Goal: Task Accomplishment & Management: Complete application form

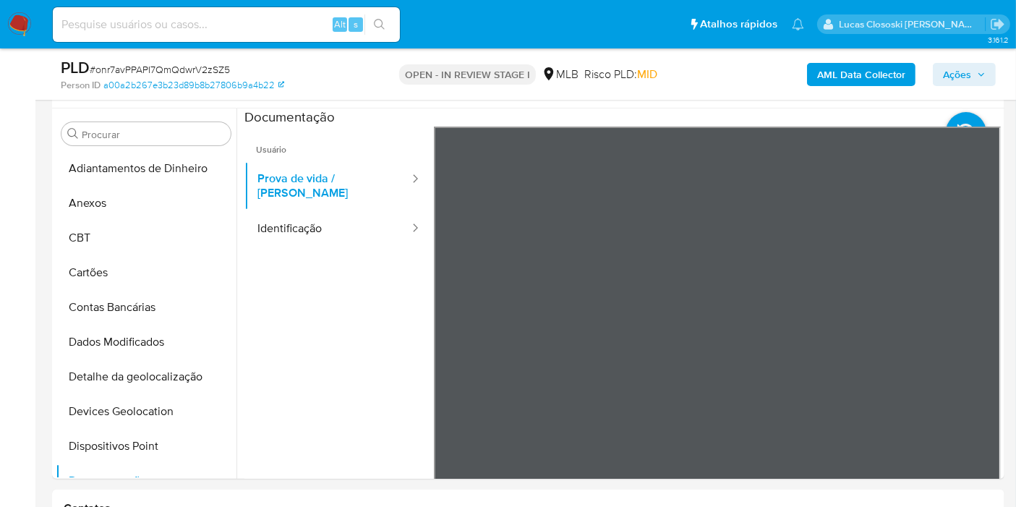
scroll to position [241, 0]
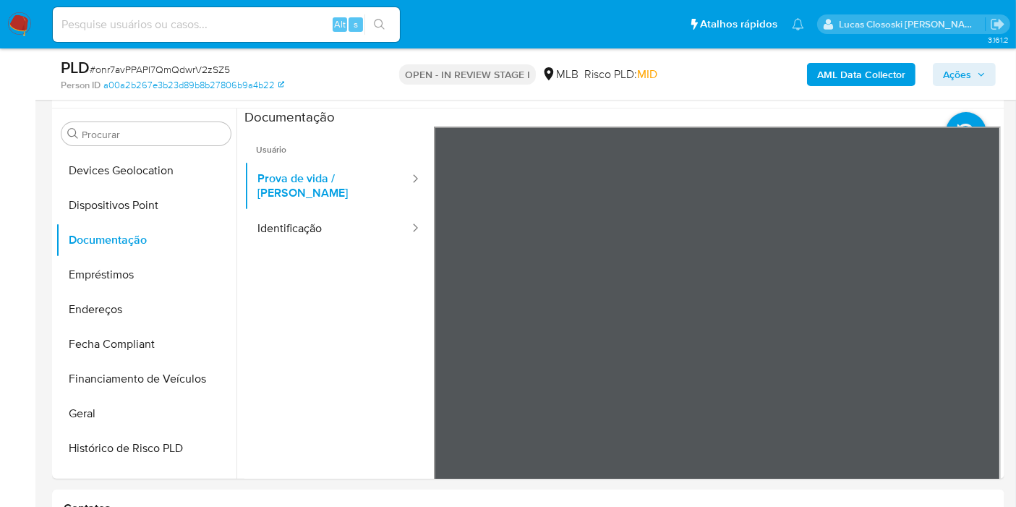
click at [939, 73] on button "Ações" at bounding box center [964, 74] width 63 height 23
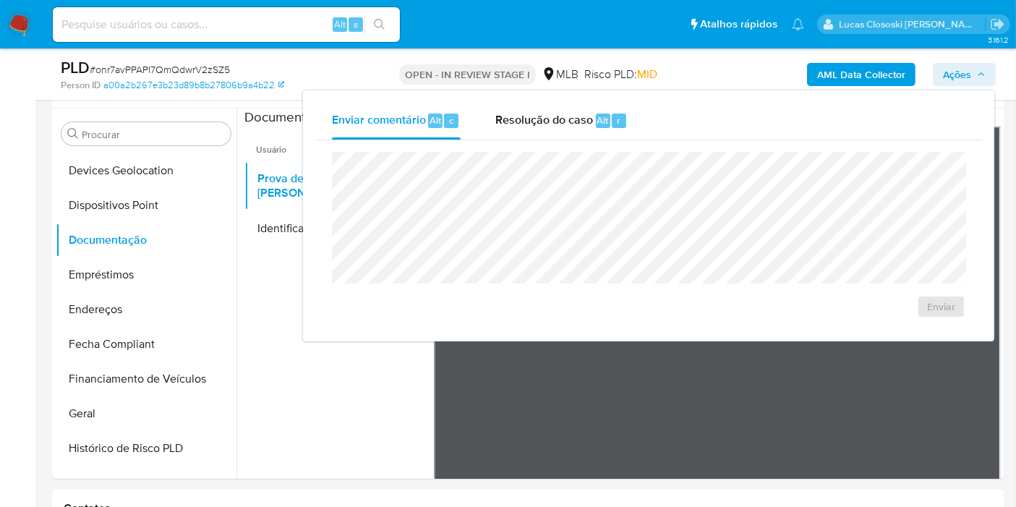
click at [652, 133] on div "Enviar comentário Alt c Resolução do caso Alt r" at bounding box center [649, 121] width 669 height 38
click at [565, 136] on div "Resolução do caso Alt r" at bounding box center [562, 121] width 132 height 38
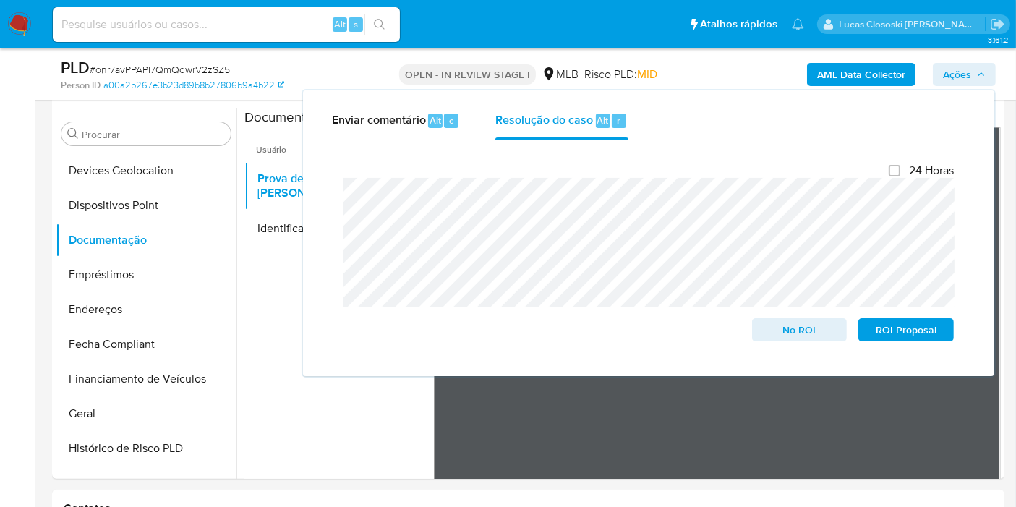
click at [975, 81] on span "Ações" at bounding box center [964, 74] width 43 height 20
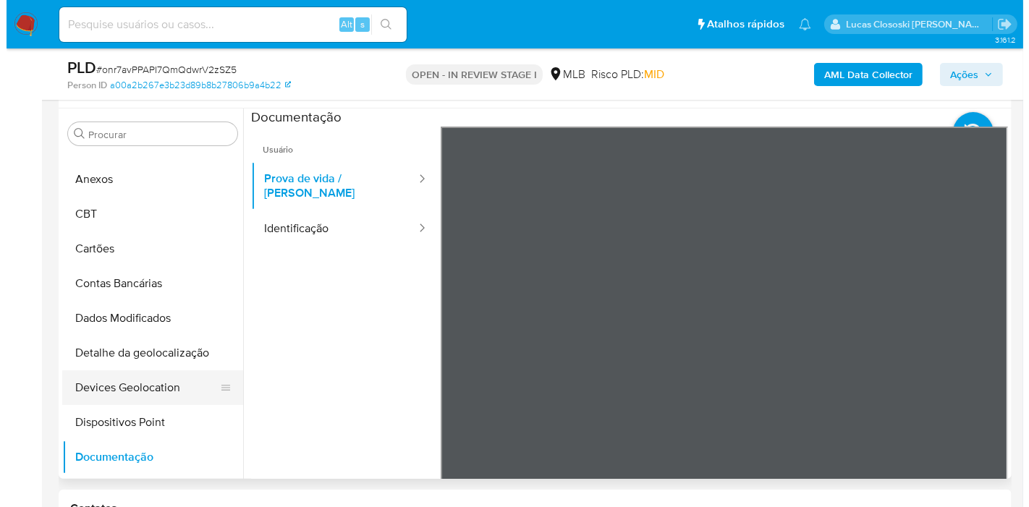
scroll to position [0, 0]
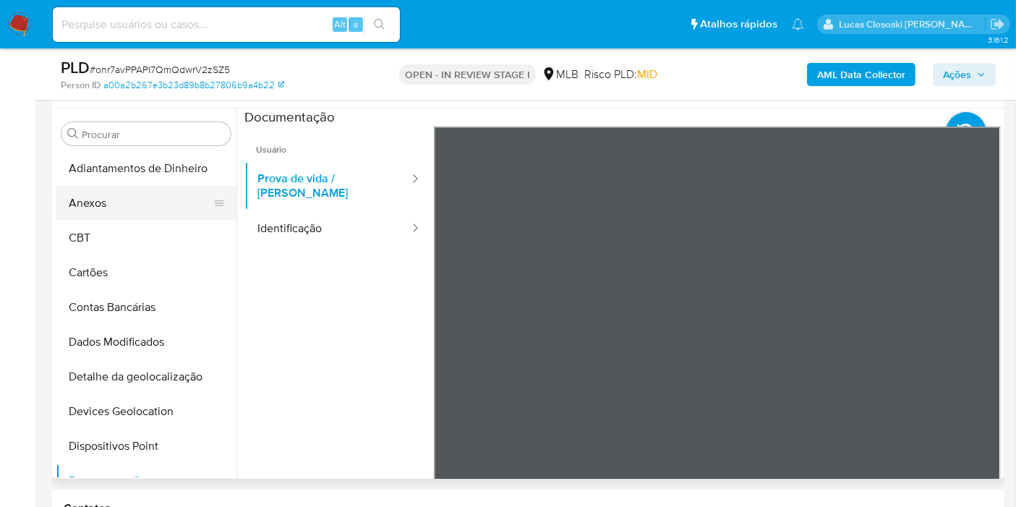
click at [122, 210] on button "Anexos" at bounding box center [140, 203] width 169 height 35
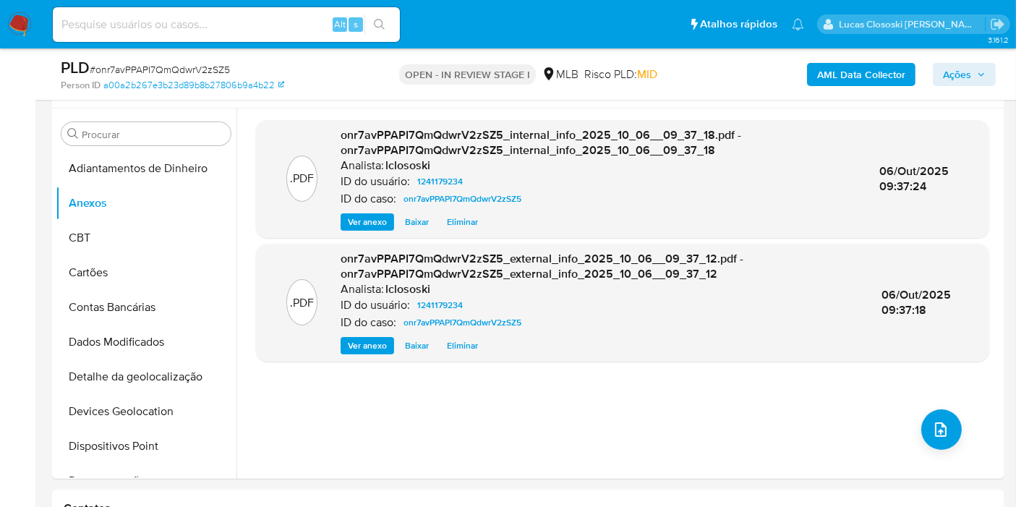
click at [943, 54] on div "PLD # onr7avPPAPI7QmQdwrV2zSZ5 Person ID a00a2b267e3b23d89b8b27806b9a4b22 OPEN …" at bounding box center [528, 73] width 953 height 51
click at [953, 82] on span "Ações" at bounding box center [957, 74] width 28 height 23
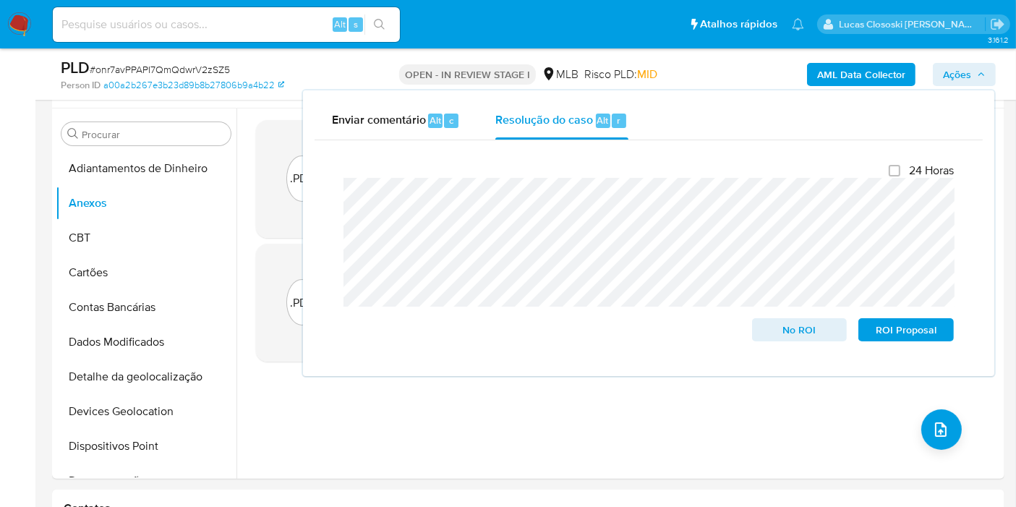
click at [969, 84] on span "Ações" at bounding box center [957, 74] width 28 height 23
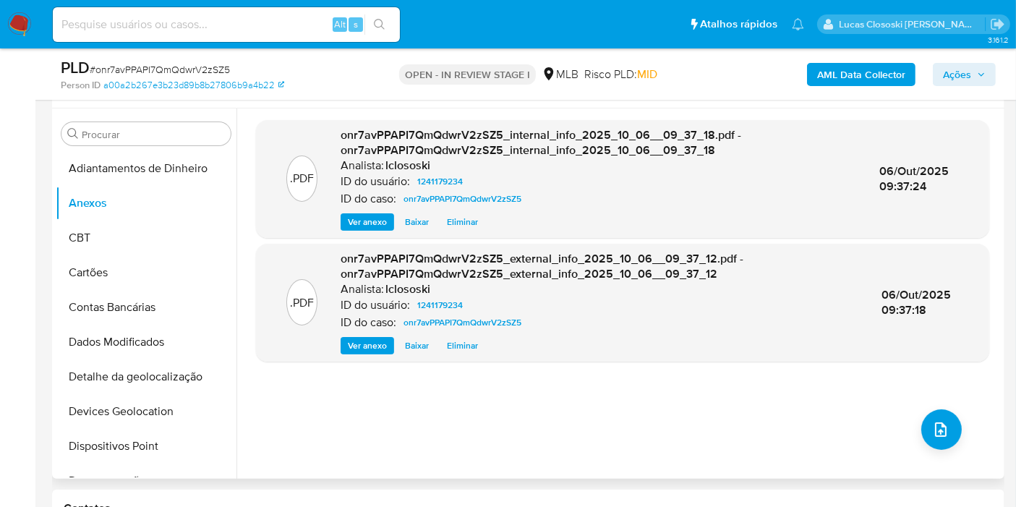
click at [958, 410] on div ".PDF onr7avPPAPI7QmQdwrV2zSZ5_internal_info_2025_10_06__09_37_18.pdf - onr7avPP…" at bounding box center [623, 293] width 734 height 347
click at [936, 424] on icon "upload-file" at bounding box center [941, 429] width 17 height 17
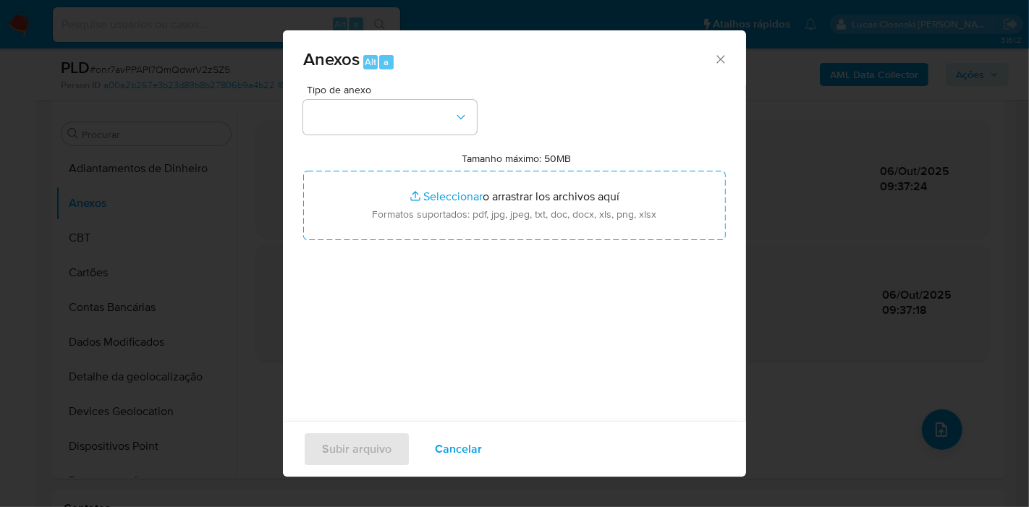
click at [411, 134] on div "Tipo de anexo Tamanho máximo: 50MB Seleccionar archivos Seleccionar o arrastrar…" at bounding box center [514, 255] width 423 height 341
click at [400, 128] on button "button" at bounding box center [390, 117] width 174 height 35
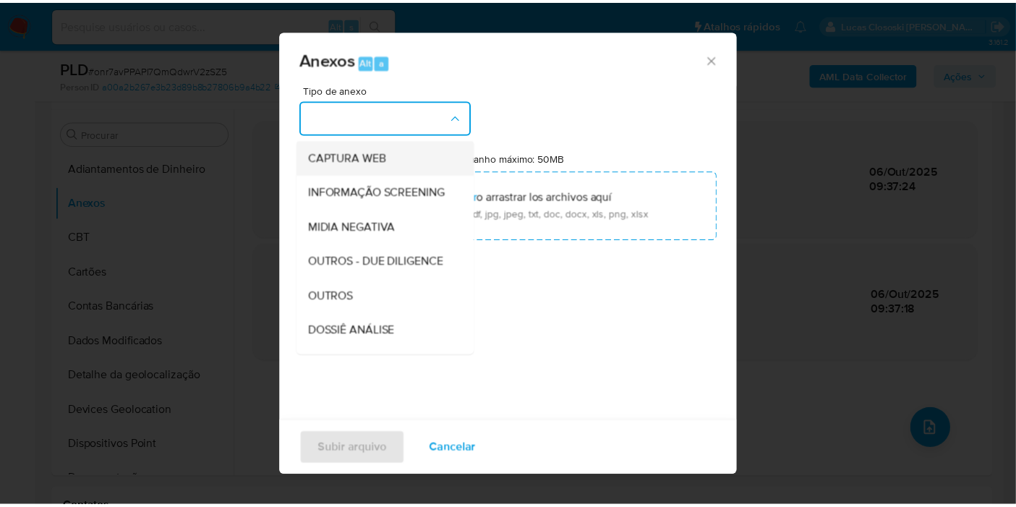
scroll to position [222, 0]
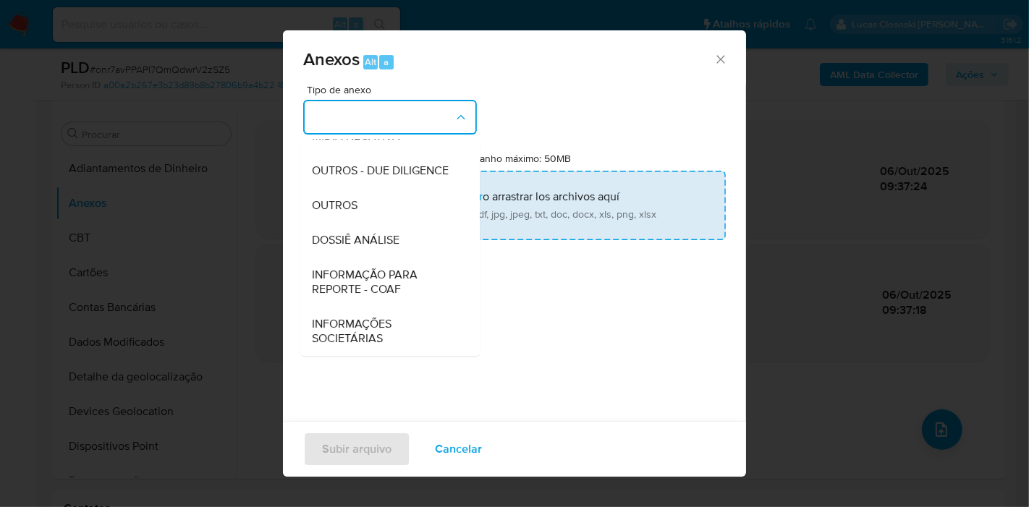
drag, startPoint x: 404, startPoint y: 247, endPoint x: 407, endPoint y: 234, distance: 12.6
click at [403, 246] on div "DOSSIÊ ANÁLISE" at bounding box center [386, 240] width 148 height 35
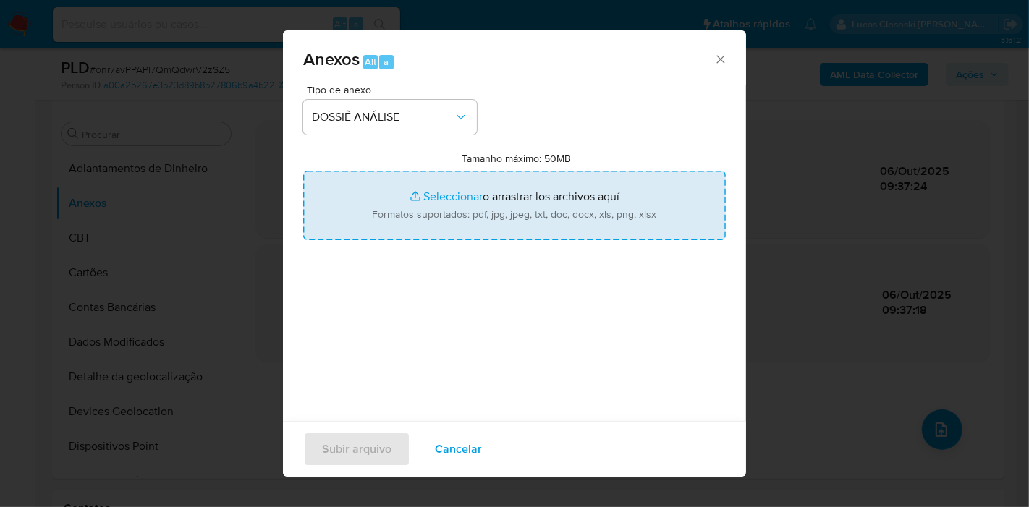
click at [421, 218] on input "Tamanho máximo: 50MB Seleccionar archivos" at bounding box center [514, 205] width 423 height 69
type input "C:\fakepath\SAR - XXXX - CPF 70856491276 - DIANA CAROLINA SANCHEZ RAMIREZ.pdf"
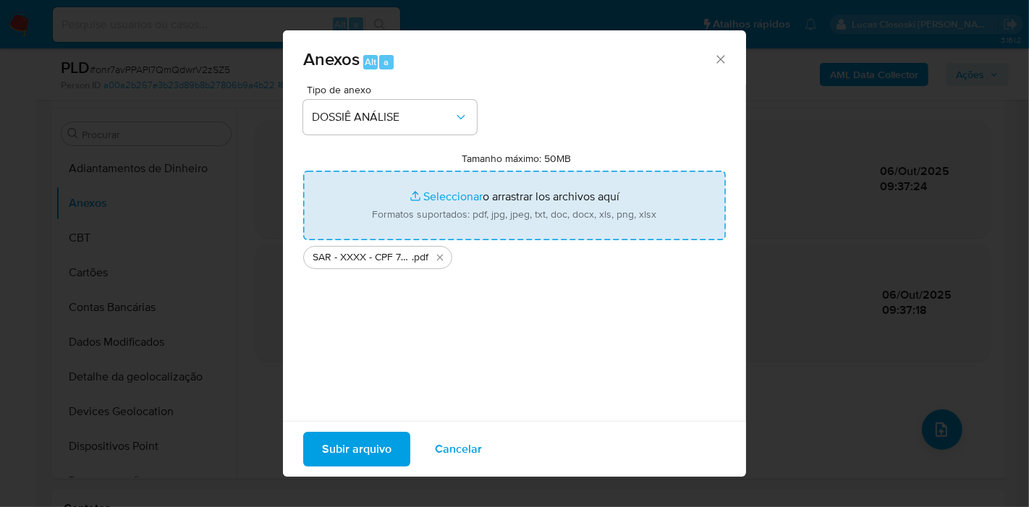
click at [507, 183] on input "Tamanho máximo: 50MB Seleccionar archivos" at bounding box center [514, 205] width 423 height 69
type input "C:\fakepath\Mulan 1241179234_2025_10_06_07_51_15.xlsx"
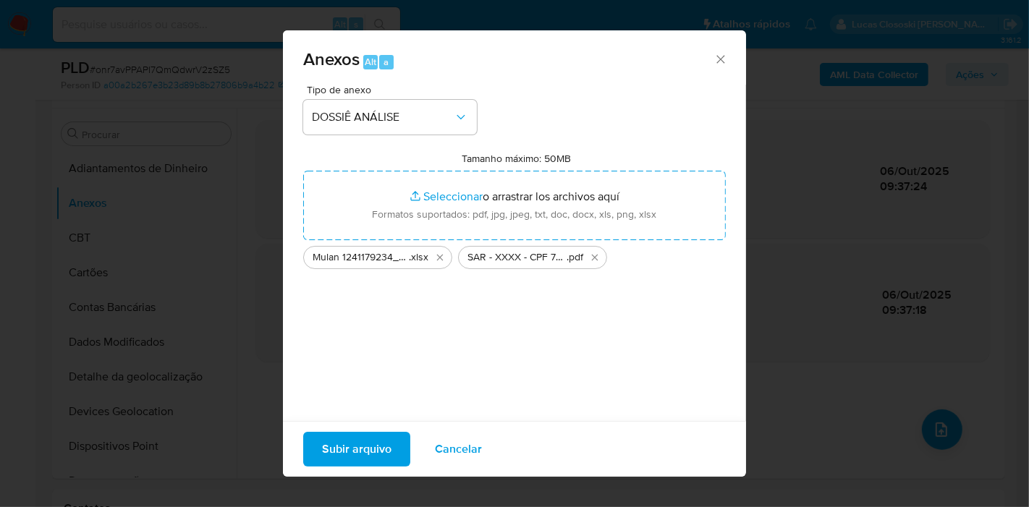
click at [391, 449] on button "Subir arquivo" at bounding box center [356, 449] width 107 height 35
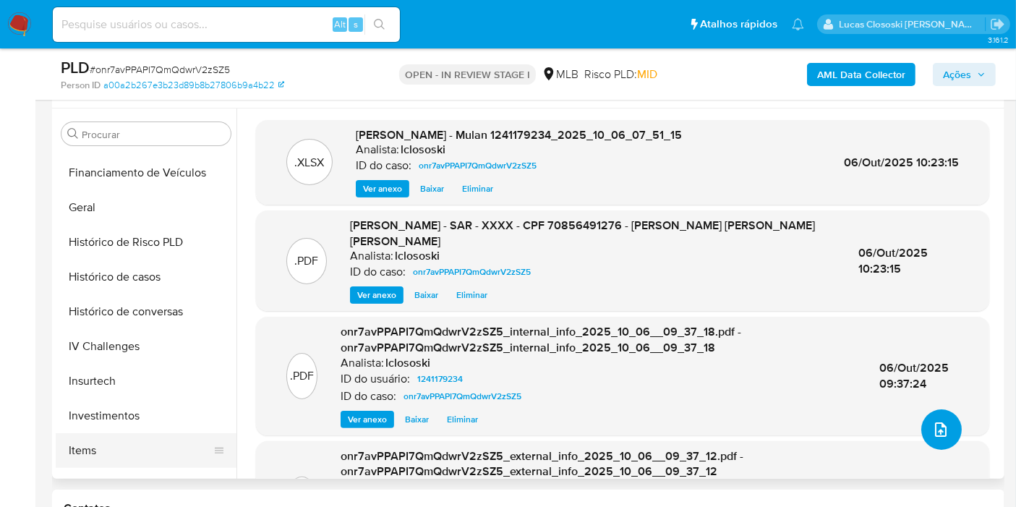
scroll to position [562, 0]
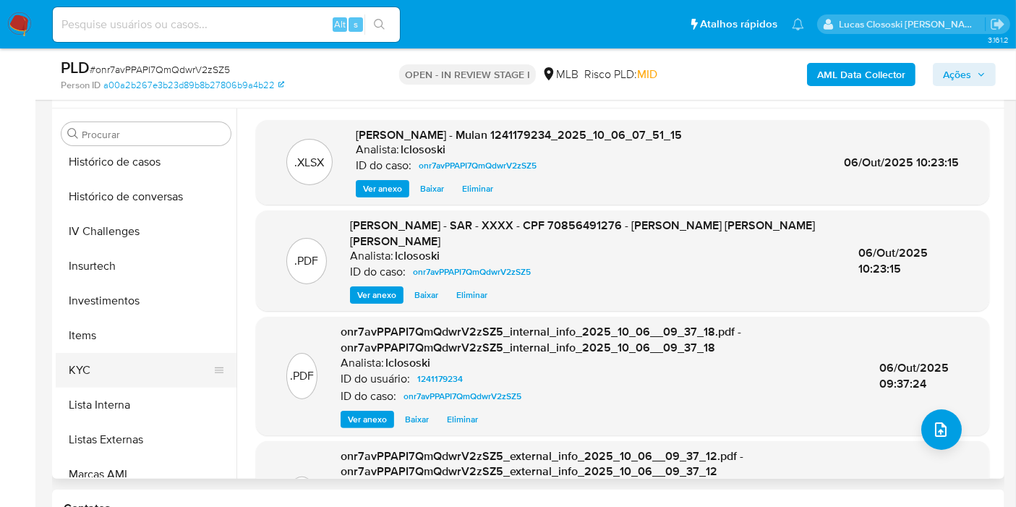
click at [123, 360] on button "KYC" at bounding box center [140, 370] width 169 height 35
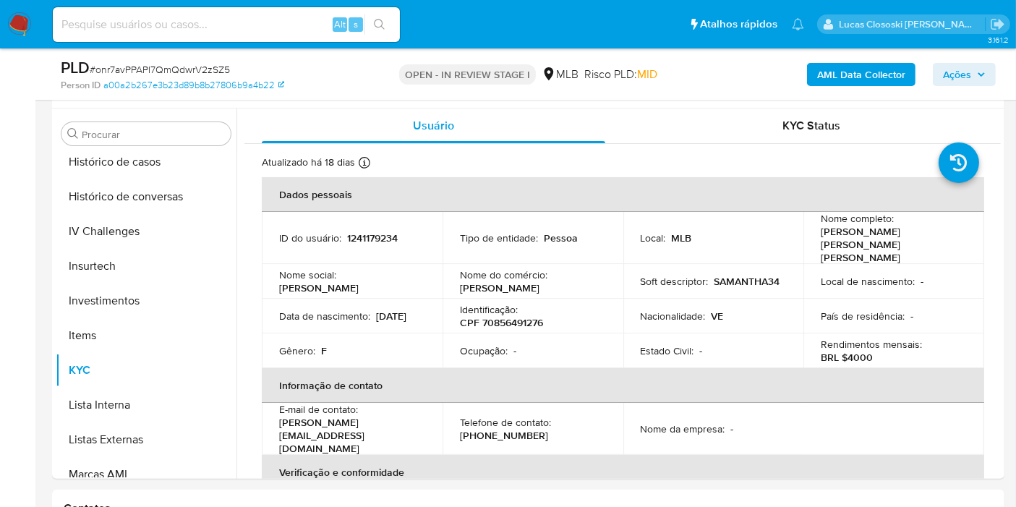
click at [953, 80] on span "Ações" at bounding box center [957, 74] width 28 height 23
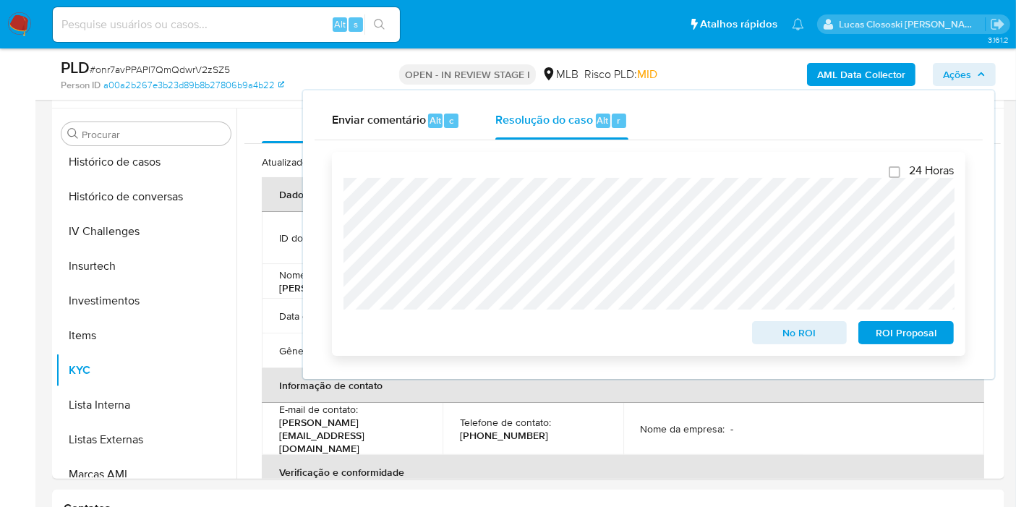
click at [909, 332] on span "ROI Proposal" at bounding box center [906, 333] width 75 height 20
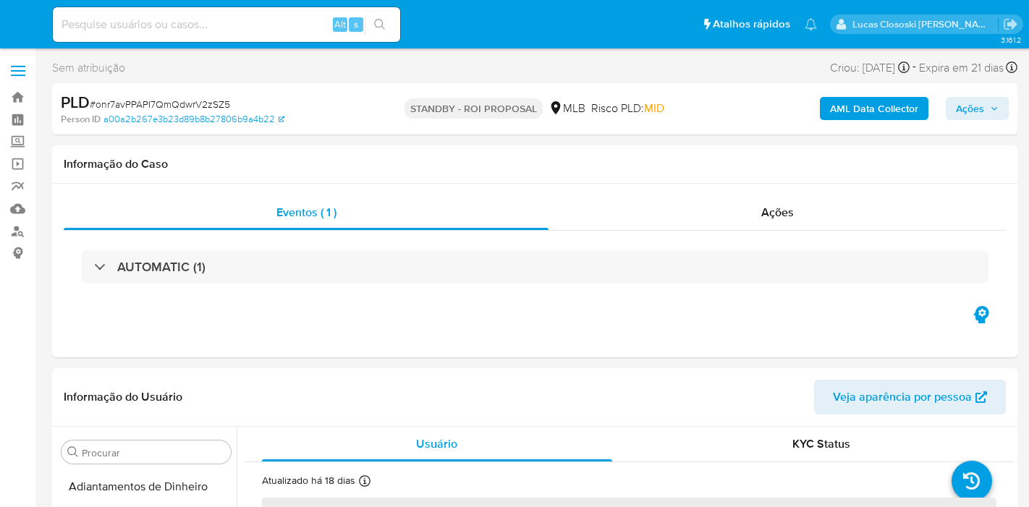
select select "10"
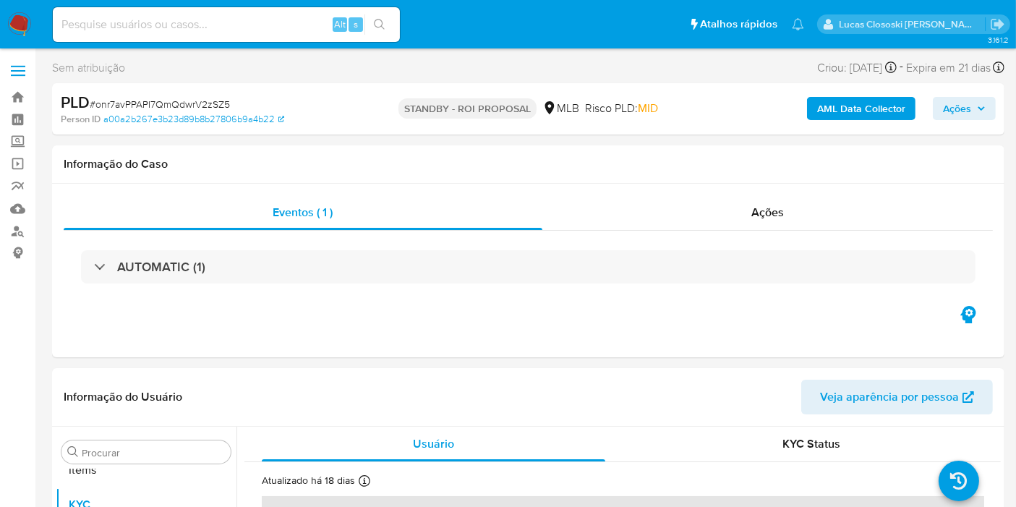
scroll to position [750, 0]
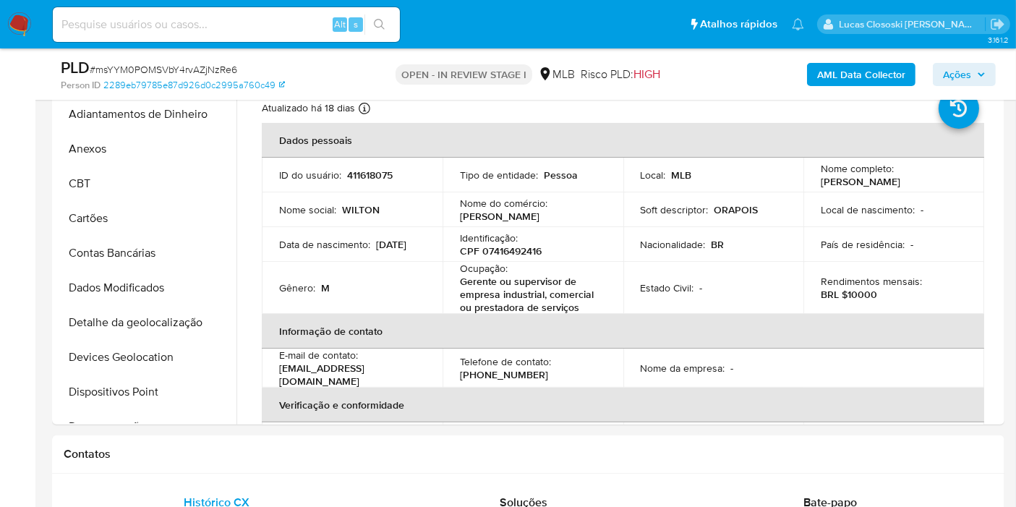
scroll to position [750, 0]
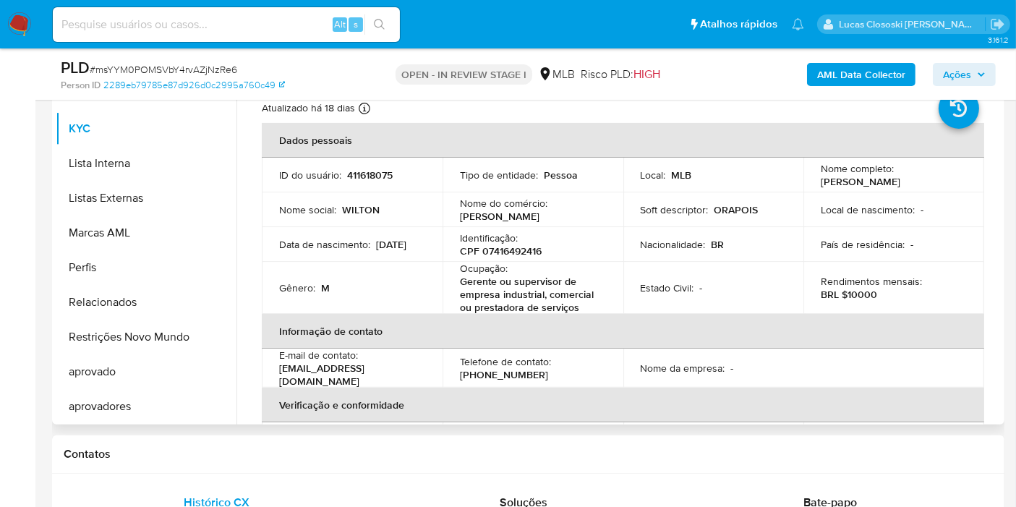
click at [512, 238] on p "Identificação :" at bounding box center [489, 238] width 58 height 13
click at [511, 245] on p "CPF 07416492416" at bounding box center [501, 251] width 82 height 13
copy p "07416492416"
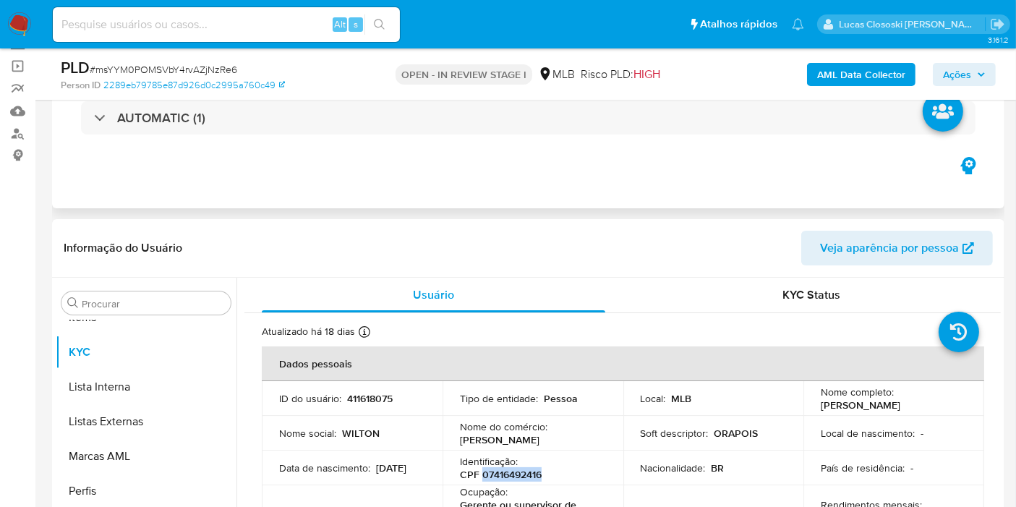
scroll to position [0, 0]
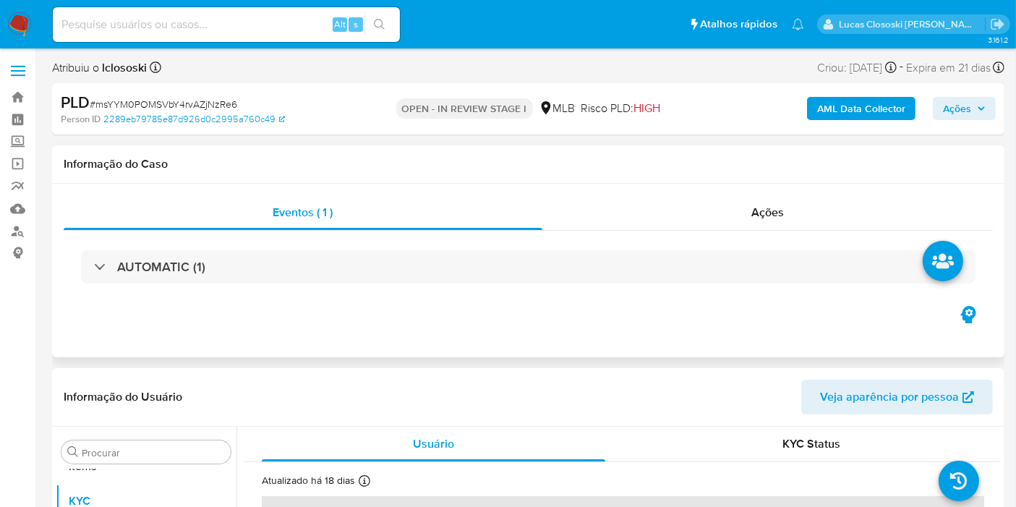
click at [234, 243] on div "AUTOMATIC (1)" at bounding box center [529, 267] width 930 height 72
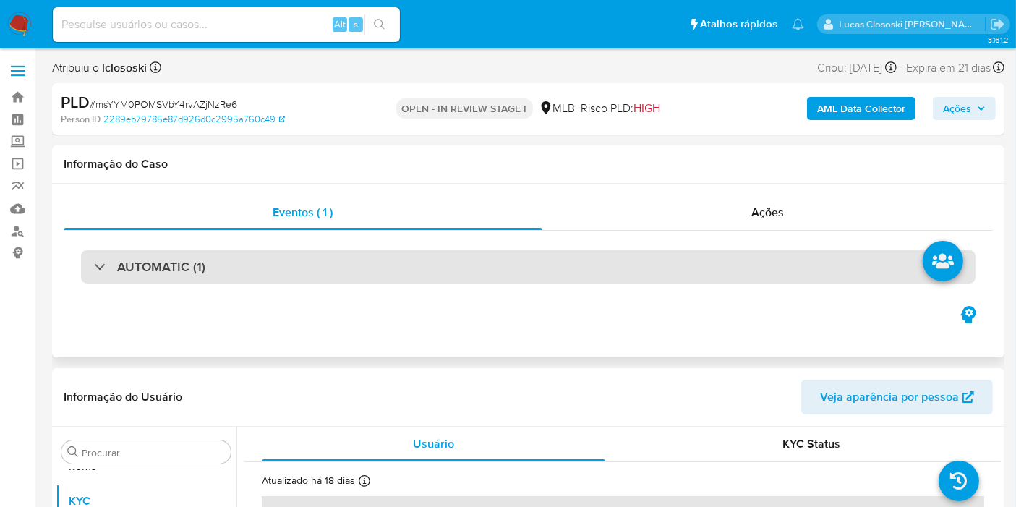
click at [235, 259] on div "AUTOMATIC (1)" at bounding box center [528, 266] width 895 height 33
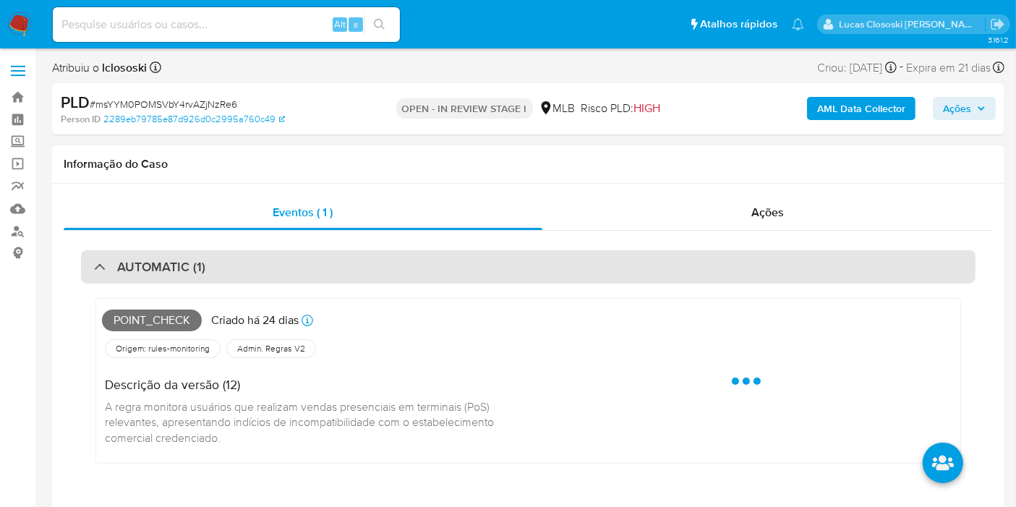
click at [235, 259] on div "AUTOMATIC (1)" at bounding box center [528, 266] width 895 height 33
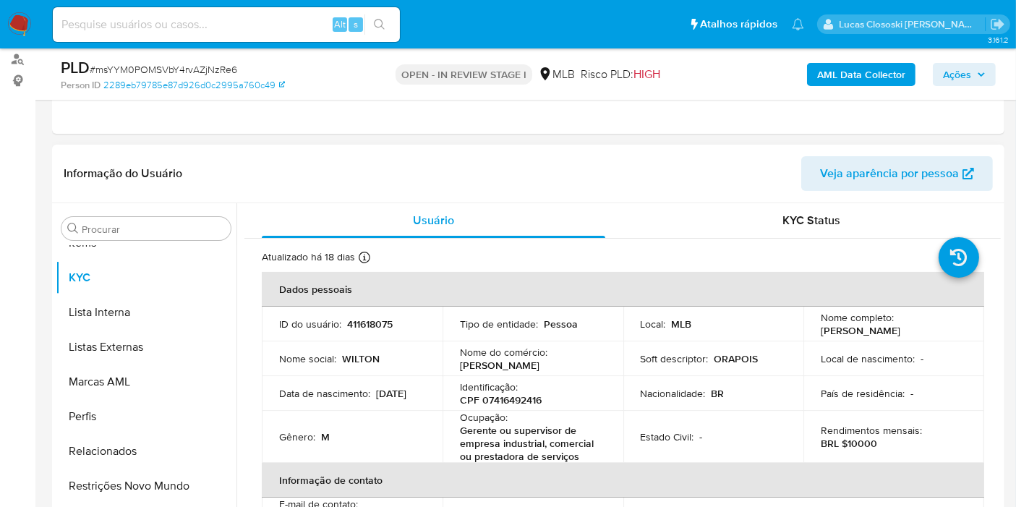
scroll to position [321, 0]
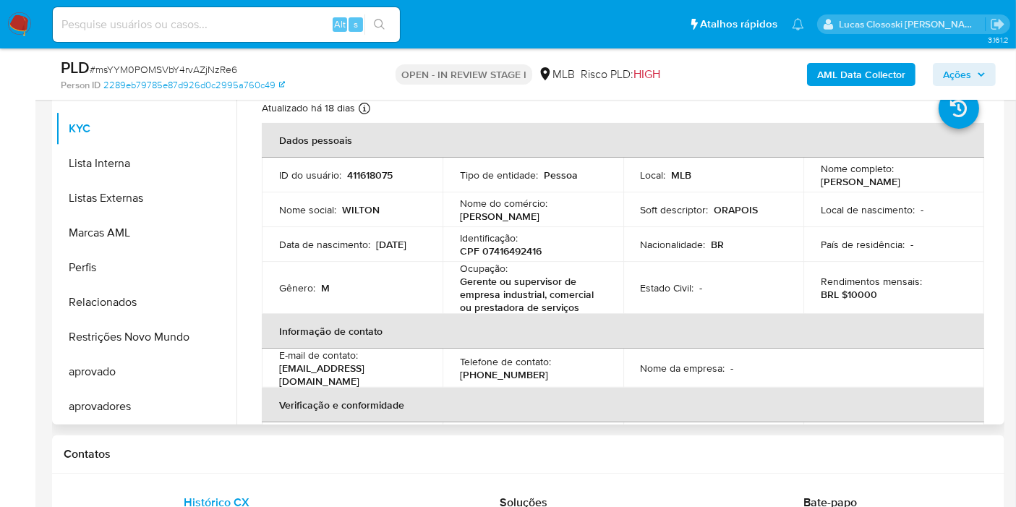
click at [525, 249] on p "CPF 07416492416" at bounding box center [501, 251] width 82 height 13
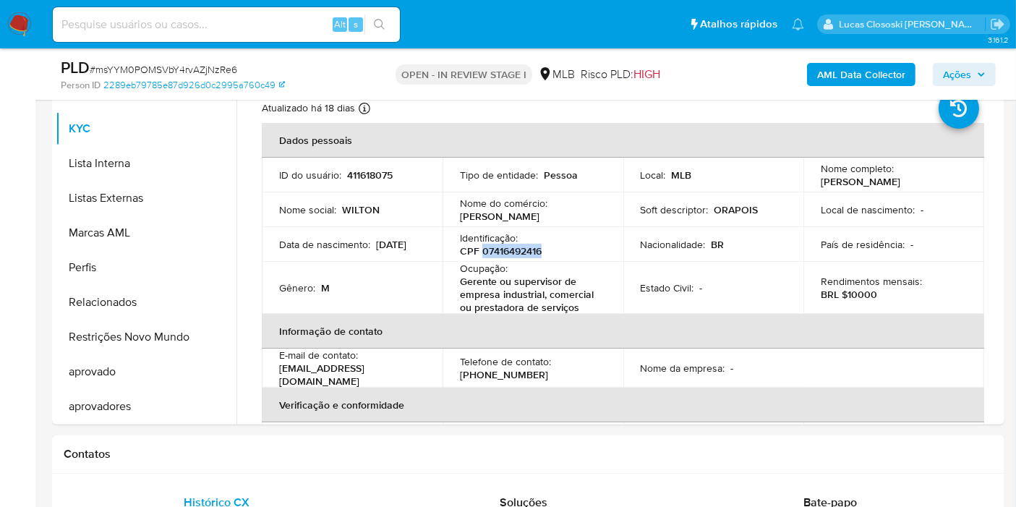
copy p "07416492416"
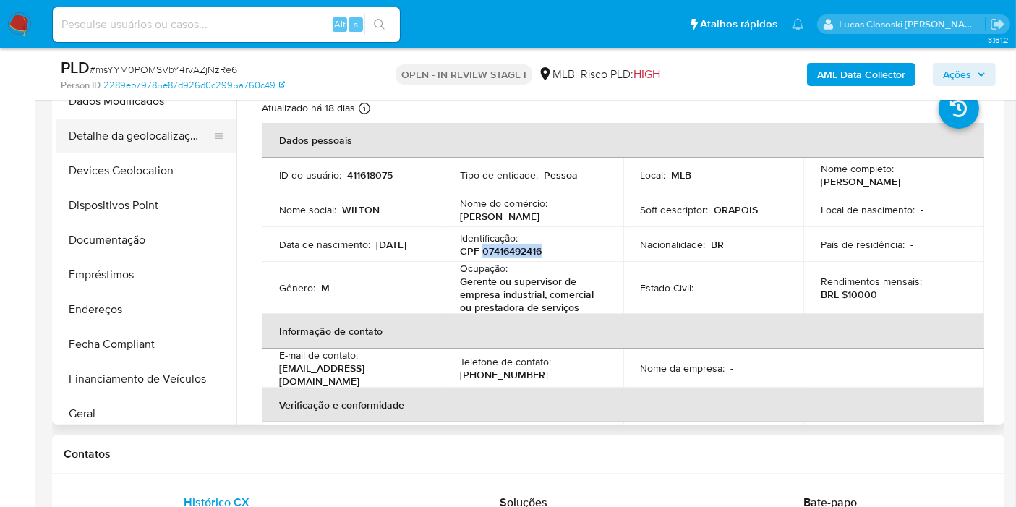
scroll to position [267, 0]
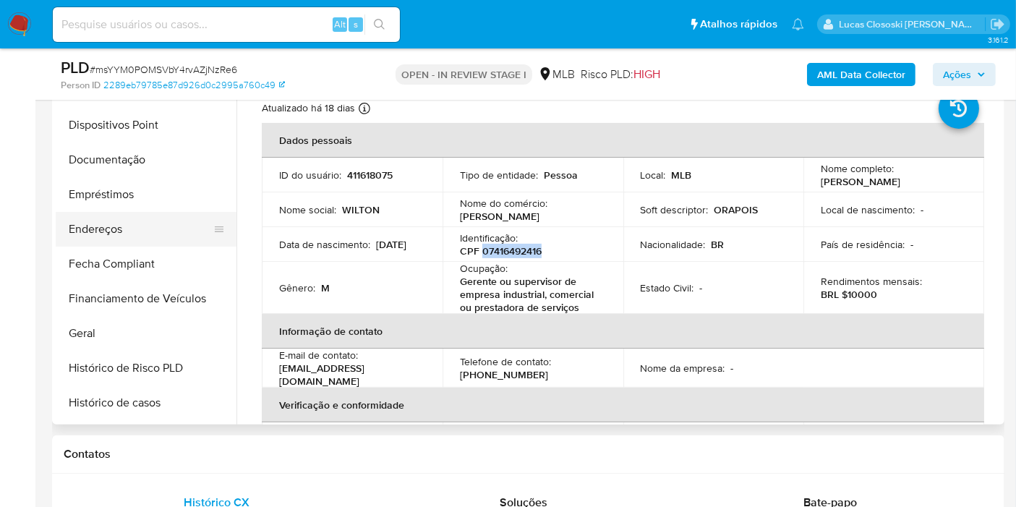
click at [141, 227] on button "Endereços" at bounding box center [140, 229] width 169 height 35
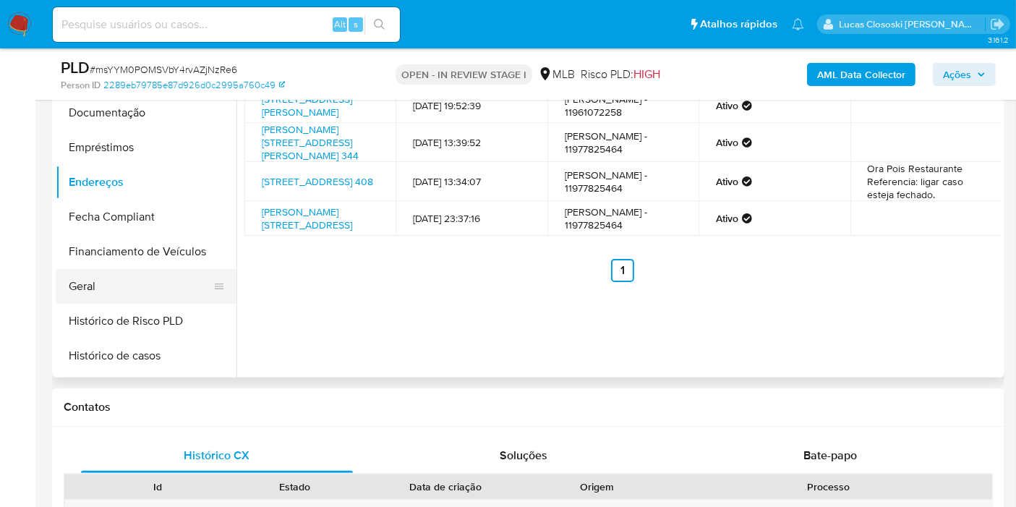
scroll to position [402, 0]
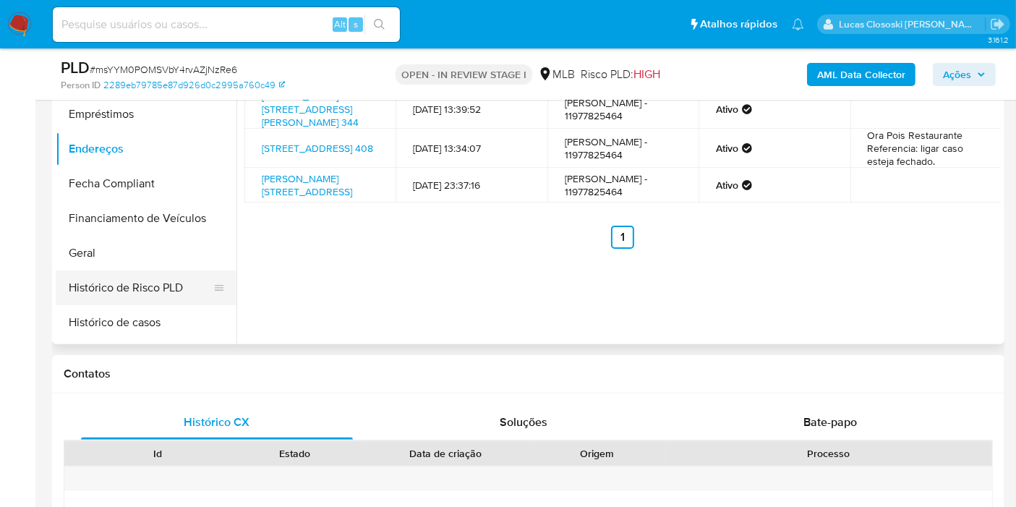
click at [84, 271] on button "Histórico de Risco PLD" at bounding box center [140, 288] width 169 height 35
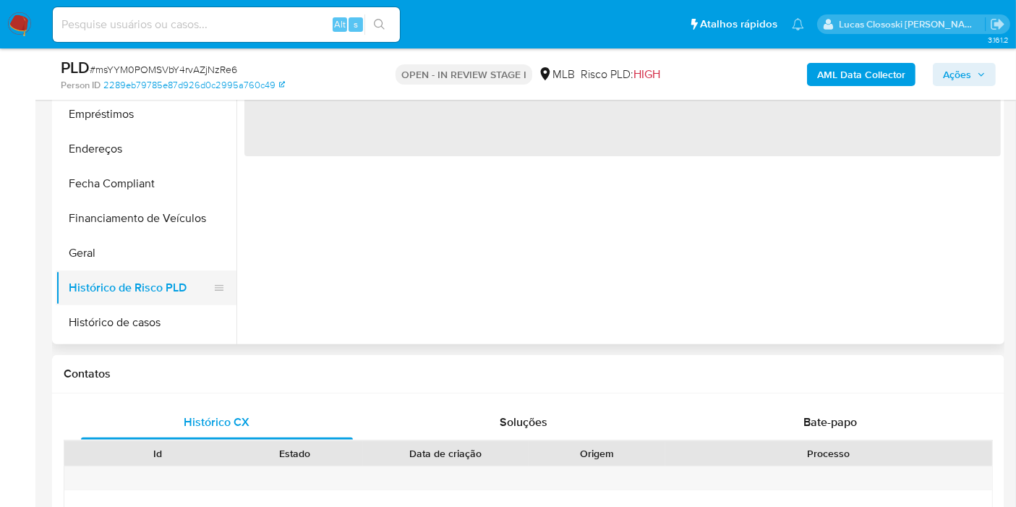
scroll to position [508, 0]
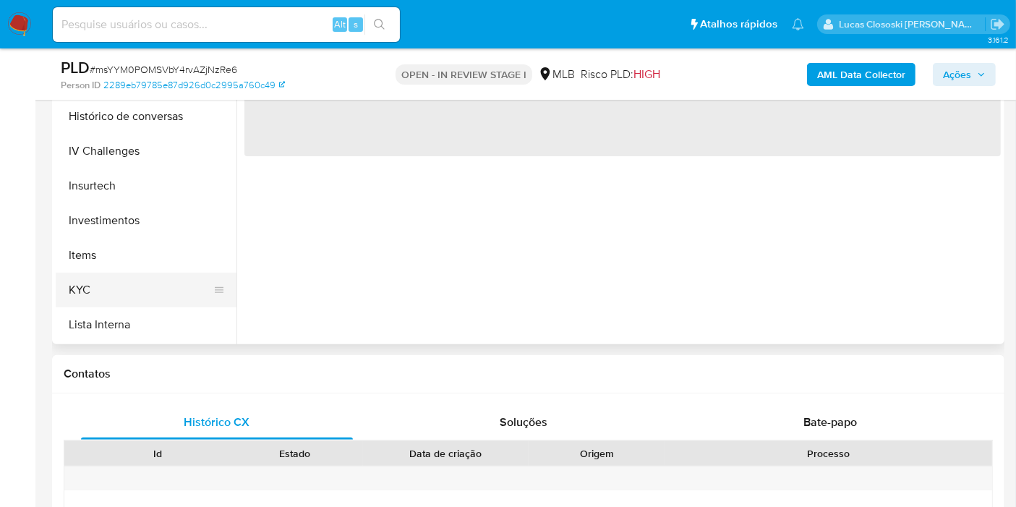
click at [86, 278] on button "KYC" at bounding box center [140, 290] width 169 height 35
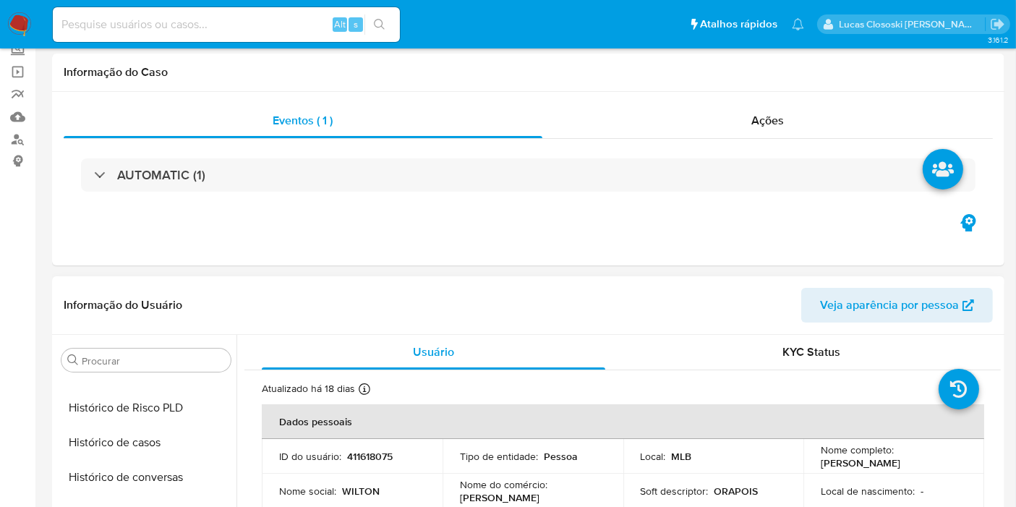
scroll to position [0, 0]
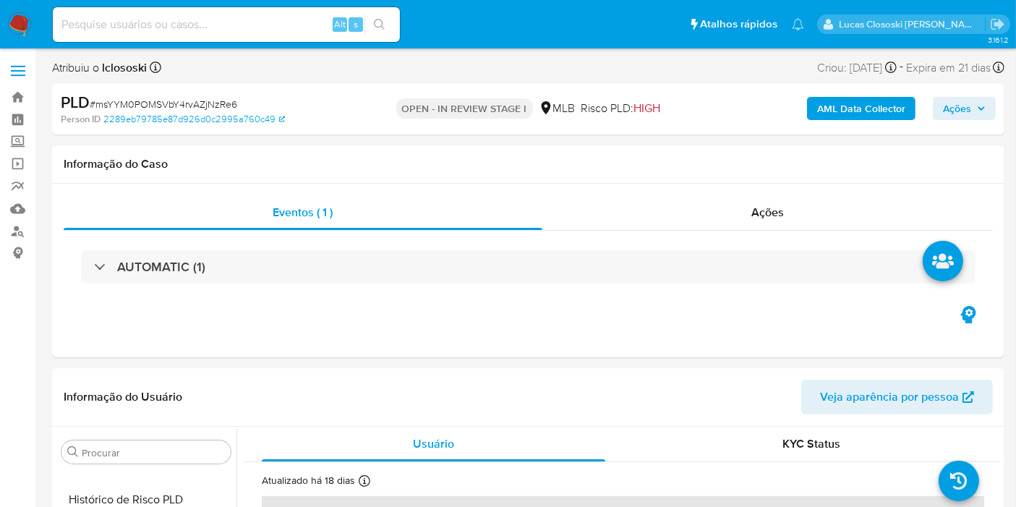
click at [822, 99] on b "AML Data Collector" at bounding box center [862, 108] width 88 height 23
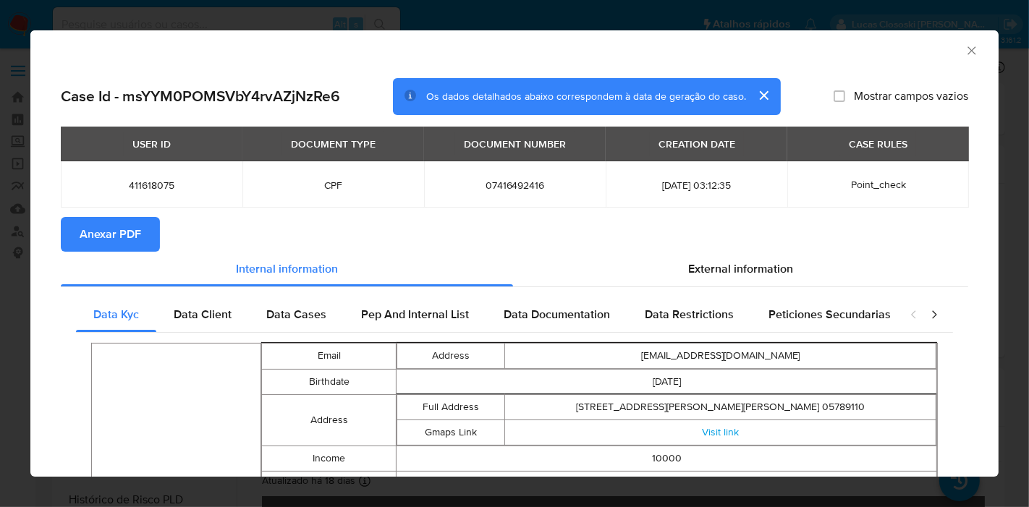
click at [101, 241] on span "Anexar PDF" at bounding box center [110, 234] width 61 height 32
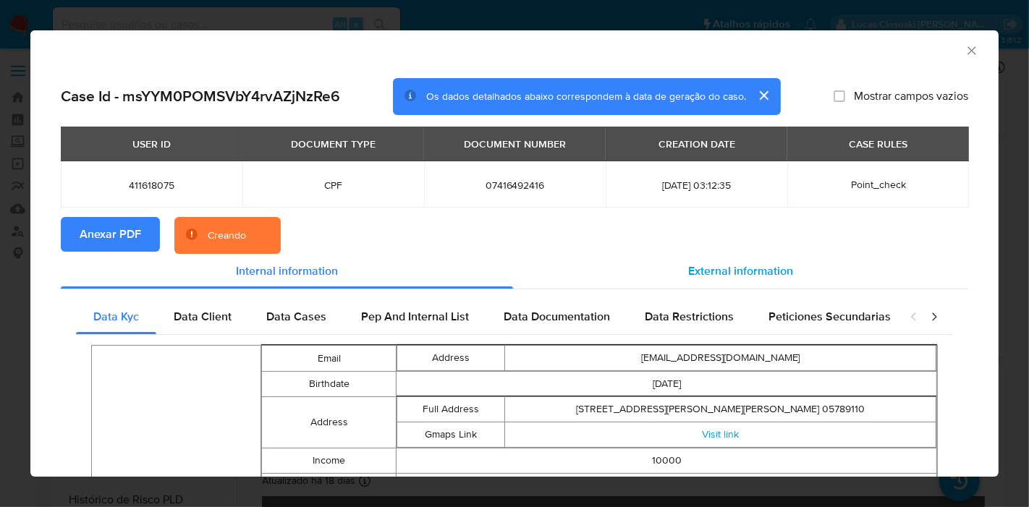
click at [684, 254] on div "External information" at bounding box center [740, 271] width 455 height 35
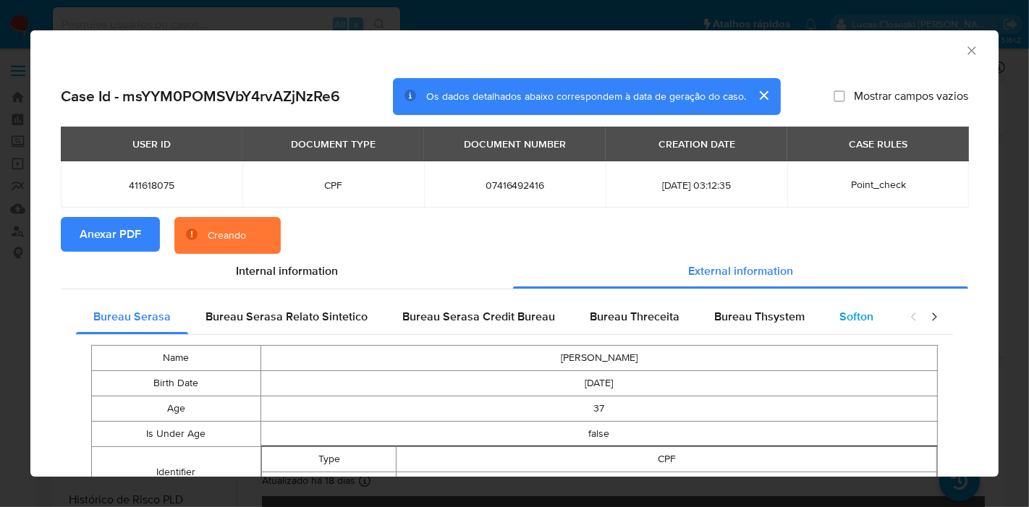
click at [839, 309] on span "Softon" at bounding box center [856, 316] width 34 height 17
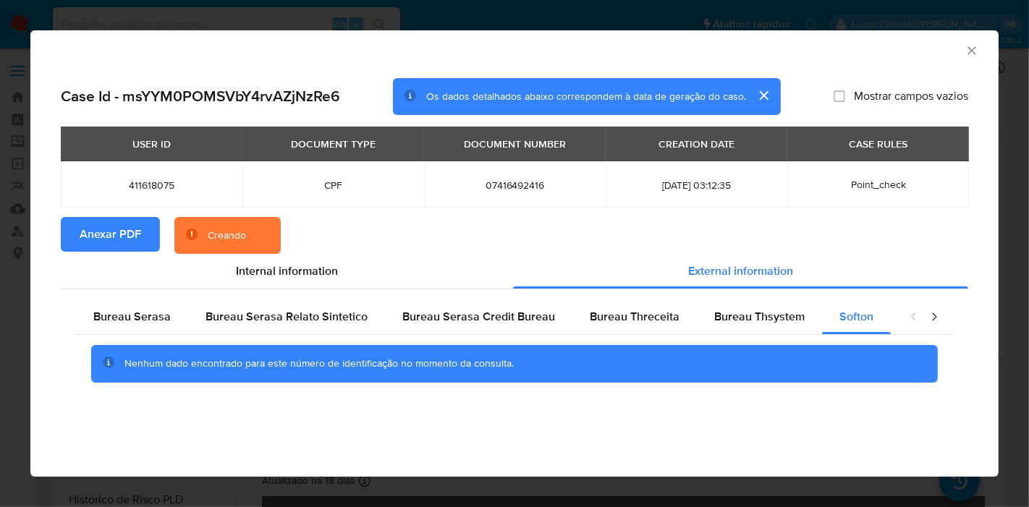
click at [965, 44] on icon "Fechar a janela" at bounding box center [971, 50] width 14 height 14
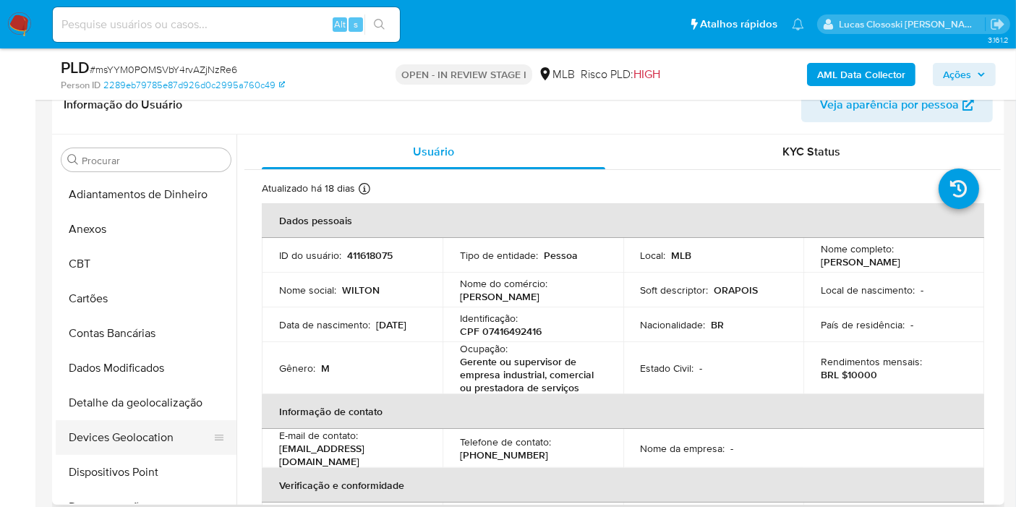
click at [144, 426] on button "Devices Geolocation" at bounding box center [140, 437] width 169 height 35
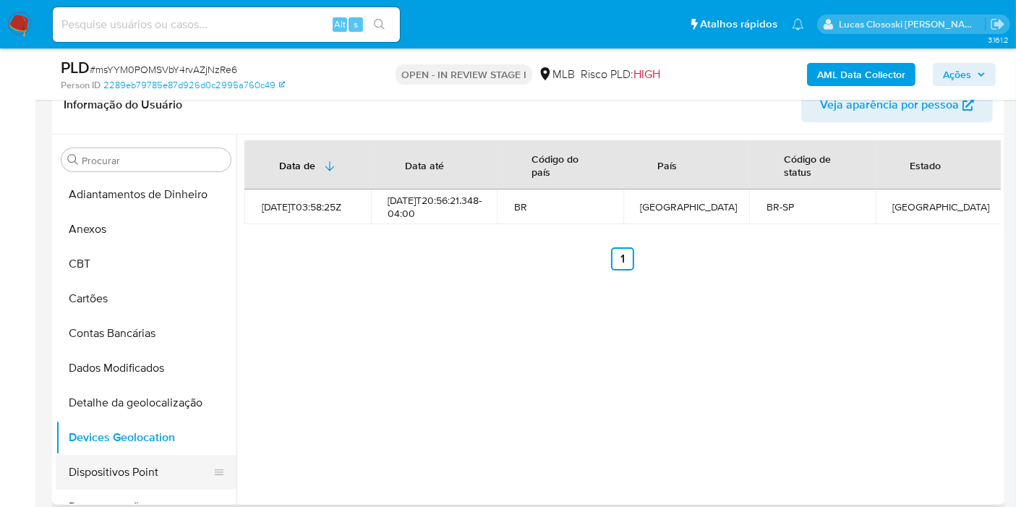
click at [121, 467] on button "Dispositivos Point" at bounding box center [140, 472] width 169 height 35
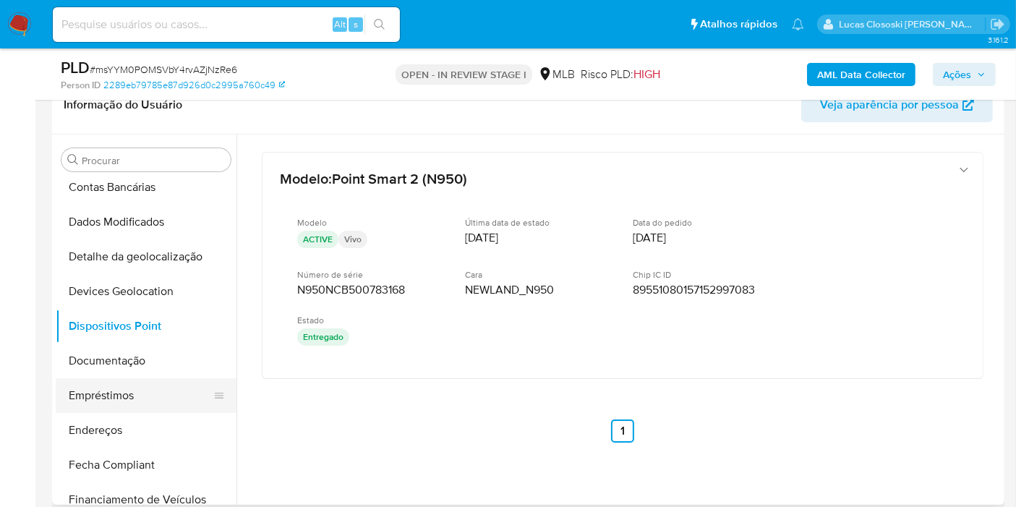
scroll to position [161, 0]
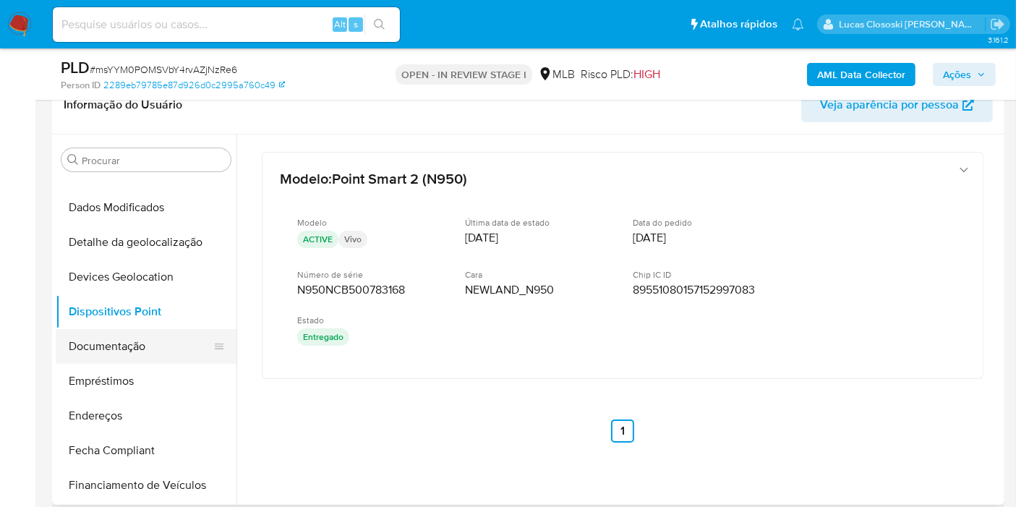
click at [136, 350] on button "Documentação" at bounding box center [140, 346] width 169 height 35
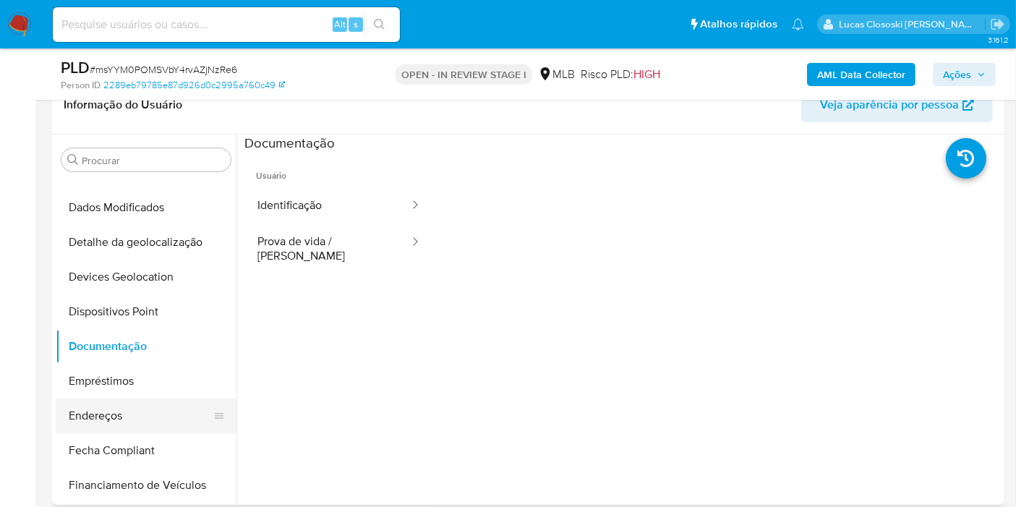
click at [130, 417] on button "Endereços" at bounding box center [140, 416] width 169 height 35
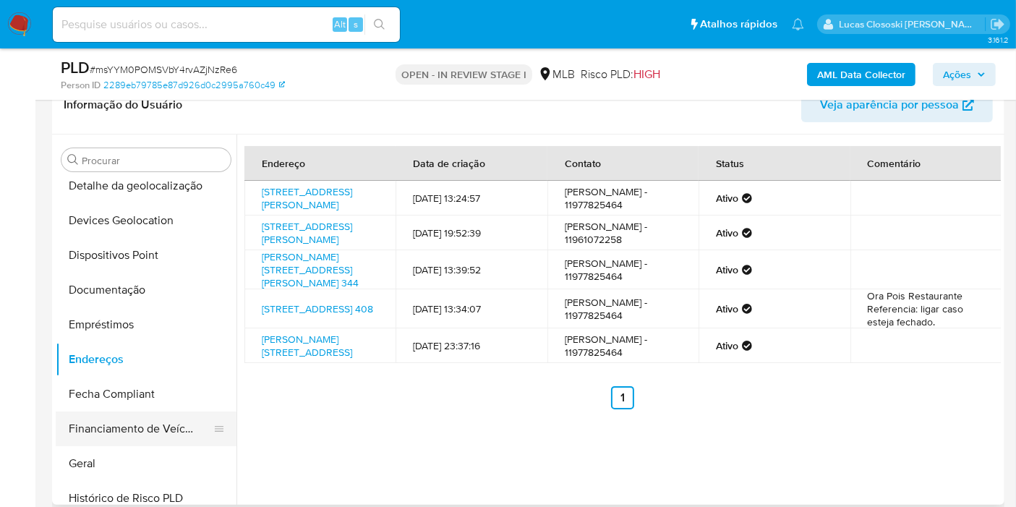
scroll to position [241, 0]
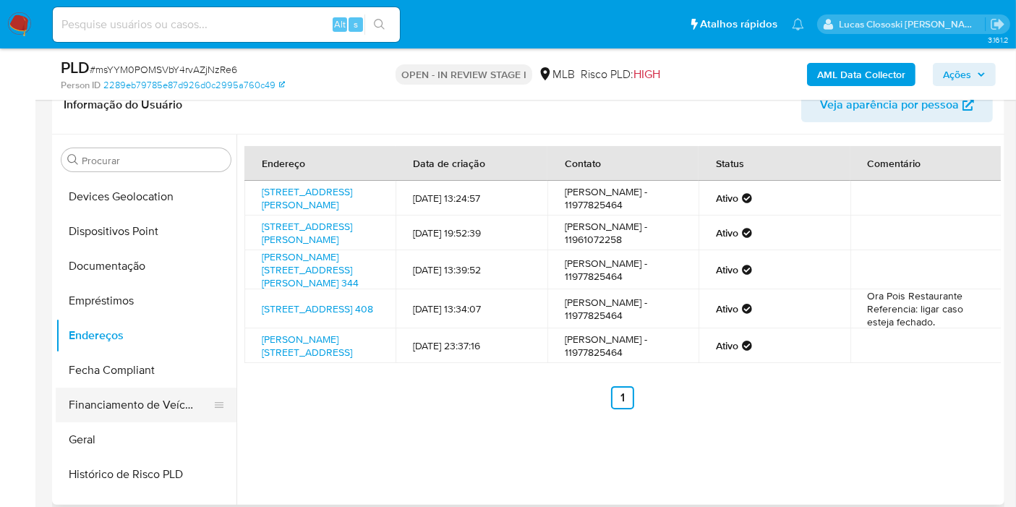
click at [130, 420] on button "Financiamento de Veículos" at bounding box center [140, 405] width 169 height 35
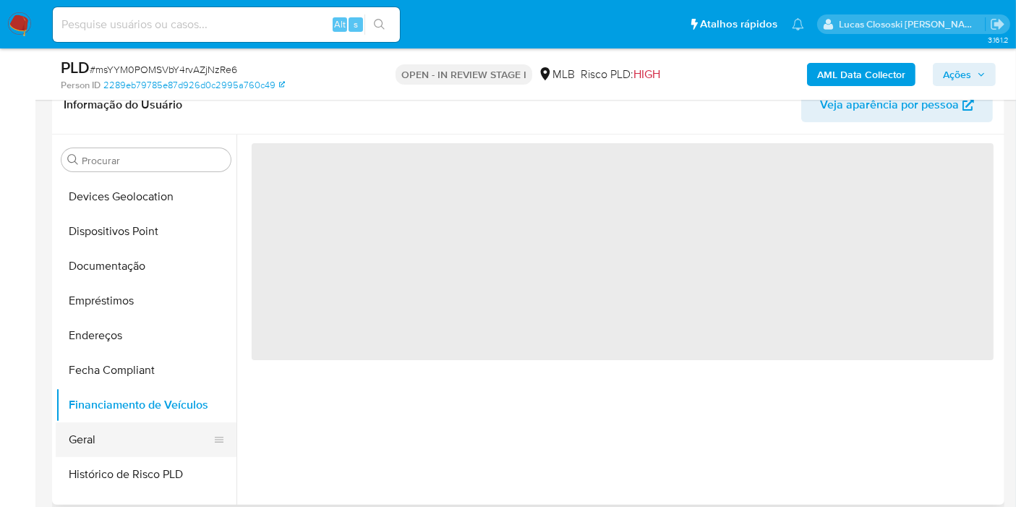
click at [130, 425] on button "Geral" at bounding box center [140, 440] width 169 height 35
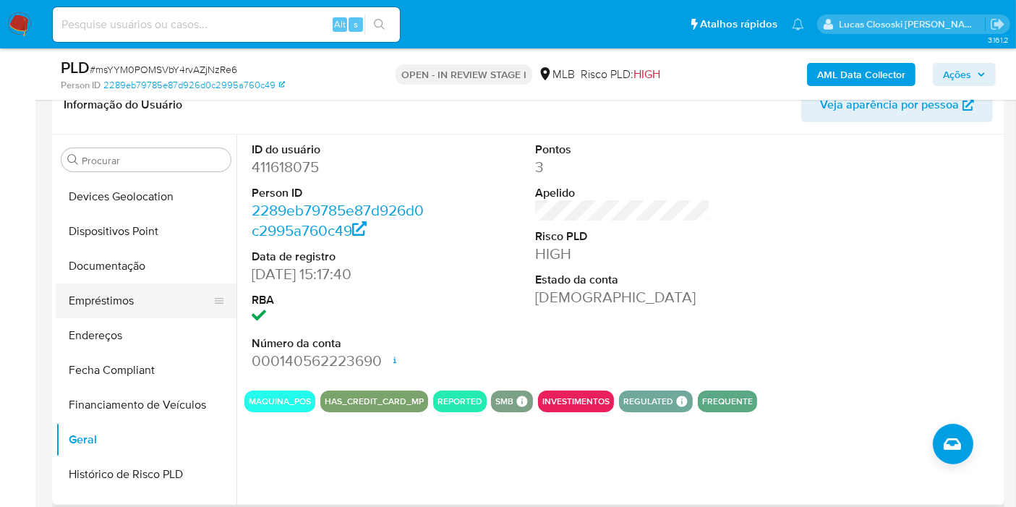
scroll to position [321, 0]
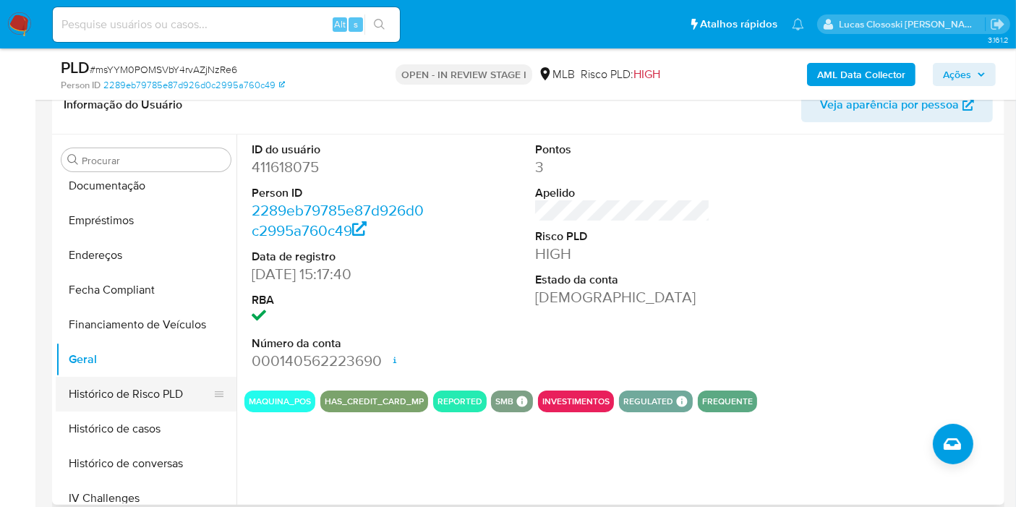
click at [134, 393] on button "Histórico de Risco PLD" at bounding box center [140, 394] width 169 height 35
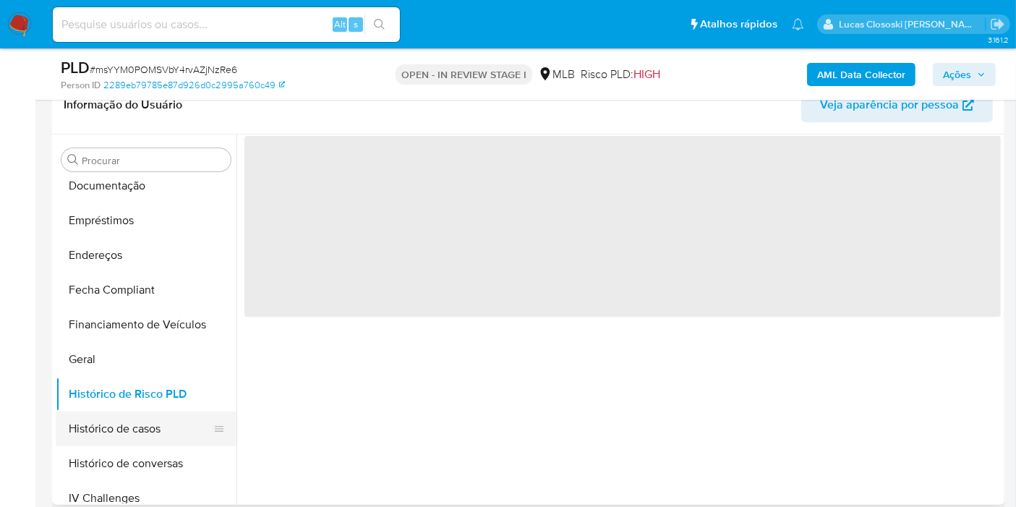
click at [140, 429] on button "Histórico de casos" at bounding box center [140, 429] width 169 height 35
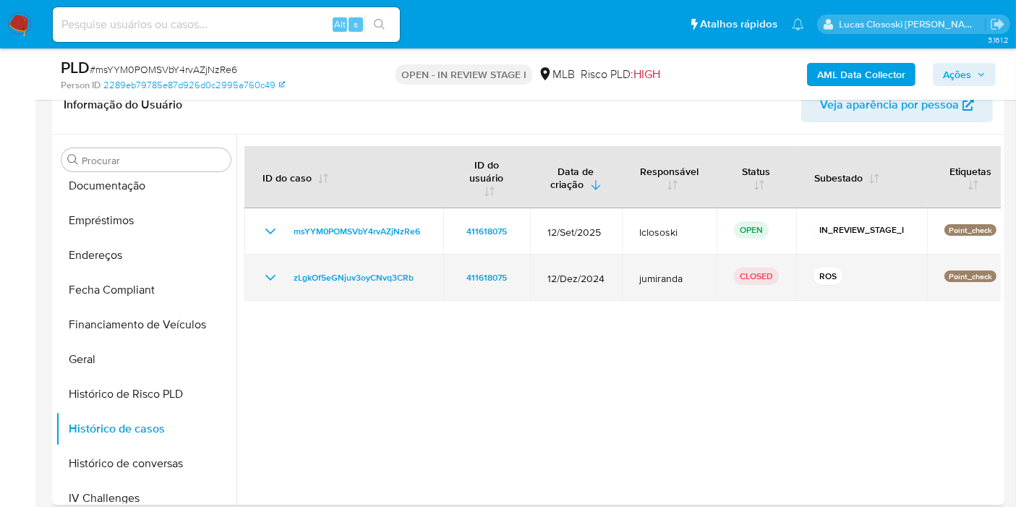
drag, startPoint x: 427, startPoint y: 276, endPoint x: 284, endPoint y: 284, distance: 143.5
click at [284, 284] on td "zLgkOf5eGNjuv3oyCNvq3CRb" at bounding box center [344, 278] width 199 height 46
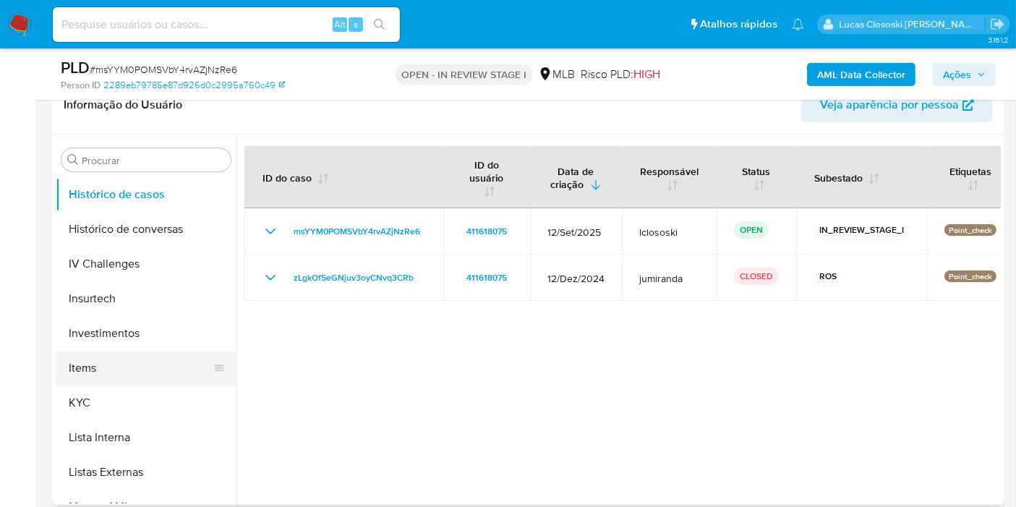
scroll to position [562, 0]
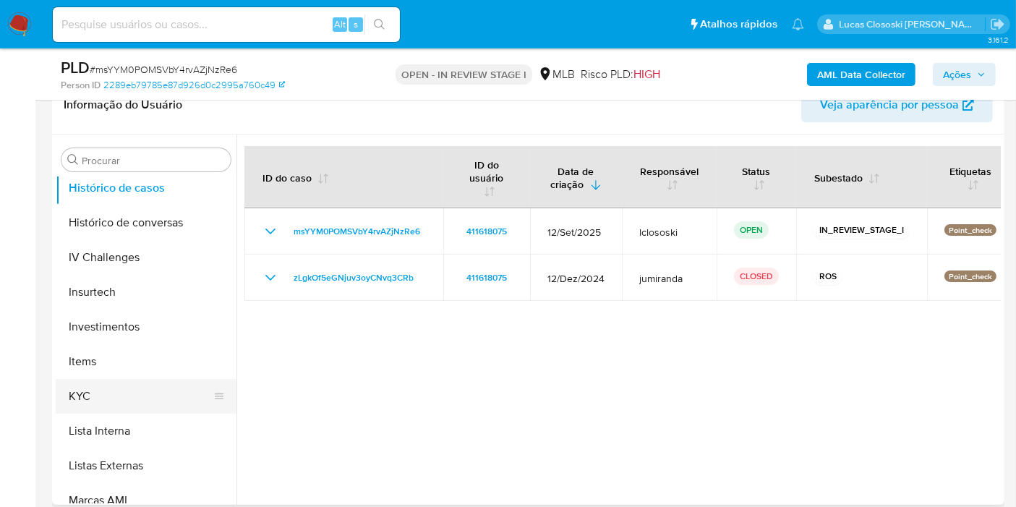
click at [113, 383] on button "KYC" at bounding box center [140, 396] width 169 height 35
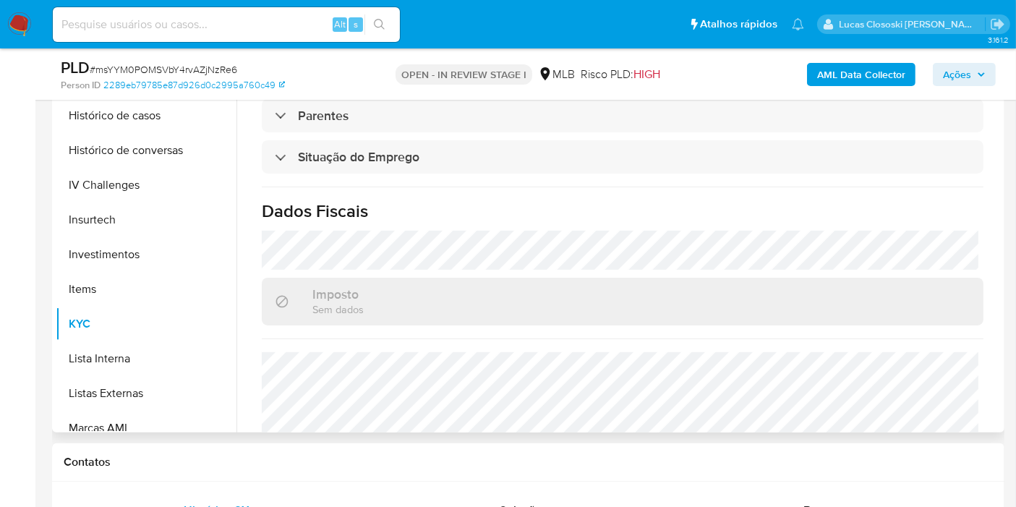
scroll to position [674, 0]
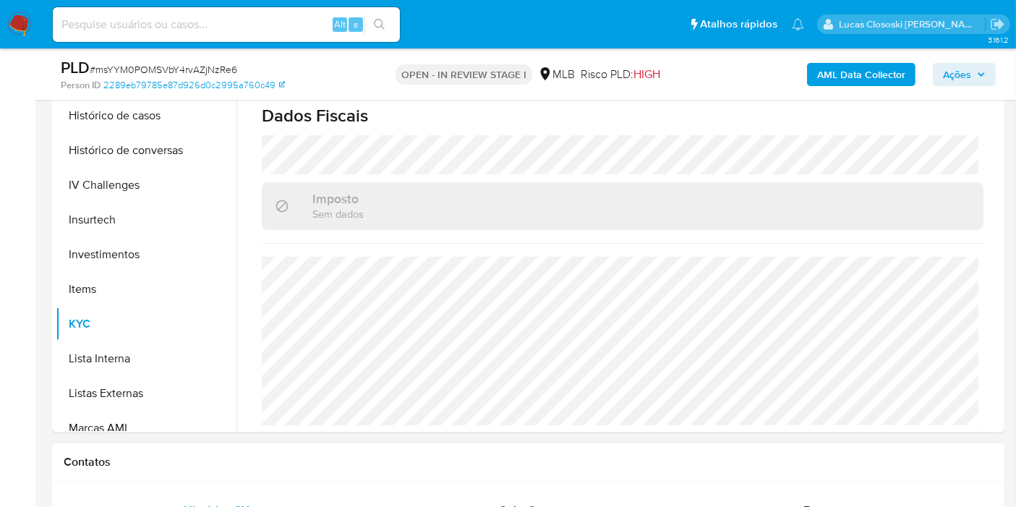
click at [679, 465] on h1 "Contatos" at bounding box center [529, 462] width 930 height 14
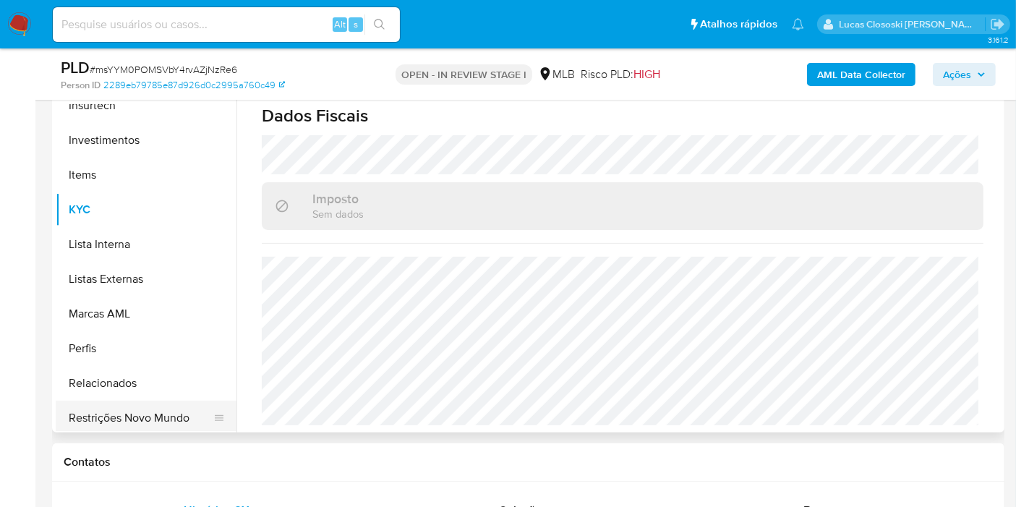
scroll to position [750, 0]
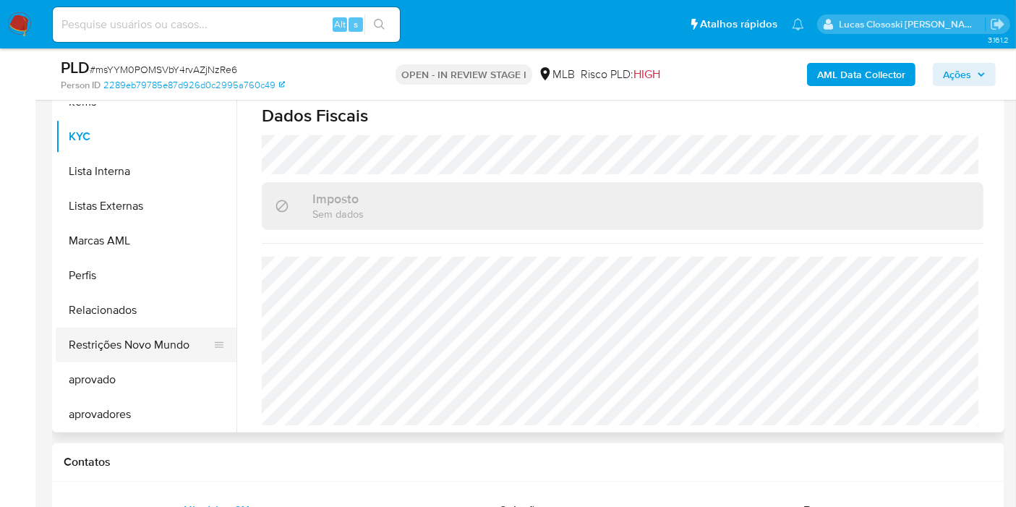
click at [148, 346] on button "Restrições Novo Mundo" at bounding box center [140, 345] width 169 height 35
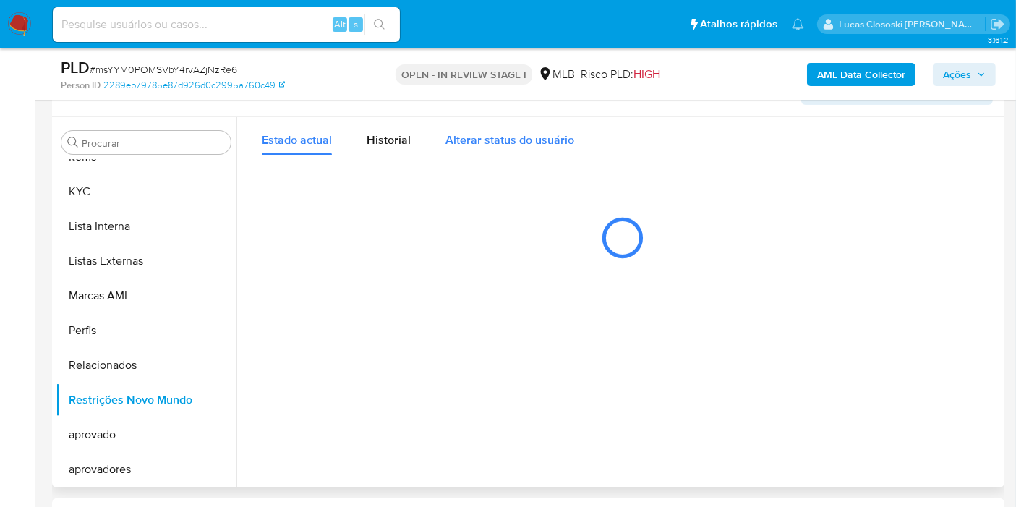
scroll to position [233, 0]
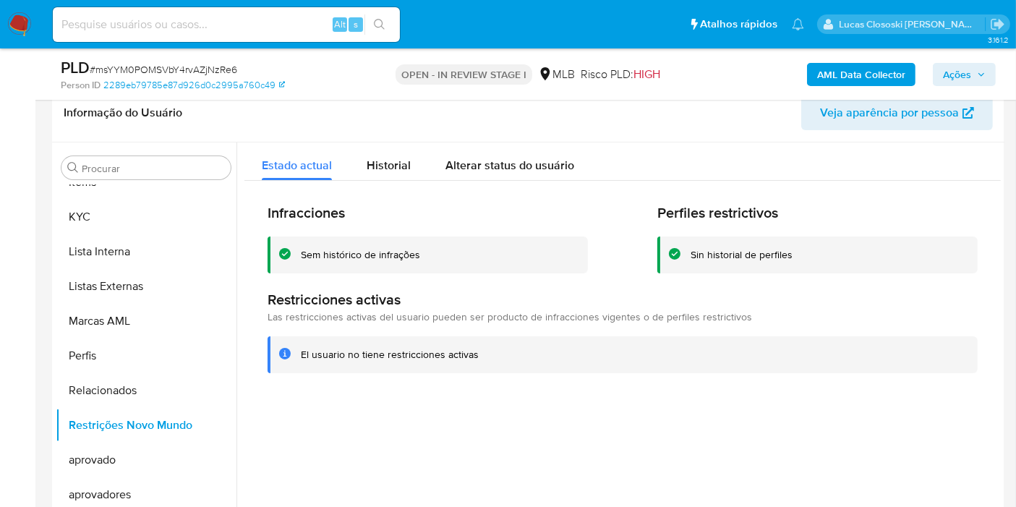
click at [169, 66] on span "# msYYM0POMSVbY4rvAZjNzRe6" at bounding box center [164, 69] width 148 height 14
copy span "msYYM0POMSVbY4rvAZjNzRe6"
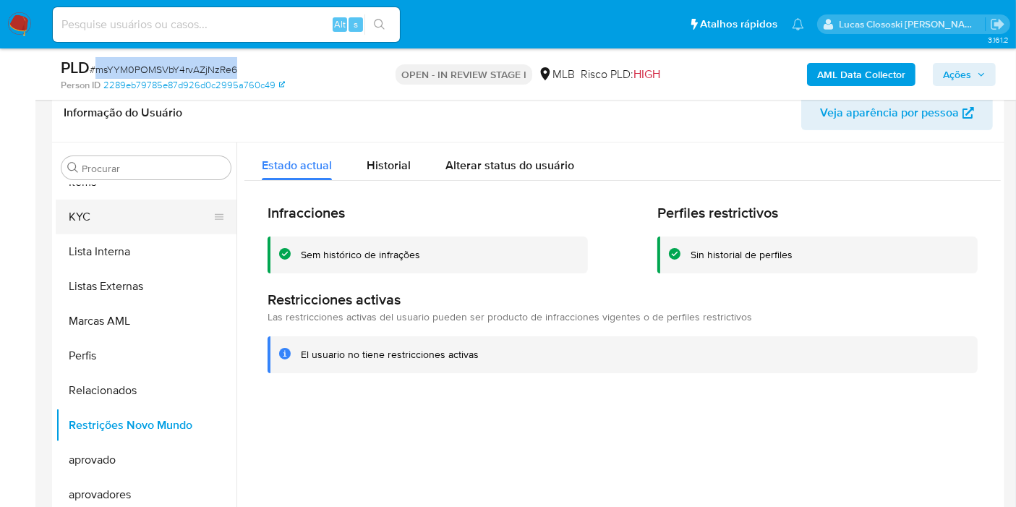
click at [152, 208] on button "KYC" at bounding box center [140, 217] width 169 height 35
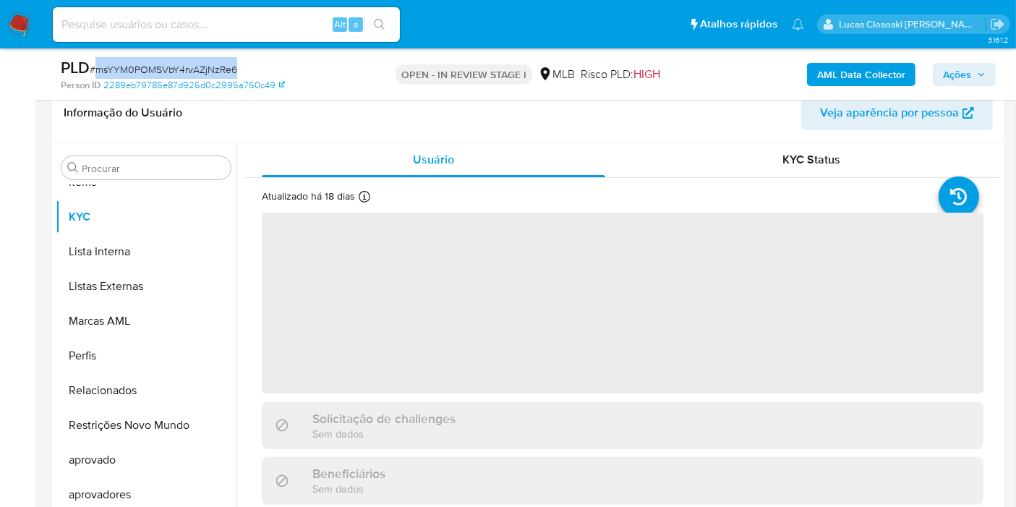
click at [334, 63] on div "PLD # msYYM0POMSVbY4rvAZjNzRe6" at bounding box center [214, 68] width 307 height 22
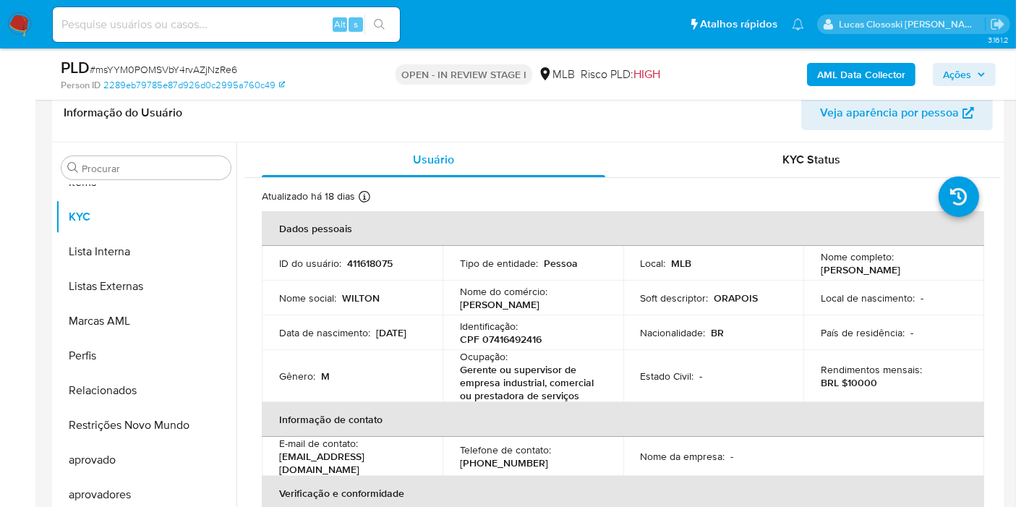
scroll to position [80, 0]
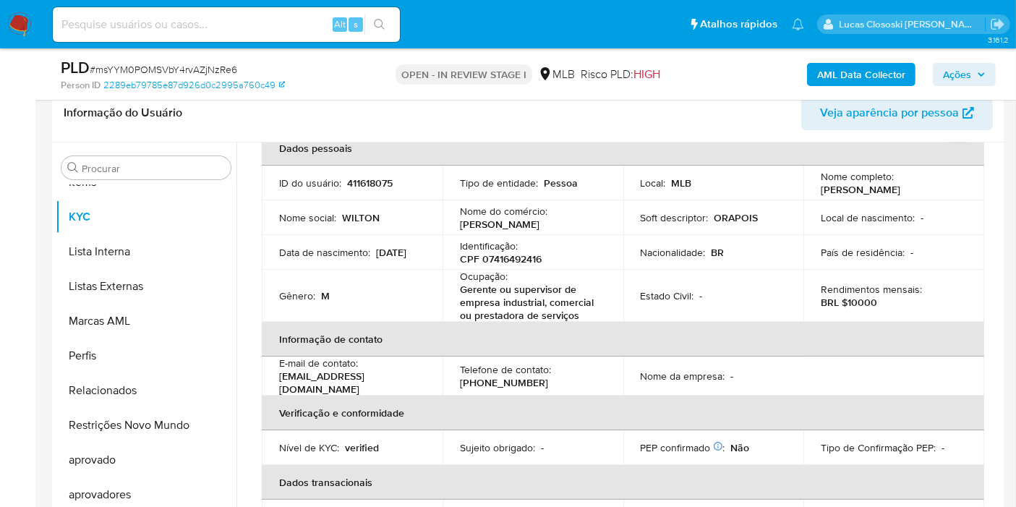
click at [587, 307] on p "Gerente ou supervisor de empresa industrial, comercial ou prestadora de serviços" at bounding box center [530, 302] width 140 height 39
drag, startPoint x: 587, startPoint y: 317, endPoint x: 463, endPoint y: 288, distance: 127.1
click at [463, 288] on p "Gerente ou supervisor de empresa industrial, comercial ou prestadora de serviços" at bounding box center [530, 302] width 140 height 39
copy p "erente ou supervisor de empresa industrial, comercial ou prestadora de serviços"
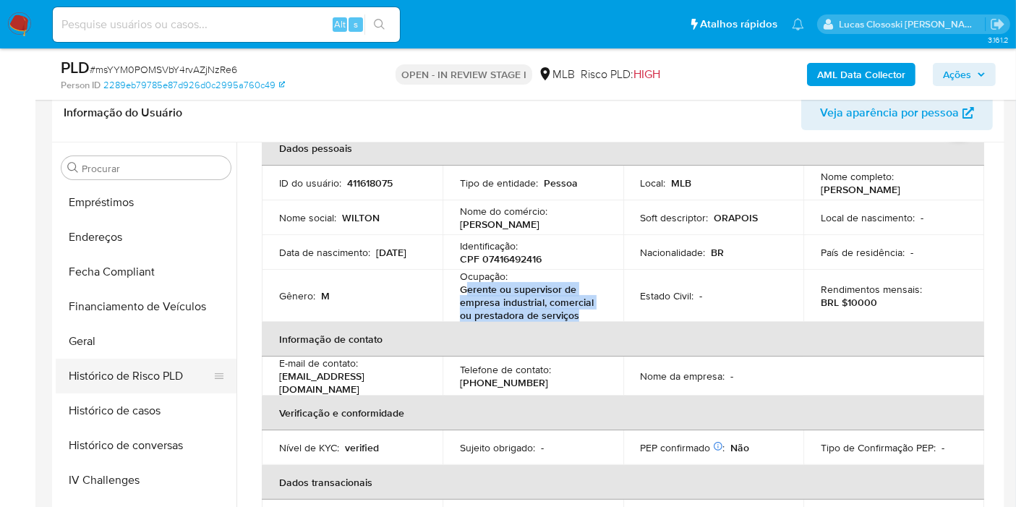
scroll to position [106, 0]
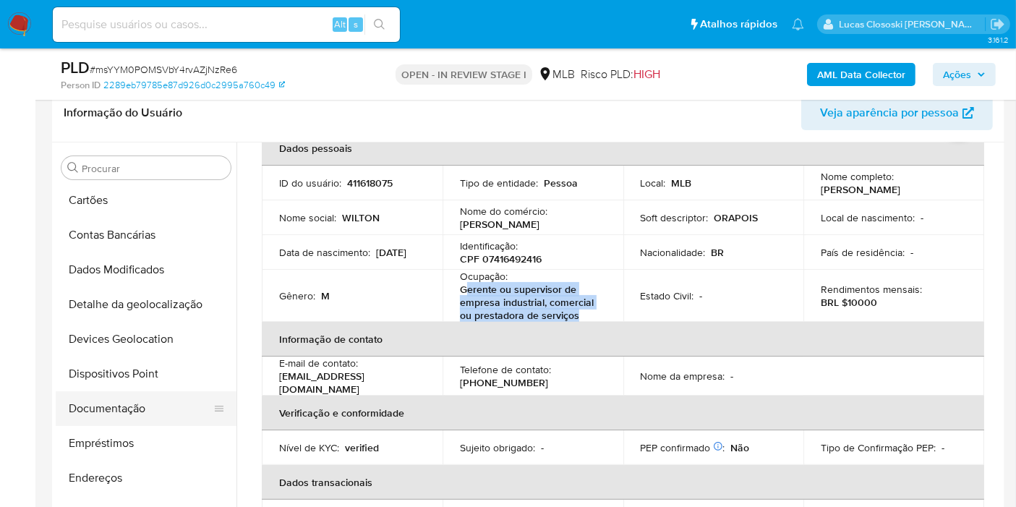
click at [127, 397] on button "Documentação" at bounding box center [140, 408] width 169 height 35
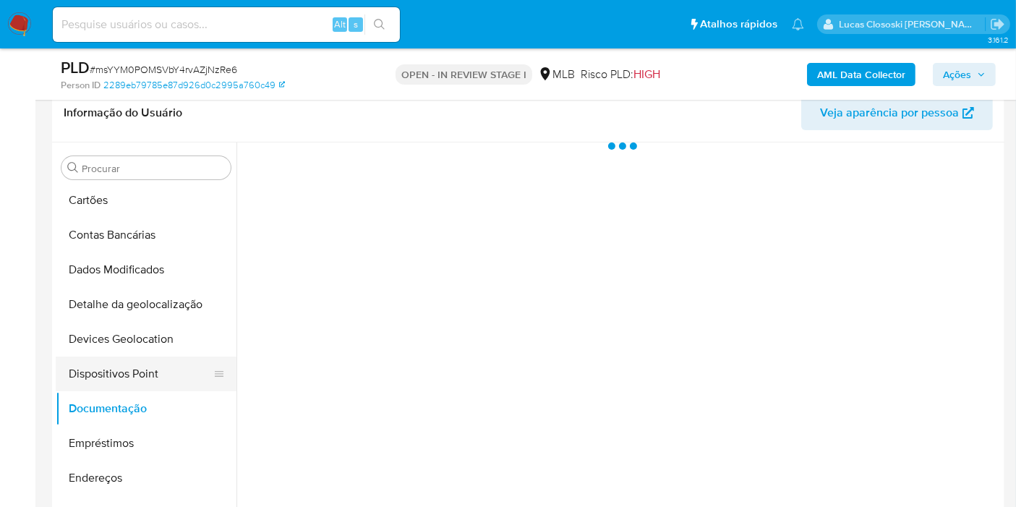
scroll to position [0, 0]
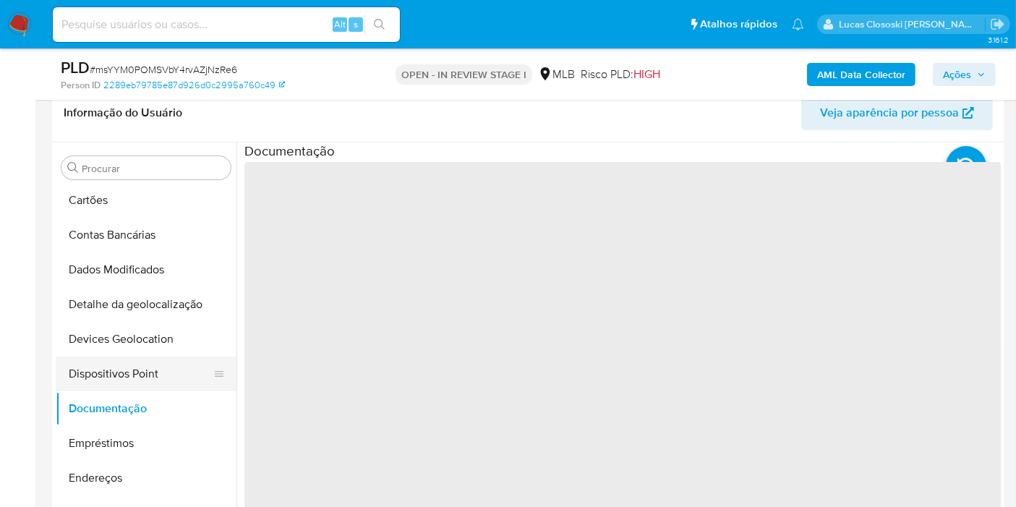
click at [126, 373] on button "Dispositivos Point" at bounding box center [140, 374] width 169 height 35
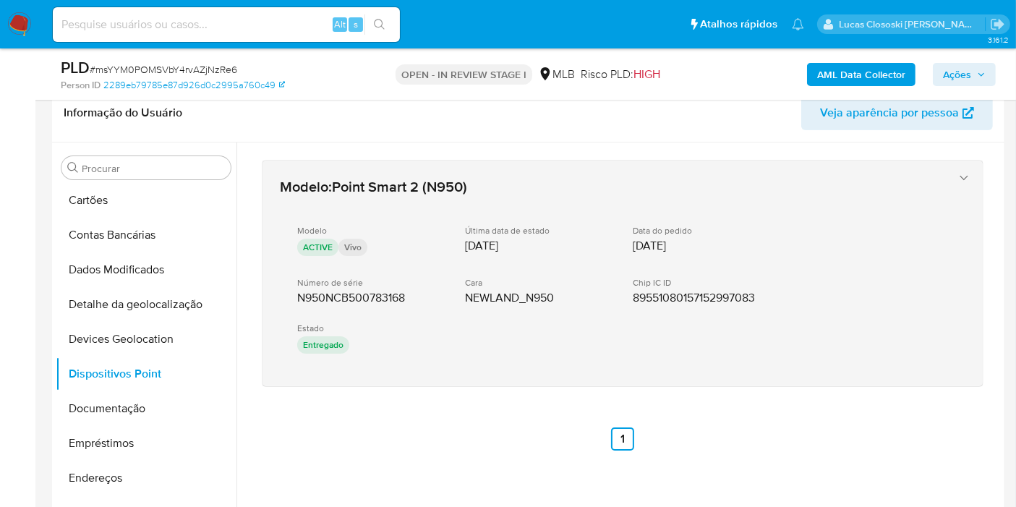
drag, startPoint x: 427, startPoint y: 443, endPoint x: 279, endPoint y: 302, distance: 204.2
click at [279, 302] on div "Modelo : Point Smart 2 (N950) Modelo ACTIVE Vivo Última data de estado 16/08/20…" at bounding box center [623, 306] width 757 height 326
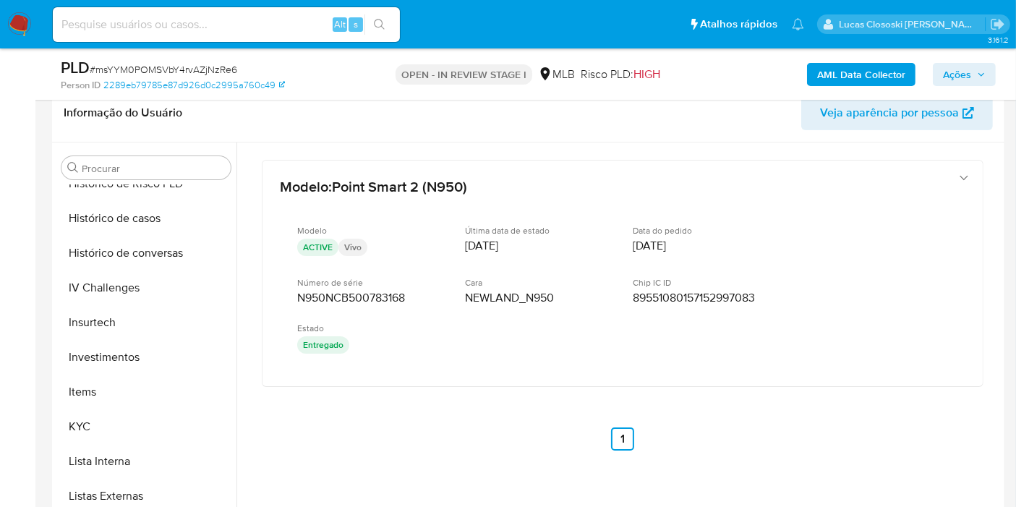
scroll to position [589, 0]
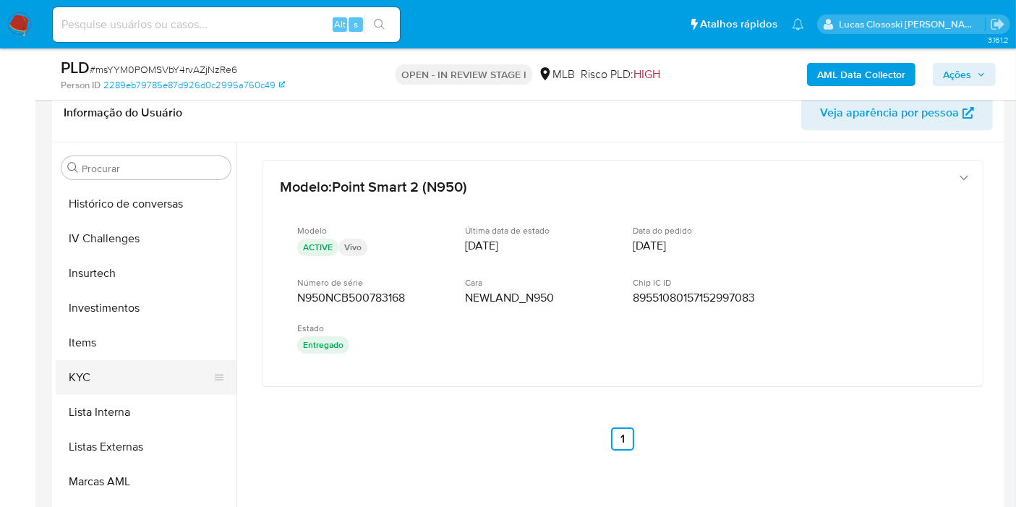
click at [101, 360] on button "KYC" at bounding box center [140, 377] width 169 height 35
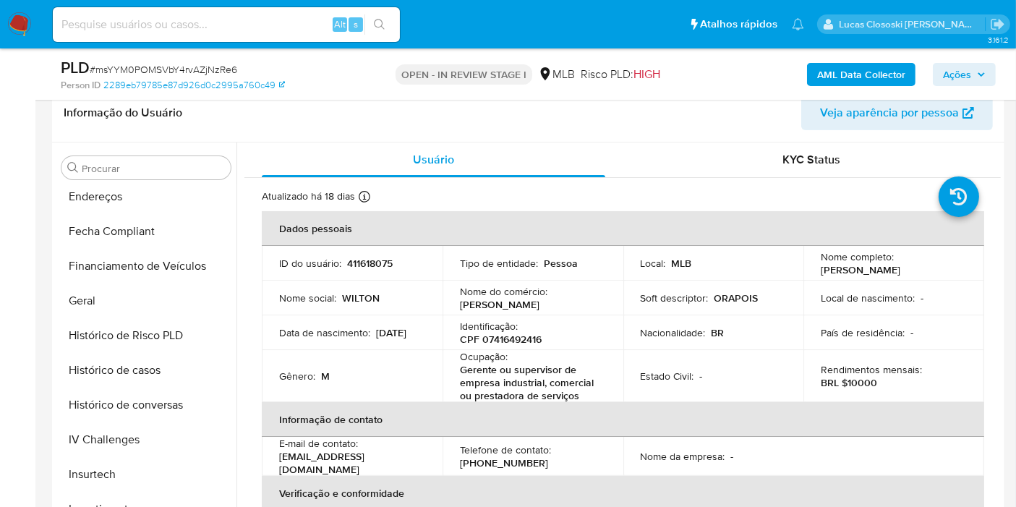
scroll to position [267, 0]
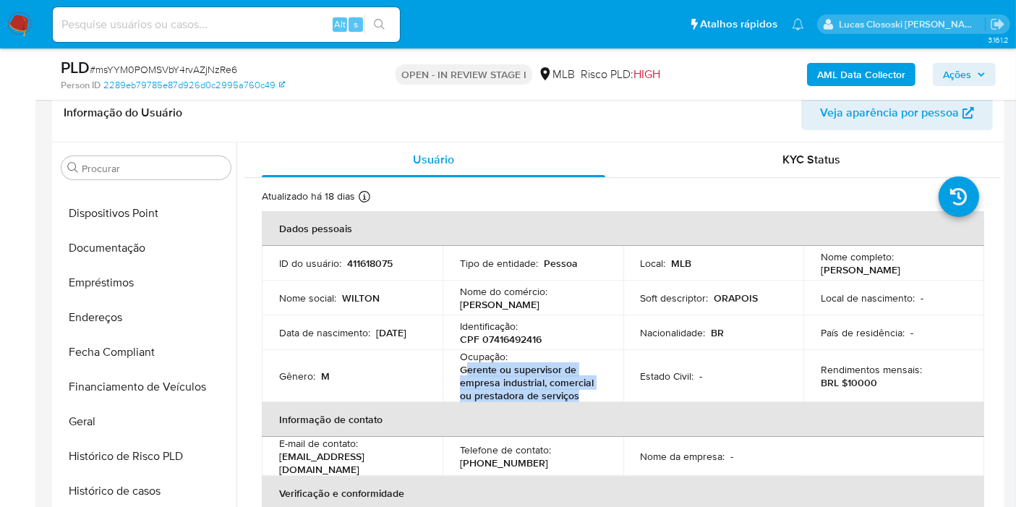
click at [467, 368] on td "Ocupação : Gerente ou supervisor de empresa industrial, comercial ou prestadora…" at bounding box center [533, 376] width 181 height 52
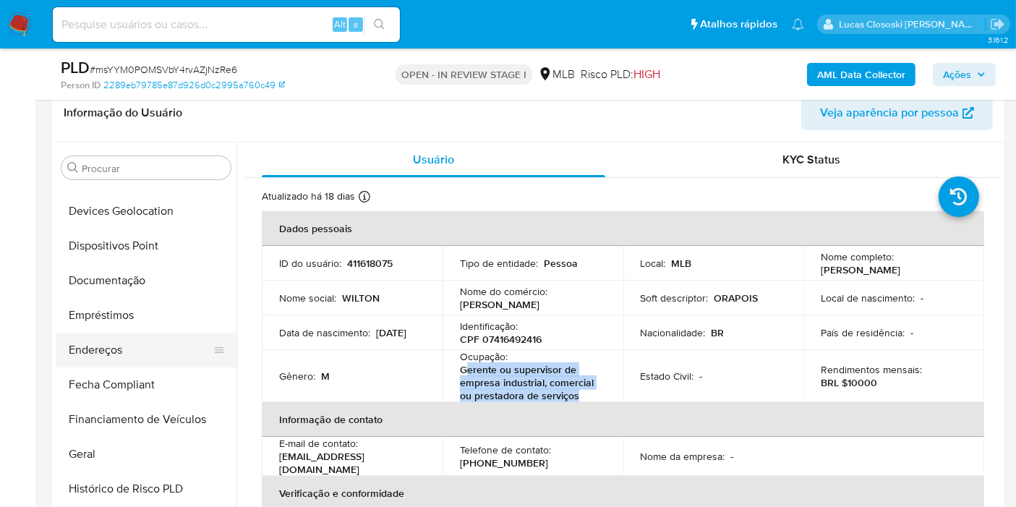
scroll to position [266, 0]
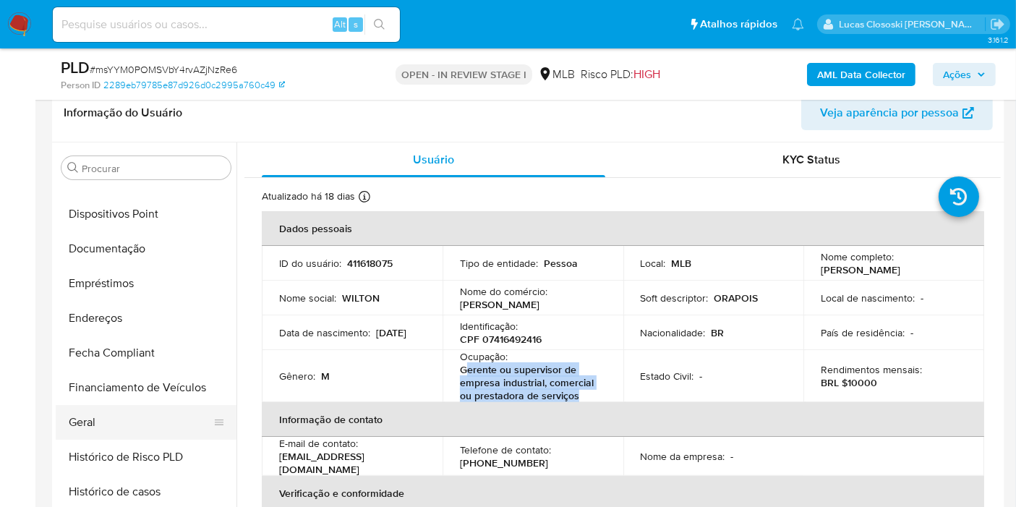
click at [103, 420] on button "Geral" at bounding box center [140, 422] width 169 height 35
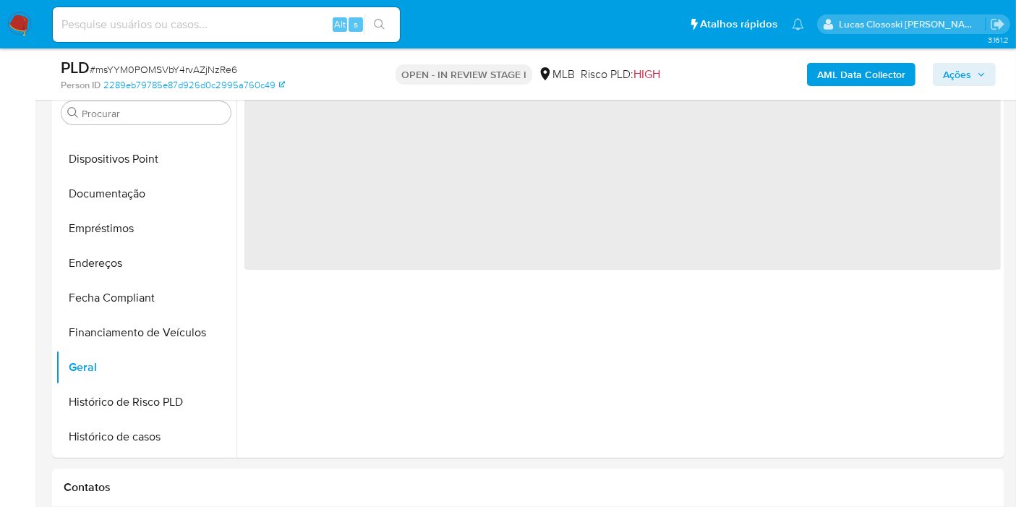
scroll to position [313, 0]
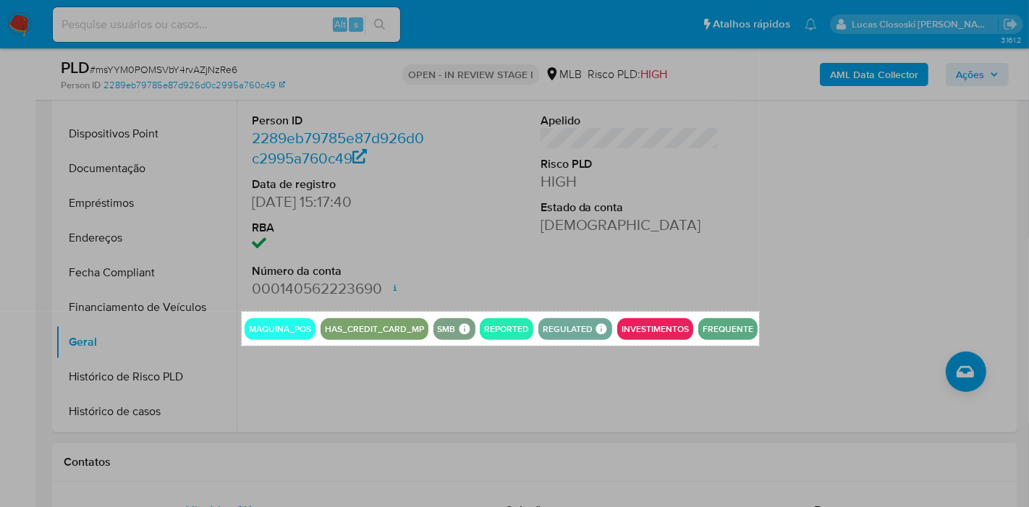
drag, startPoint x: 242, startPoint y: 311, endPoint x: 759, endPoint y: 346, distance: 518.5
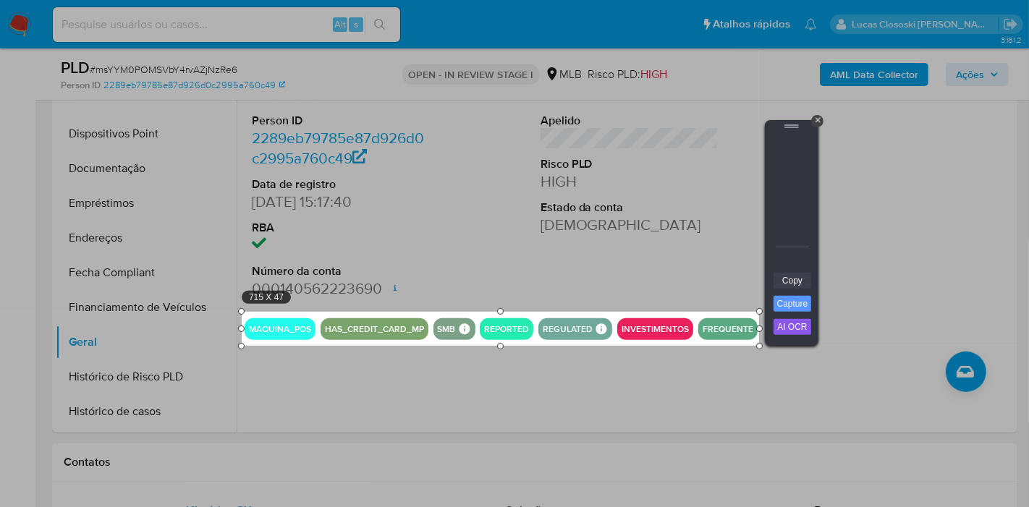
click at [803, 287] on link "Copy" at bounding box center [792, 281] width 38 height 16
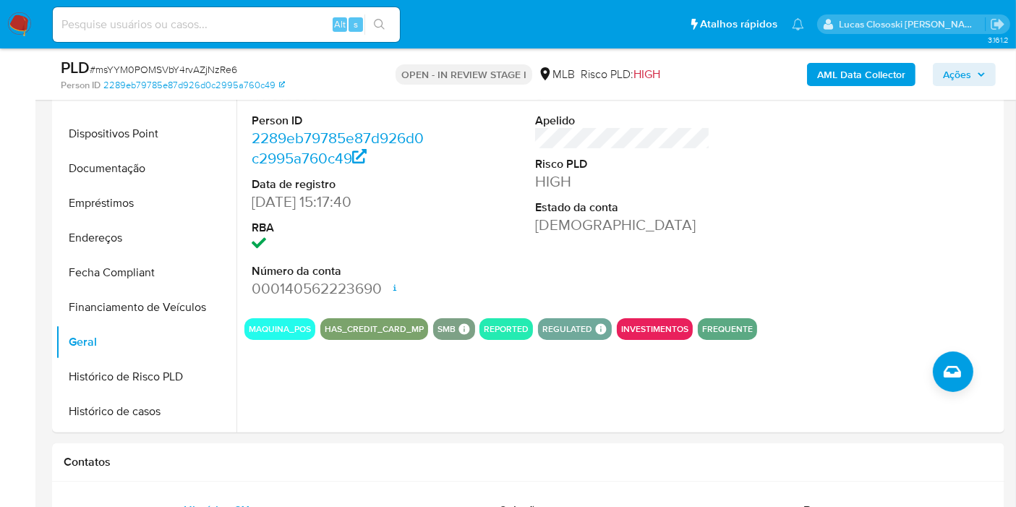
click at [987, 66] on button "Ações" at bounding box center [964, 74] width 63 height 23
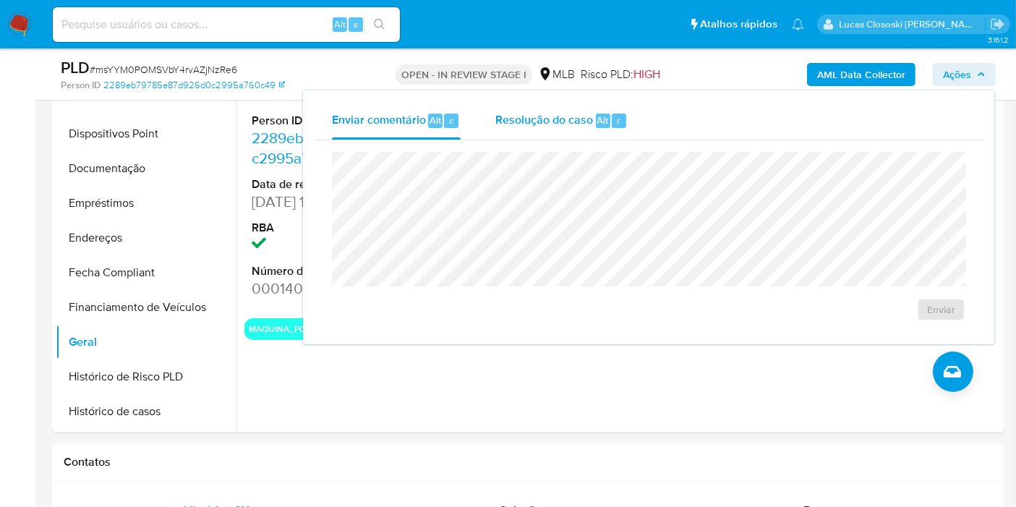
click at [607, 130] on div "Resolução do caso Alt r" at bounding box center [562, 121] width 132 height 38
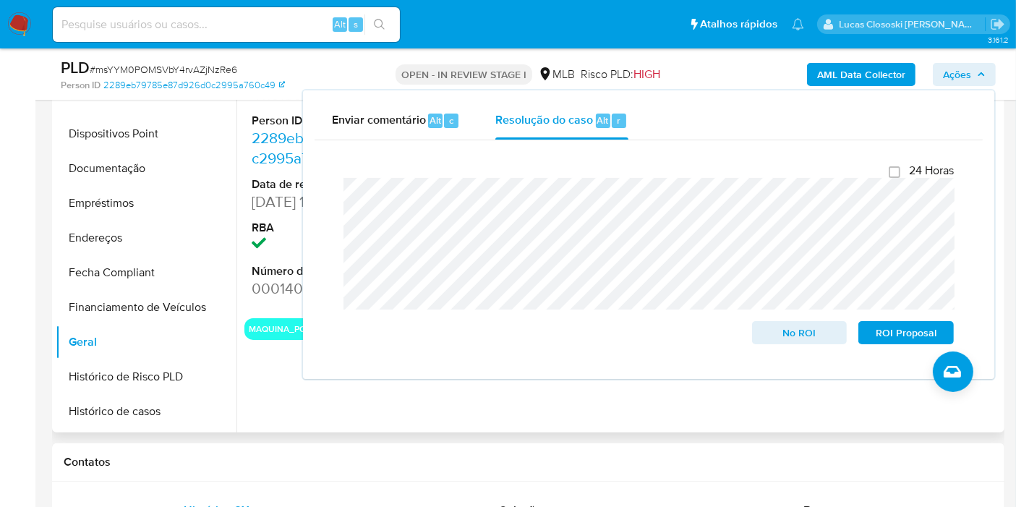
drag, startPoint x: 959, startPoint y: 81, endPoint x: 815, endPoint y: 134, distance: 152.7
click at [959, 81] on span "Ações" at bounding box center [957, 74] width 28 height 23
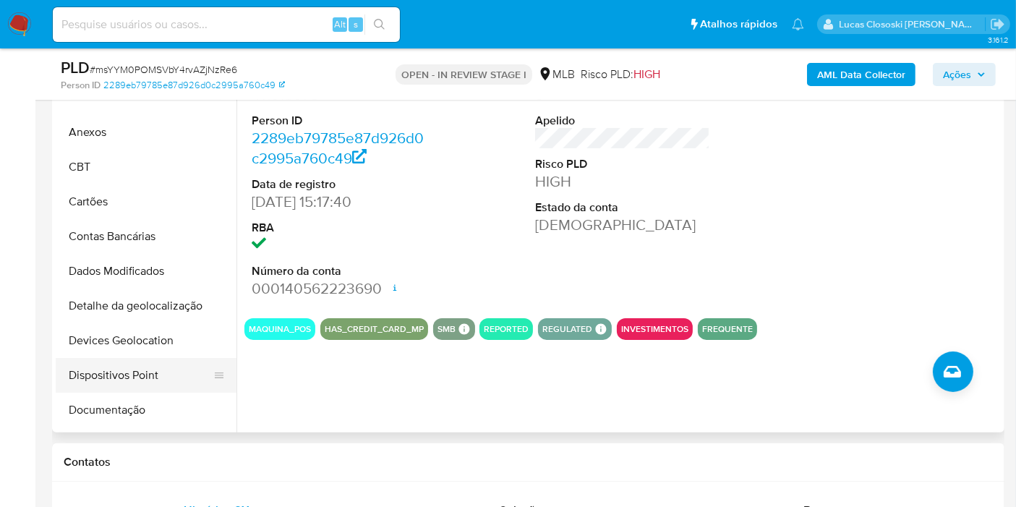
scroll to position [0, 0]
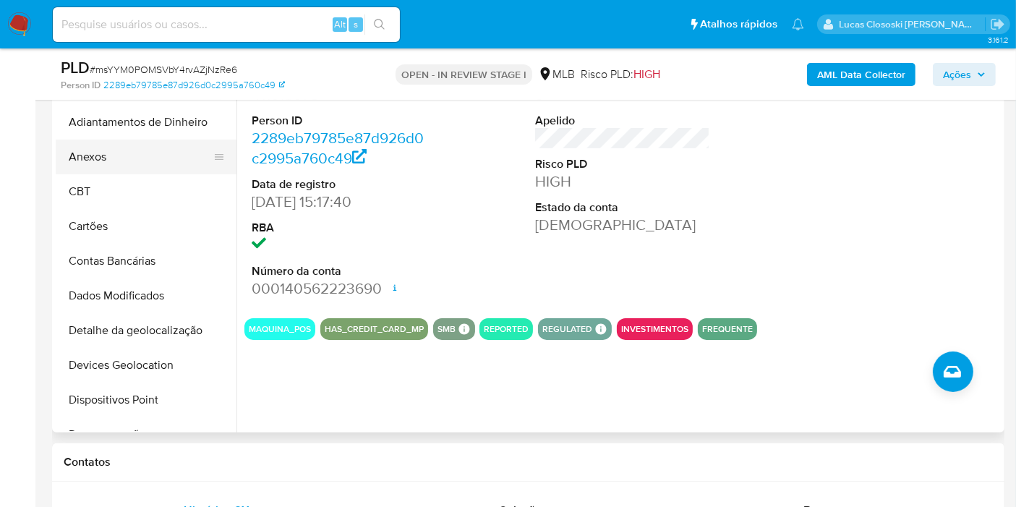
click at [99, 154] on button "Anexos" at bounding box center [140, 157] width 169 height 35
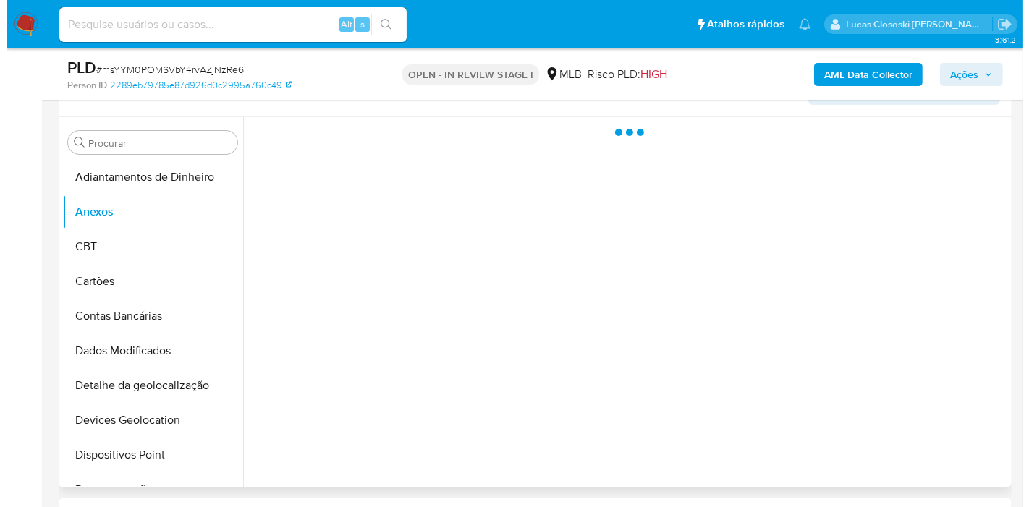
scroll to position [233, 0]
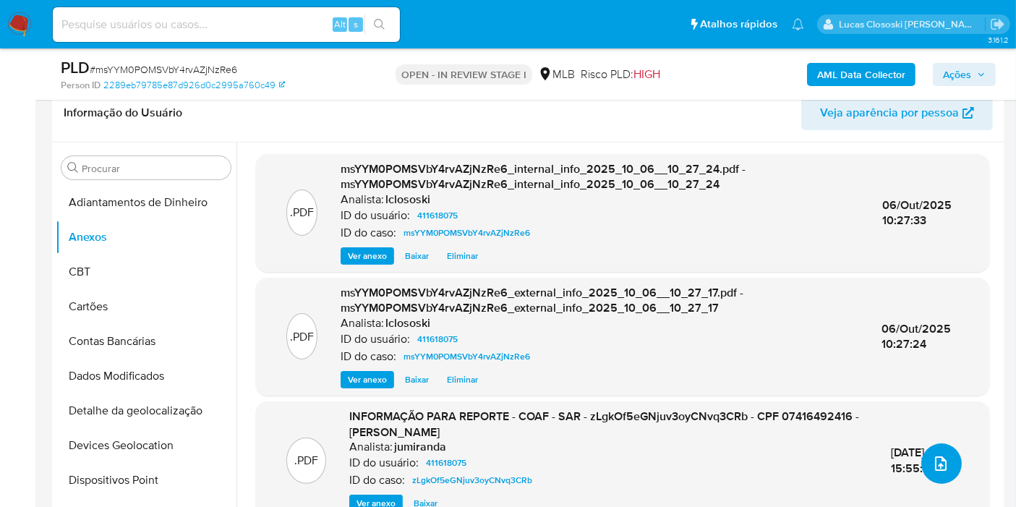
click at [944, 464] on icon "upload-file" at bounding box center [941, 463] width 17 height 17
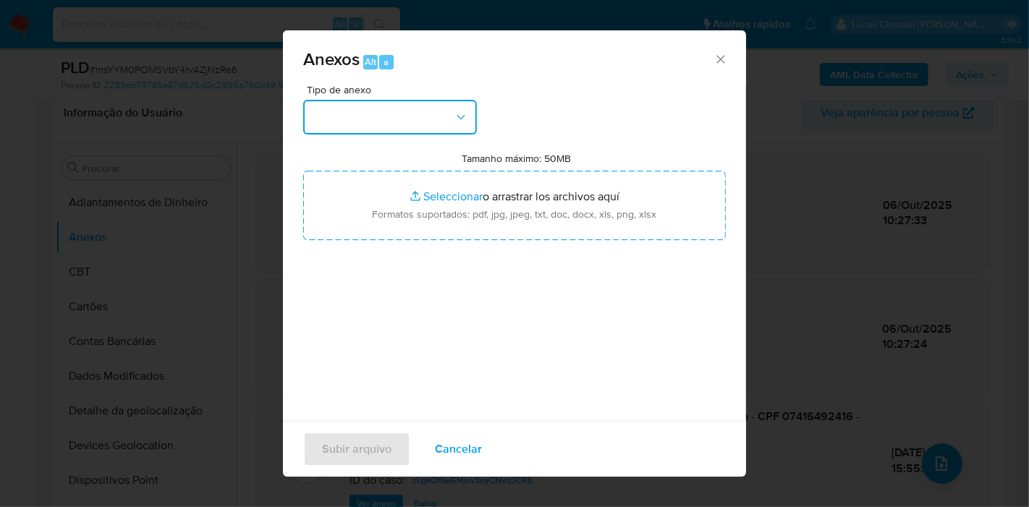
click at [357, 115] on button "button" at bounding box center [390, 117] width 174 height 35
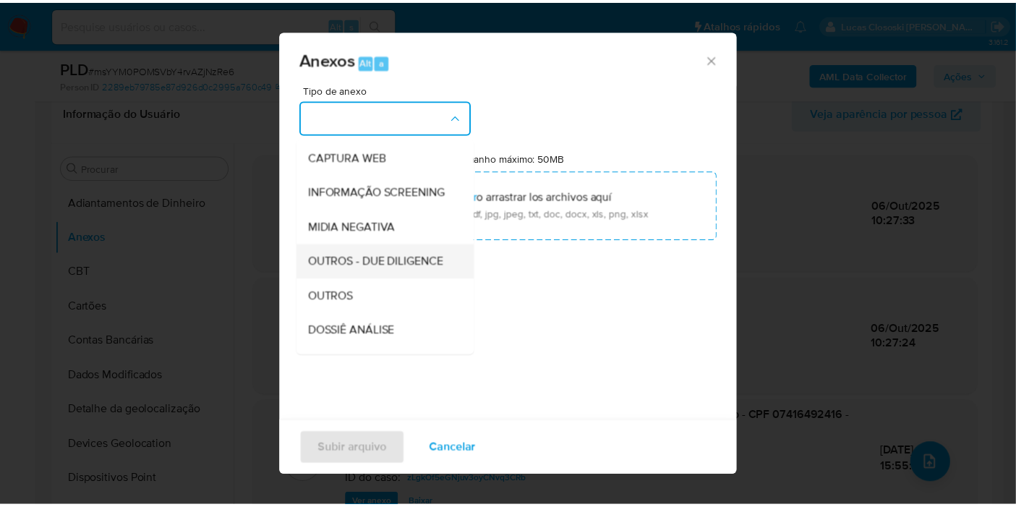
scroll to position [161, 0]
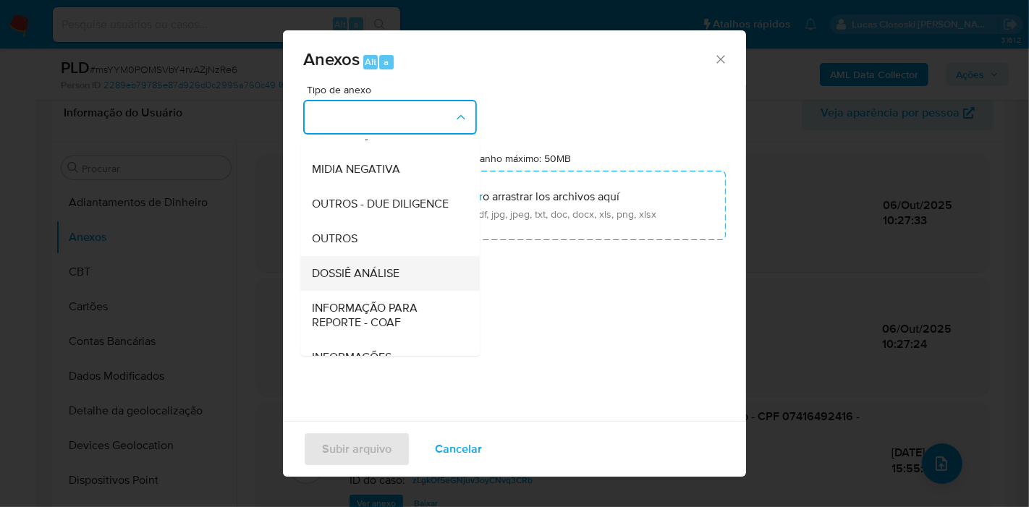
click at [386, 281] on span "DOSSIÊ ANÁLISE" at bounding box center [356, 273] width 88 height 14
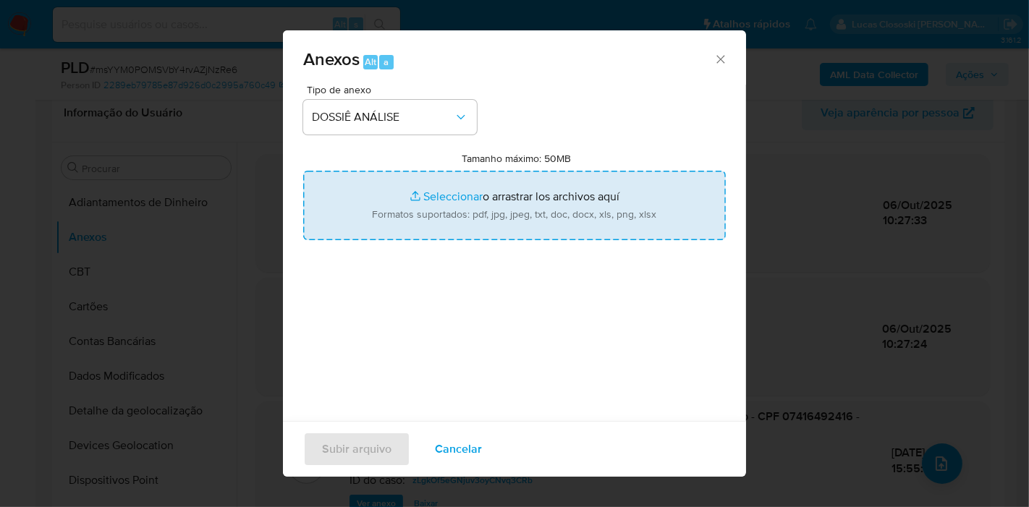
click at [414, 220] on input "Tamanho máximo: 50MB Seleccionar archivos" at bounding box center [514, 205] width 423 height 69
type input "C:\fakepath\Mulan 411618075_2025_10_06_07_51_32.xlsx"
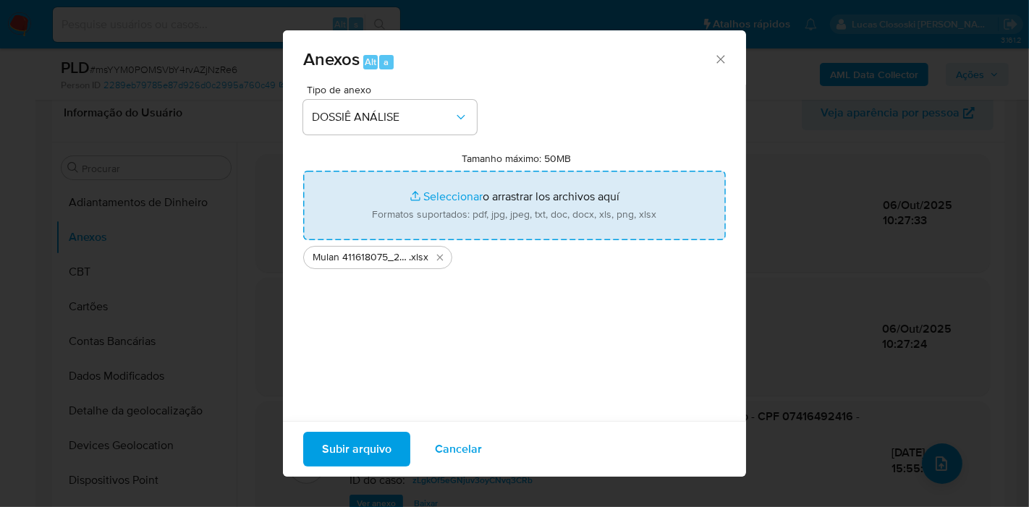
click at [390, 194] on input "Tamanho máximo: 50MB Seleccionar archivos" at bounding box center [514, 205] width 423 height 69
type input "C:\fakepath\2º SAR - XXXX - CPF 07416492416 - WILTON SOARES MARCELINO.pdf"
click at [363, 441] on span "Subir arquivo" at bounding box center [356, 449] width 69 height 32
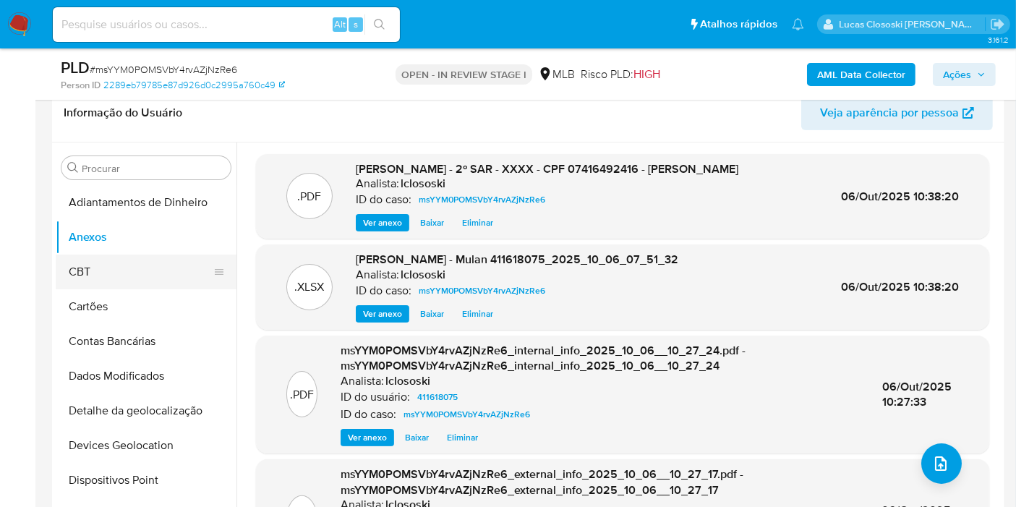
click at [62, 263] on button "CBT" at bounding box center [140, 272] width 169 height 35
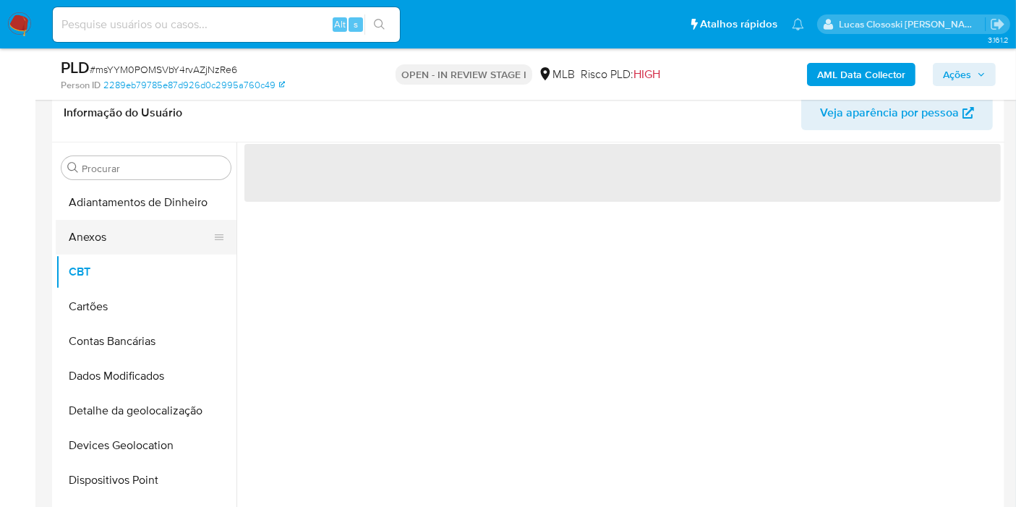
click at [85, 236] on button "Anexos" at bounding box center [140, 237] width 169 height 35
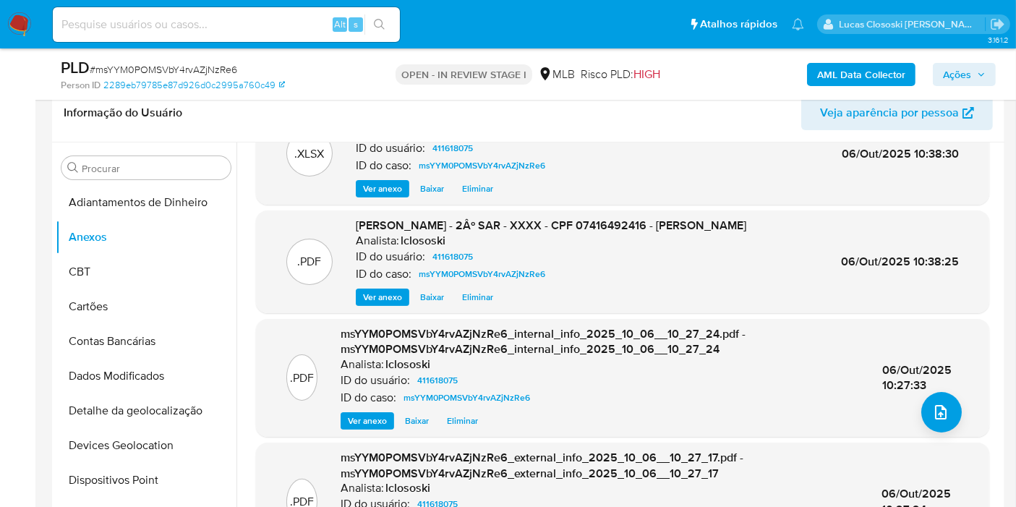
scroll to position [0, 0]
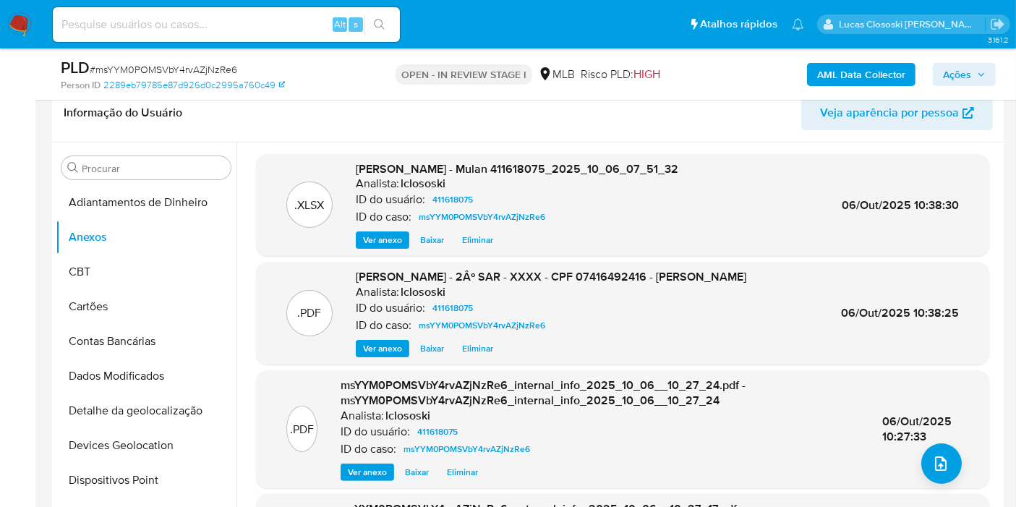
click at [967, 79] on span "Ações" at bounding box center [957, 74] width 28 height 23
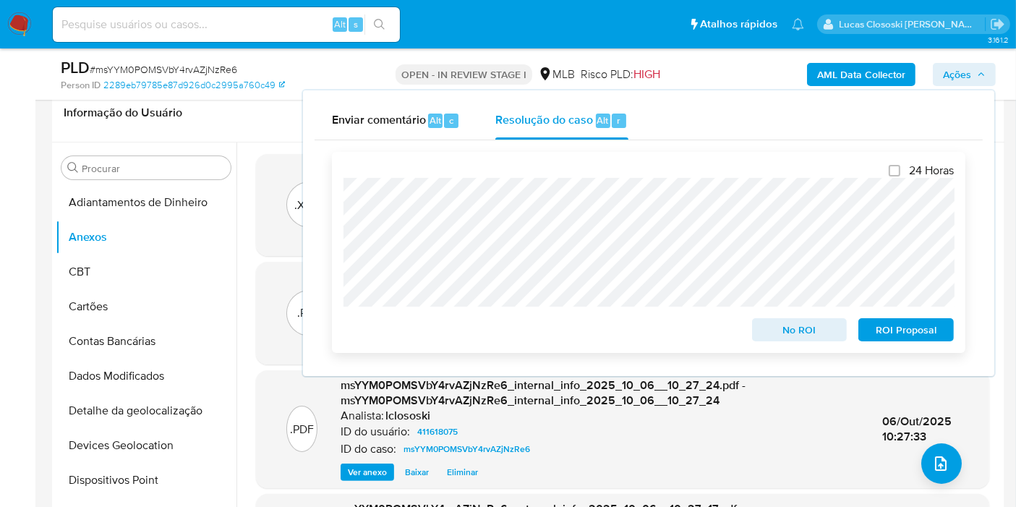
click at [907, 331] on span "ROI Proposal" at bounding box center [906, 330] width 75 height 20
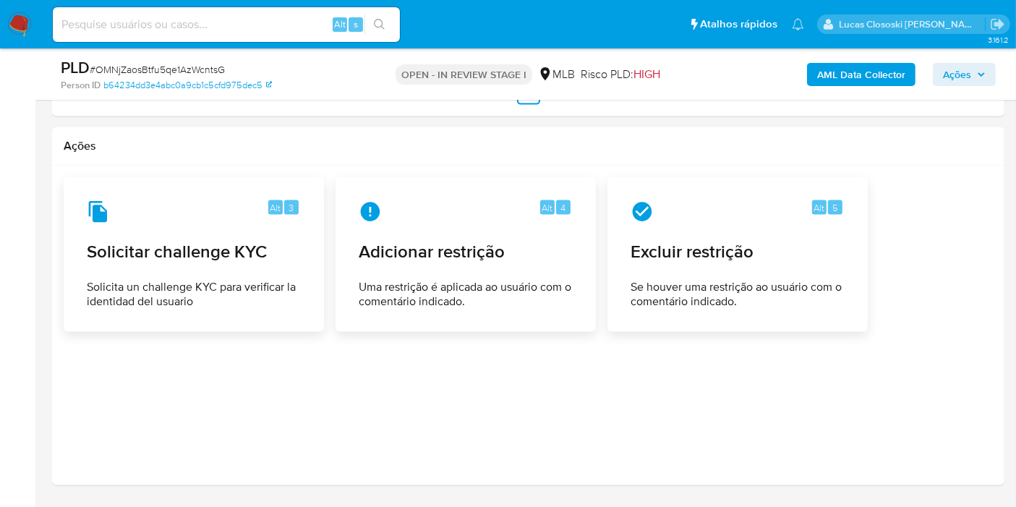
scroll to position [2094, 0]
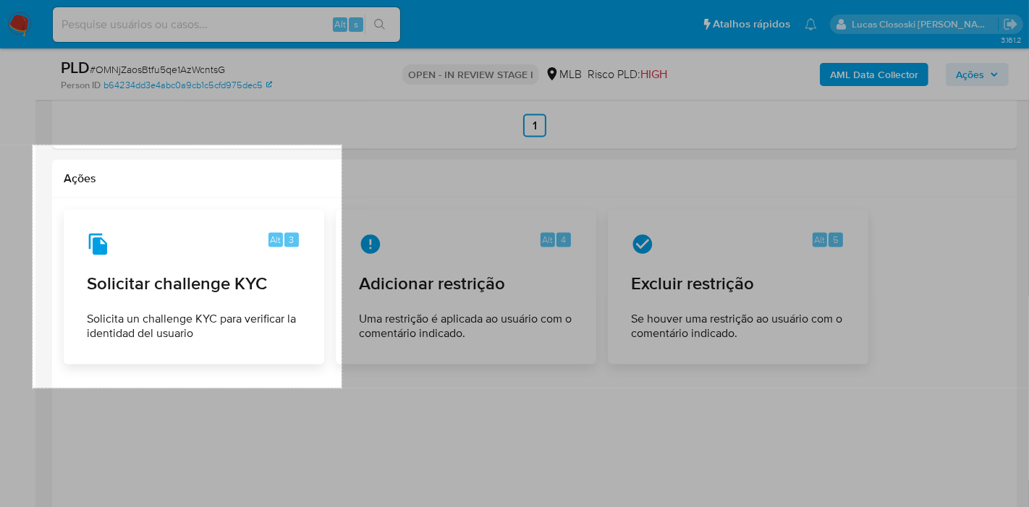
drag, startPoint x: 33, startPoint y: 145, endPoint x: 341, endPoint y: 389, distance: 393.1
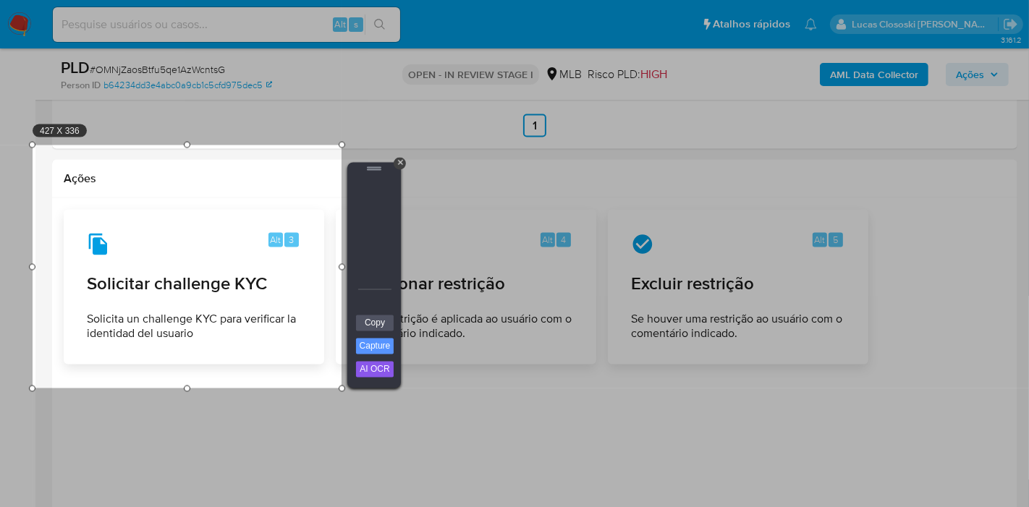
click at [356, 324] on link "Copy" at bounding box center [375, 323] width 38 height 16
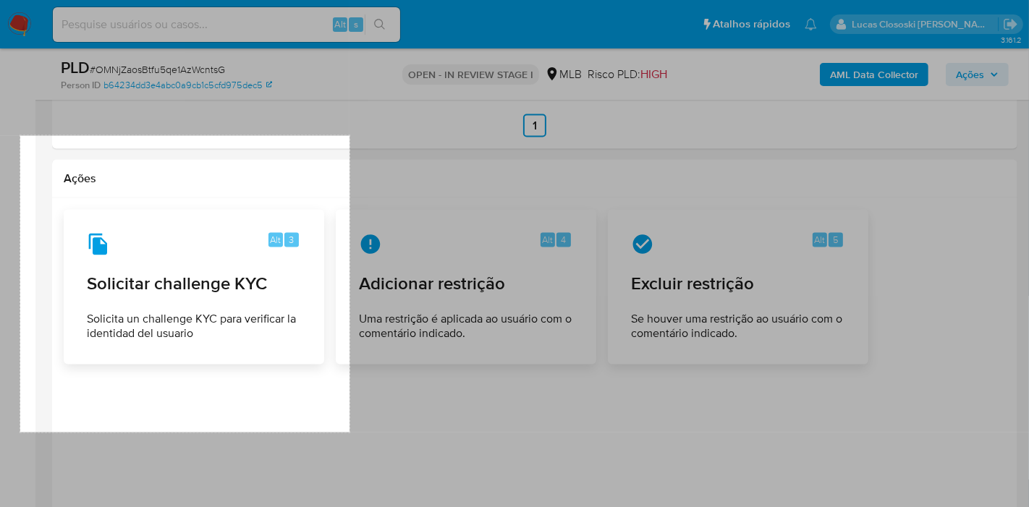
drag, startPoint x: 20, startPoint y: 136, endPoint x: 349, endPoint y: 433, distance: 443.1
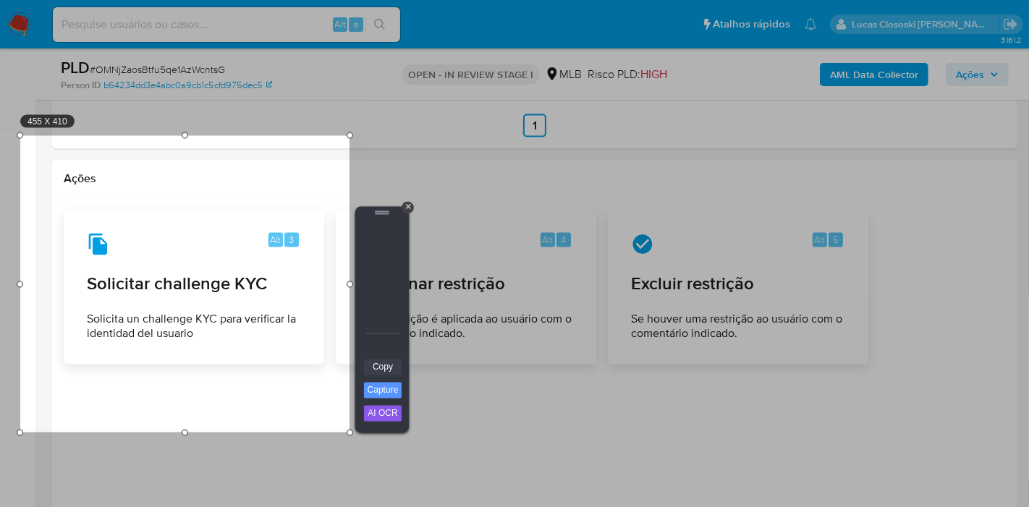
click at [389, 368] on link "Copy" at bounding box center [383, 368] width 38 height 16
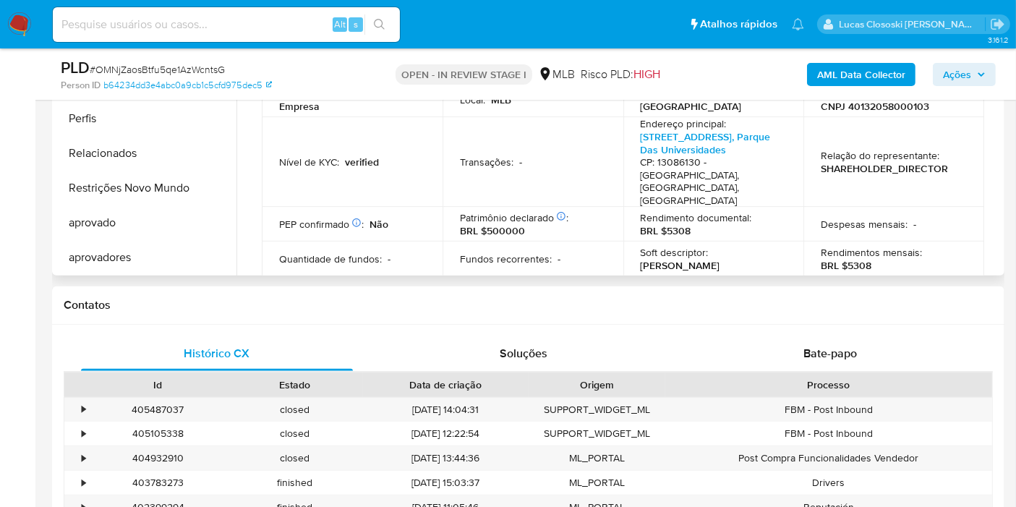
scroll to position [325, 0]
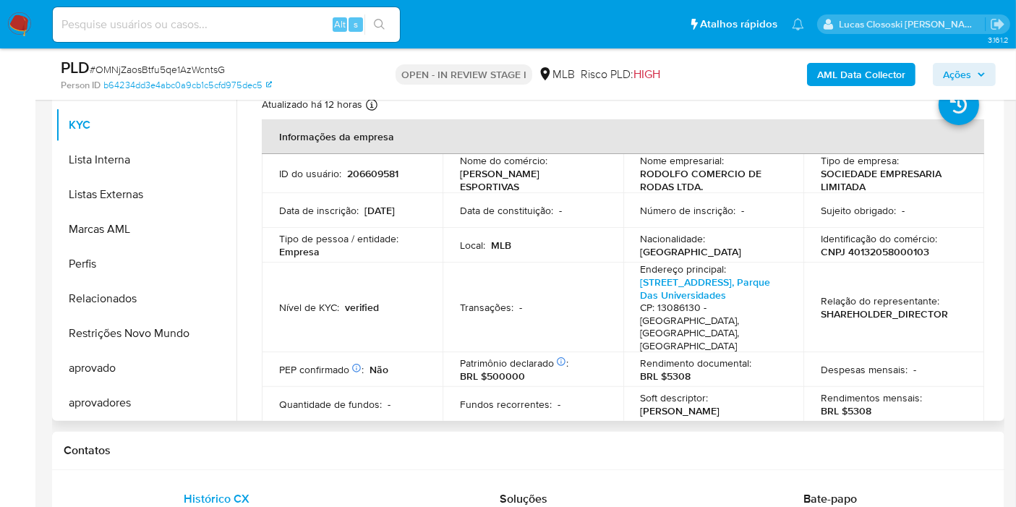
click at [887, 250] on p "CNPJ 40132058000103" at bounding box center [875, 251] width 109 height 13
copy p "40132058000103"
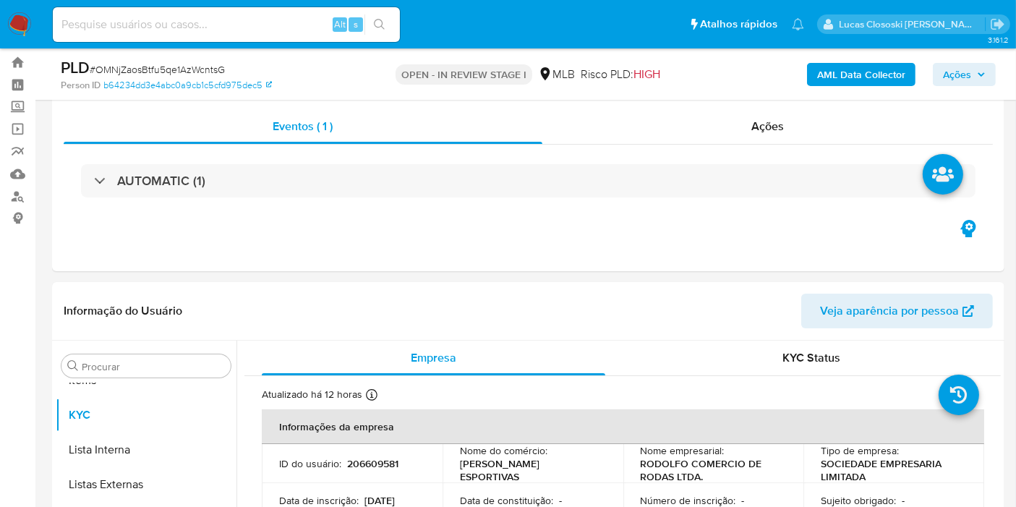
scroll to position [4, 0]
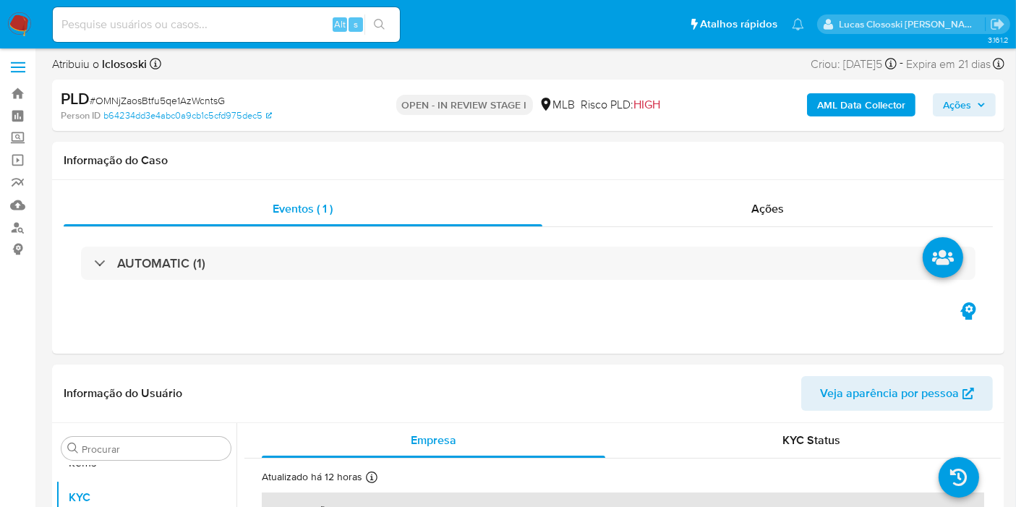
click at [825, 106] on b "AML Data Collector" at bounding box center [862, 104] width 88 height 23
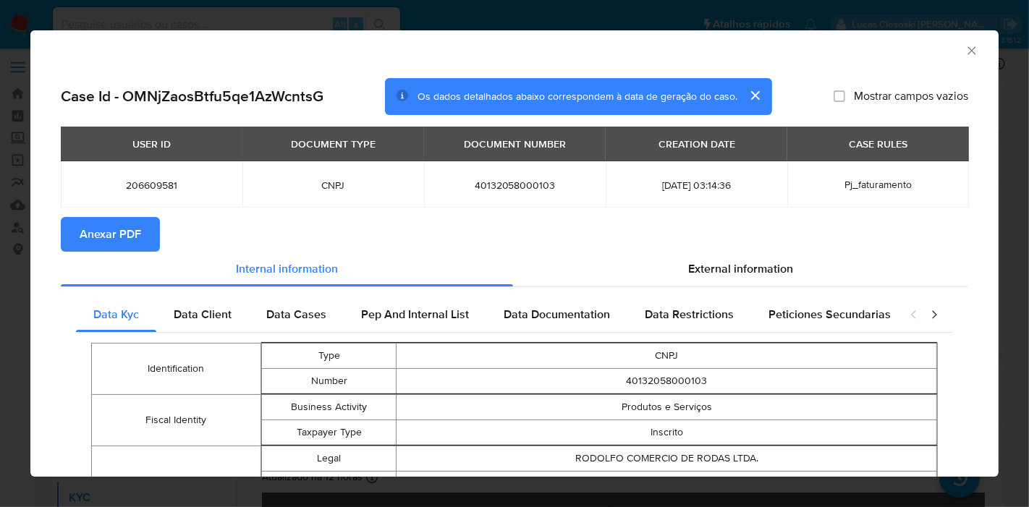
click at [101, 226] on span "Anexar PDF" at bounding box center [110, 234] width 61 height 32
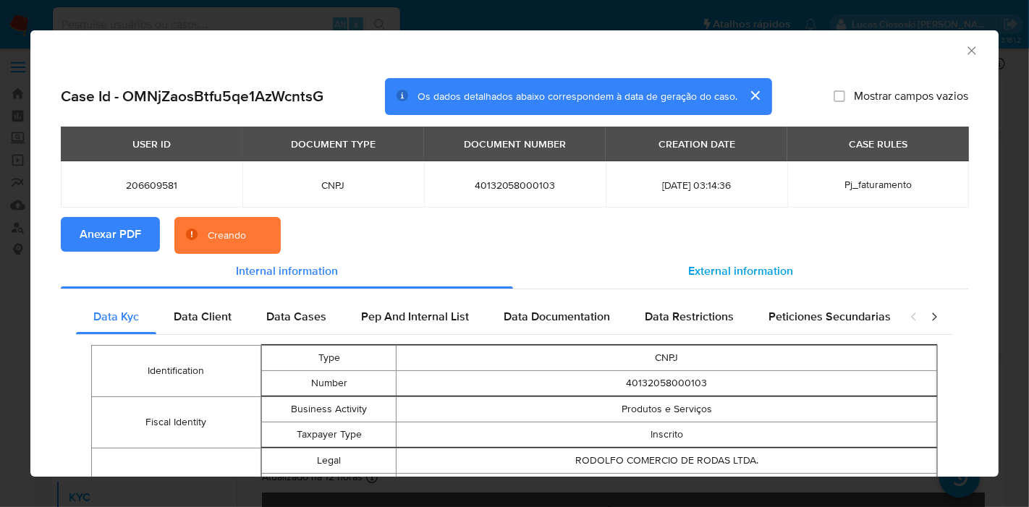
click at [758, 271] on span "External information" at bounding box center [740, 271] width 105 height 17
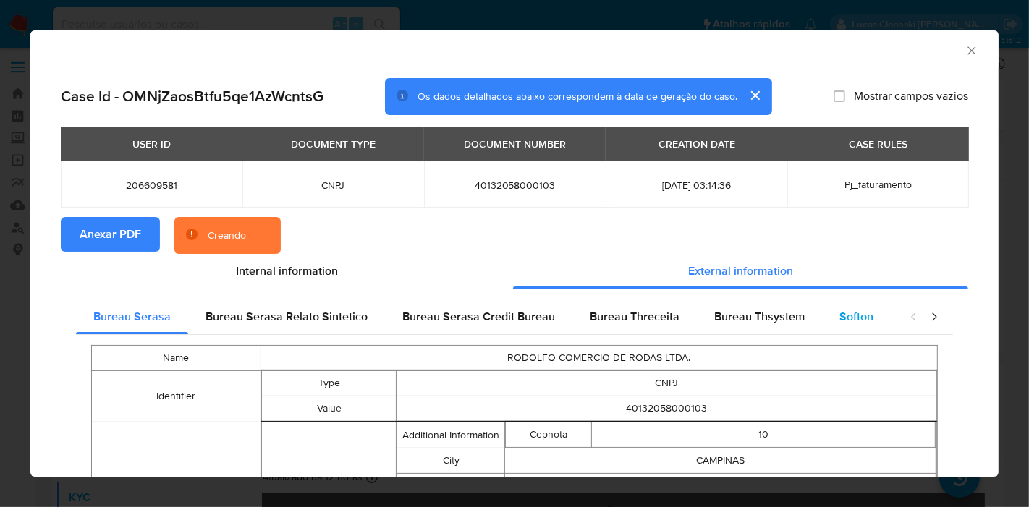
click at [825, 311] on div "Softon" at bounding box center [856, 317] width 69 height 35
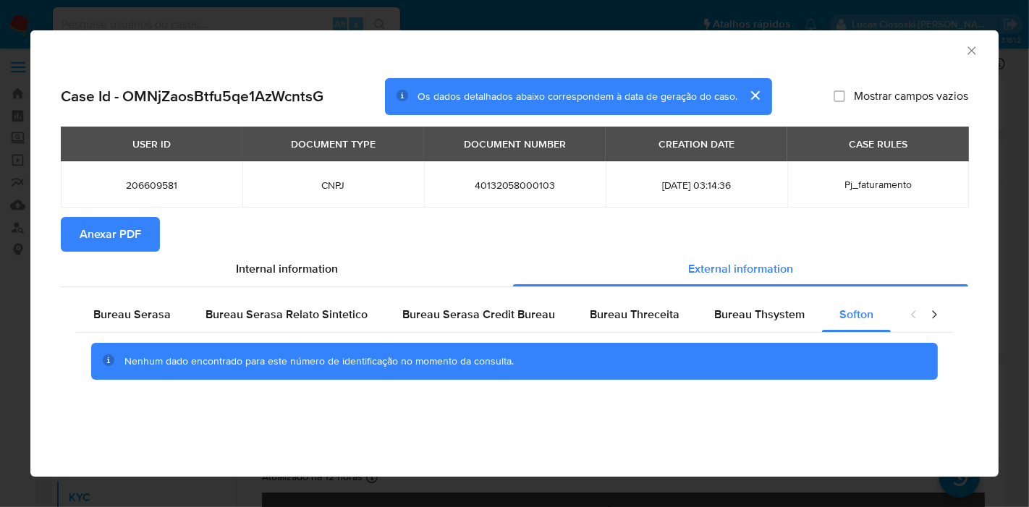
click at [587, 504] on div "AML Data Collector Case Id - OMNjZaosBtfu5qe1AzWcntsG Os dados detalhados abaix…" at bounding box center [514, 253] width 1029 height 507
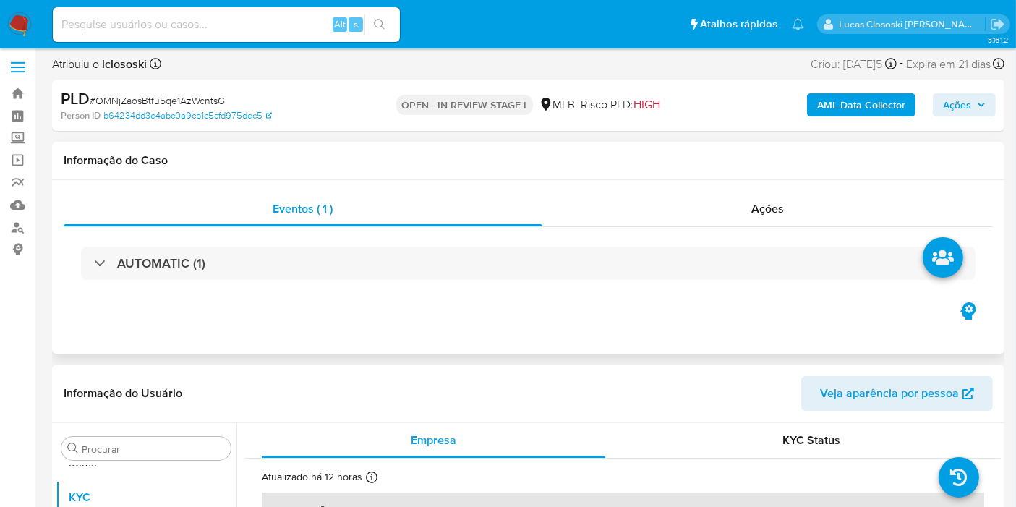
click at [831, 326] on div "Eventos ( 1 ) Ações AUTOMATIC (1)" at bounding box center [528, 267] width 953 height 174
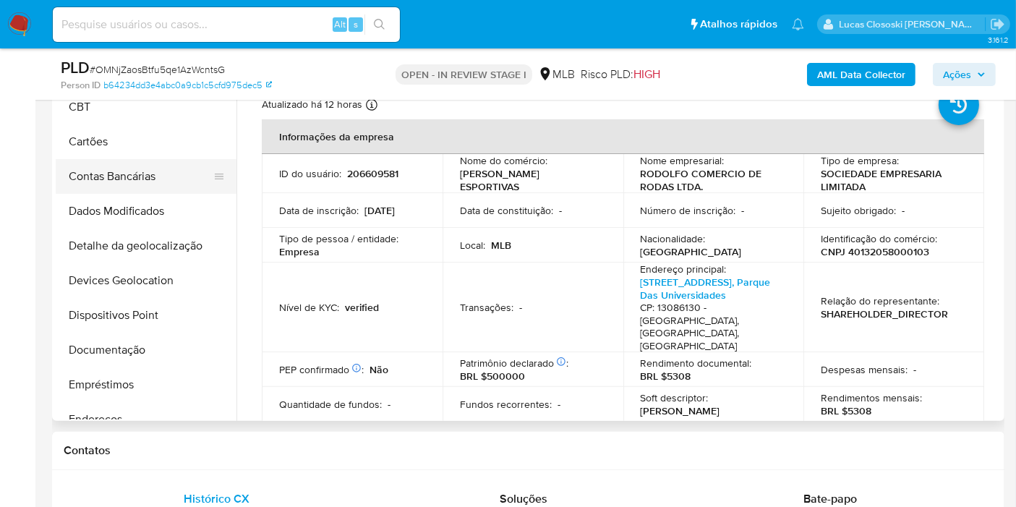
scroll to position [0, 0]
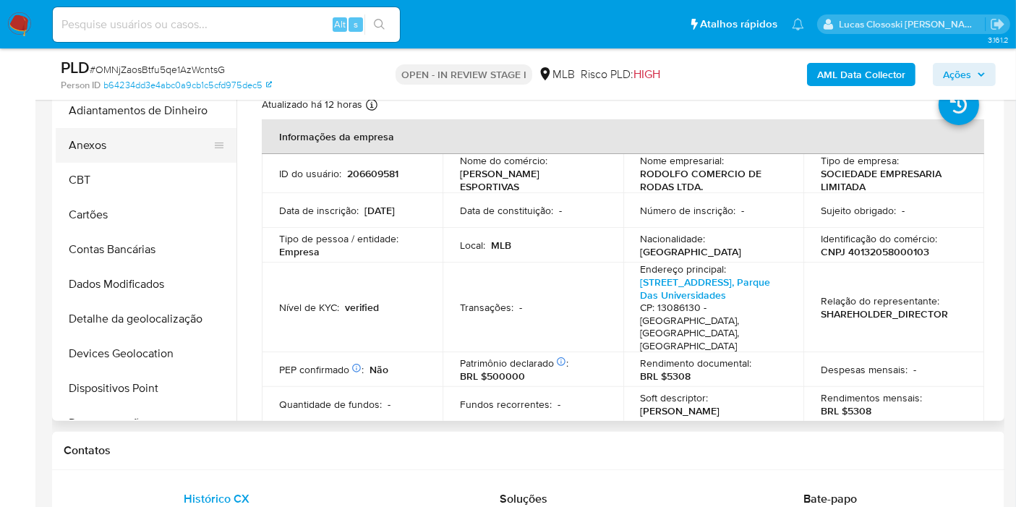
click at [103, 158] on button "Anexos" at bounding box center [140, 145] width 169 height 35
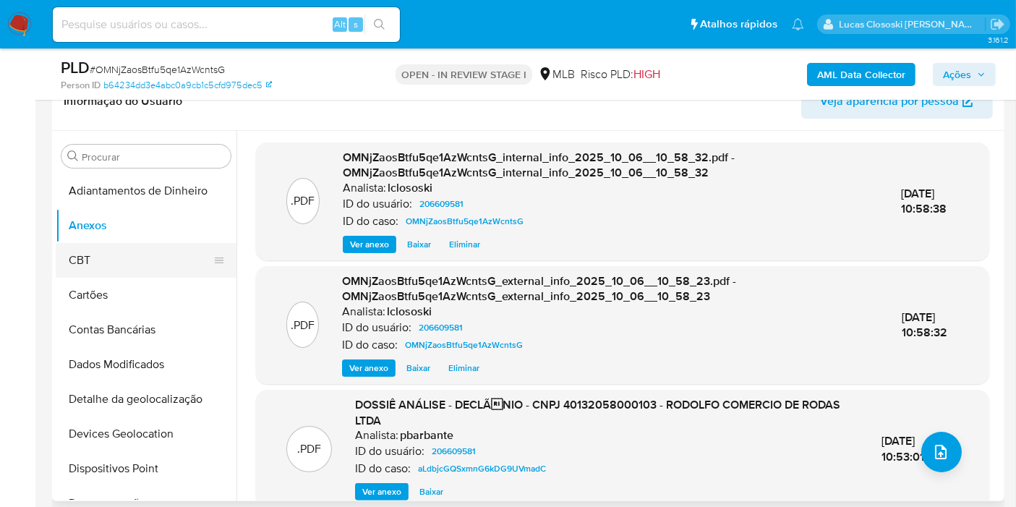
scroll to position [161, 0]
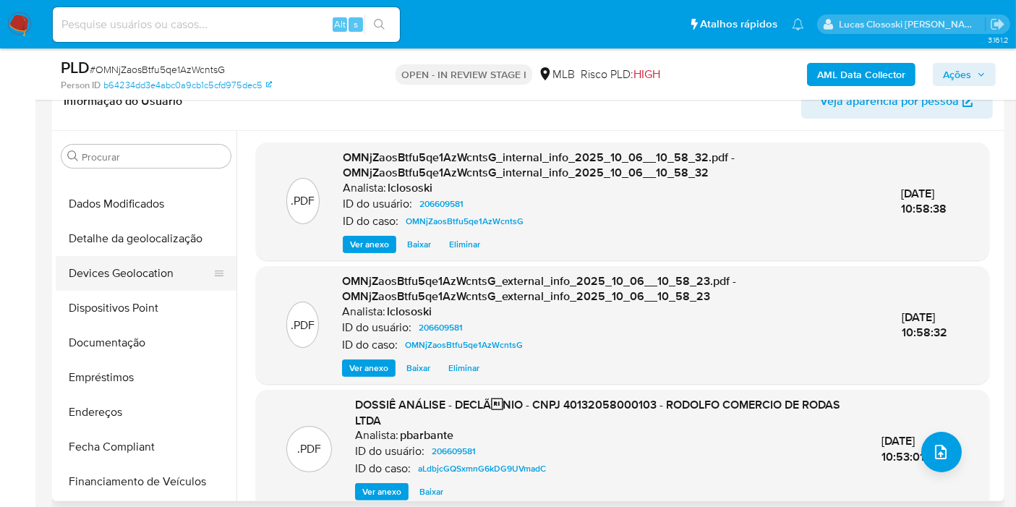
click at [132, 259] on button "Devices Geolocation" at bounding box center [140, 273] width 169 height 35
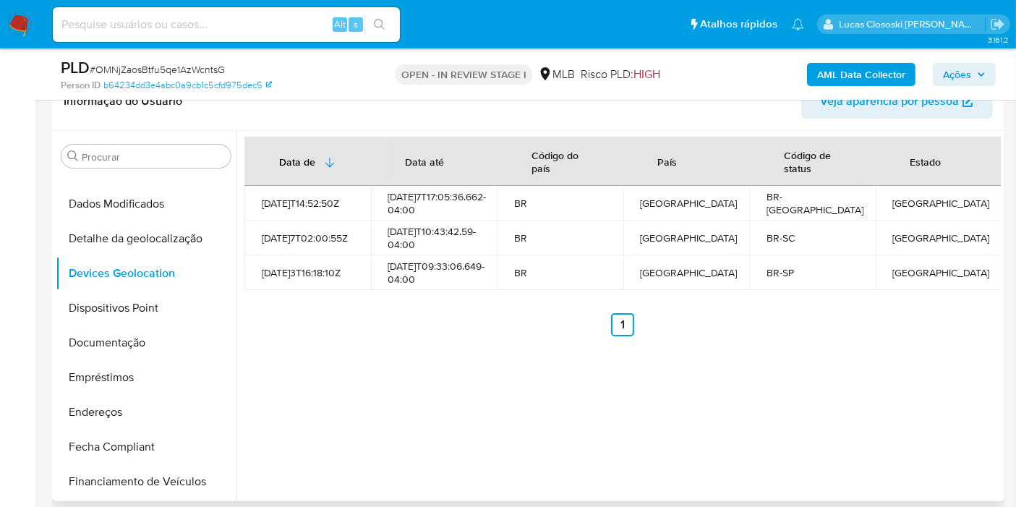
drag, startPoint x: 176, startPoint y: 306, endPoint x: 235, endPoint y: 220, distance: 104.6
click at [176, 306] on button "Dispositivos Point" at bounding box center [146, 308] width 181 height 35
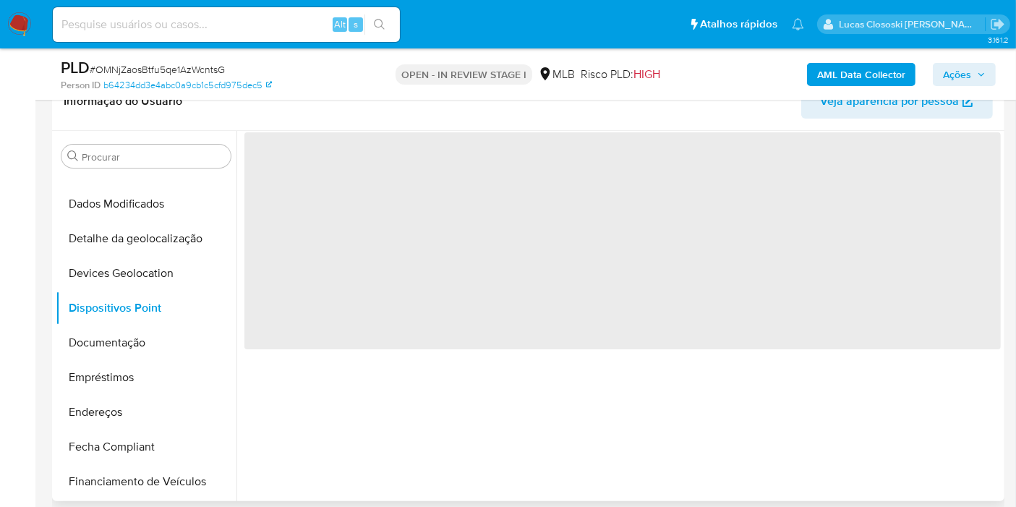
click at [382, 122] on div "Informação do Usuário Veja aparência por pessoa" at bounding box center [528, 101] width 953 height 59
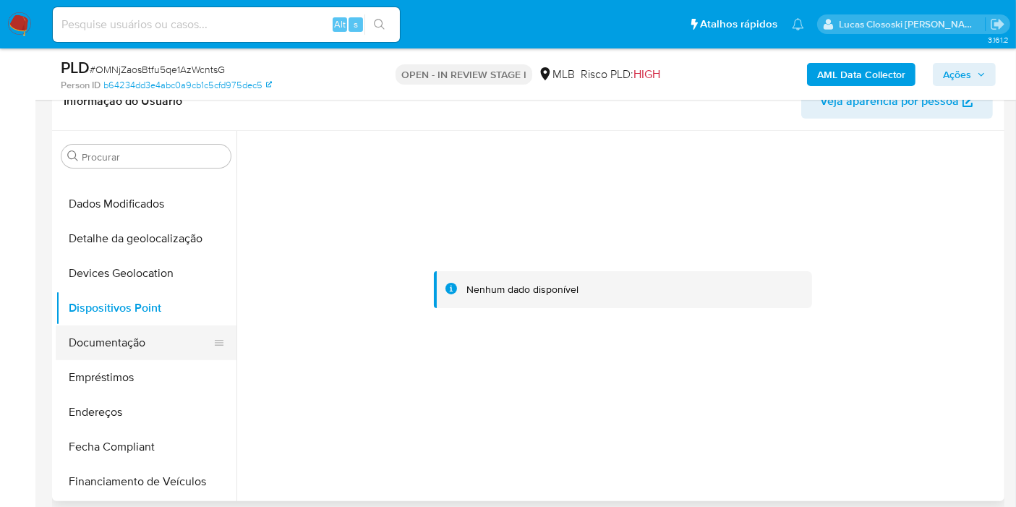
click at [150, 329] on button "Documentação" at bounding box center [140, 343] width 169 height 35
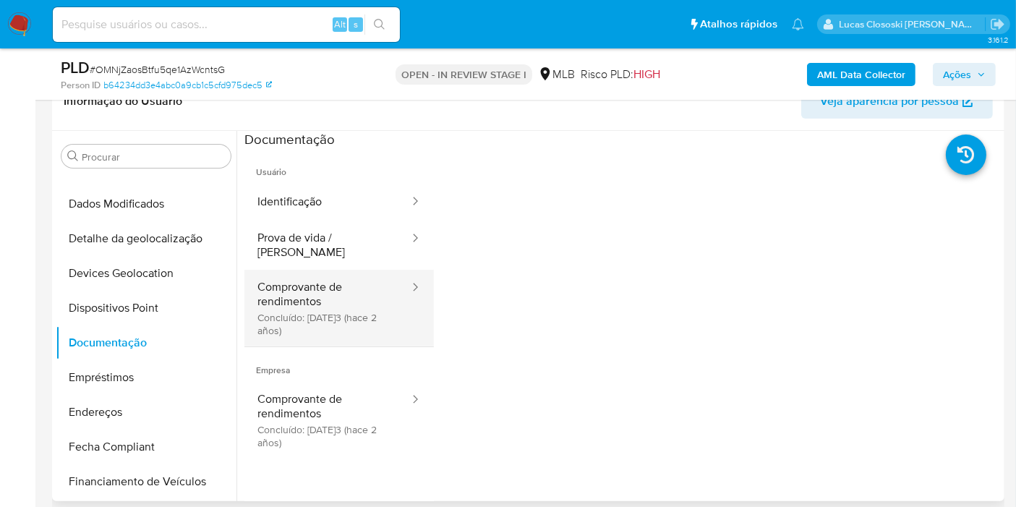
click at [336, 270] on button "Comprovante de rendimentos Concluído: 18/06/2023 (hace 2 años)" at bounding box center [328, 308] width 166 height 77
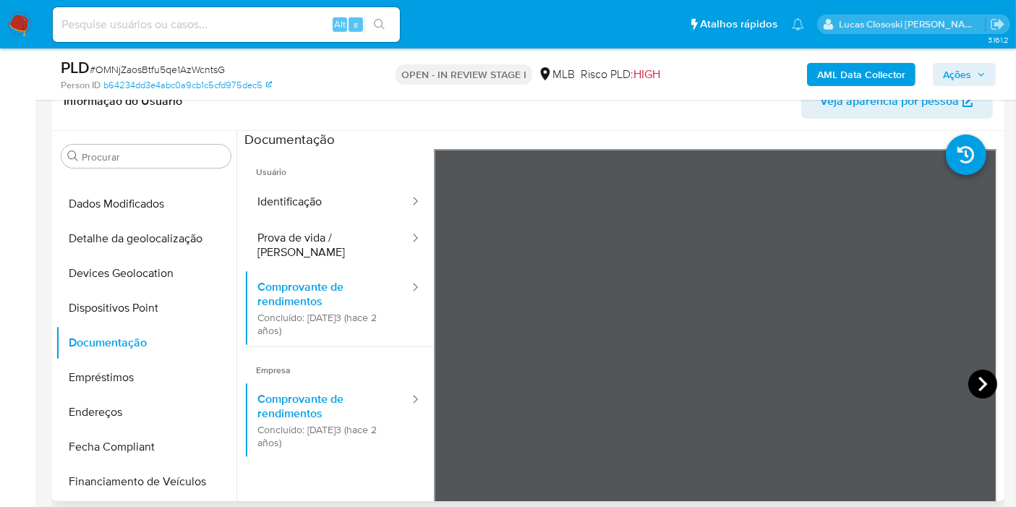
click at [977, 375] on icon at bounding box center [983, 384] width 29 height 29
click at [973, 375] on icon at bounding box center [983, 384] width 29 height 29
click at [459, 379] on icon at bounding box center [452, 384] width 29 height 29
click at [454, 389] on icon at bounding box center [452, 384] width 29 height 29
click at [157, 404] on button "Endereços" at bounding box center [140, 412] width 169 height 35
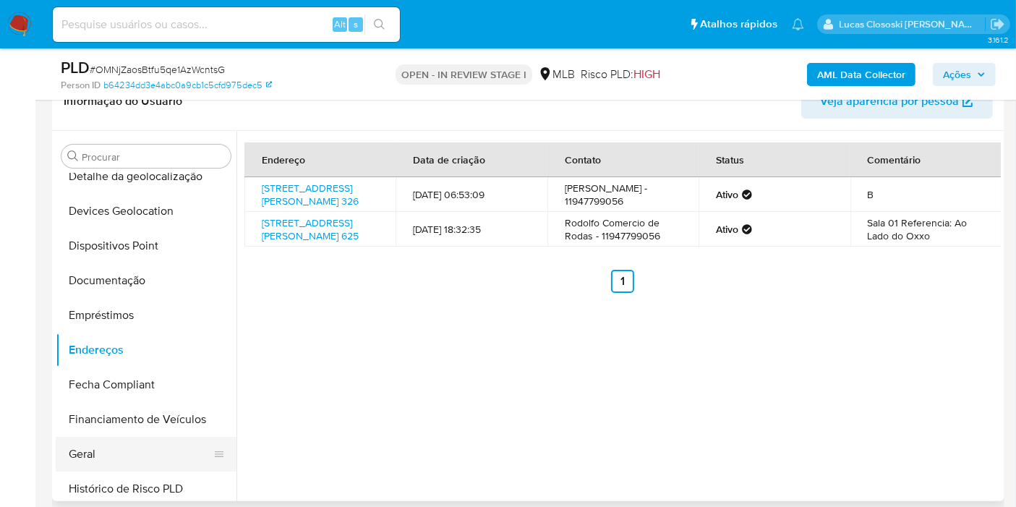
scroll to position [321, 0]
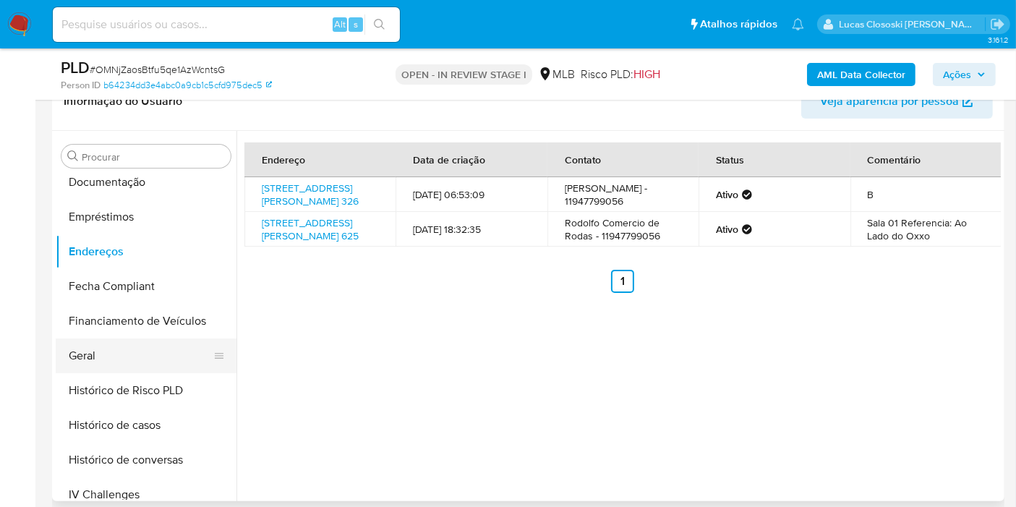
click at [97, 365] on button "Geral" at bounding box center [140, 356] width 169 height 35
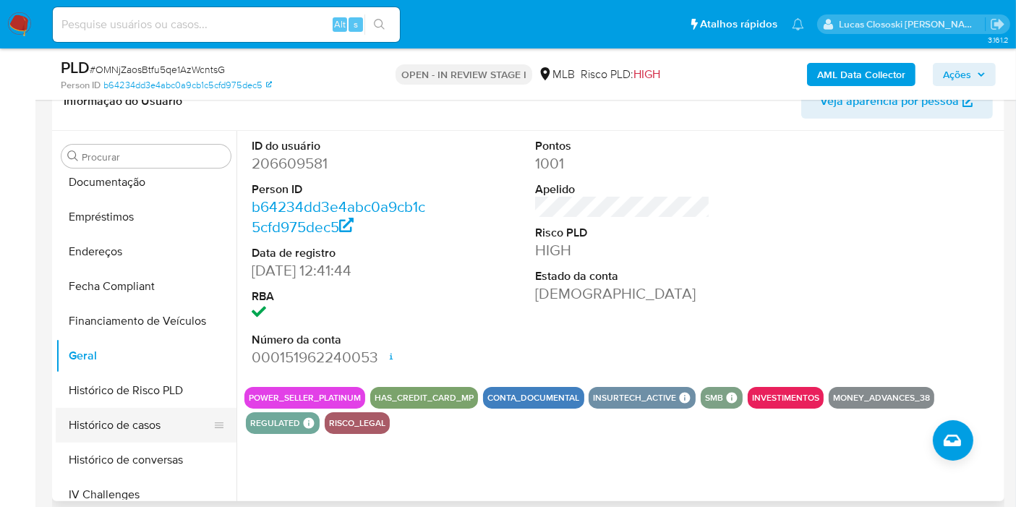
click at [154, 410] on button "Histórico de casos" at bounding box center [140, 425] width 169 height 35
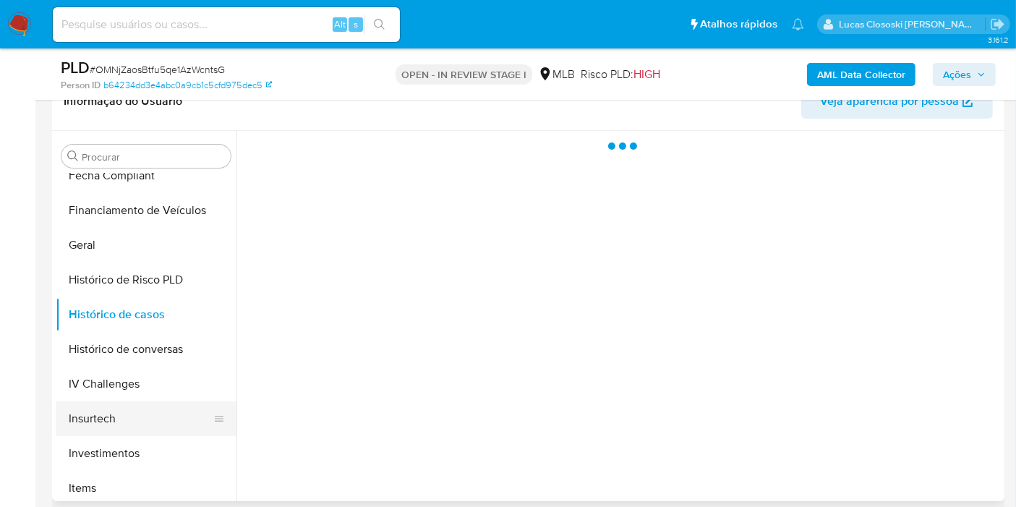
scroll to position [482, 0]
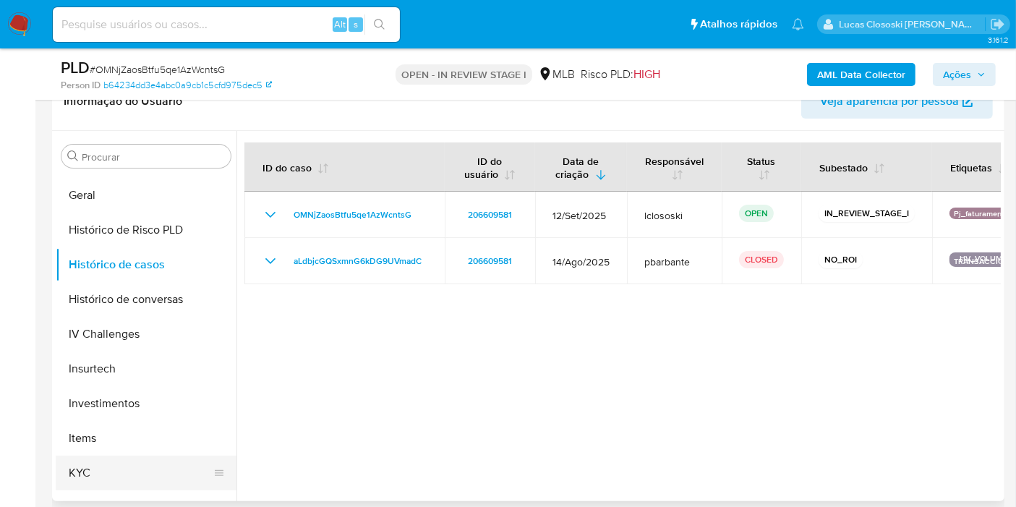
click at [119, 456] on button "KYC" at bounding box center [140, 473] width 169 height 35
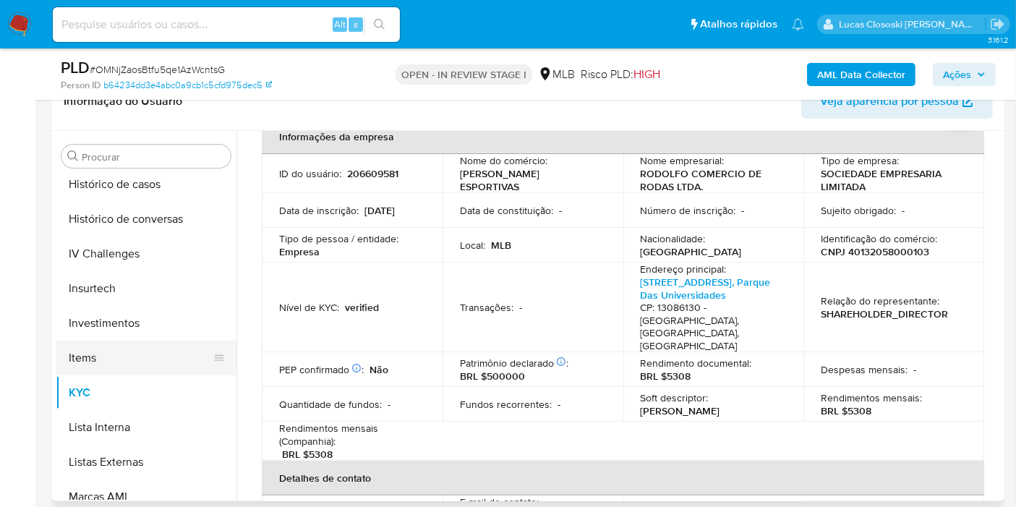
scroll to position [723, 0]
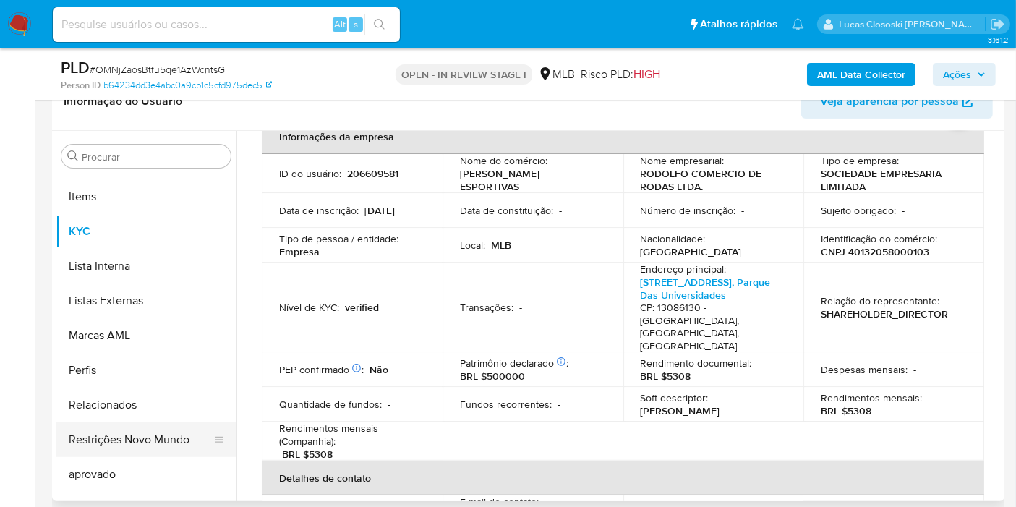
click at [174, 430] on button "Restrições Novo Mundo" at bounding box center [140, 440] width 169 height 35
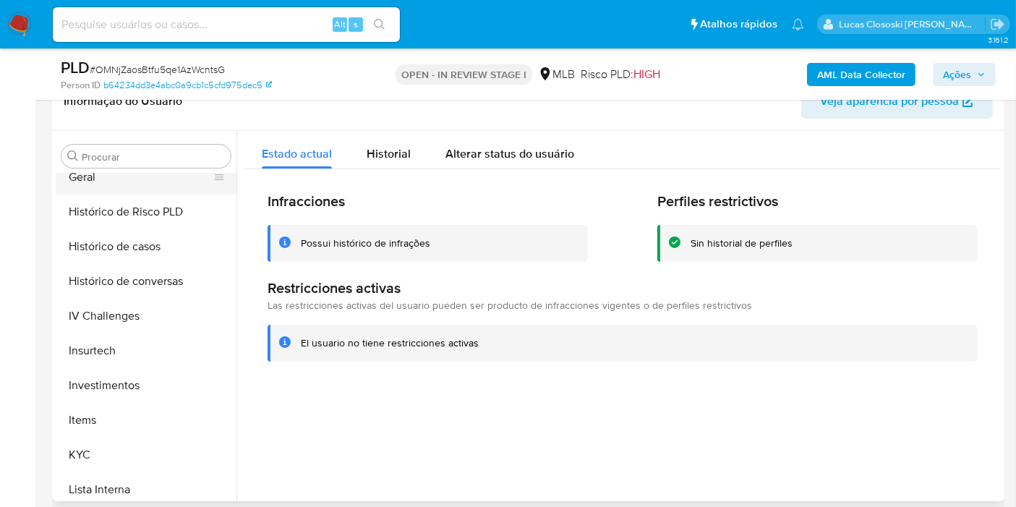
scroll to position [402, 0]
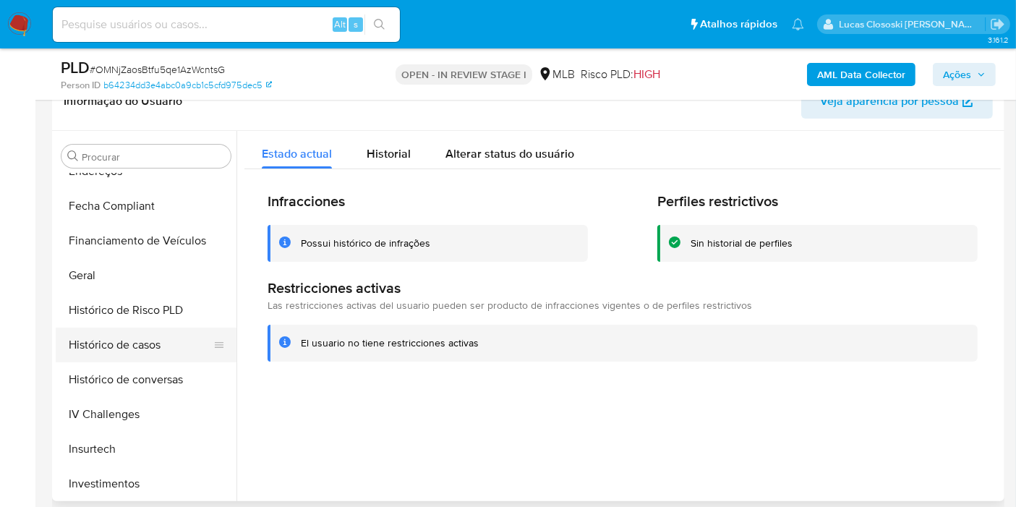
click at [140, 359] on button "Histórico de casos" at bounding box center [140, 345] width 169 height 35
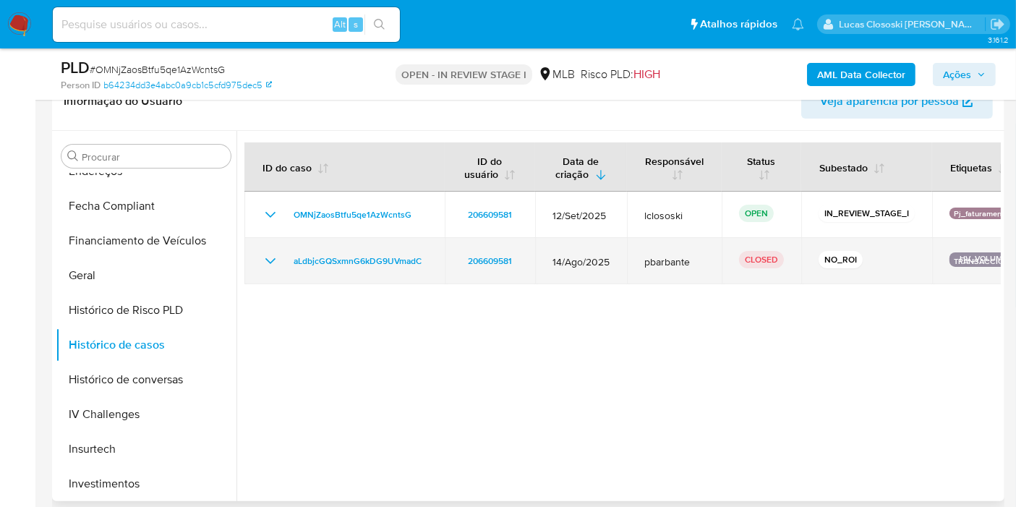
drag, startPoint x: 433, startPoint y: 259, endPoint x: 272, endPoint y: 268, distance: 161.6
click at [272, 268] on td "aLdbjcGQSxmnG6kDG9UVmadC" at bounding box center [345, 261] width 200 height 46
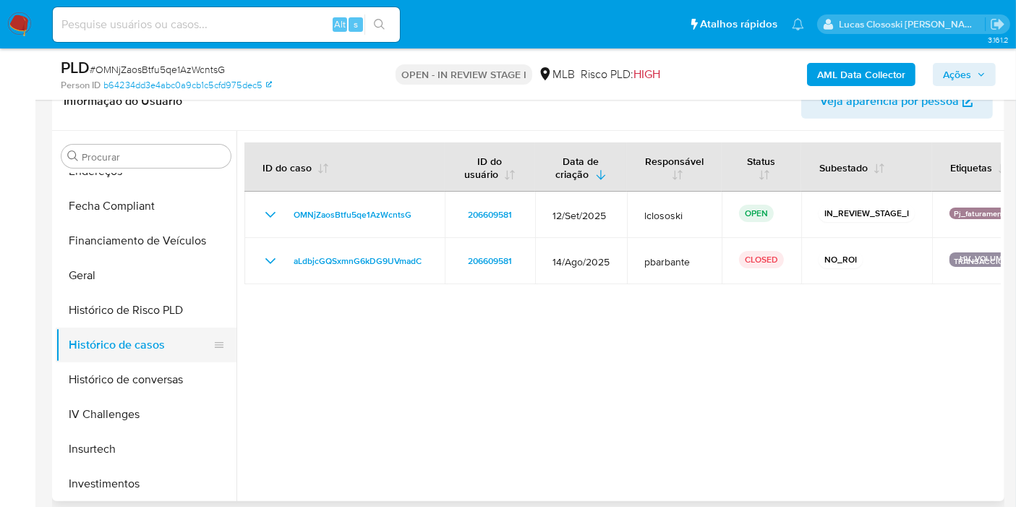
scroll to position [562, 0]
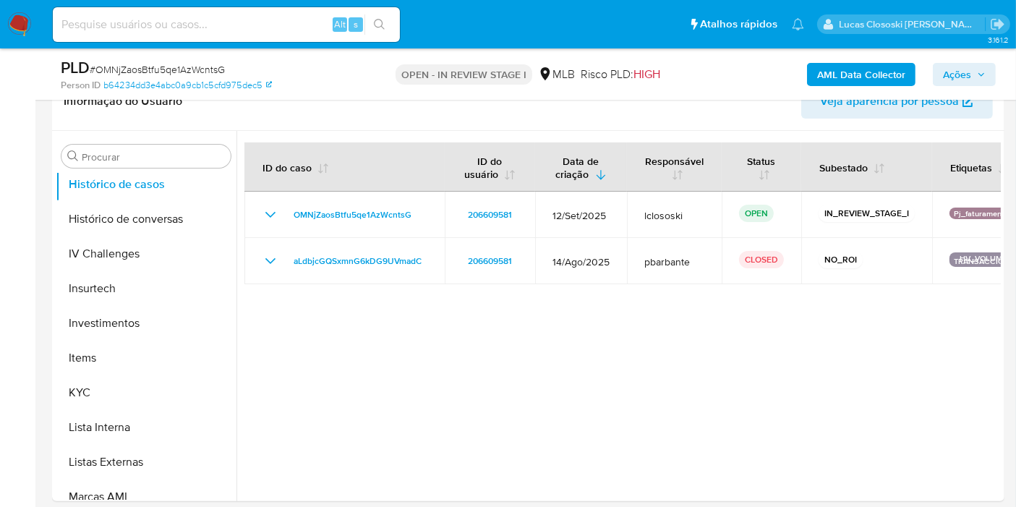
click at [98, 391] on button "KYC" at bounding box center [140, 392] width 169 height 35
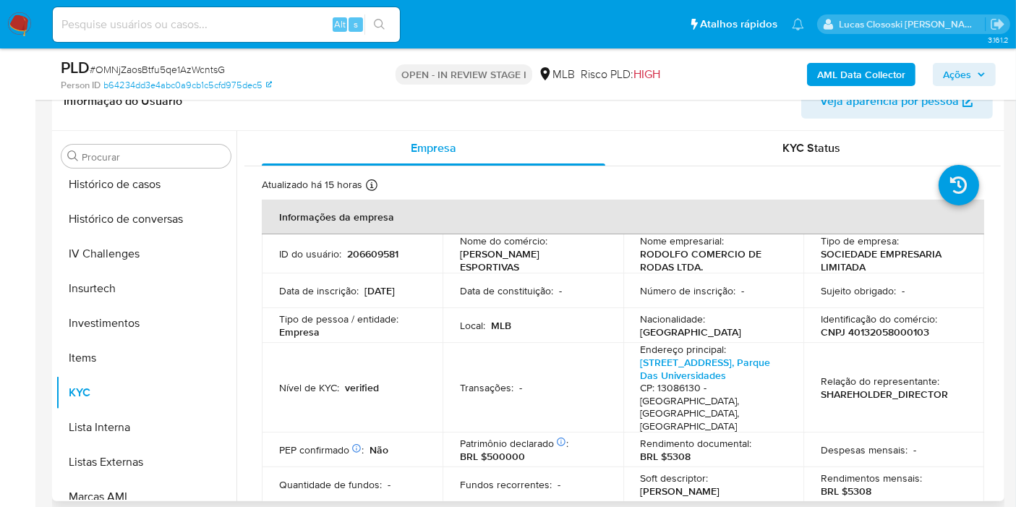
scroll to position [402, 0]
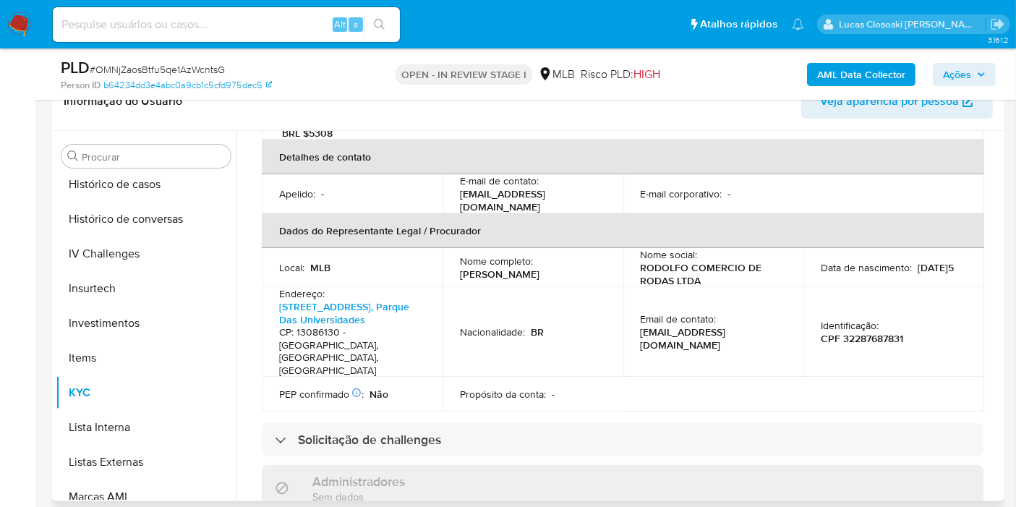
click at [865, 323] on td "Identificação : CPF 32287687831" at bounding box center [894, 332] width 181 height 90
click at [866, 332] on p "CPF 32287687831" at bounding box center [862, 338] width 82 height 13
copy p "32287687831"
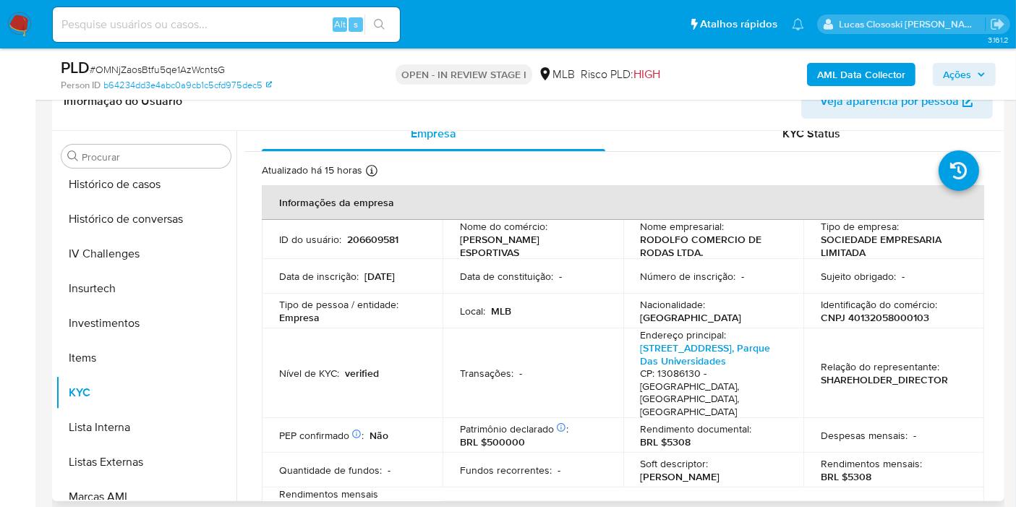
scroll to position [0, 0]
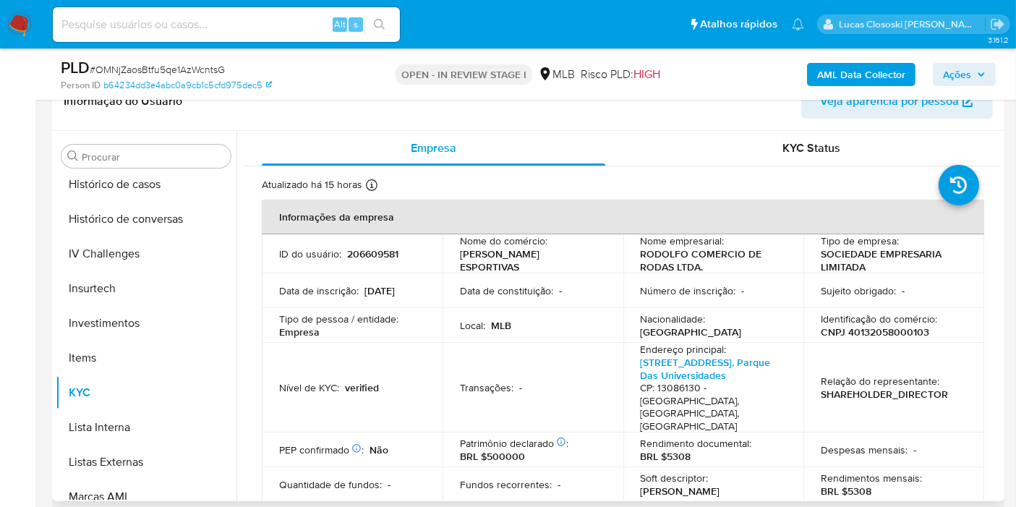
click at [821, 443] on p "Despesas mensais :" at bounding box center [864, 449] width 87 height 13
click at [906, 333] on p "CNPJ 40132058000103" at bounding box center [875, 332] width 109 height 13
copy p "40132058000103"
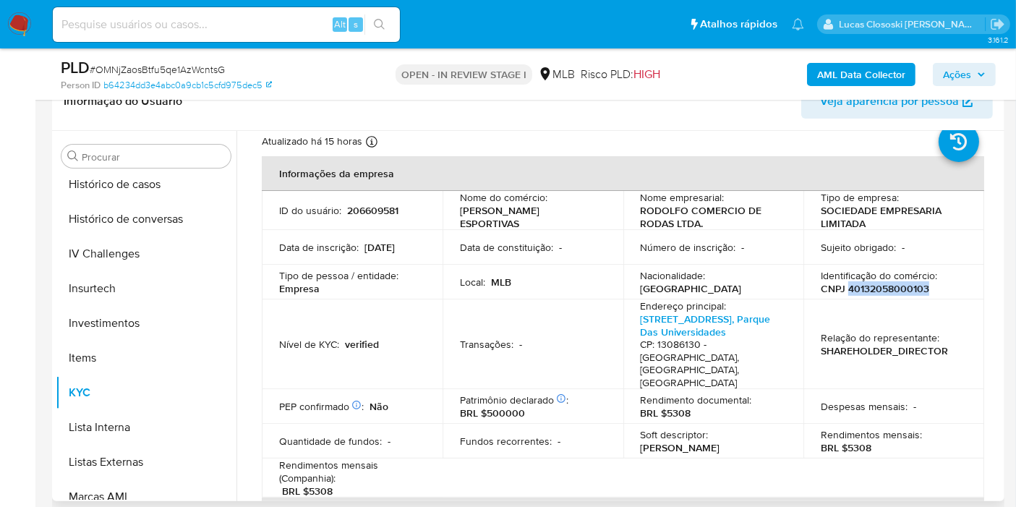
scroll to position [80, 0]
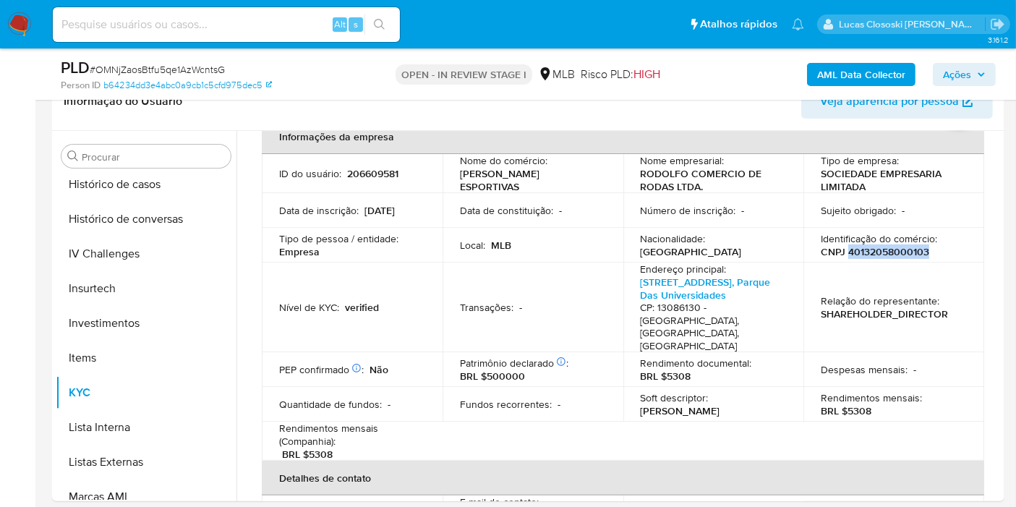
copy p "40132058000103"
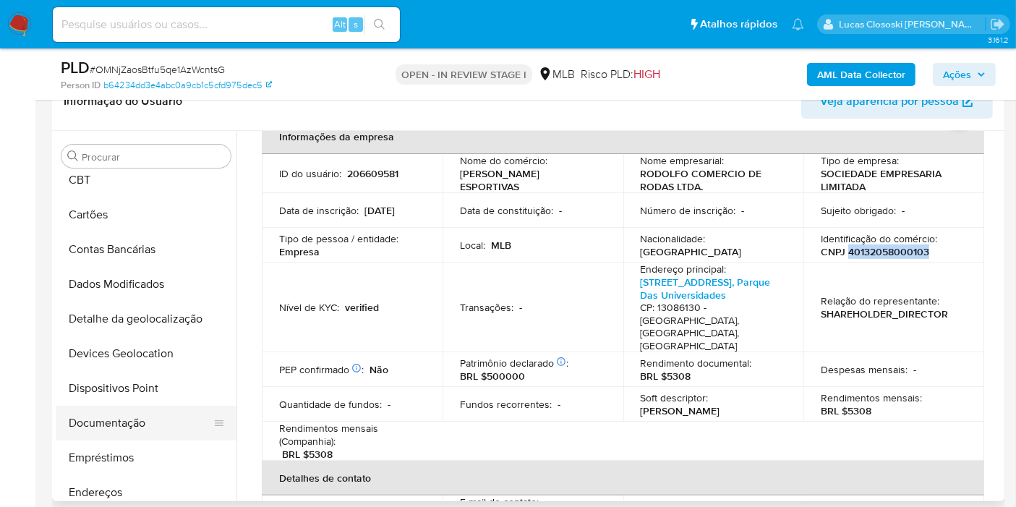
click at [139, 426] on button "Documentação" at bounding box center [140, 423] width 169 height 35
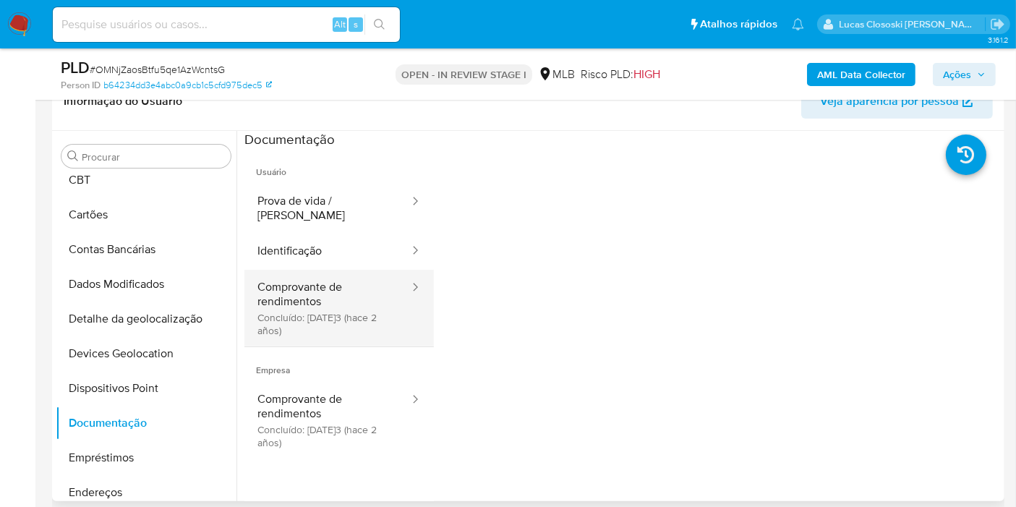
click at [338, 279] on button "Comprovante de rendimentos Concluído: 18/06/2023 (hace 2 años)" at bounding box center [328, 308] width 166 height 77
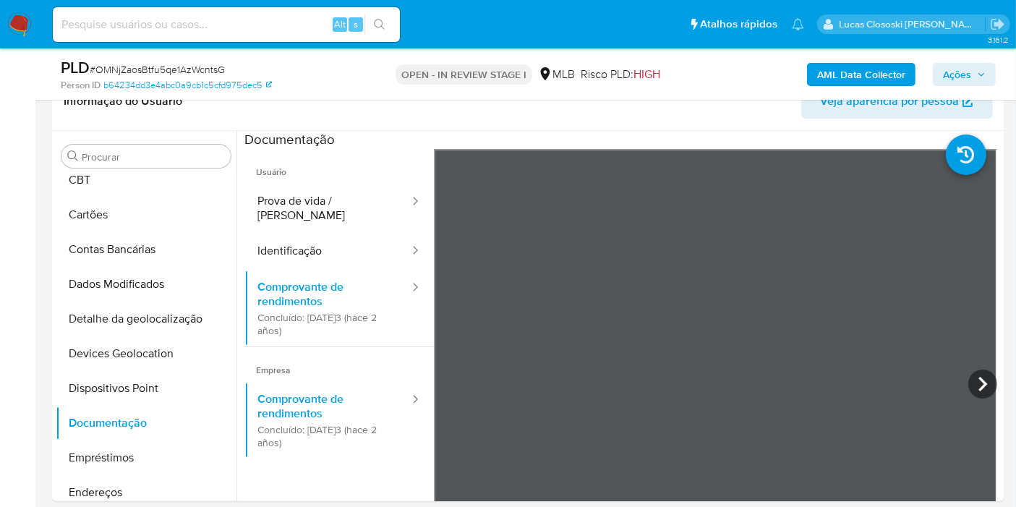
click at [413, 98] on div "PLD # OMNjZaosBtfu5qe1AzWcntsG Person ID b64234dd3e4abc0a9cb1c5cfd975dec5 OPEN …" at bounding box center [528, 73] width 953 height 51
click at [982, 379] on icon at bounding box center [983, 384] width 29 height 29
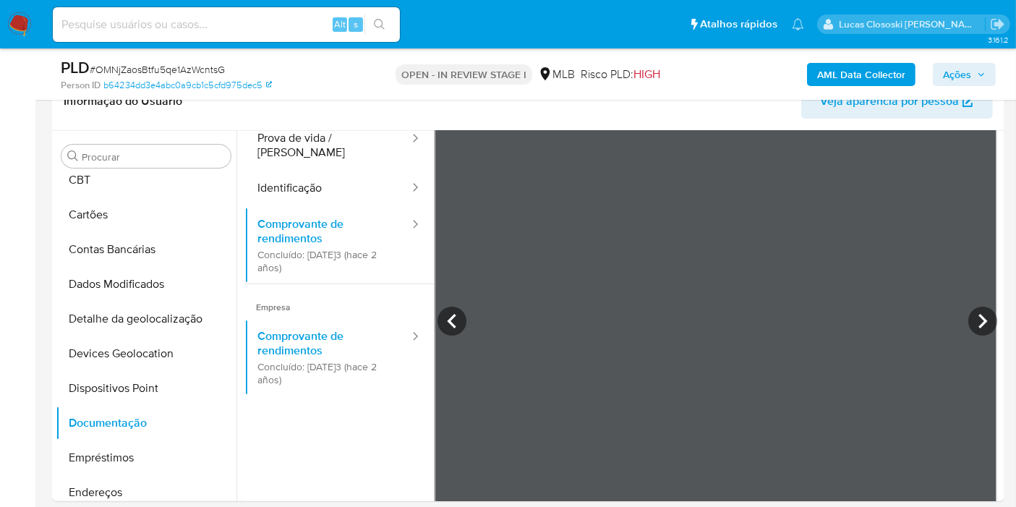
scroll to position [80, 0]
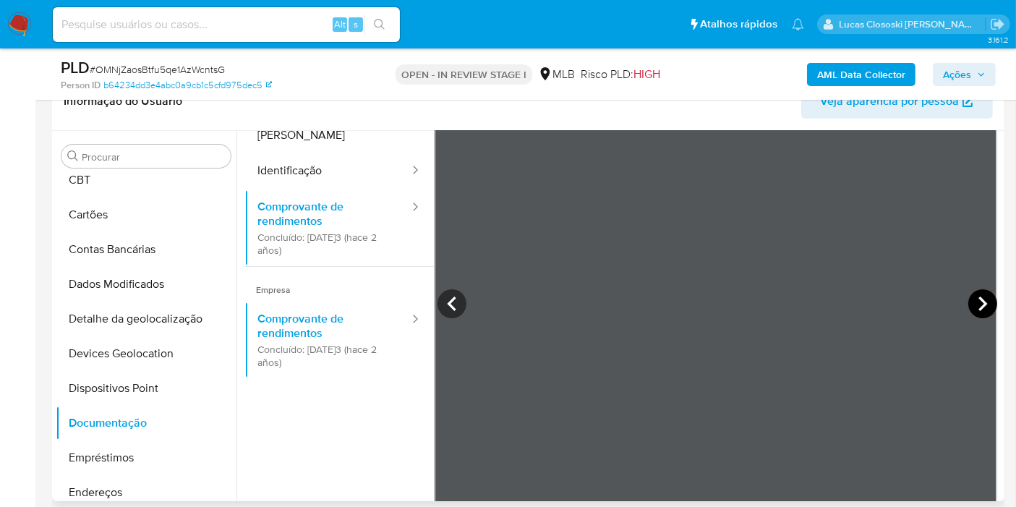
click at [971, 305] on icon at bounding box center [983, 303] width 29 height 29
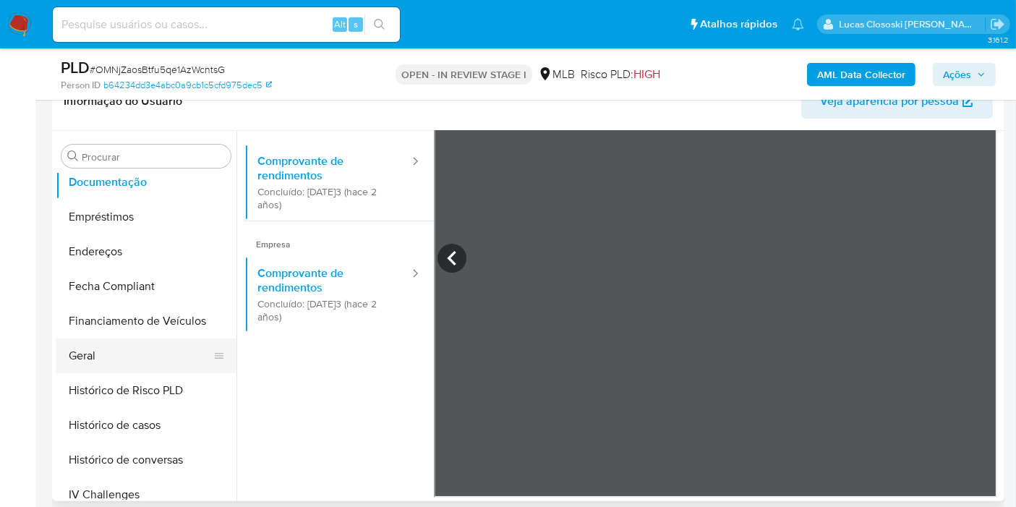
scroll to position [562, 0]
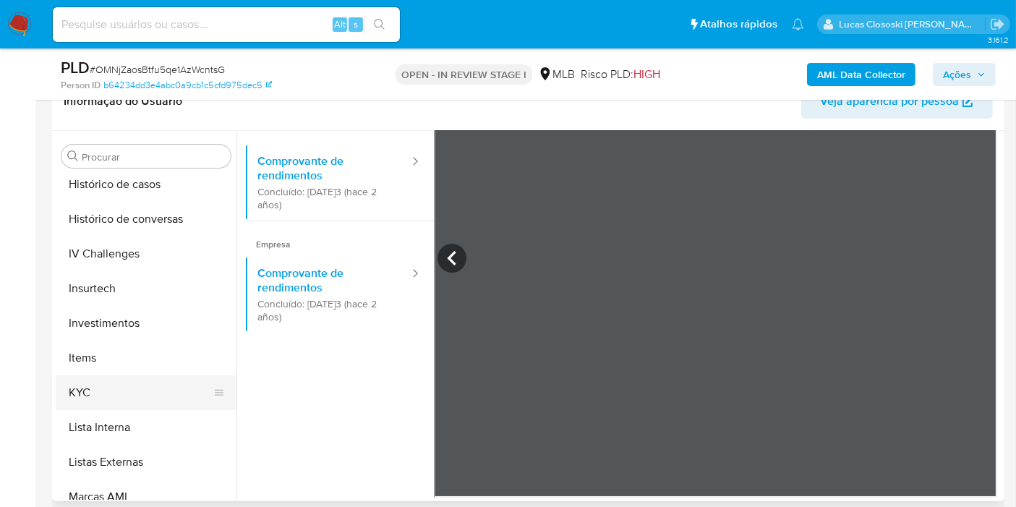
click at [124, 397] on button "KYC" at bounding box center [140, 392] width 169 height 35
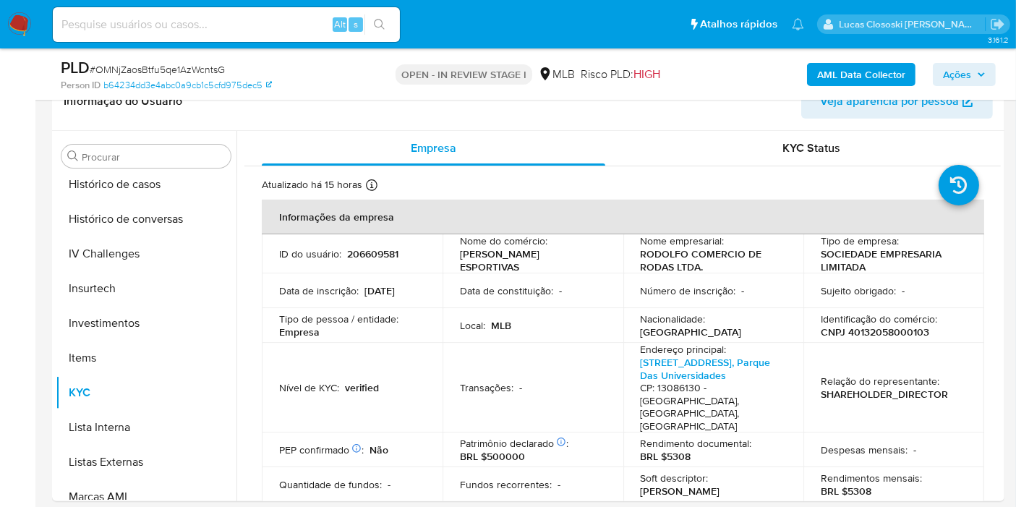
click at [132, 68] on span "# OMNjZaosBtfu5qe1AzWcntsG" at bounding box center [157, 69] width 135 height 14
copy span "OMNjZaosBtfu5qe1AzWcntsG"
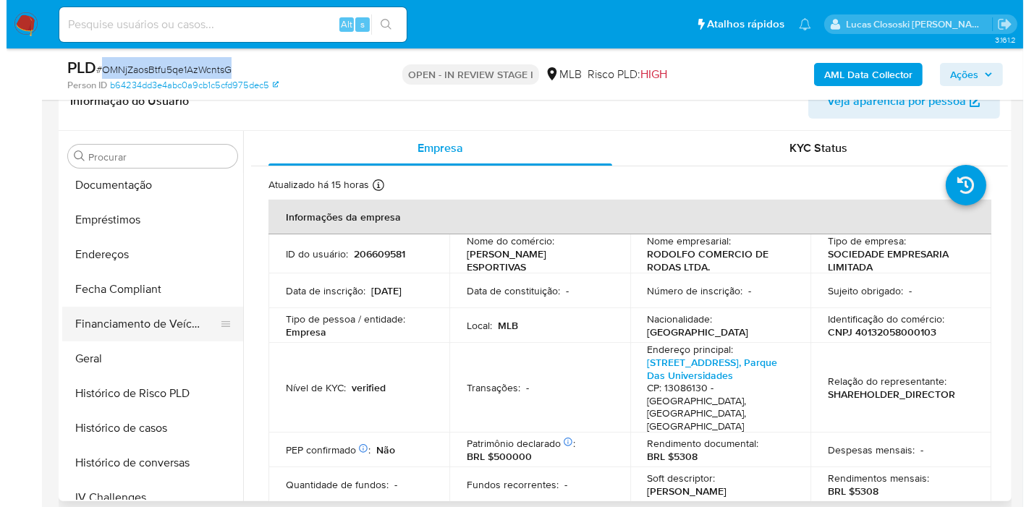
scroll to position [241, 0]
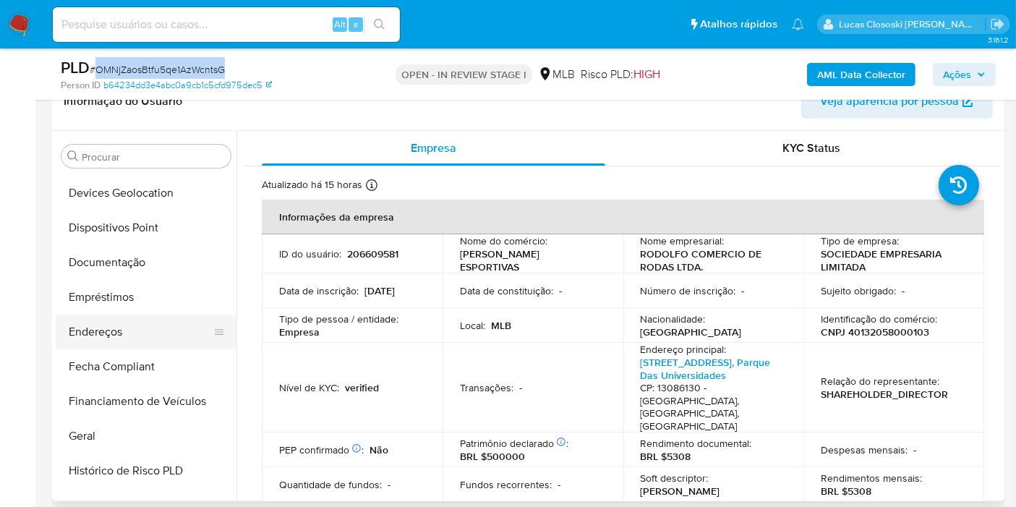
click at [119, 334] on button "Endereços" at bounding box center [140, 332] width 169 height 35
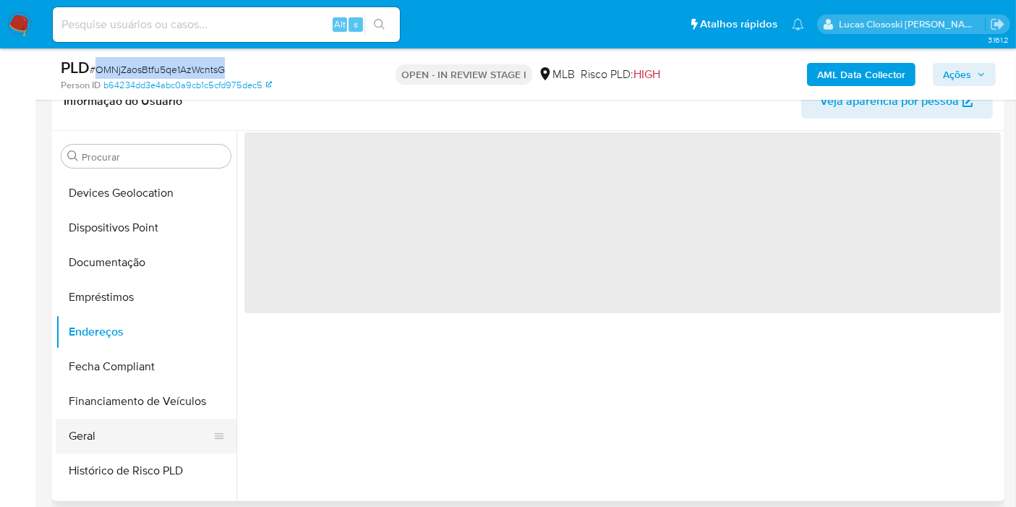
click at [75, 434] on button "Geral" at bounding box center [140, 436] width 169 height 35
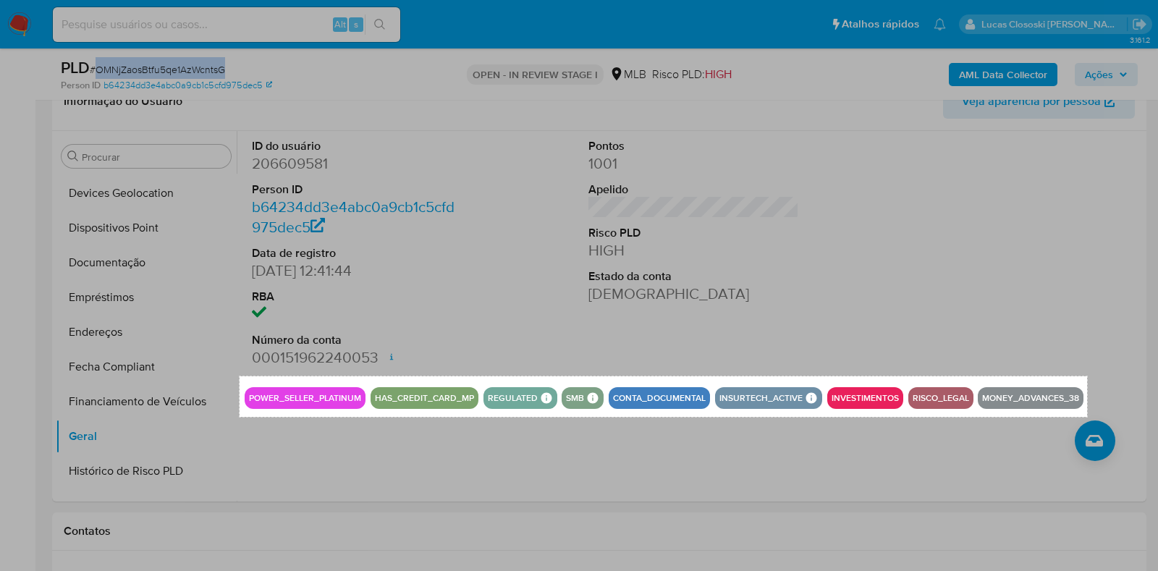
drag, startPoint x: 239, startPoint y: 376, endPoint x: 1087, endPoint y: 417, distance: 848.2
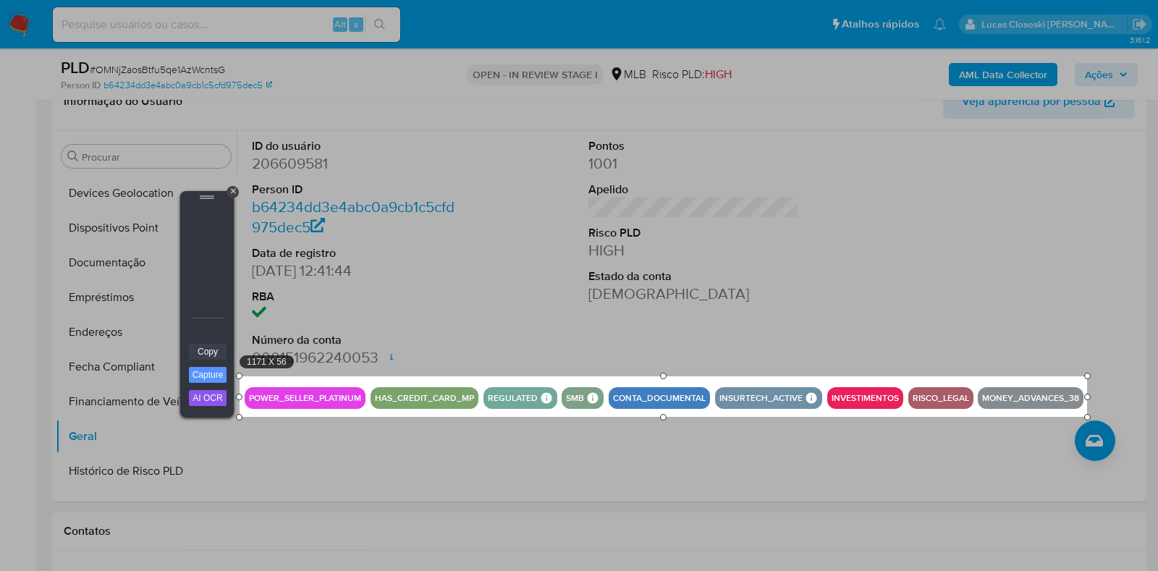
click at [213, 349] on link "Copy" at bounding box center [208, 352] width 38 height 16
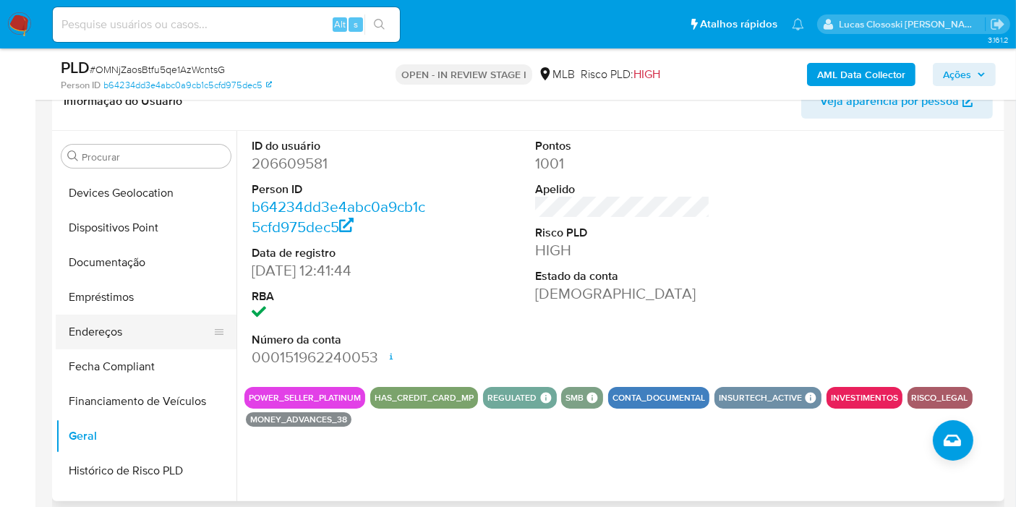
scroll to position [481, 0]
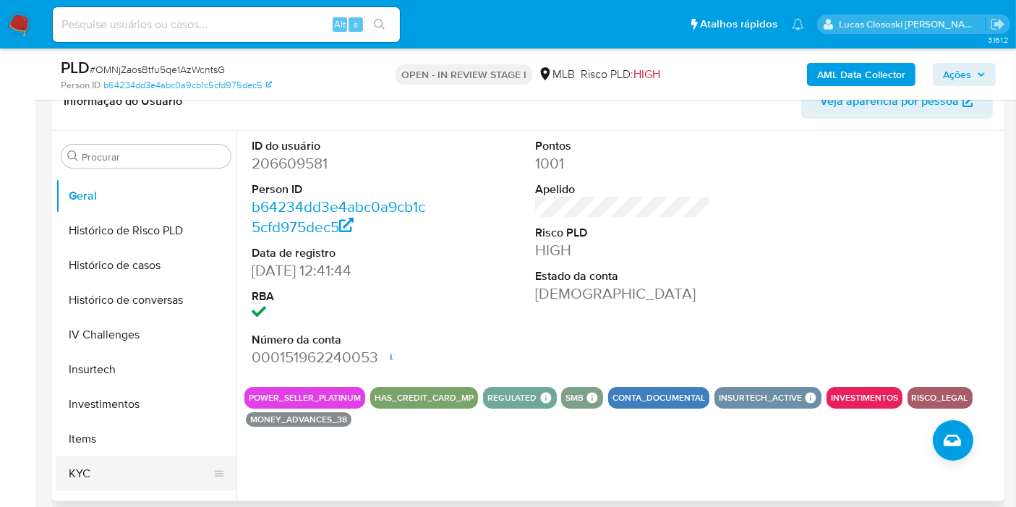
click at [102, 473] on button "KYC" at bounding box center [140, 474] width 169 height 35
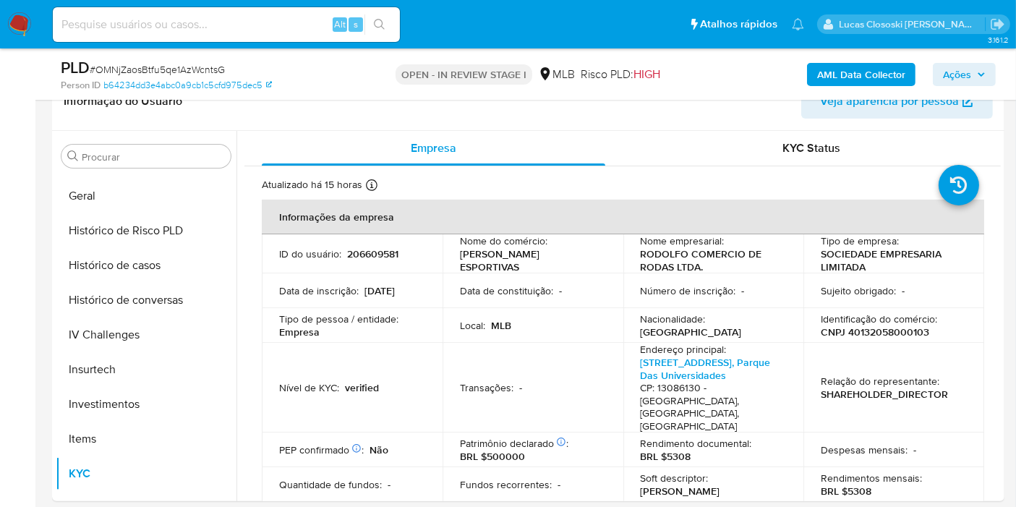
click at [373, 255] on p "206609581" at bounding box center [372, 253] width 51 height 13
copy p "206609581"
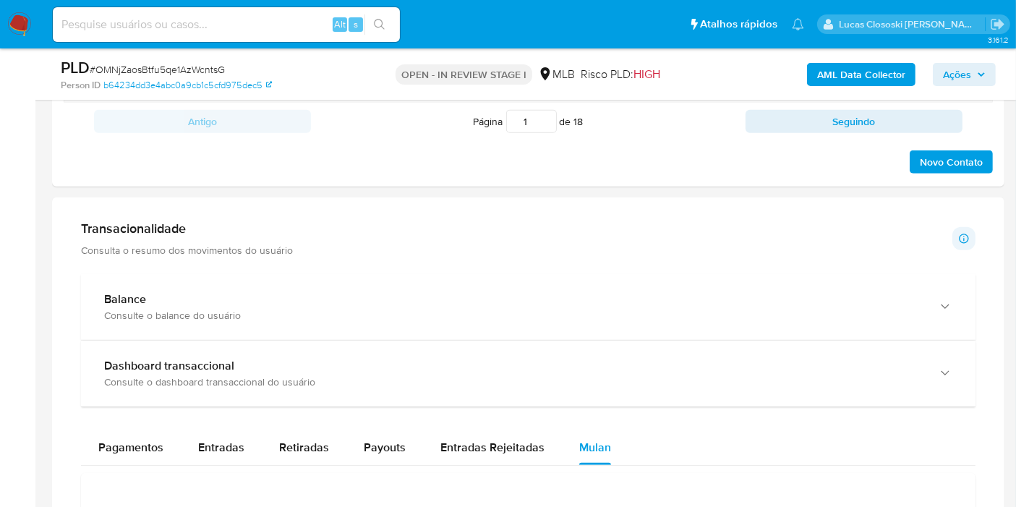
scroll to position [968, 0]
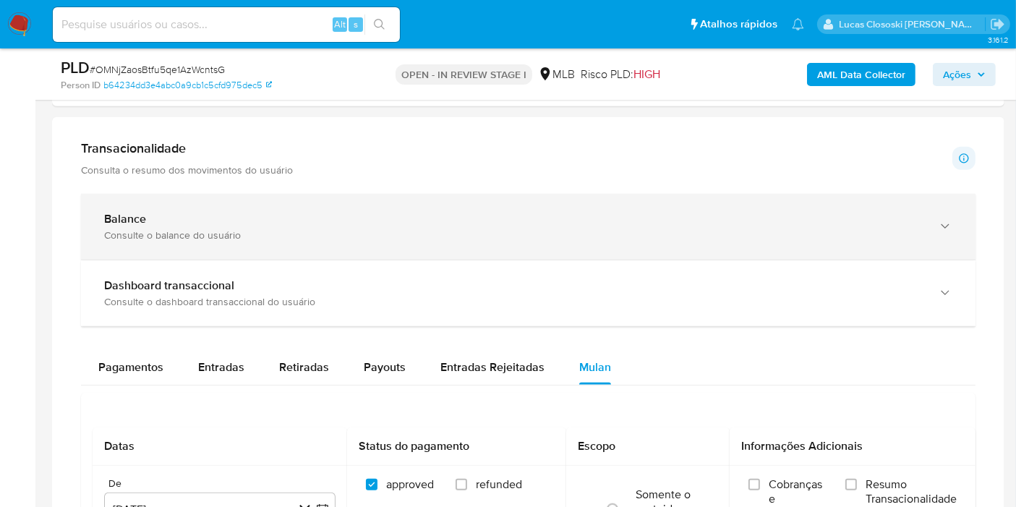
click at [614, 212] on div "Balance" at bounding box center [514, 219] width 820 height 14
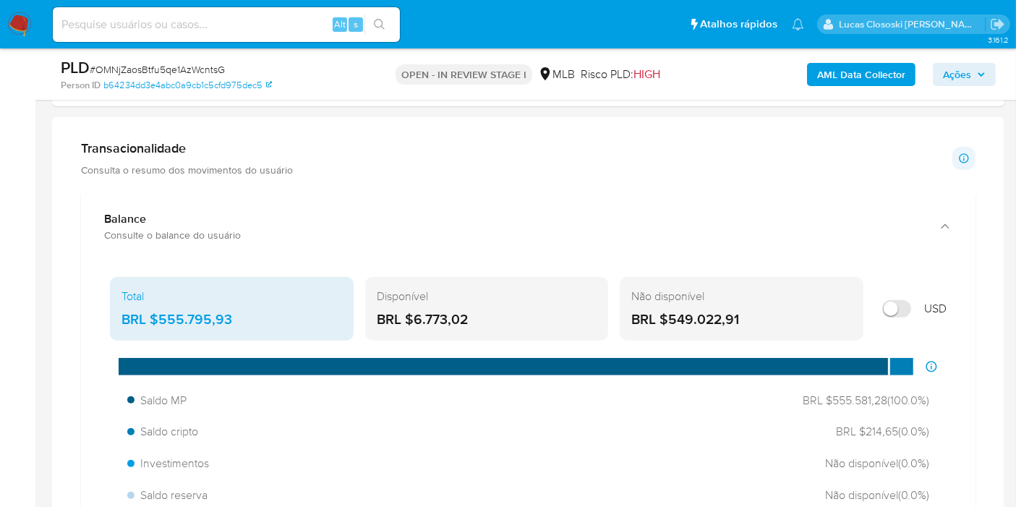
drag, startPoint x: 72, startPoint y: 279, endPoint x: 239, endPoint y: 317, distance: 171.5
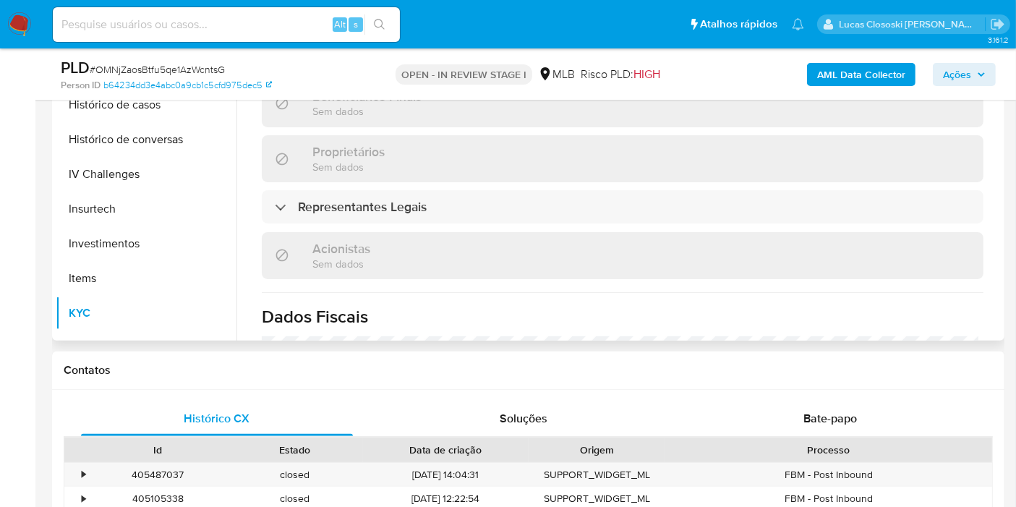
scroll to position [884, 0]
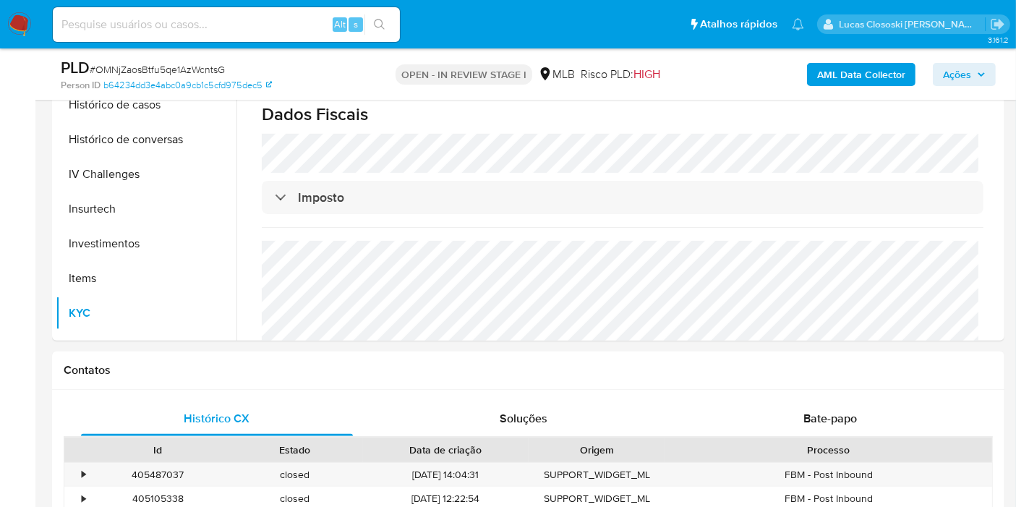
click at [959, 69] on span "Ações" at bounding box center [957, 74] width 28 height 23
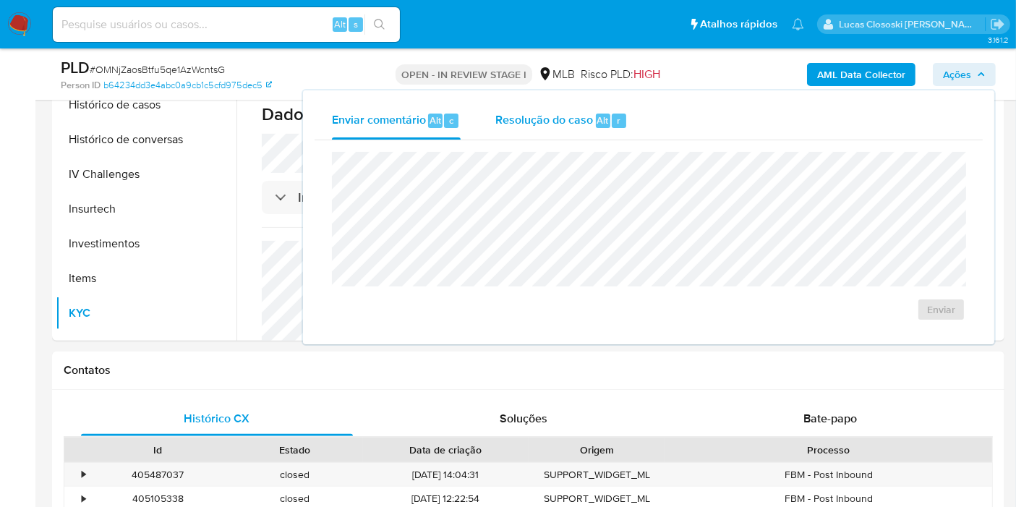
click at [498, 127] on span "Resolução do caso" at bounding box center [545, 119] width 98 height 17
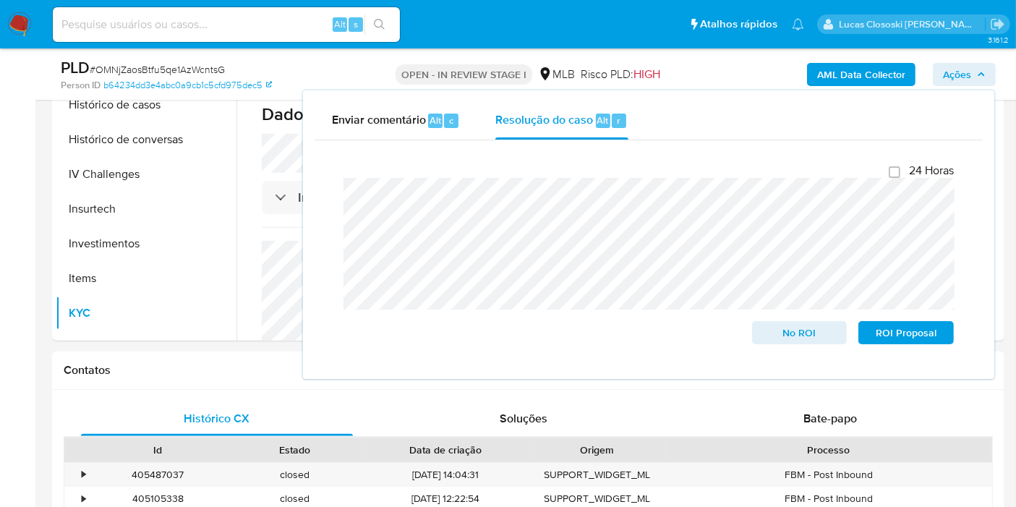
click at [941, 67] on button "Ações" at bounding box center [964, 74] width 63 height 23
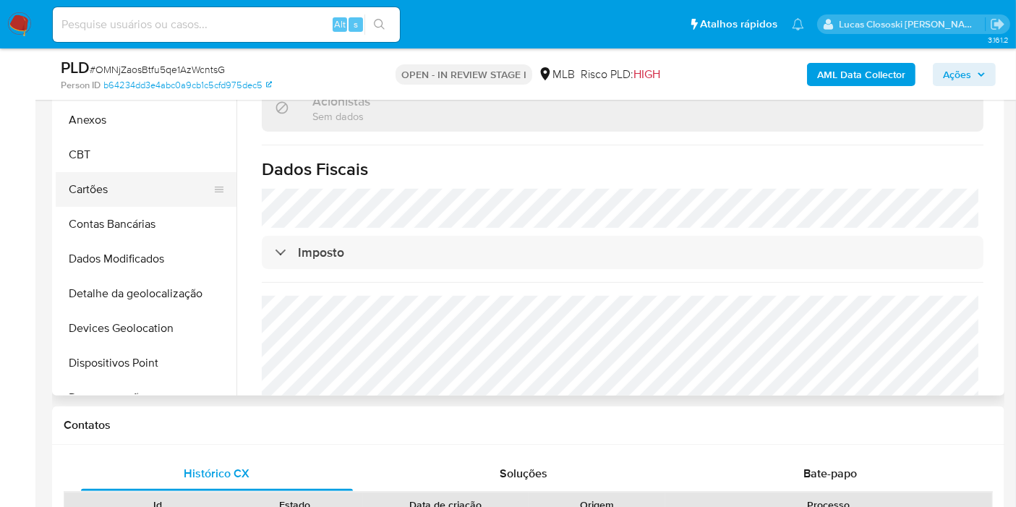
scroll to position [325, 0]
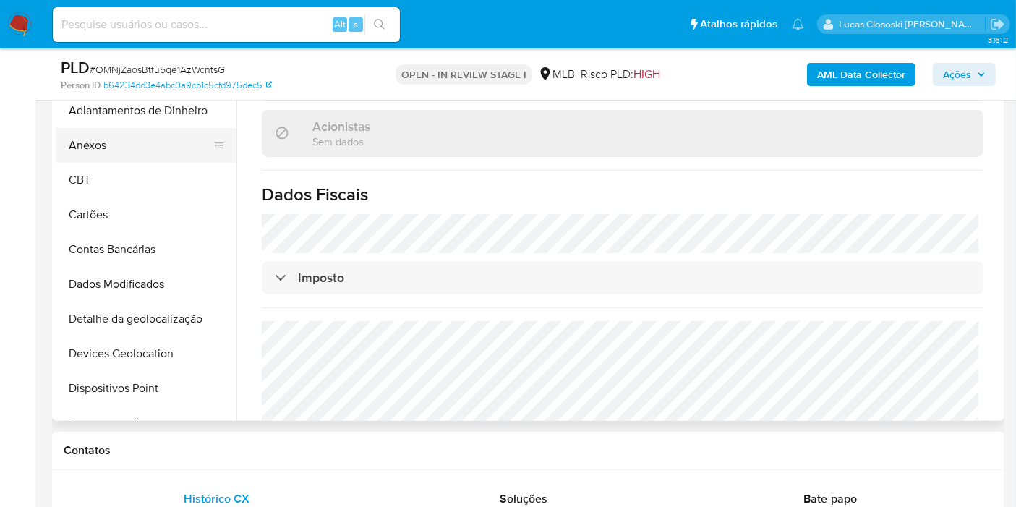
click at [89, 144] on button "Anexos" at bounding box center [140, 145] width 169 height 35
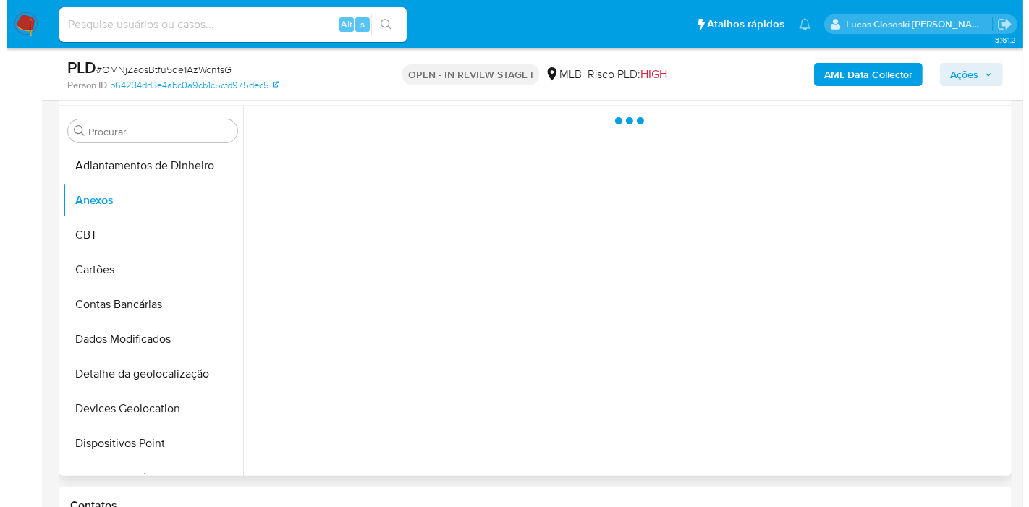
scroll to position [245, 0]
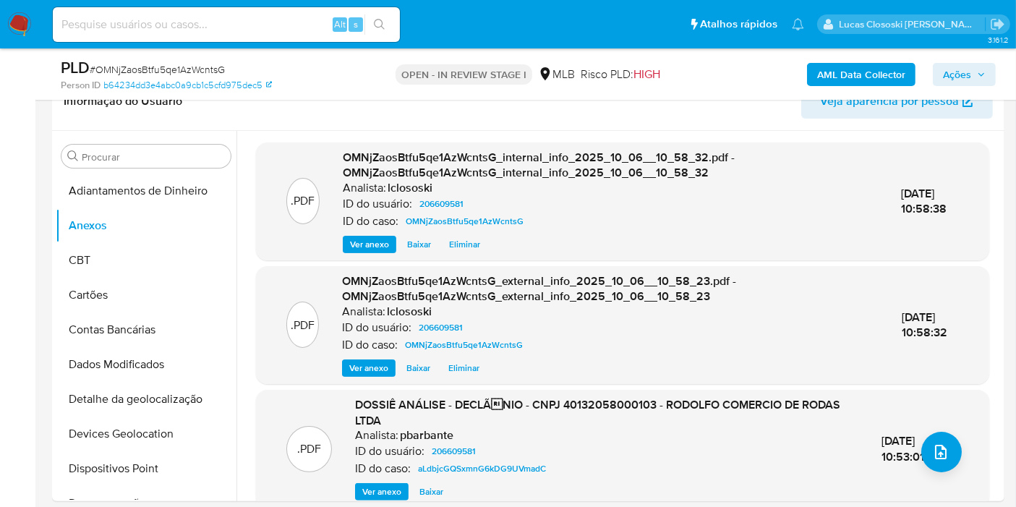
click at [967, 79] on span "Ações" at bounding box center [957, 74] width 28 height 23
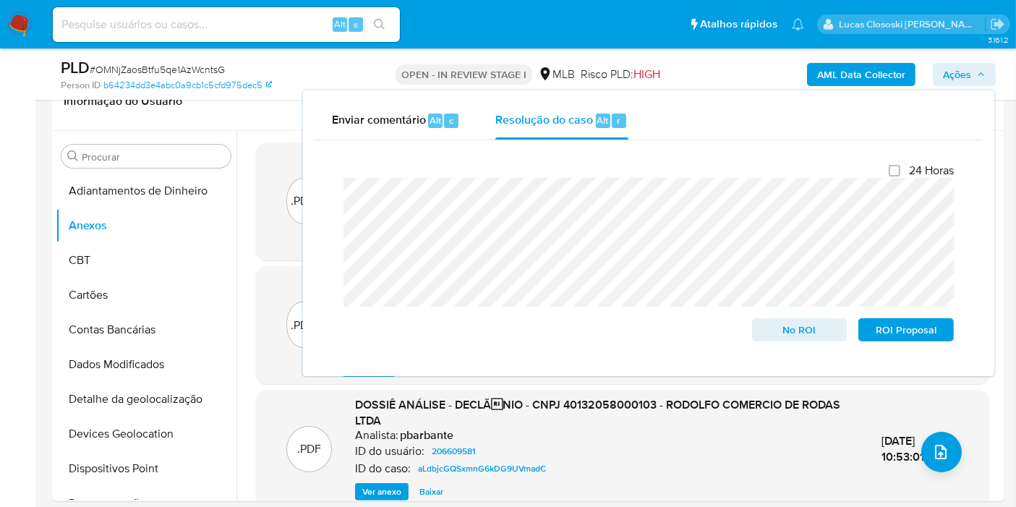
click at [953, 67] on span "Ações" at bounding box center [957, 74] width 28 height 23
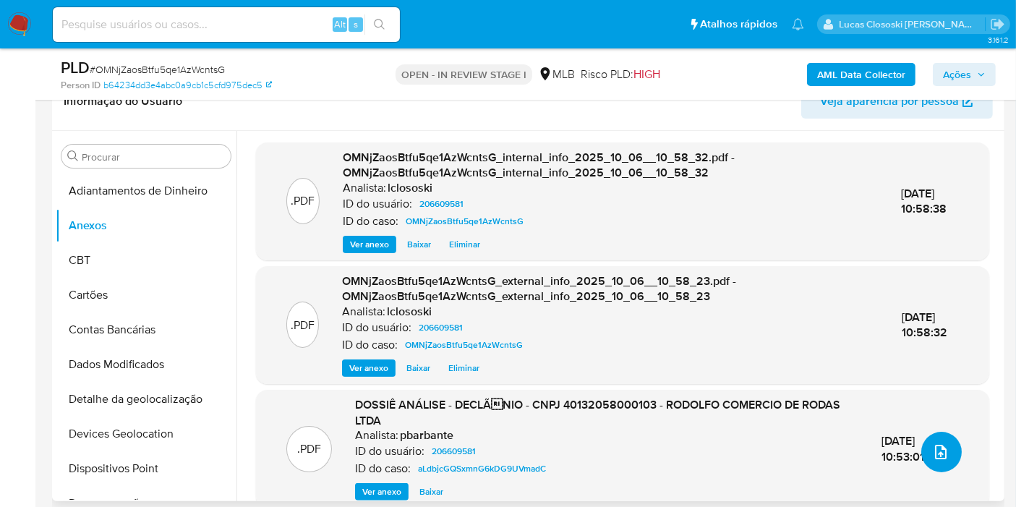
click at [941, 461] on button "upload-file" at bounding box center [942, 452] width 41 height 41
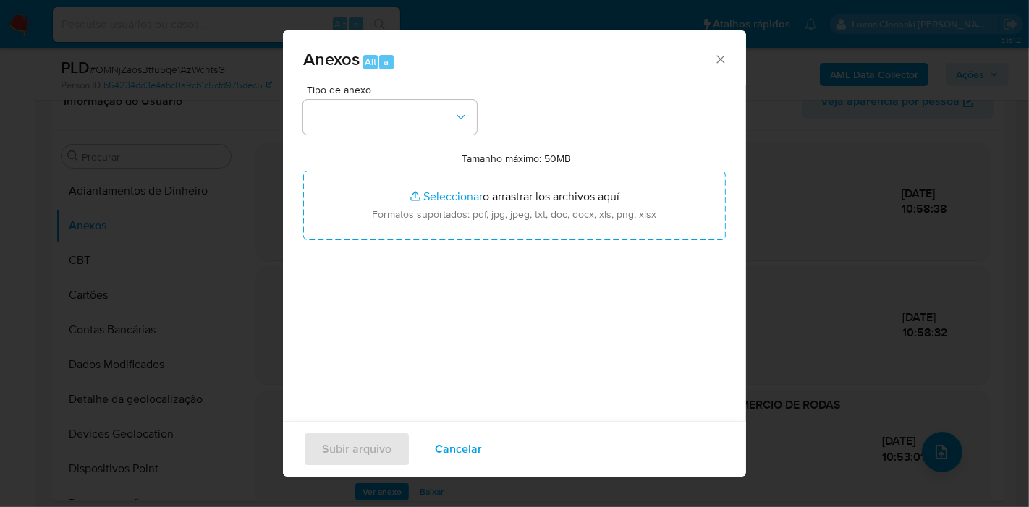
click at [410, 139] on div "Tipo de anexo Tamanho máximo: 50MB Seleccionar archivos Seleccionar o arrastrar…" at bounding box center [514, 255] width 423 height 341
click at [410, 132] on button "button" at bounding box center [390, 117] width 174 height 35
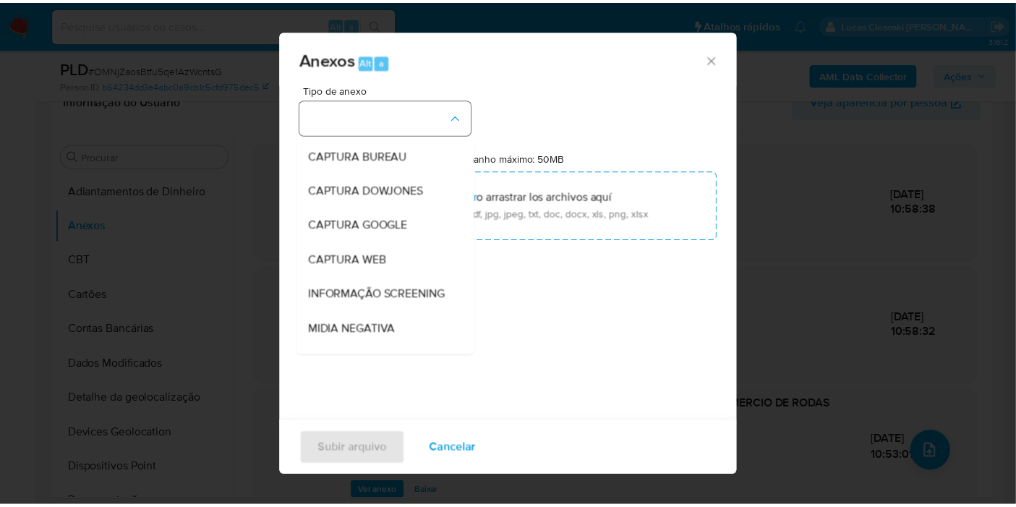
scroll to position [222, 0]
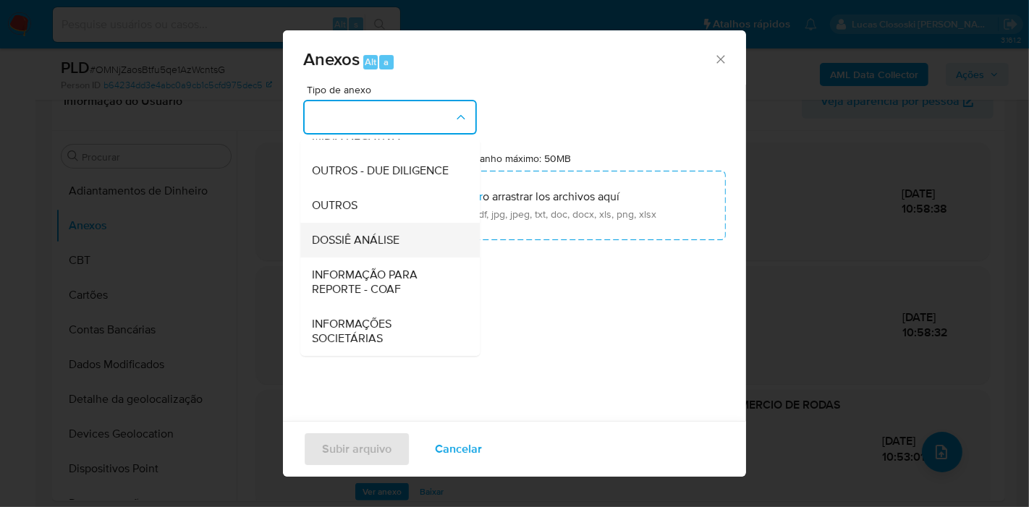
click at [378, 243] on span "DOSSIÊ ANÁLISE" at bounding box center [356, 240] width 88 height 14
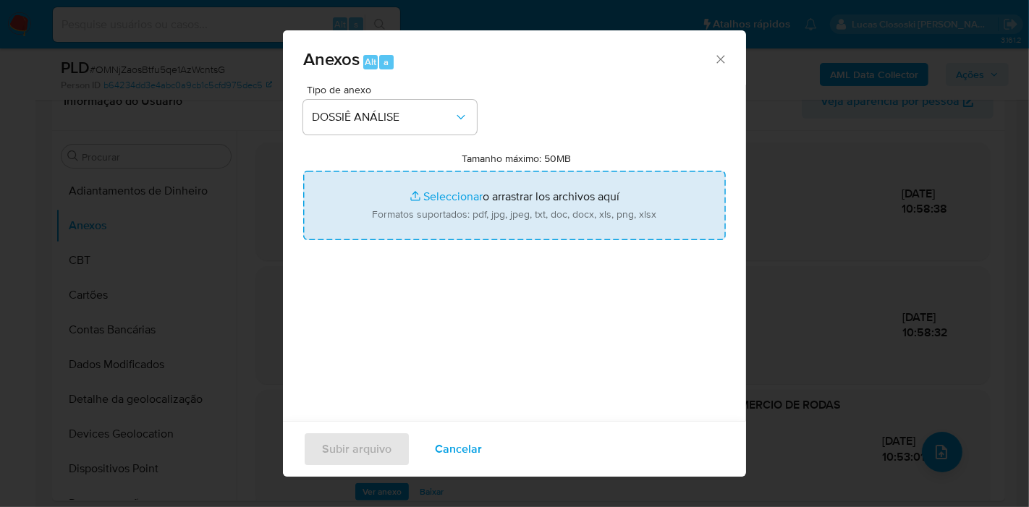
click at [387, 195] on input "Tamanho máximo: 50MB Seleccionar archivos" at bounding box center [514, 205] width 423 height 69
type input "C:\fakepath\SAR - XXXX - CNPJ 40132058000103 - RODOLFO COMERCIO DE RODAS LTDA..…"
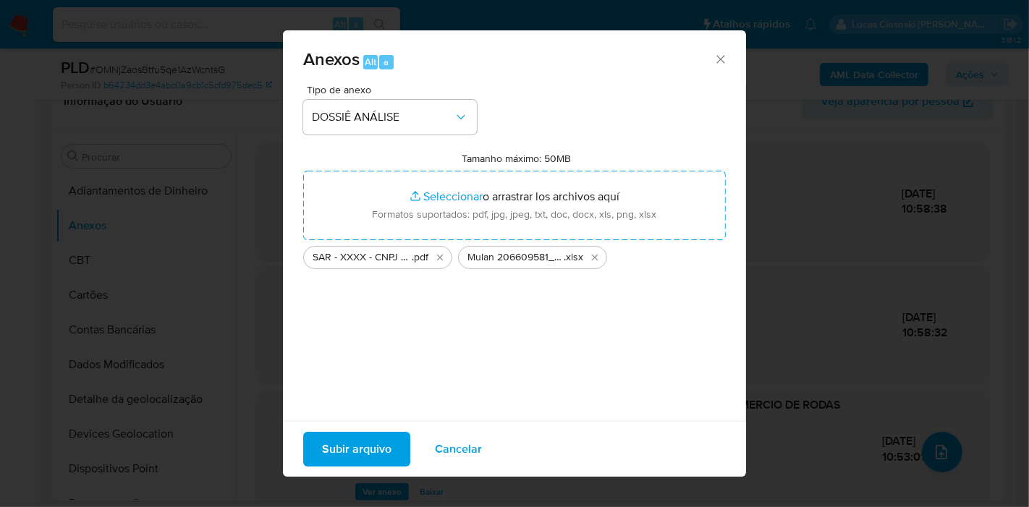
click at [368, 465] on span "Subir arquivo" at bounding box center [356, 449] width 69 height 32
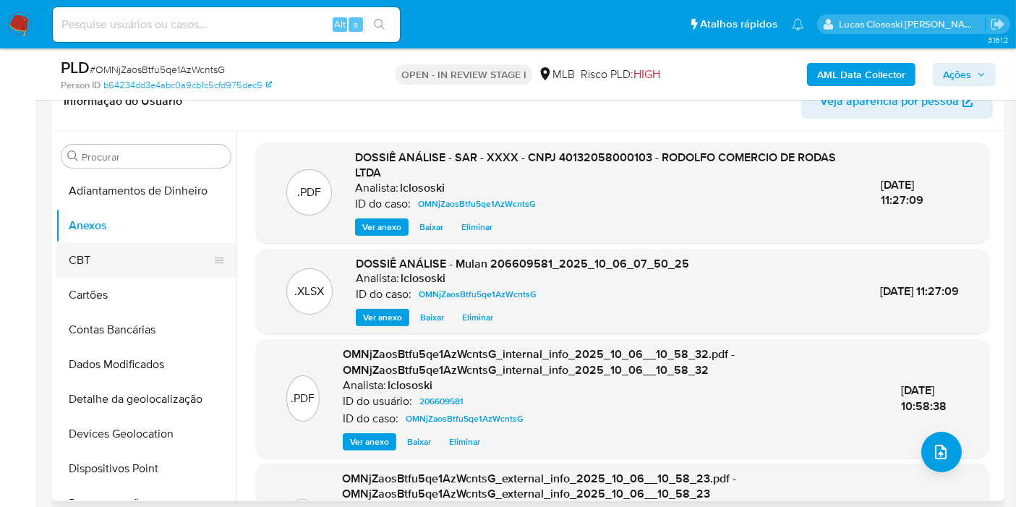
click at [103, 252] on button "CBT" at bounding box center [140, 260] width 169 height 35
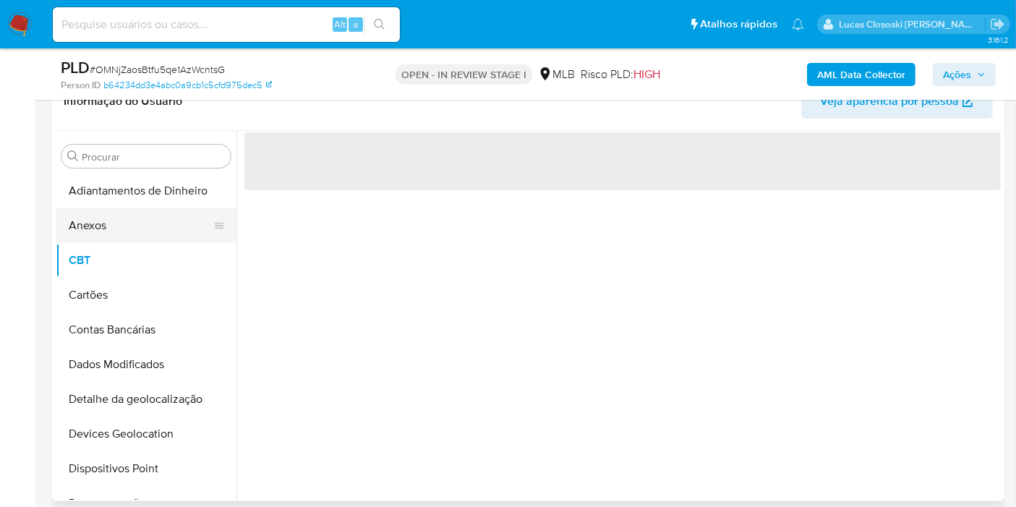
click at [103, 237] on button "Anexos" at bounding box center [140, 225] width 169 height 35
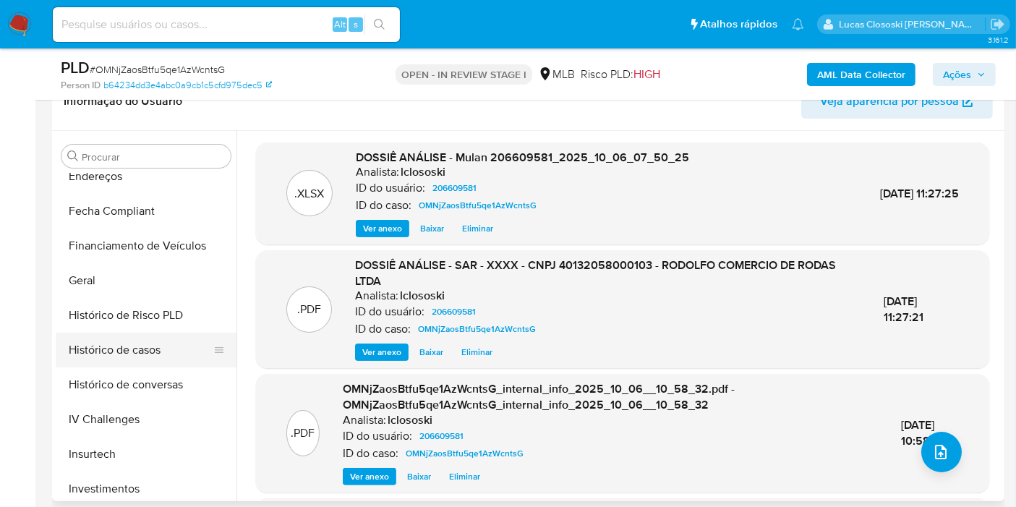
scroll to position [402, 0]
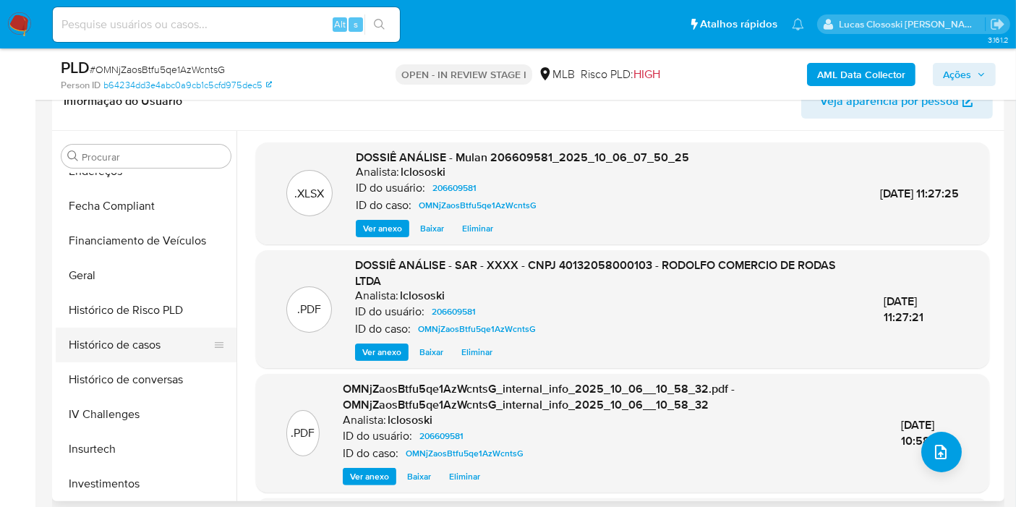
click at [146, 350] on button "Histórico de casos" at bounding box center [140, 345] width 169 height 35
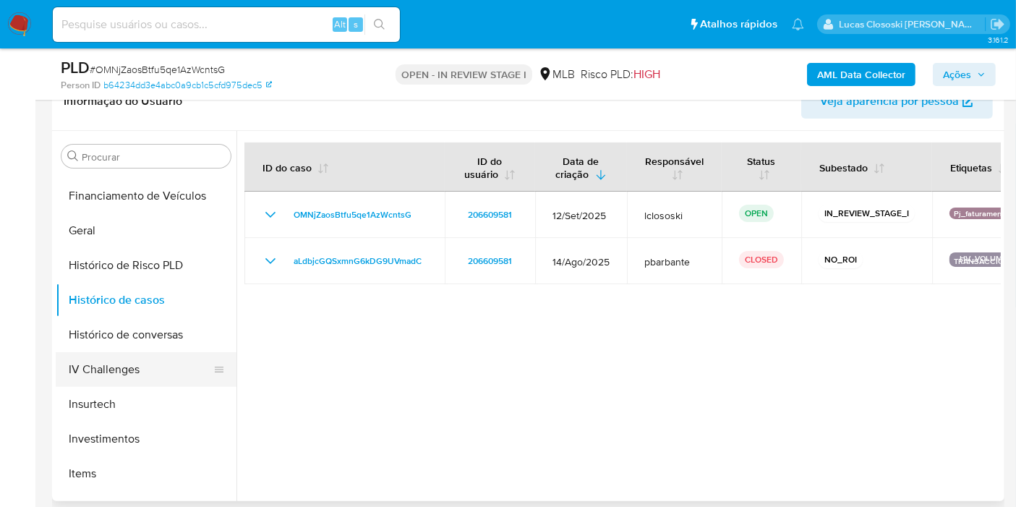
scroll to position [482, 0]
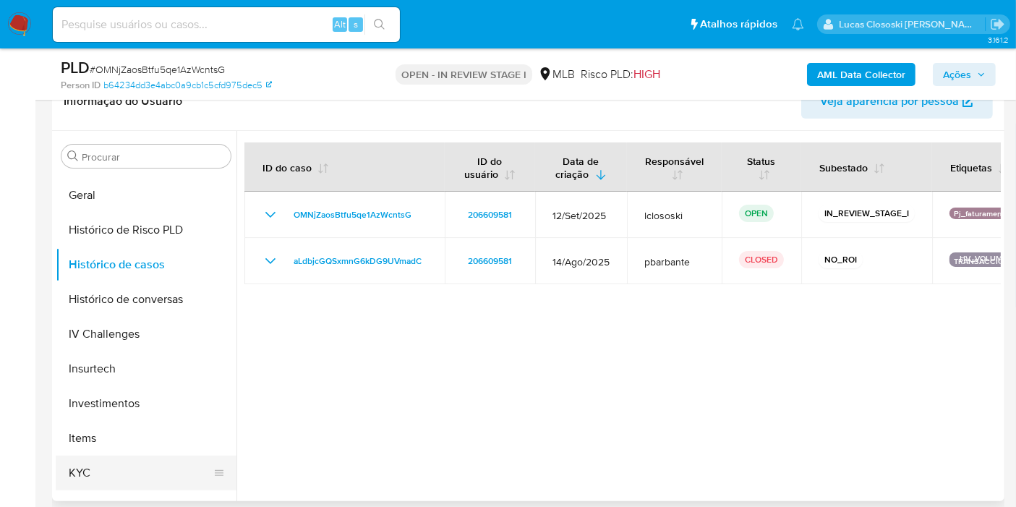
click at [107, 467] on button "KYC" at bounding box center [140, 473] width 169 height 35
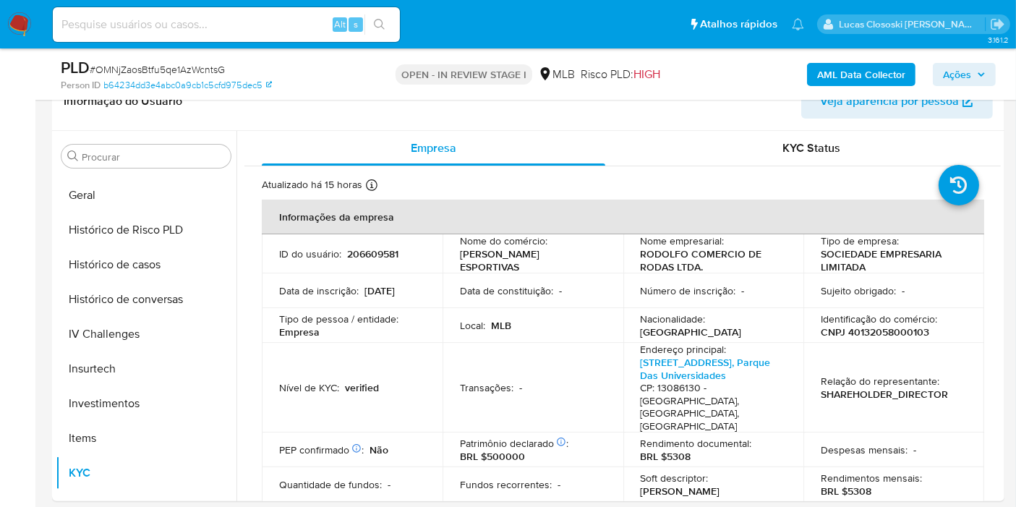
click at [994, 88] on div "AML Data Collector Ações" at bounding box center [842, 74] width 308 height 34
click at [984, 65] on span "Ações" at bounding box center [964, 74] width 43 height 20
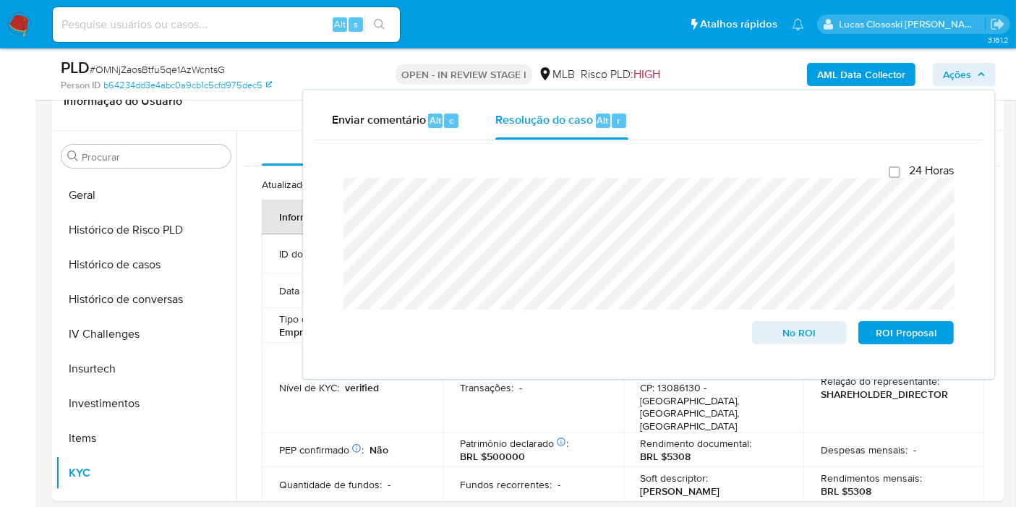
click at [933, 75] on div "AML Data Collector Ações Enviar comentário Alt c Resolução do caso Alt r Fecham…" at bounding box center [842, 74] width 308 height 34
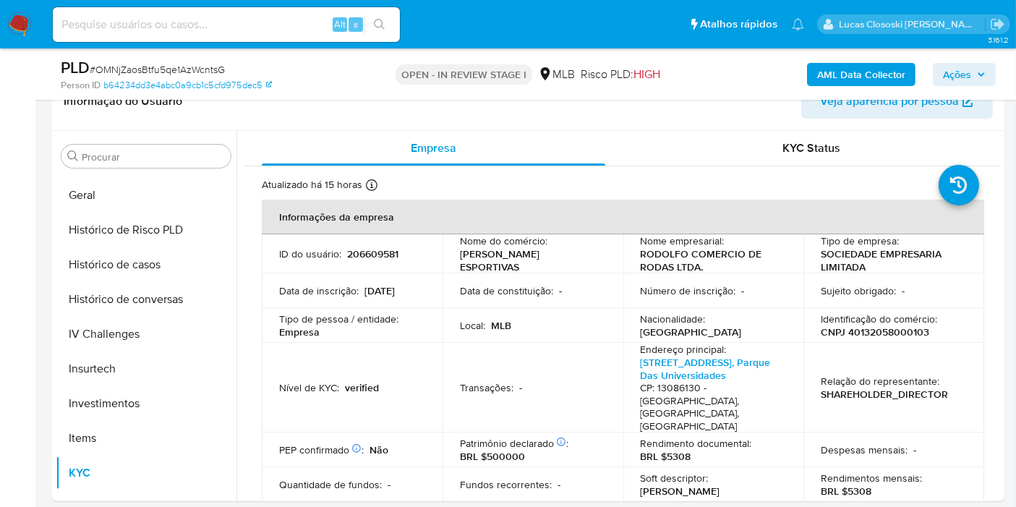
click at [933, 75] on div "AML Data Collector Ações" at bounding box center [842, 74] width 308 height 34
click at [975, 75] on span "Ações" at bounding box center [964, 74] width 43 height 20
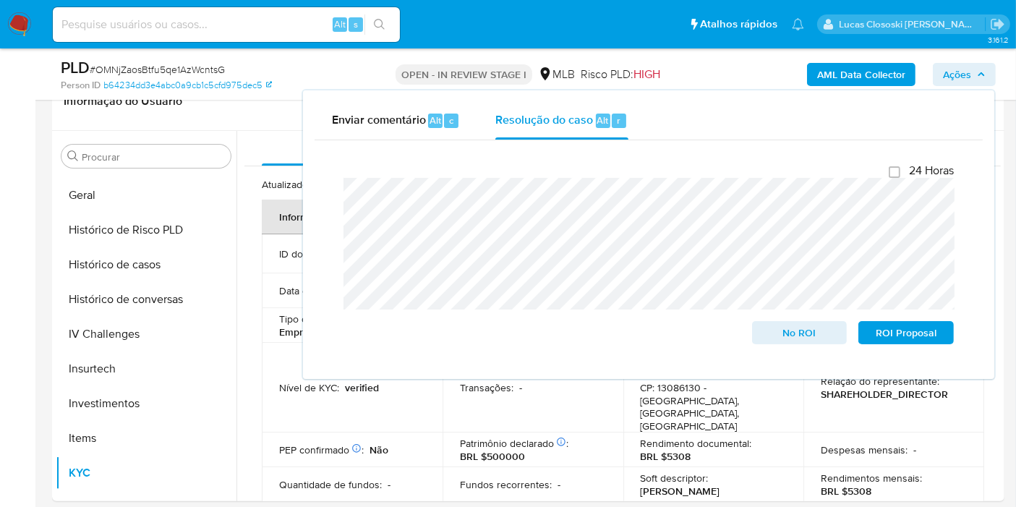
click at [975, 75] on span "Ações" at bounding box center [964, 74] width 43 height 20
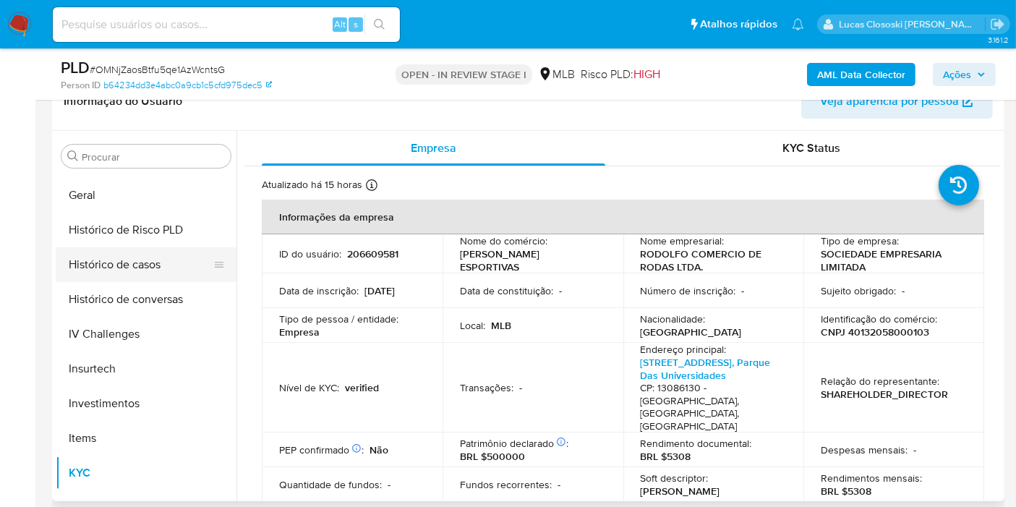
click at [156, 268] on button "Histórico de casos" at bounding box center [140, 264] width 169 height 35
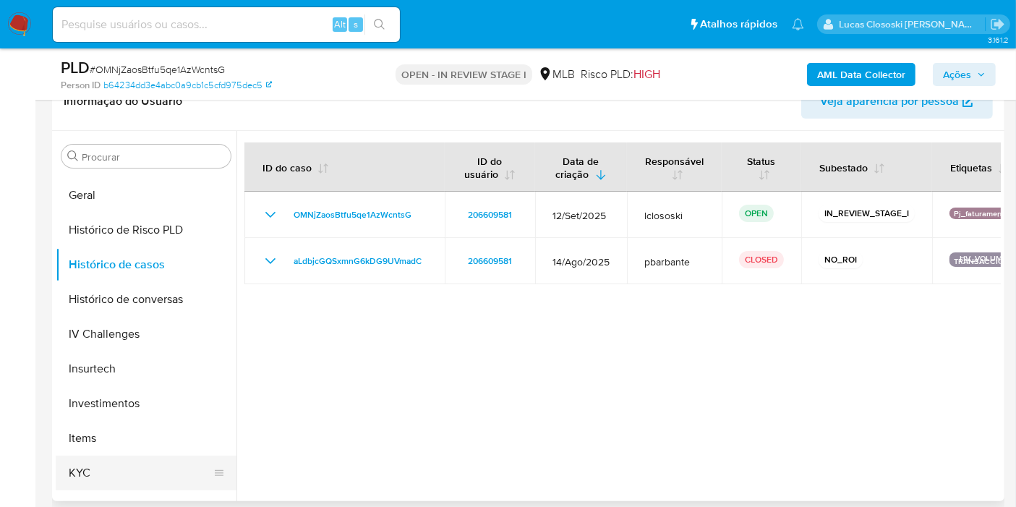
click at [135, 459] on button "KYC" at bounding box center [140, 473] width 169 height 35
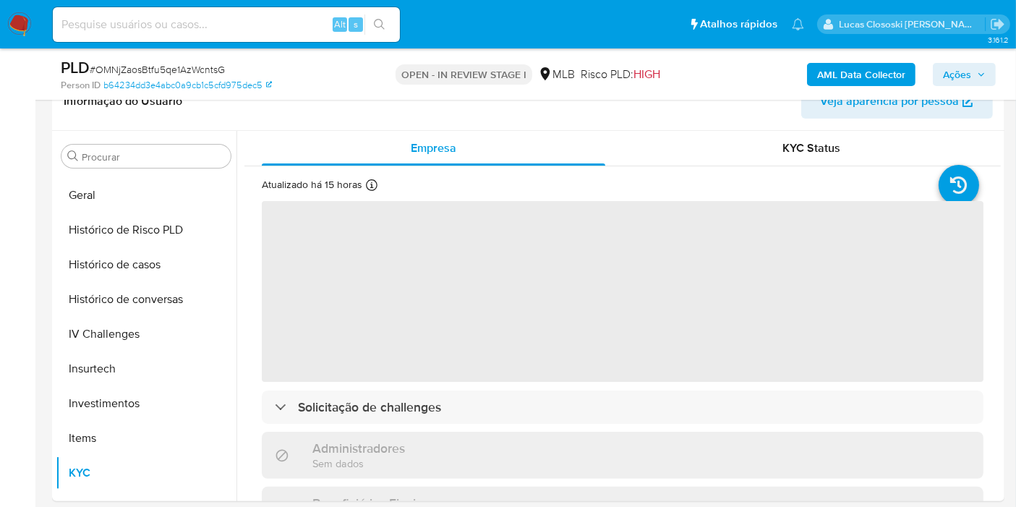
click at [956, 77] on span "Ações" at bounding box center [957, 74] width 28 height 23
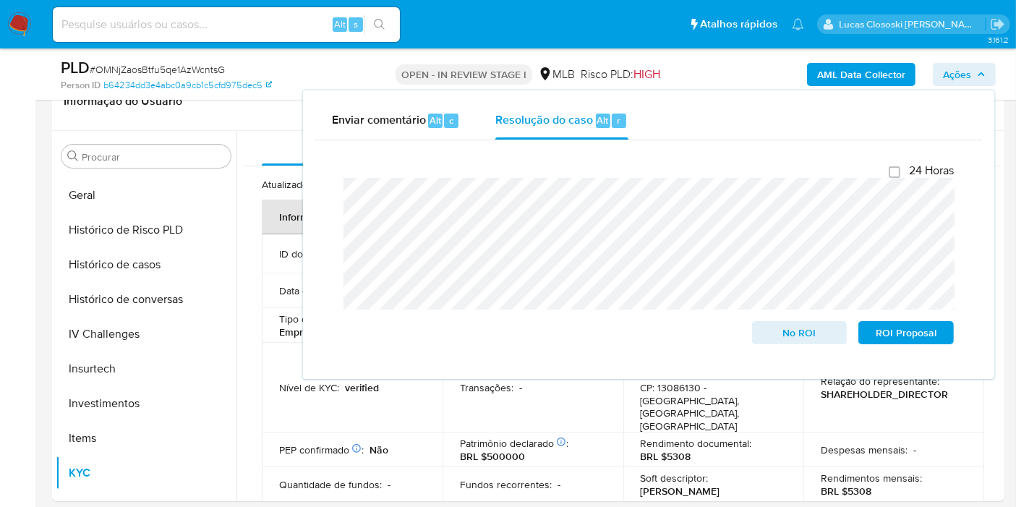
click at [990, 77] on button "Ações" at bounding box center [964, 74] width 63 height 23
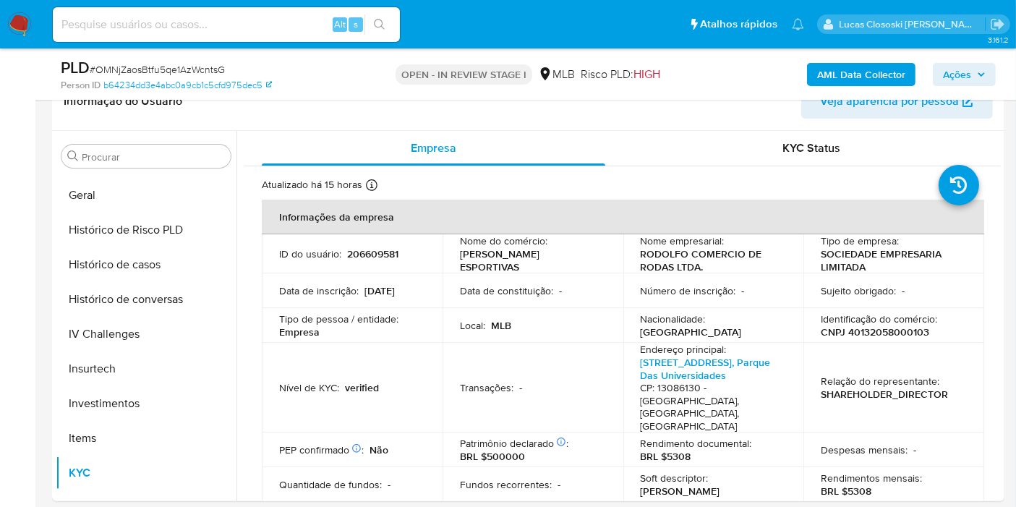
click at [990, 77] on button "Ações" at bounding box center [964, 74] width 63 height 23
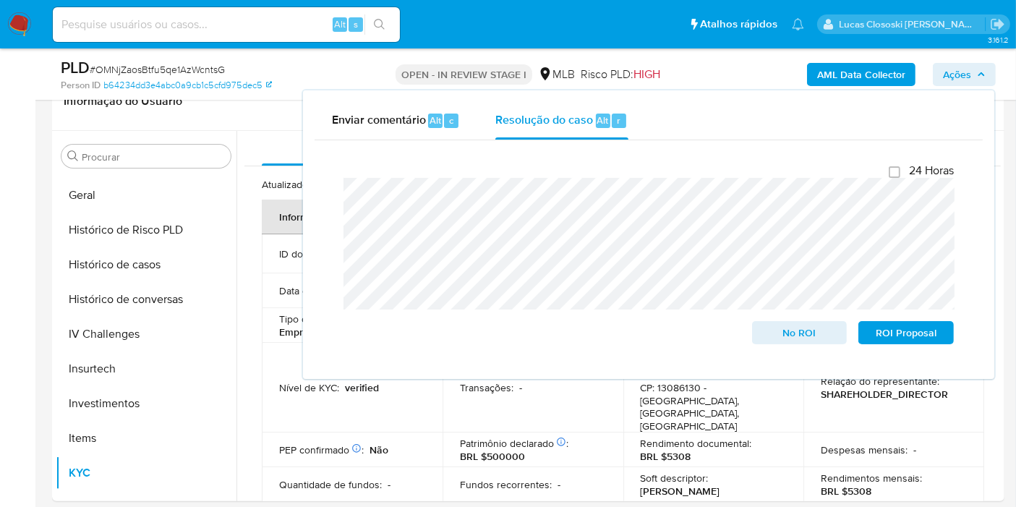
click at [956, 83] on span "Ações" at bounding box center [957, 74] width 28 height 23
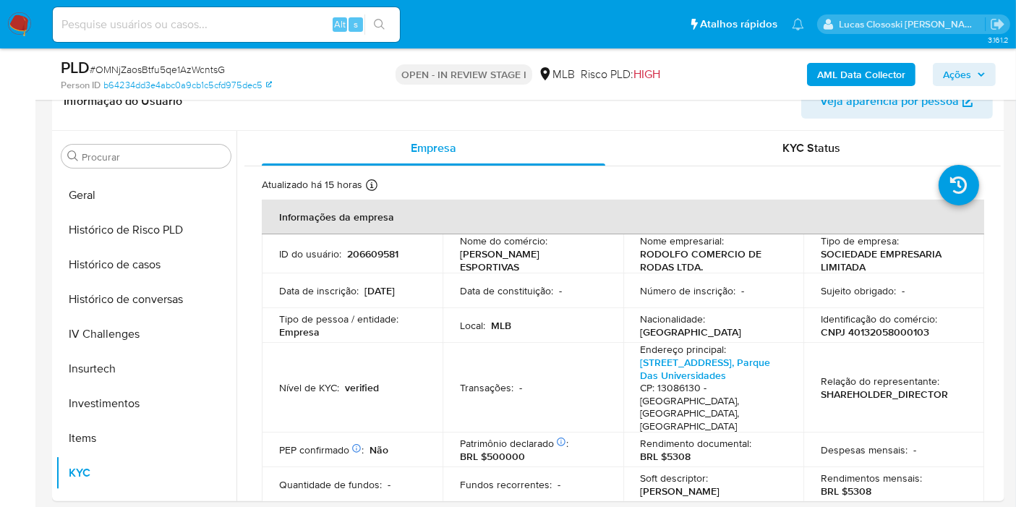
click at [956, 83] on span "Ações" at bounding box center [957, 74] width 28 height 23
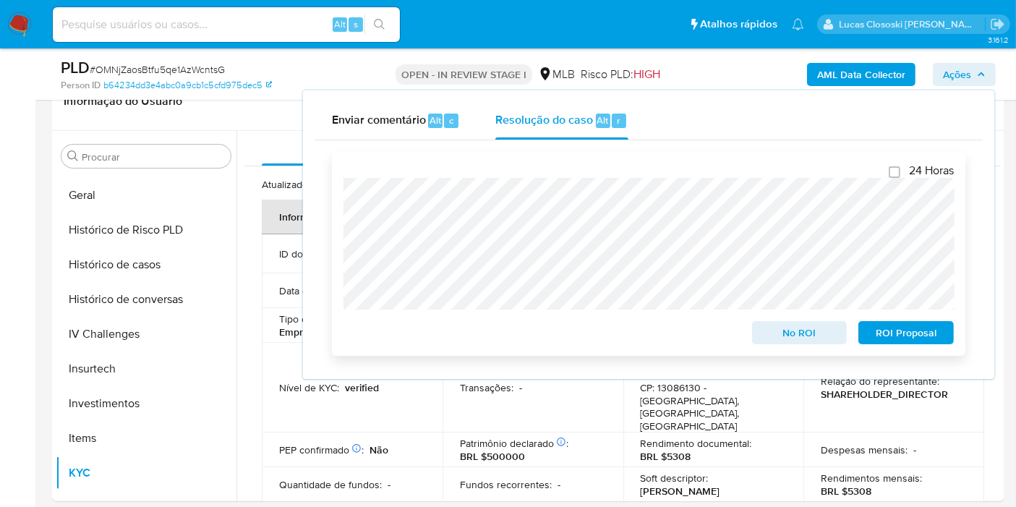
click at [908, 339] on span "ROI Proposal" at bounding box center [906, 333] width 75 height 20
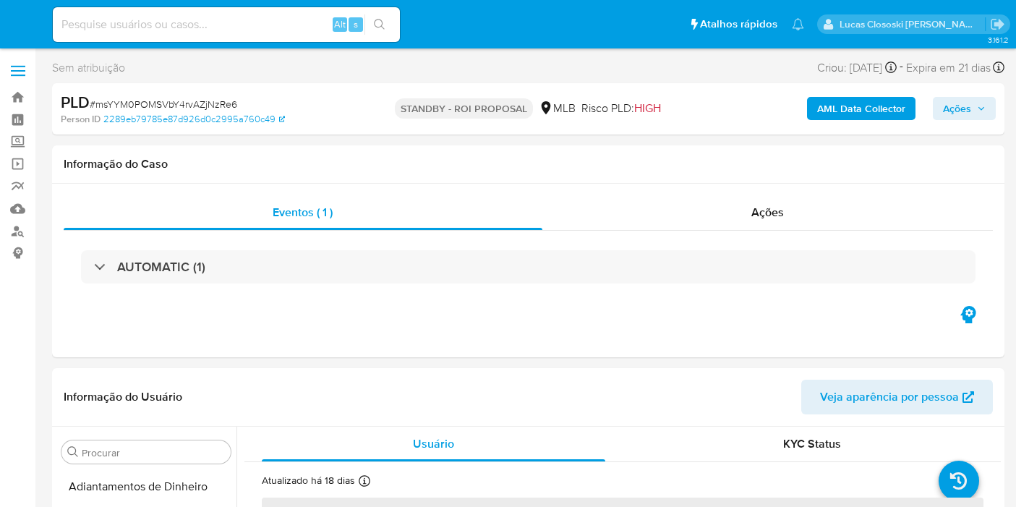
select select "10"
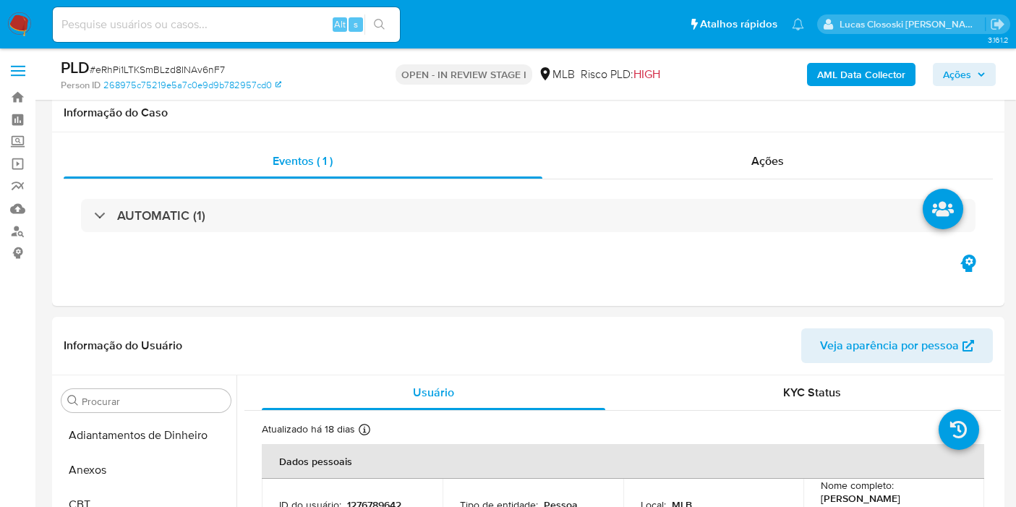
select select "10"
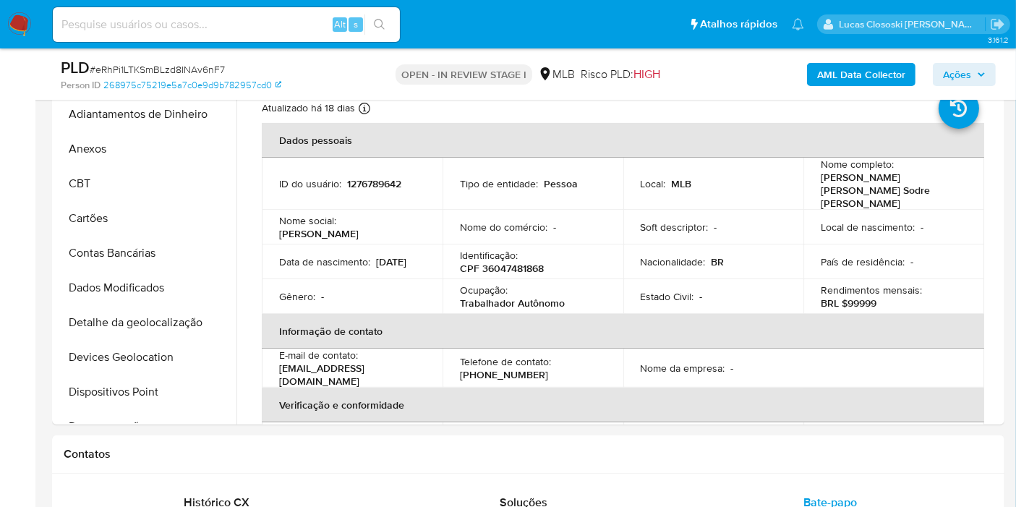
scroll to position [750, 0]
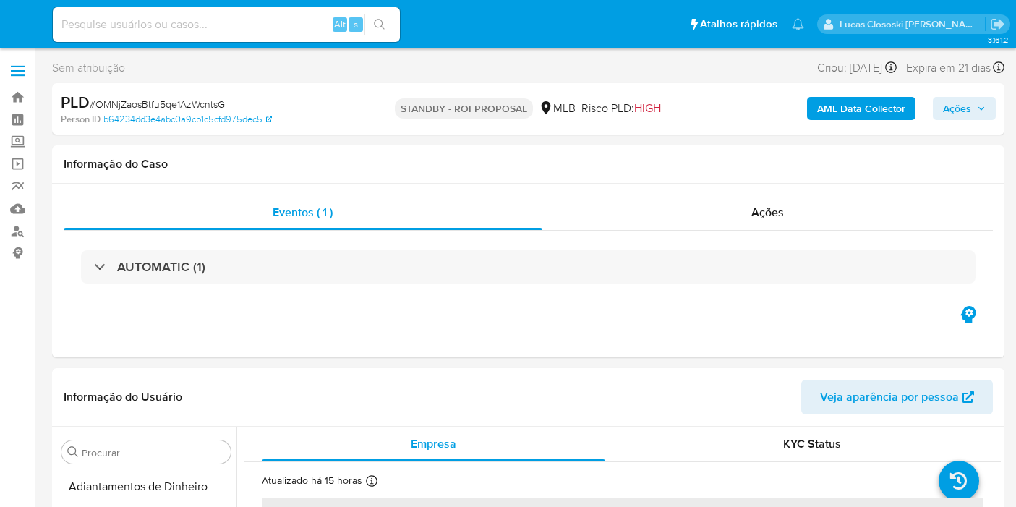
select select "10"
click at [203, 103] on span "# OMNjZaosBtfu5qe1AzWcntsG" at bounding box center [157, 104] width 135 height 14
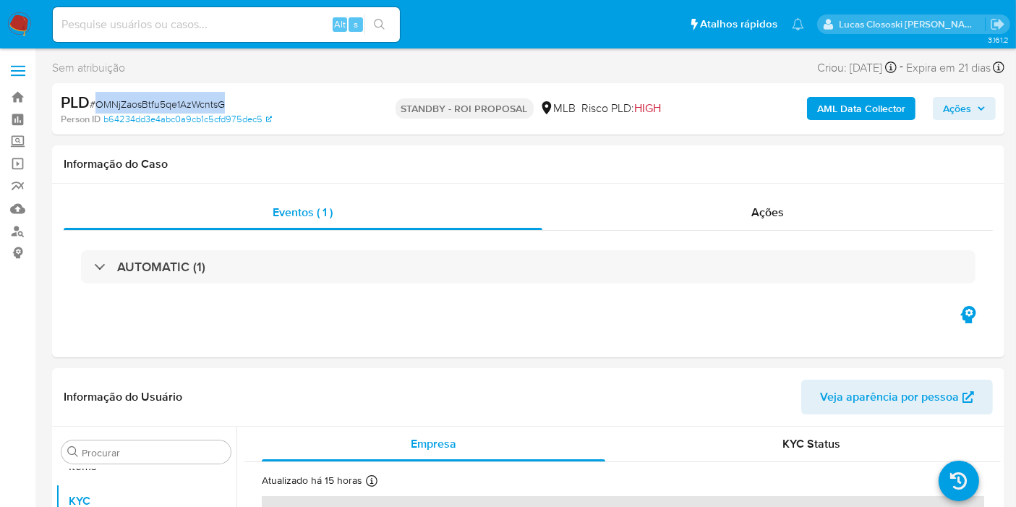
click at [203, 103] on span "# OMNjZaosBtfu5qe1AzWcntsG" at bounding box center [157, 104] width 135 height 14
copy span "OMNjZaosBtfu5qe1AzWcntsG"
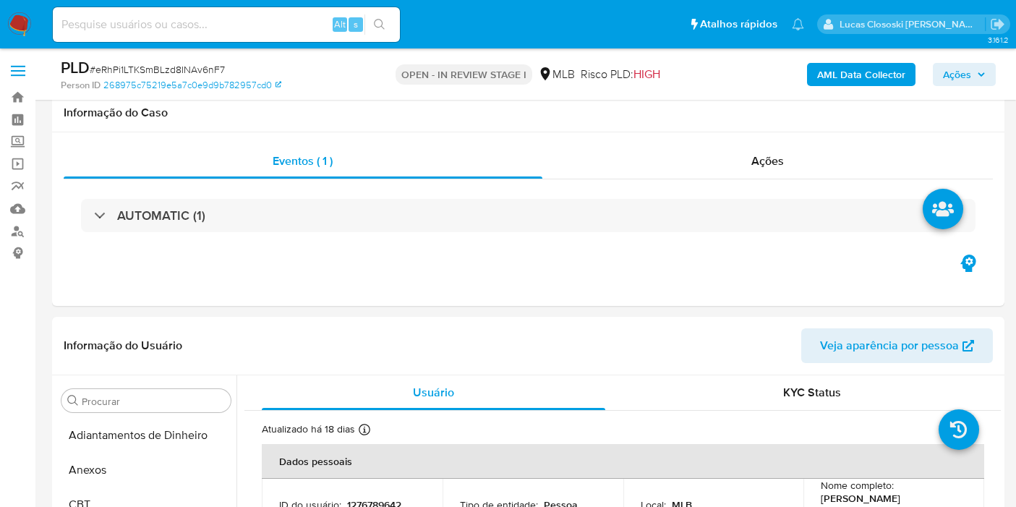
select select "10"
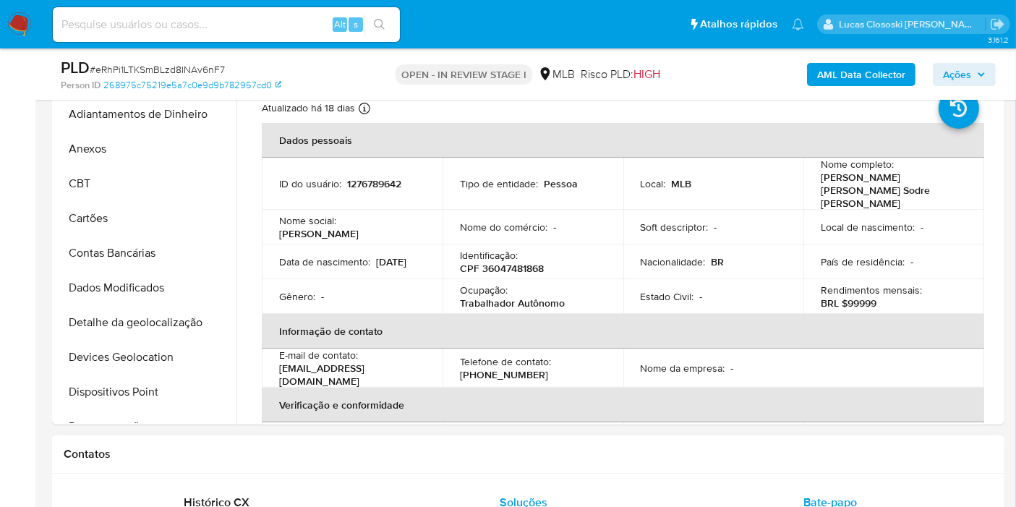
scroll to position [750, 0]
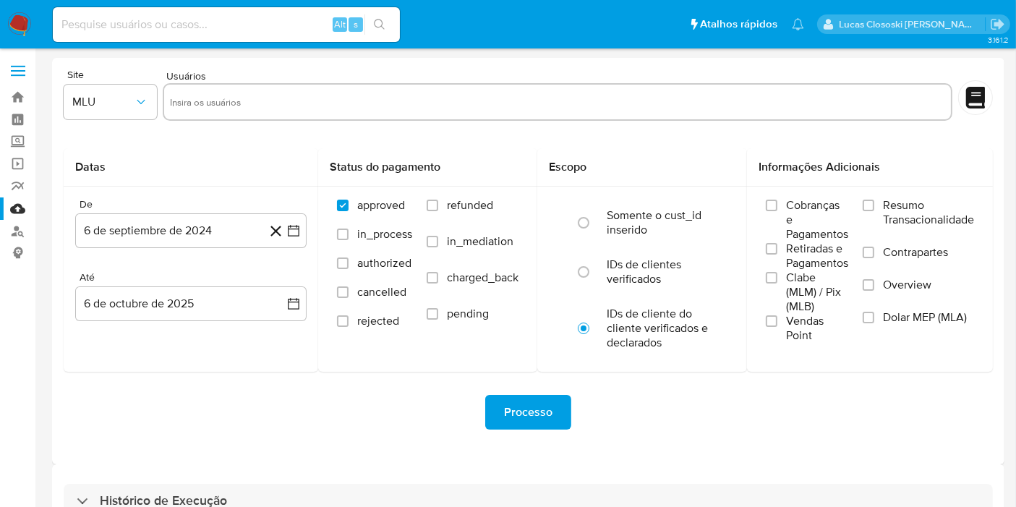
click at [29, 20] on img at bounding box center [19, 24] width 25 height 25
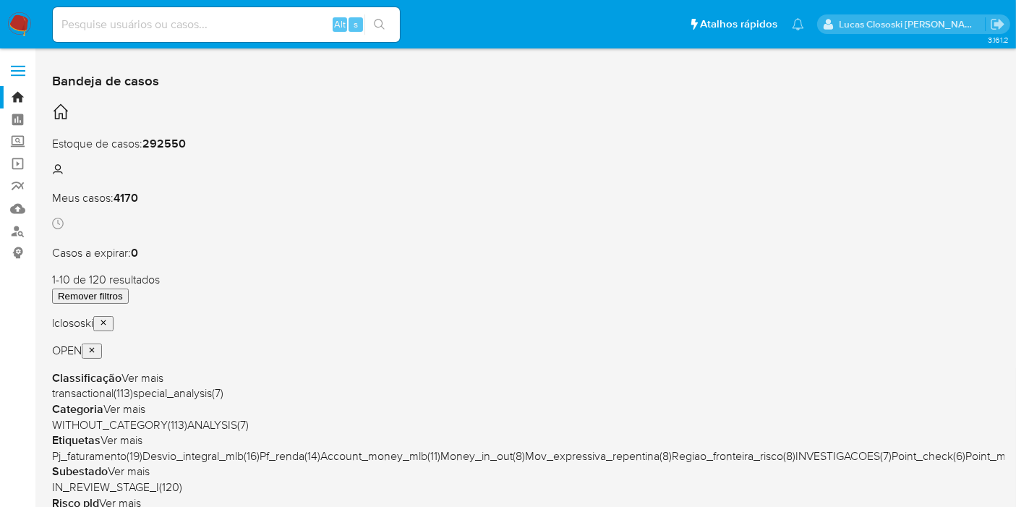
scroll to position [80, 0]
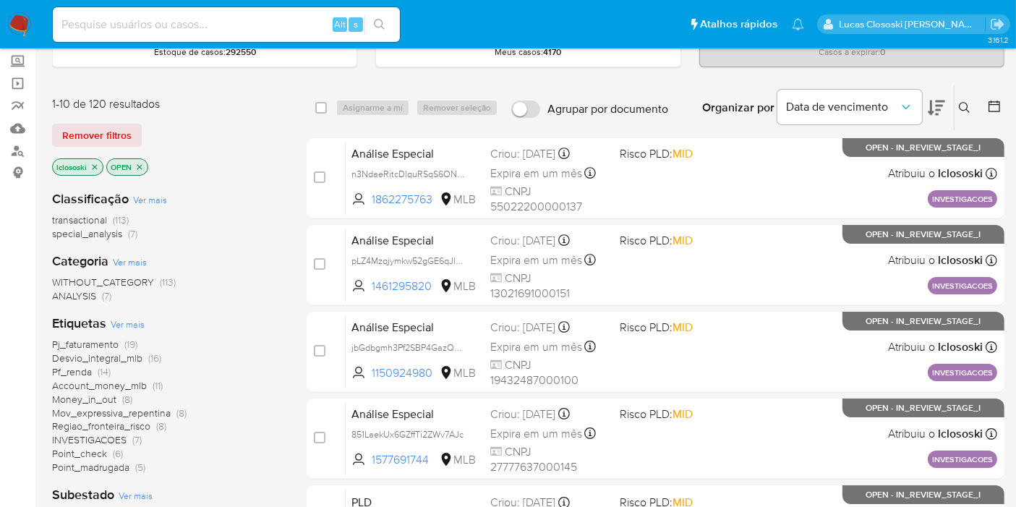
click at [80, 370] on span "Pf_renda" at bounding box center [72, 372] width 40 height 14
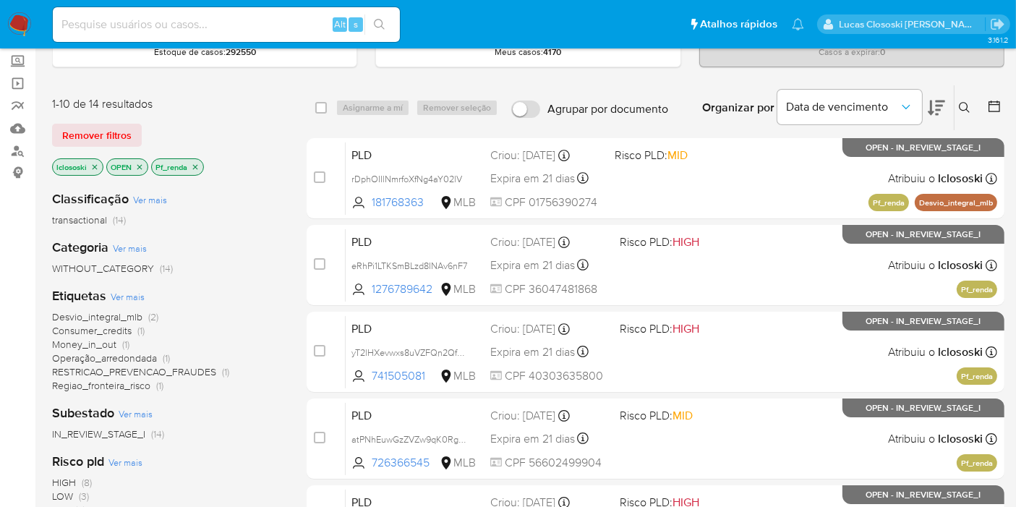
click at [934, 109] on icon at bounding box center [936, 107] width 17 height 17
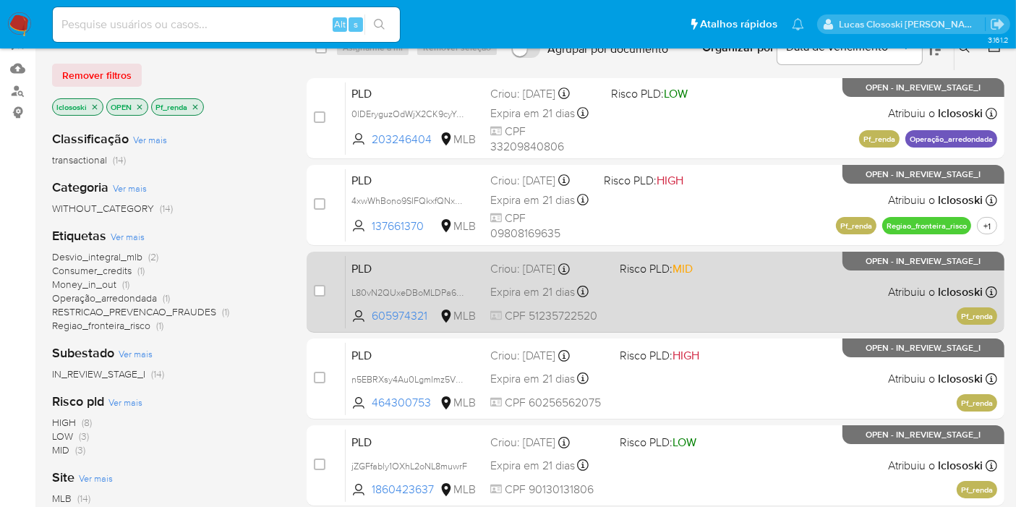
scroll to position [161, 0]
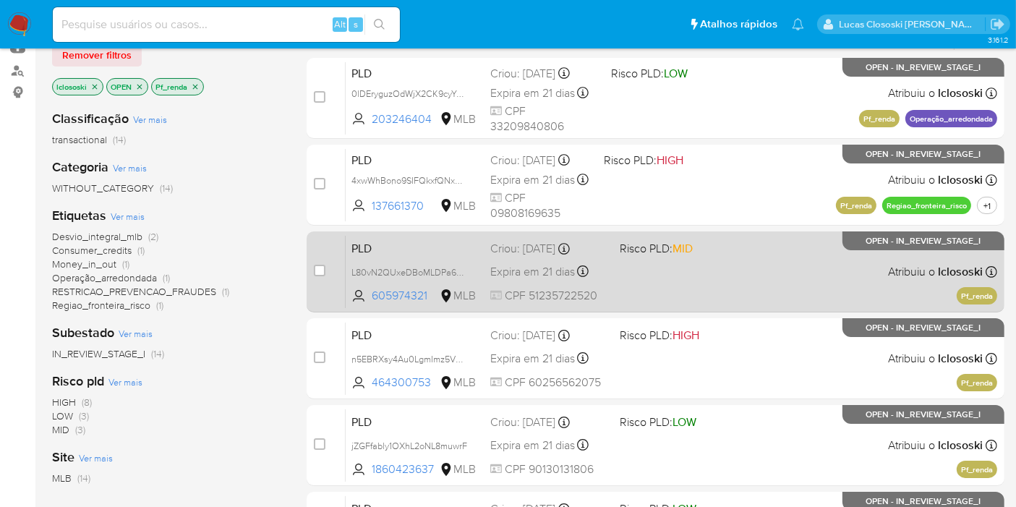
click at [716, 264] on div "PLD L80vN2QUxeDBoMLDPa67tvAS 605974321 MLB Risco PLD: MID Criou: 12/09/2025 Cri…" at bounding box center [672, 271] width 652 height 73
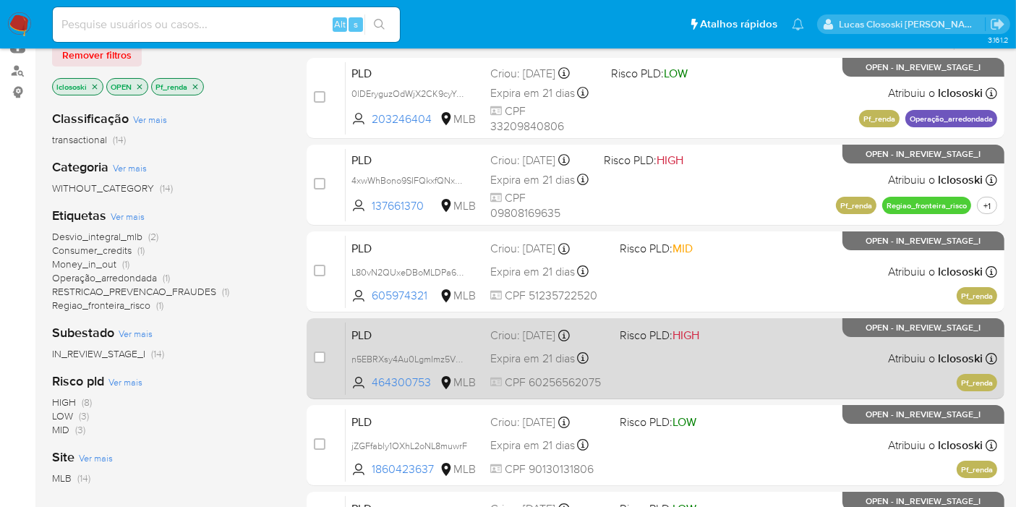
click at [737, 382] on div "PLD n5EBRXsy4Au0LgmImz5VGZiv 464300753 MLB Risco PLD: HIGH Criou: 12/09/2025 Cr…" at bounding box center [672, 358] width 652 height 73
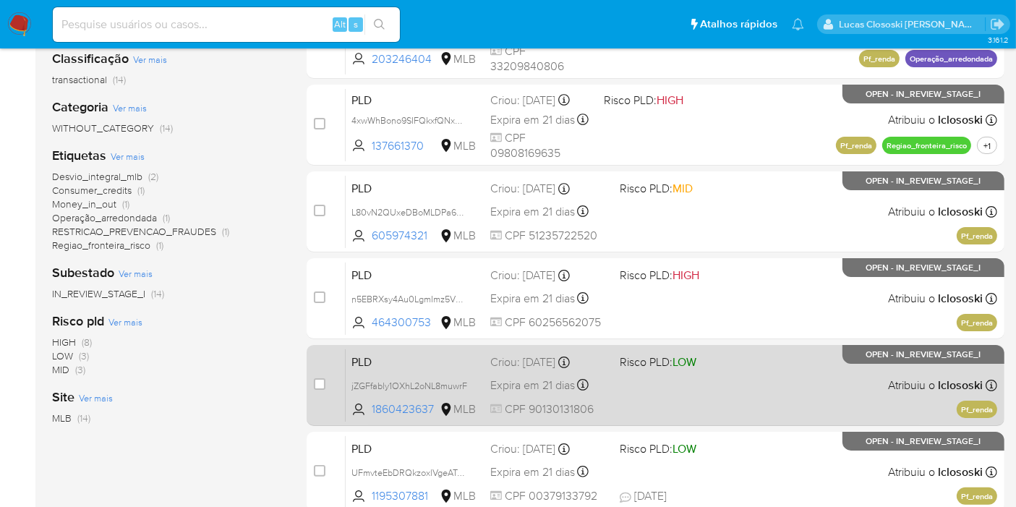
scroll to position [241, 0]
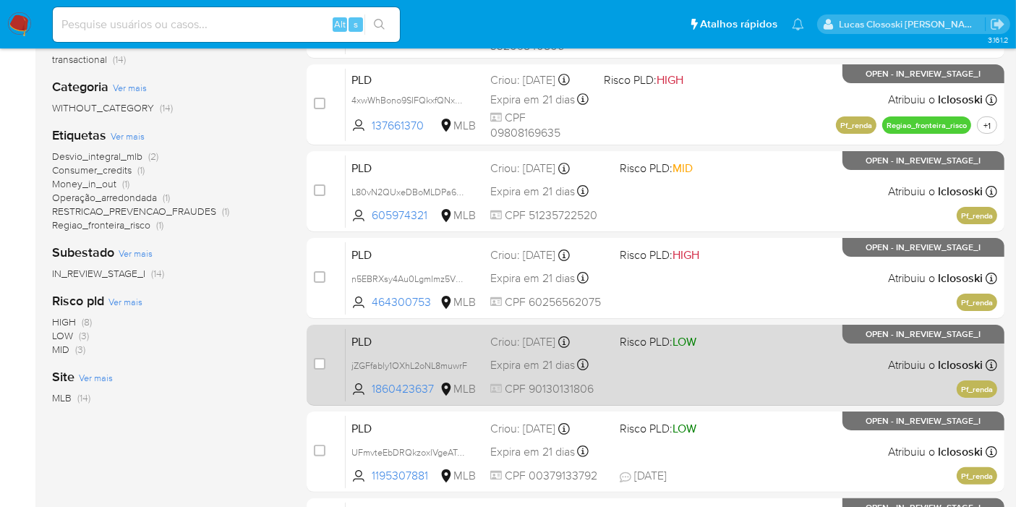
click at [726, 359] on div "PLD jZGFfably1OXhL2oNL8muwrF 1860423637 MLB Risco PLD: LOW Criou: 12/09/2025 Cr…" at bounding box center [672, 364] width 652 height 73
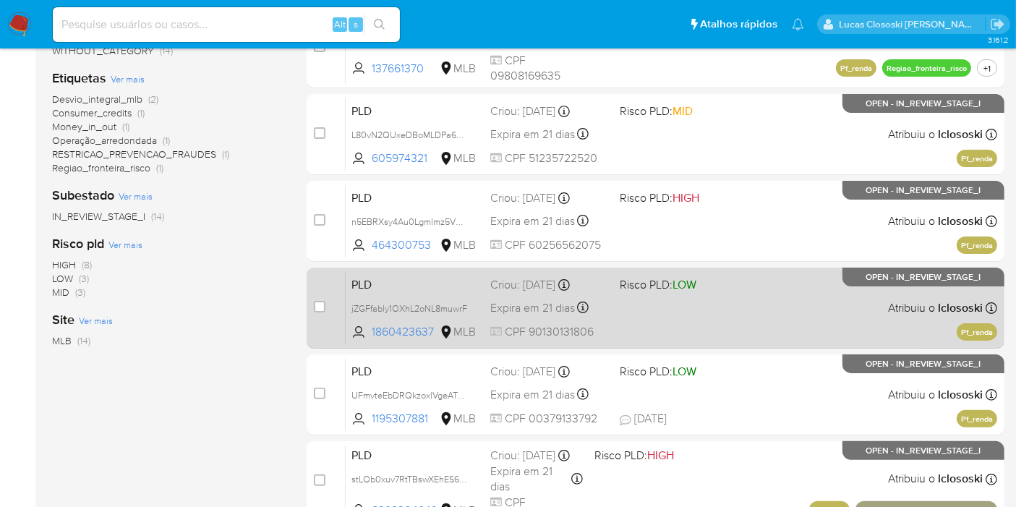
scroll to position [402, 0]
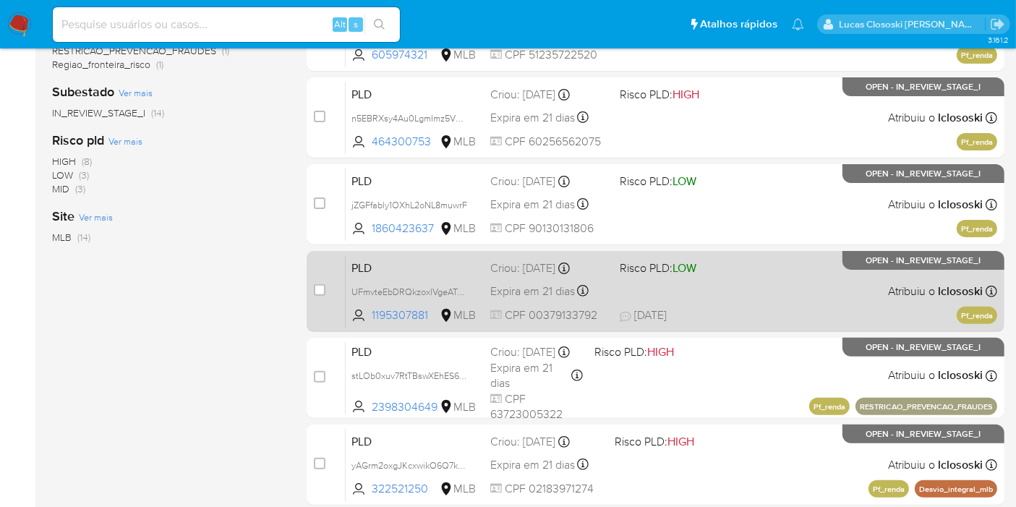
click at [692, 296] on div "PLD UFmvteEbDRQkzoxlVgeATsMk 1195307881 MLB Risco PLD: LOW Criou: 12/09/2025 Cr…" at bounding box center [672, 291] width 652 height 73
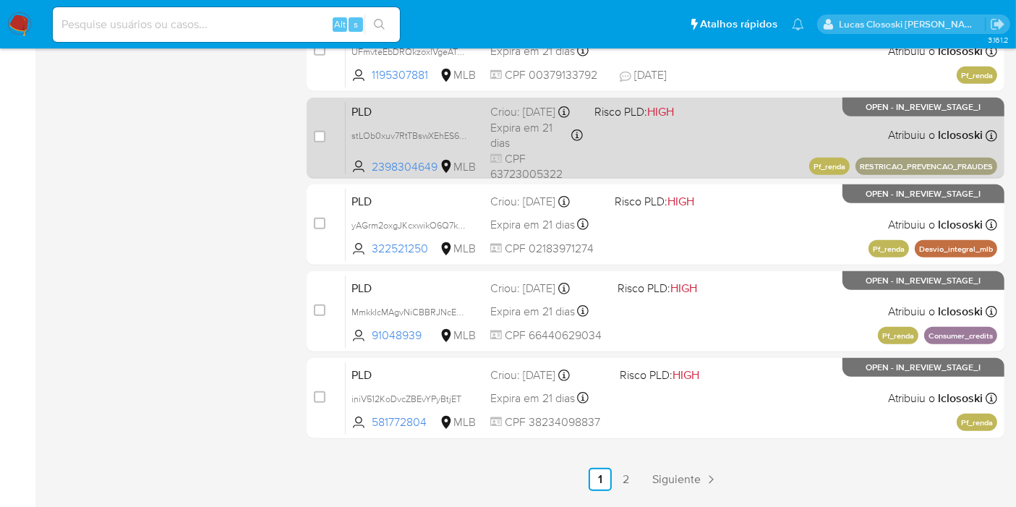
scroll to position [642, 0]
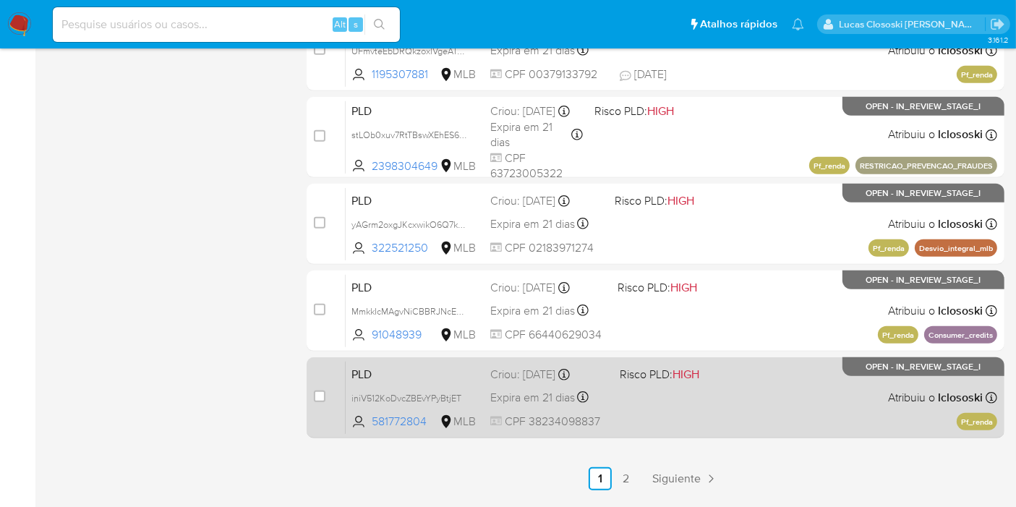
click at [732, 391] on div "PLD iniV512KoDvcZBEvYPyBtjET 581772804 MLB Risco PLD: HIGH Criou: 12/09/2025 Cr…" at bounding box center [672, 397] width 652 height 73
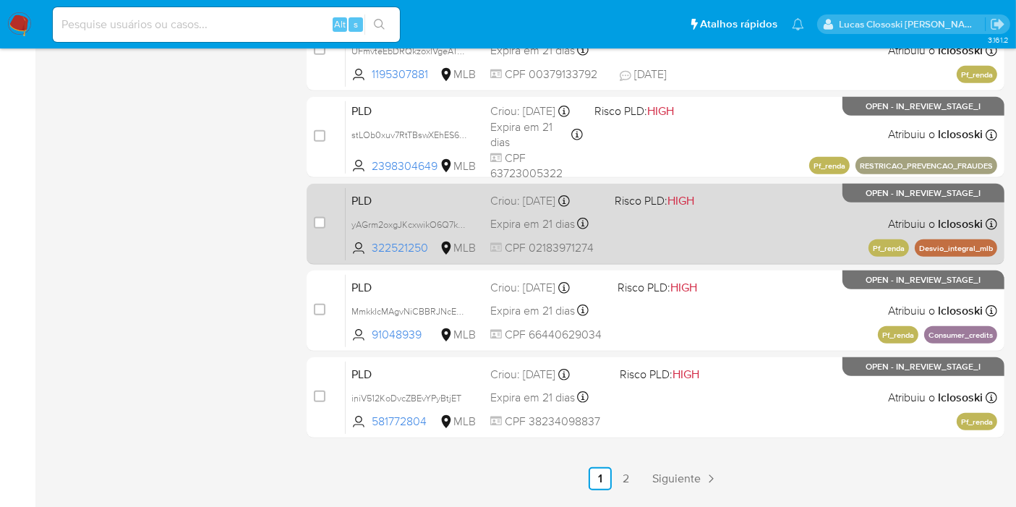
click at [729, 245] on div "PLD yAGrm2oxgJKcxwikO6Q7kyMB 322521250 MLB Risco PLD: HIGH Criou: 12/09/2025 Cr…" at bounding box center [672, 223] width 652 height 73
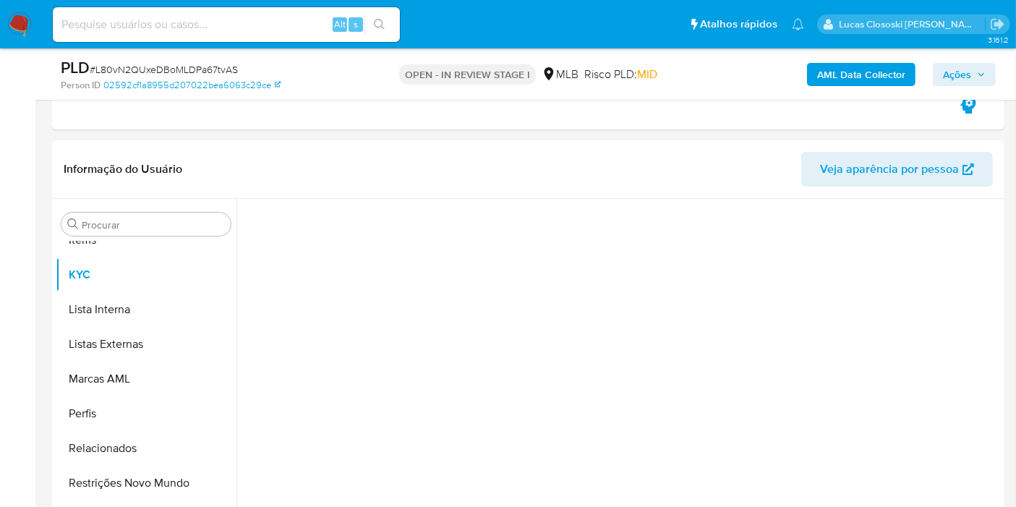
scroll to position [321, 0]
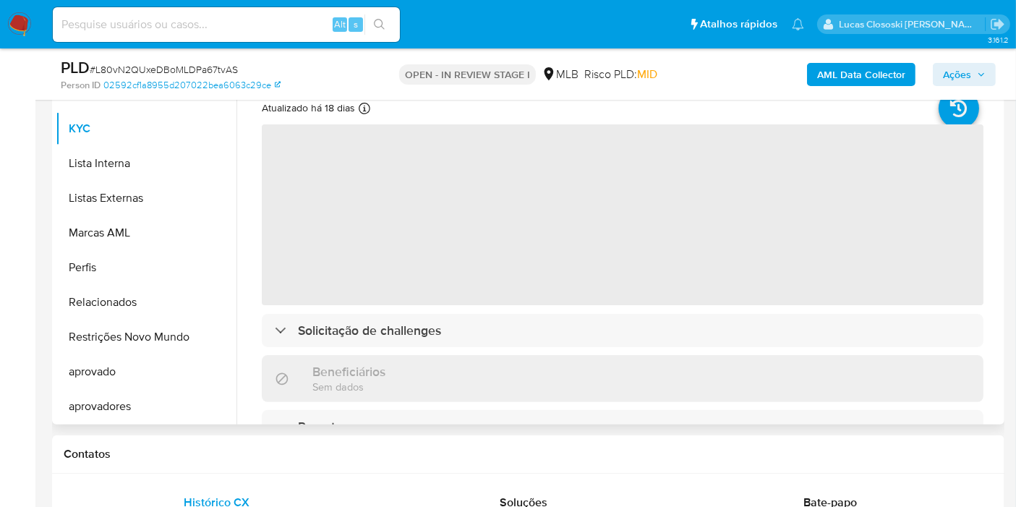
select select "10"
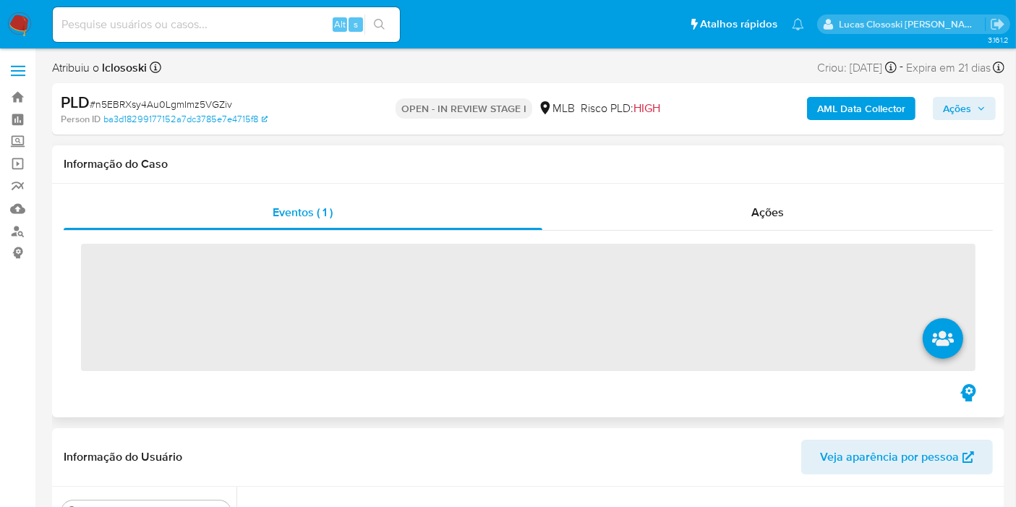
scroll to position [750, 0]
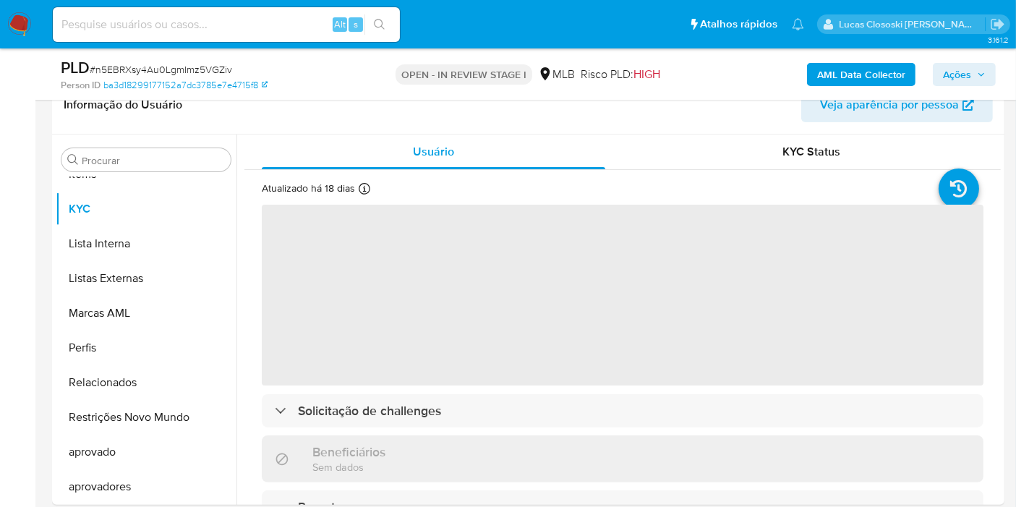
select select "10"
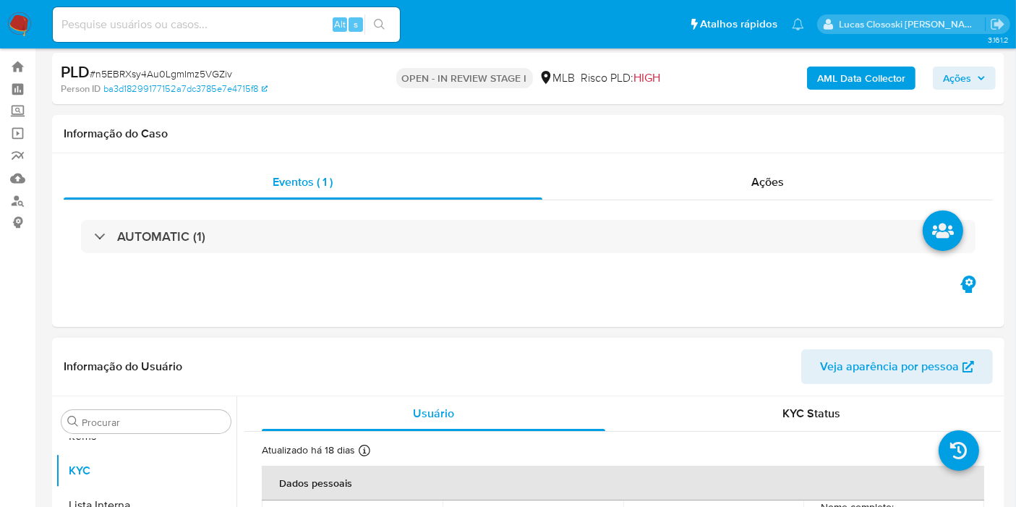
scroll to position [0, 0]
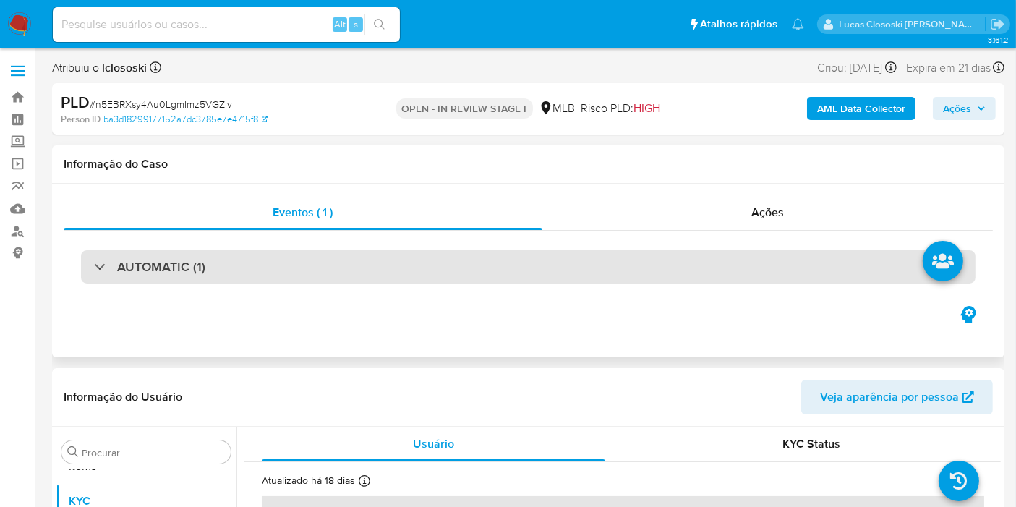
click at [252, 280] on div "AUTOMATIC (1)" at bounding box center [528, 266] width 895 height 33
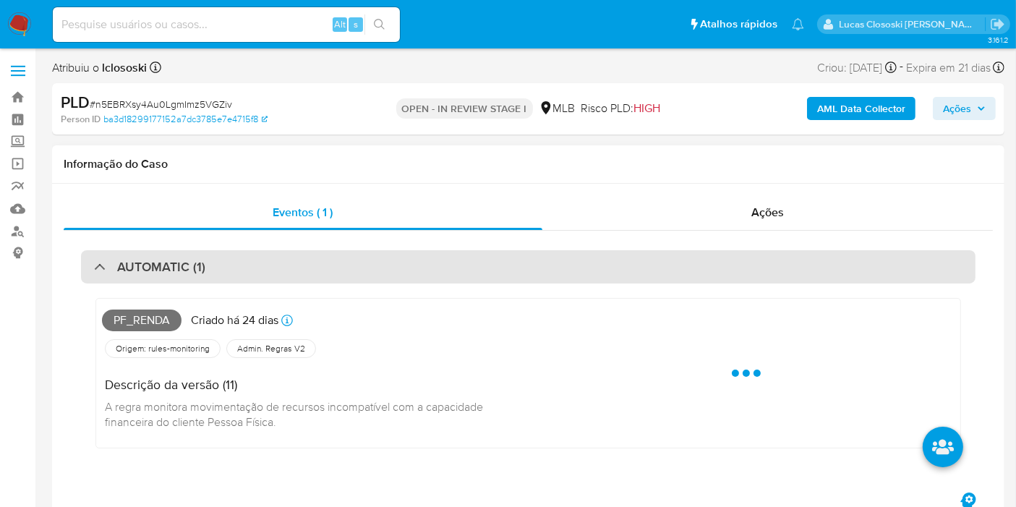
click at [301, 267] on div "AUTOMATIC (1)" at bounding box center [528, 266] width 895 height 33
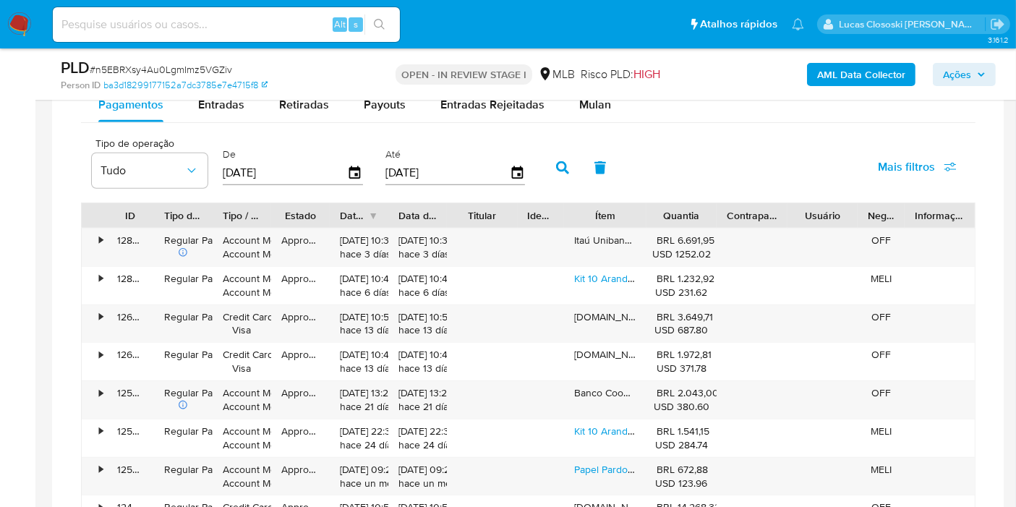
scroll to position [1205, 0]
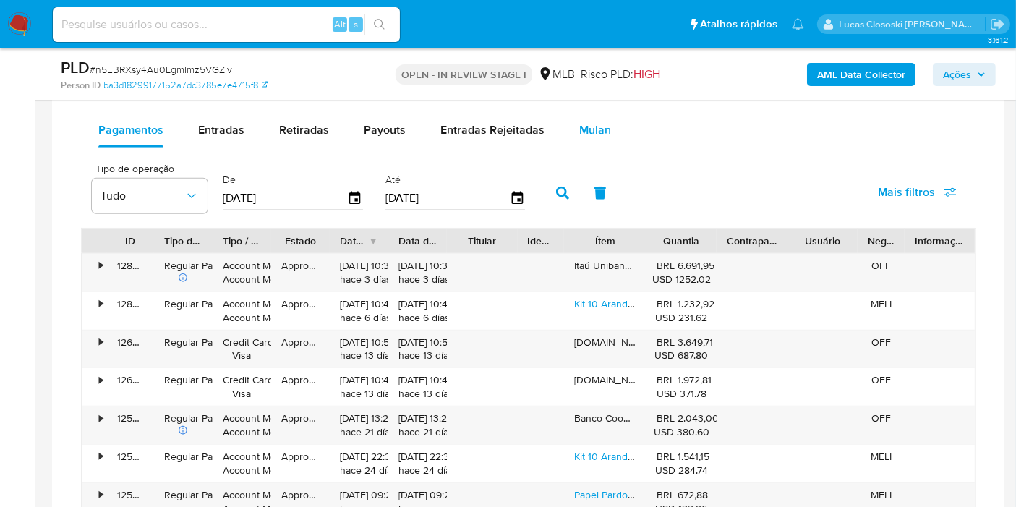
click at [594, 123] on span "Mulan" at bounding box center [596, 130] width 32 height 17
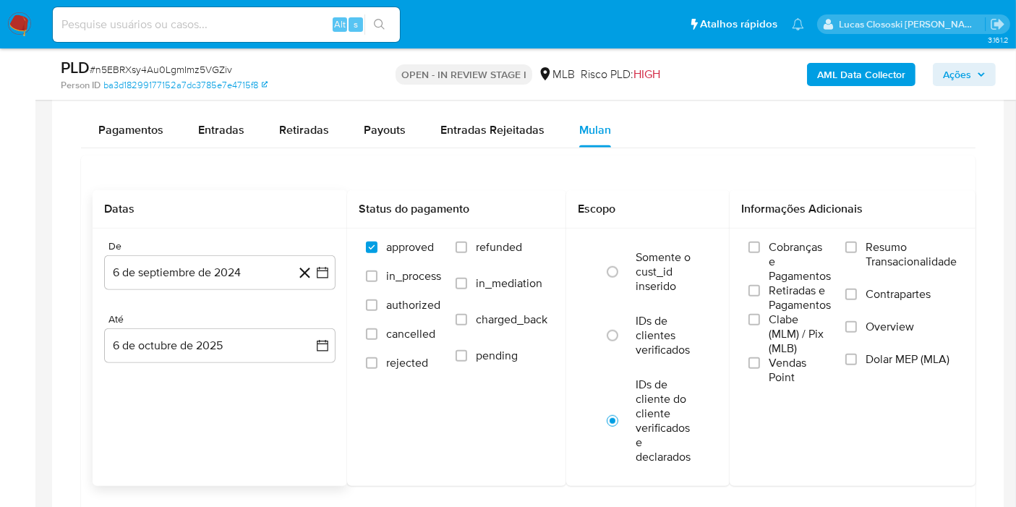
click at [336, 265] on div "De 6 de septiembre de 2024 [DATE] Até 6 de octubre de 2025 [DATE]" at bounding box center [220, 313] width 255 height 169
click at [333, 266] on button "6 de septiembre de 2024" at bounding box center [220, 272] width 232 height 35
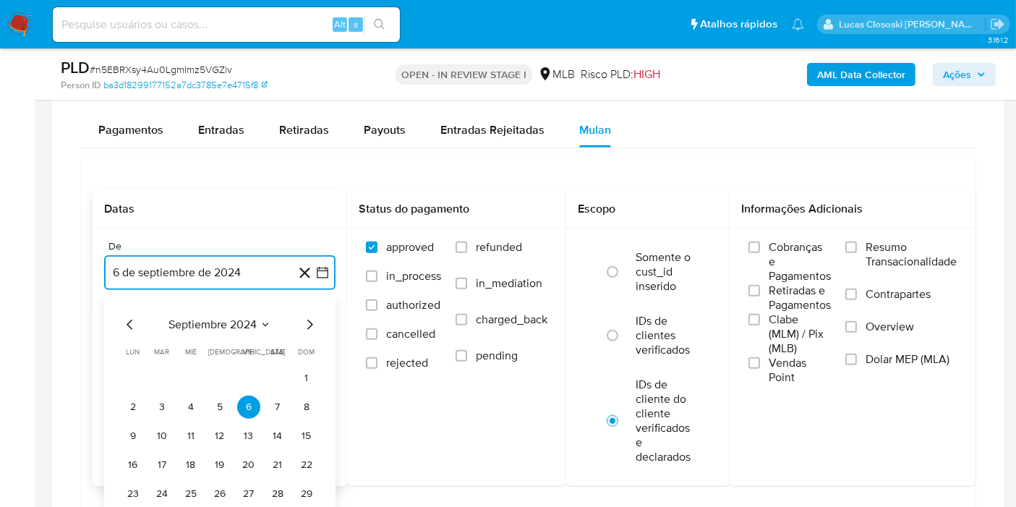
click at [229, 321] on span "septiembre 2024" at bounding box center [213, 325] width 88 height 14
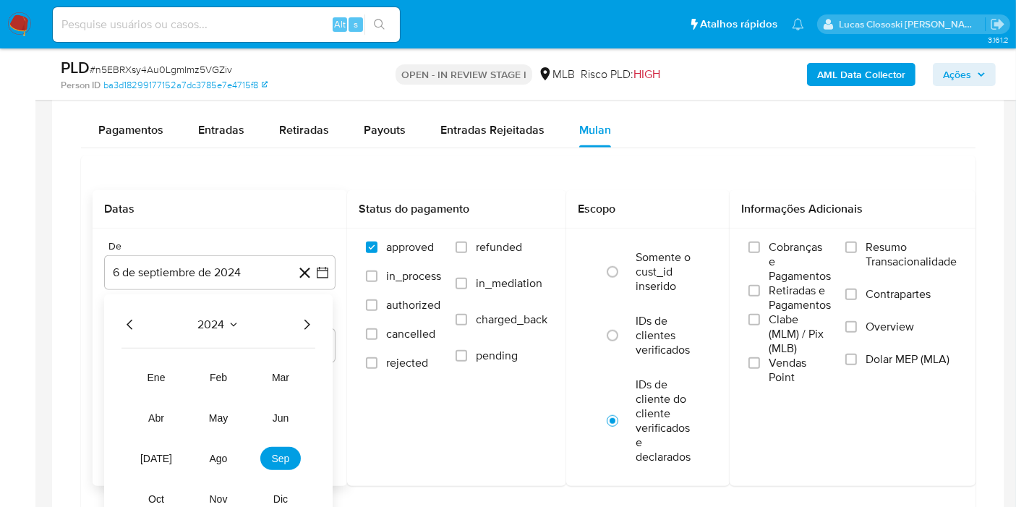
click at [328, 329] on div "2024 2024 ene feb mar abr may jun jul ago sep oct nov dic" at bounding box center [218, 416] width 229 height 245
click at [307, 319] on icon "Año siguiente" at bounding box center [306, 324] width 17 height 17
click at [229, 447] on button "ago" at bounding box center [218, 458] width 41 height 23
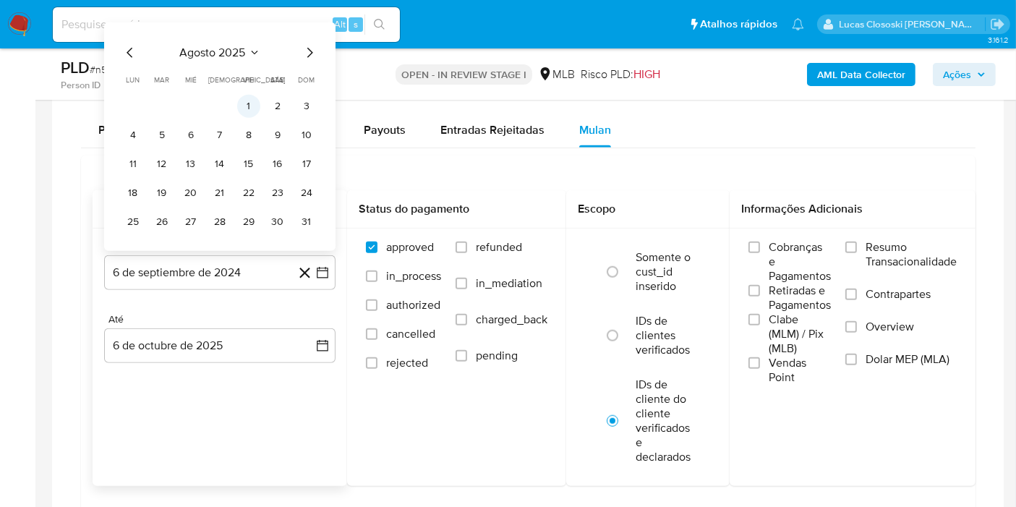
click at [241, 108] on button "1" at bounding box center [248, 106] width 23 height 23
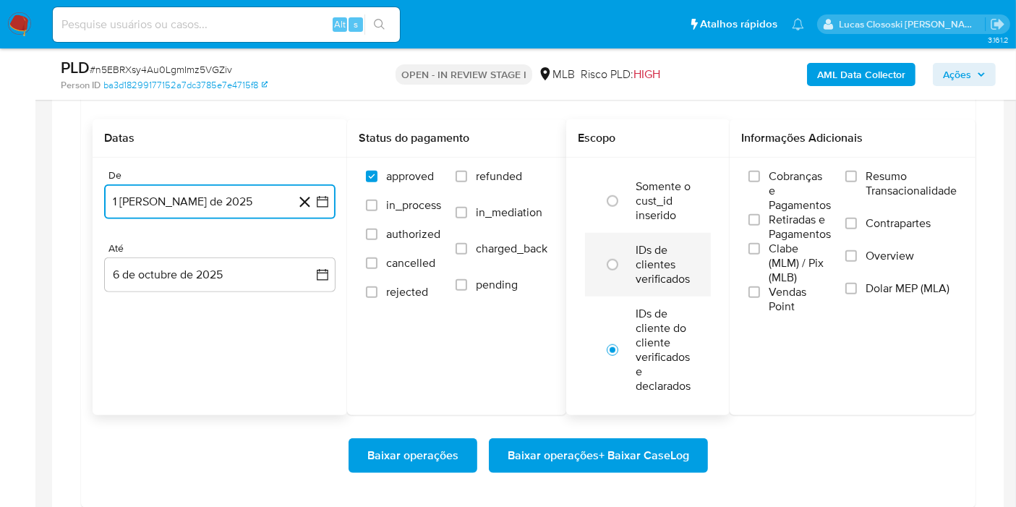
scroll to position [1366, 0]
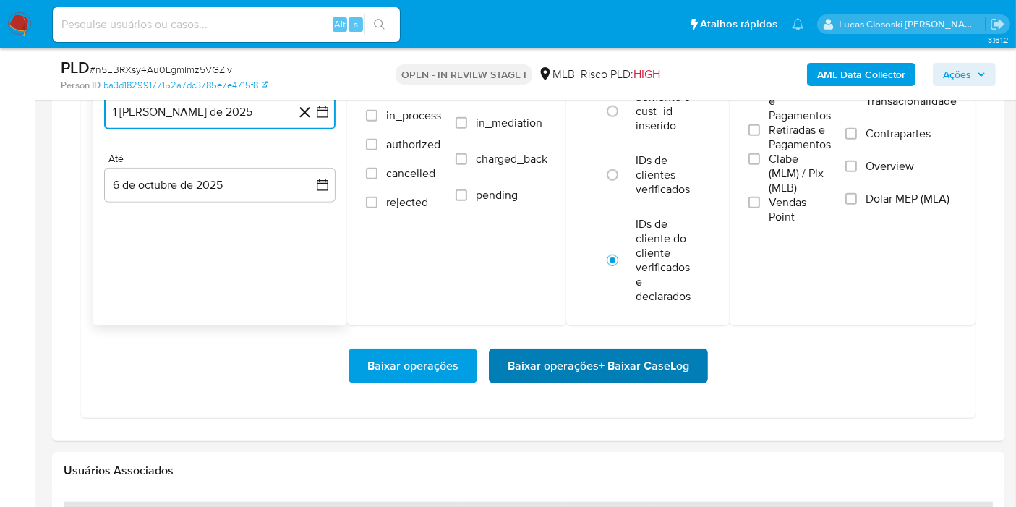
click at [662, 351] on span "Baixar operações + Baixar CaseLog" at bounding box center [599, 366] width 182 height 32
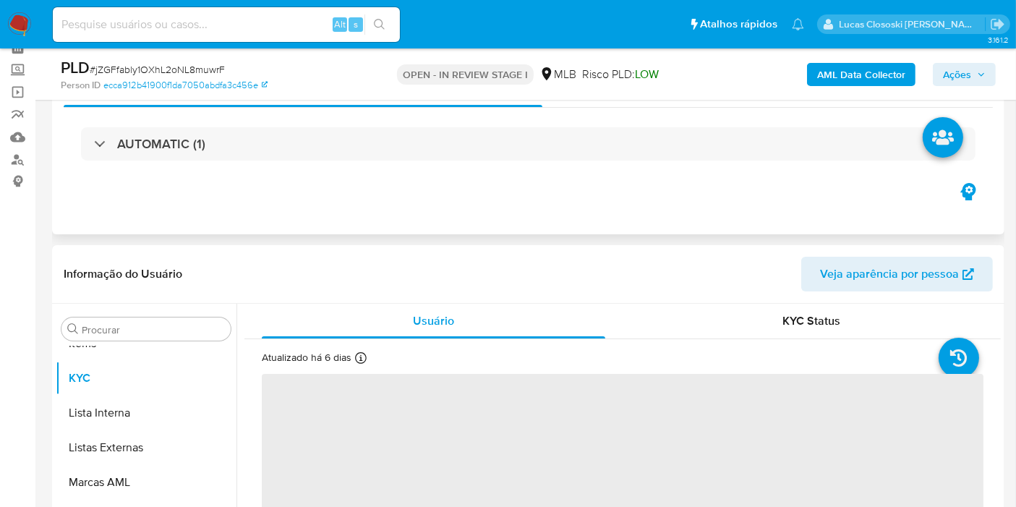
scroll to position [241, 0]
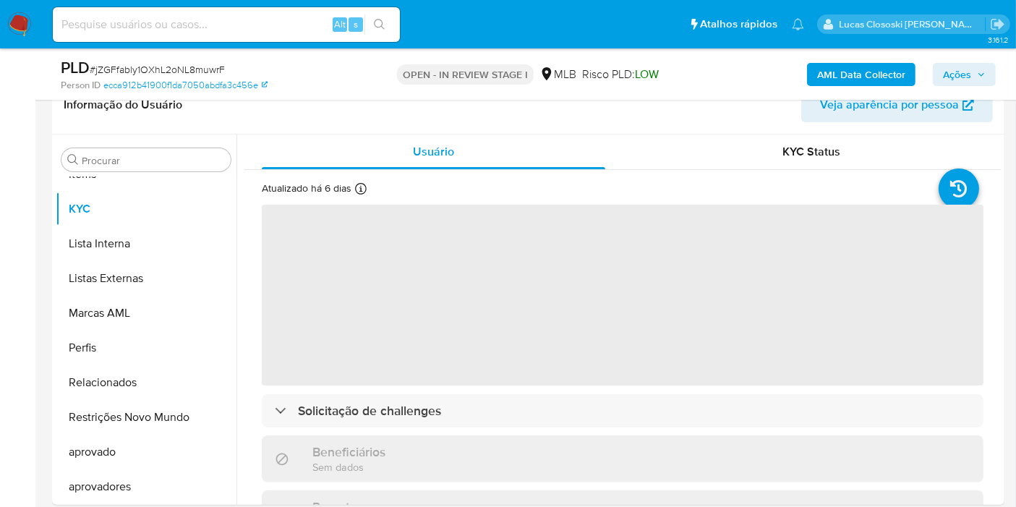
select select "10"
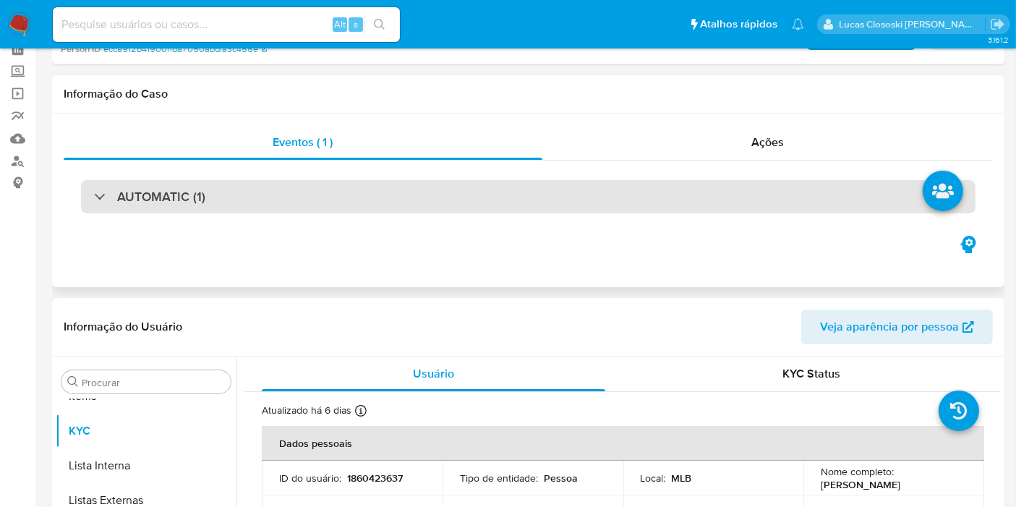
scroll to position [0, 0]
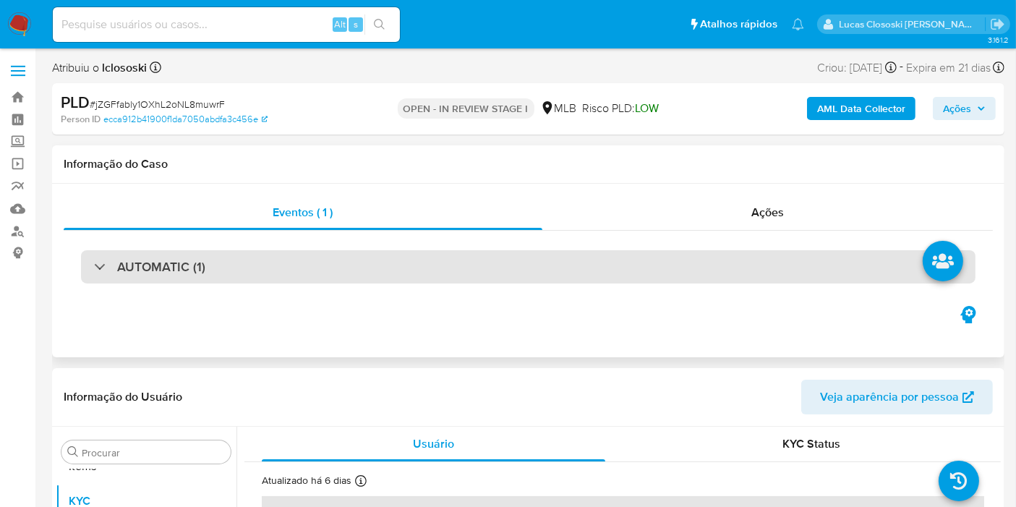
click at [217, 271] on div "AUTOMATIC (1)" at bounding box center [528, 266] width 895 height 33
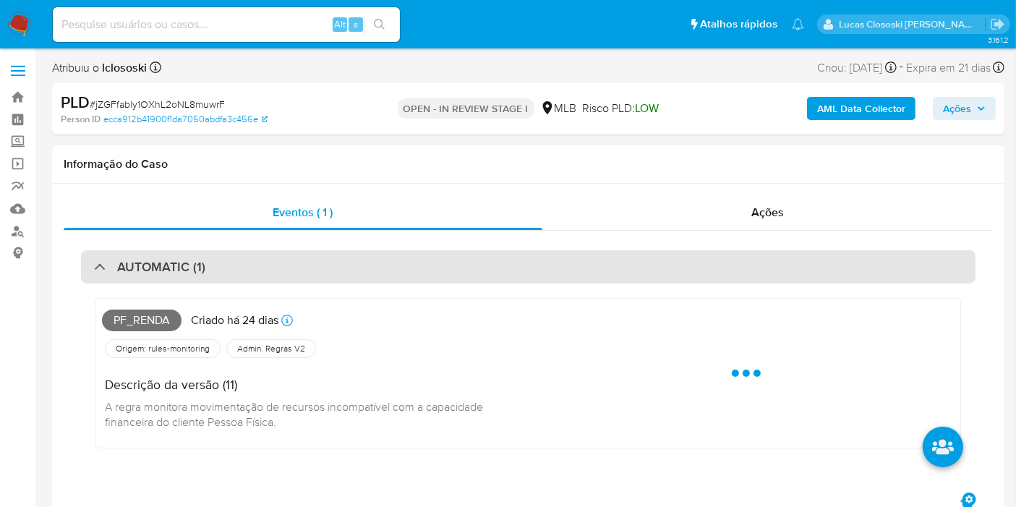
click at [217, 271] on div "AUTOMATIC (1)" at bounding box center [528, 266] width 895 height 33
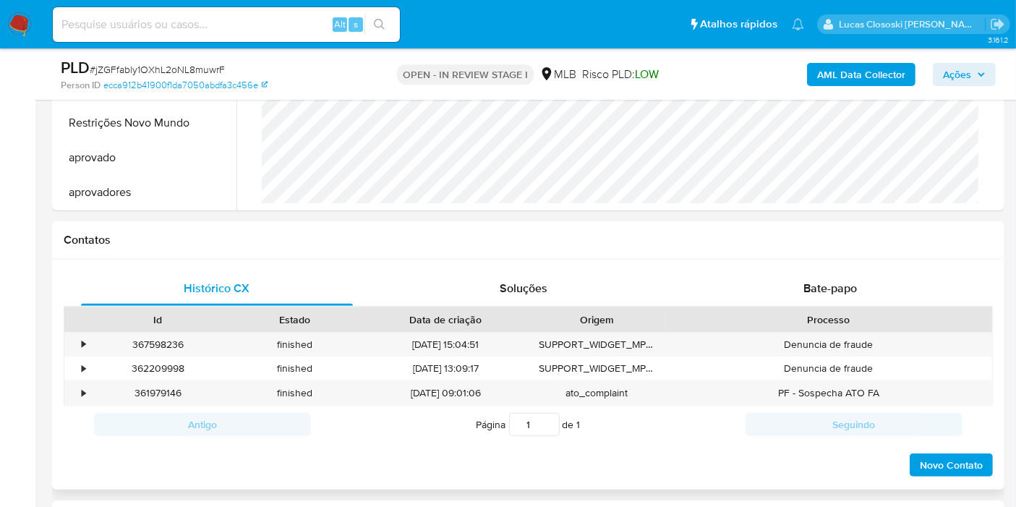
scroll to position [562, 0]
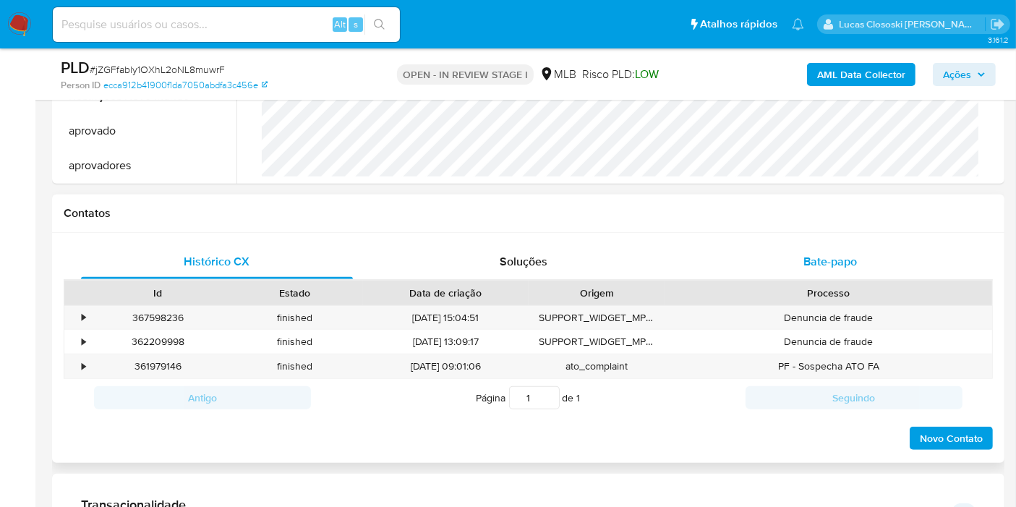
click at [794, 256] on div "Bate-papo" at bounding box center [831, 262] width 272 height 35
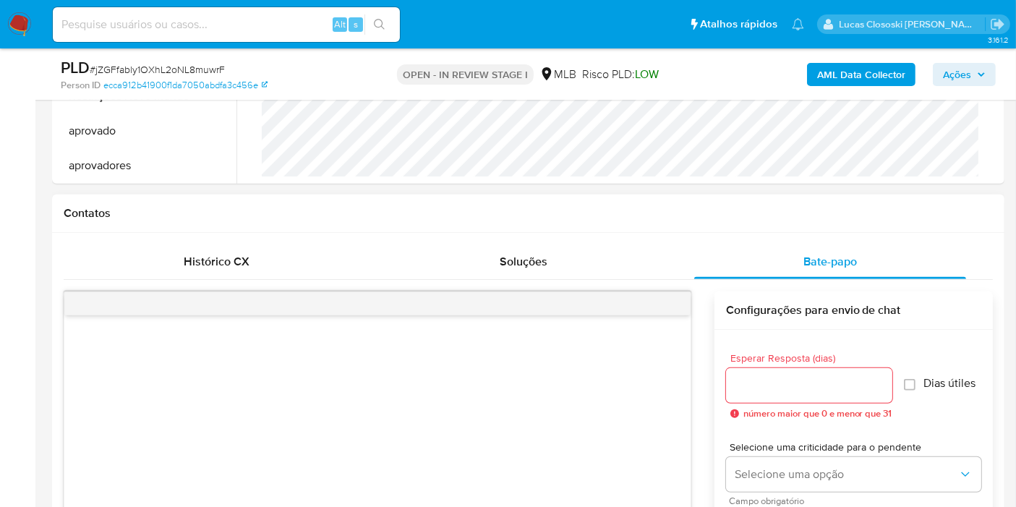
click at [140, 280] on div "common.send Configurações para envio de chat Esperar Resposta (dias) número mai…" at bounding box center [529, 478] width 930 height 396
click at [247, 276] on div "Histórico CX" at bounding box center [217, 262] width 272 height 35
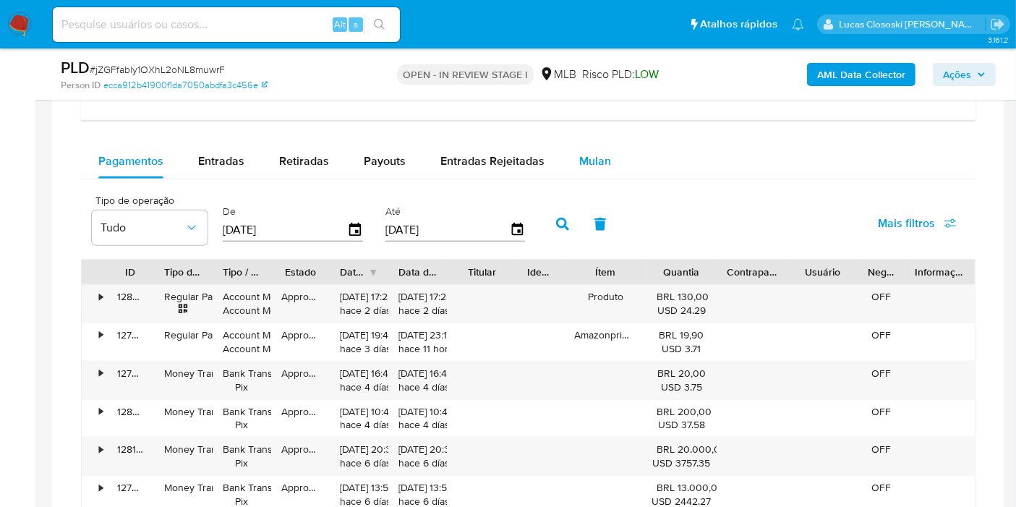
click at [587, 153] on span "Mulan" at bounding box center [596, 161] width 32 height 17
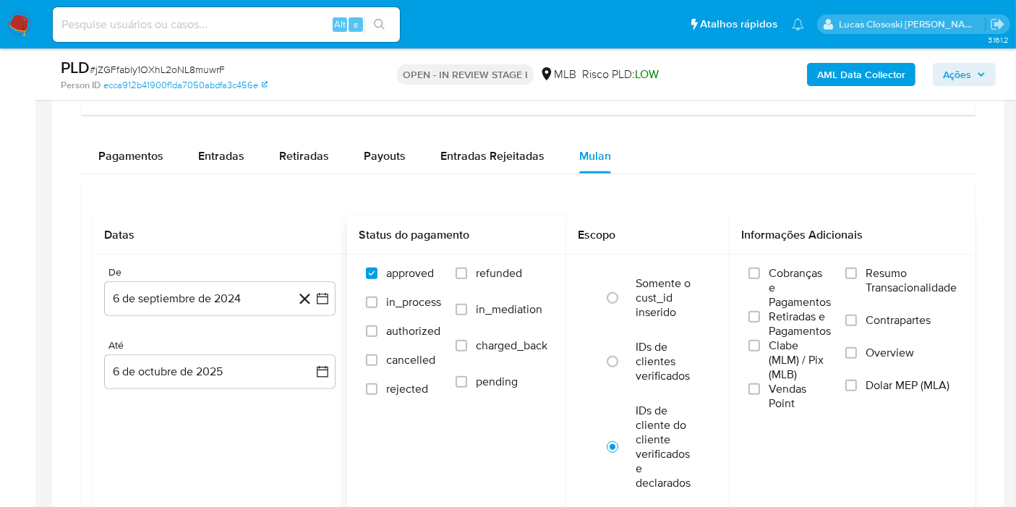
scroll to position [1286, 0]
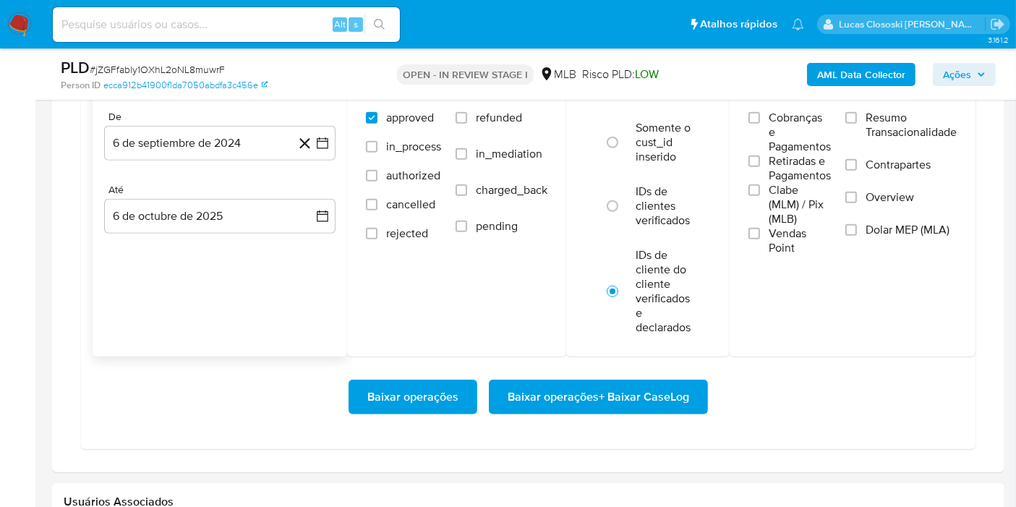
click at [307, 138] on icon at bounding box center [305, 143] width 11 height 11
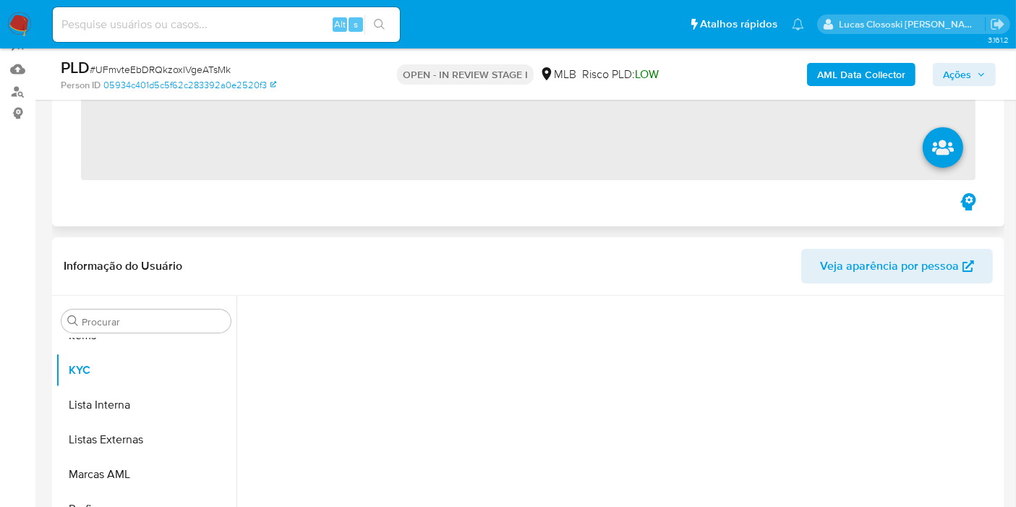
scroll to position [161, 0]
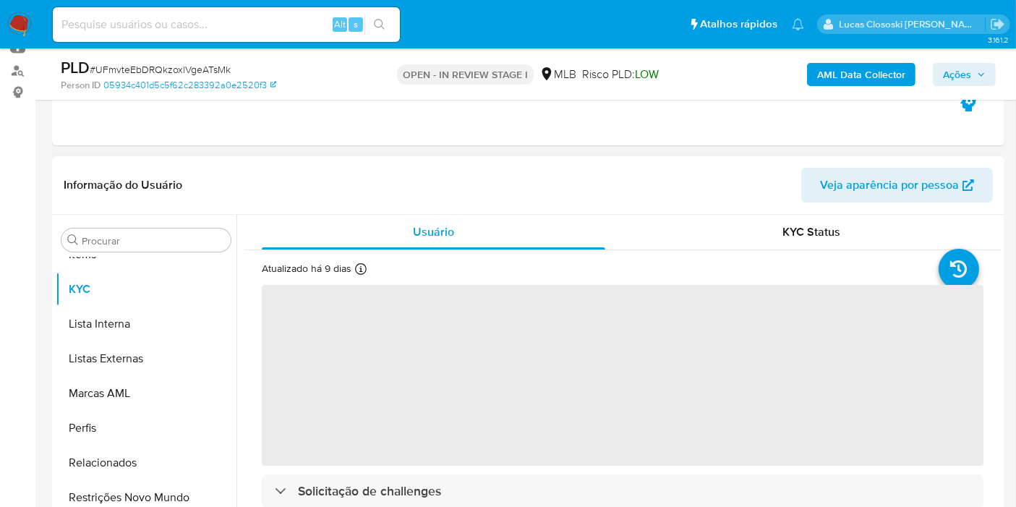
select select "10"
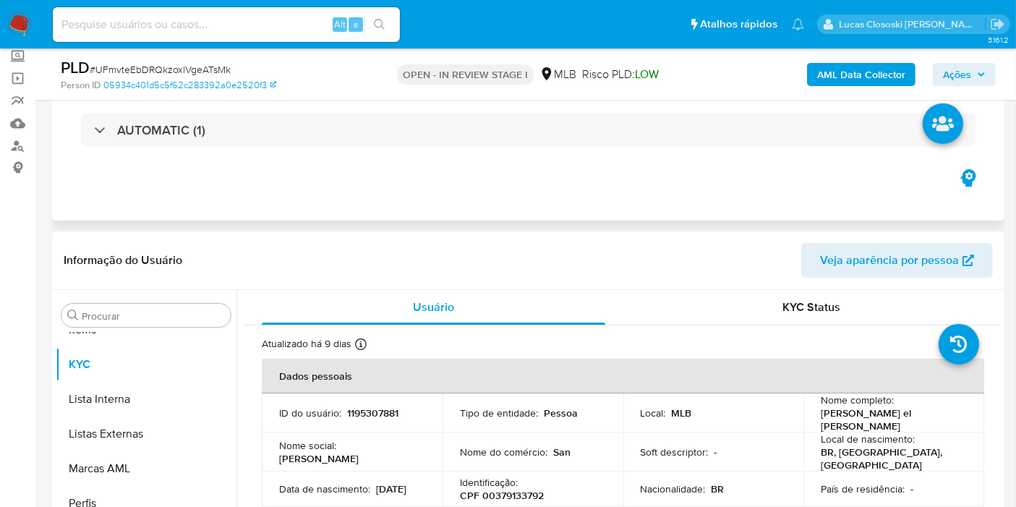
scroll to position [0, 0]
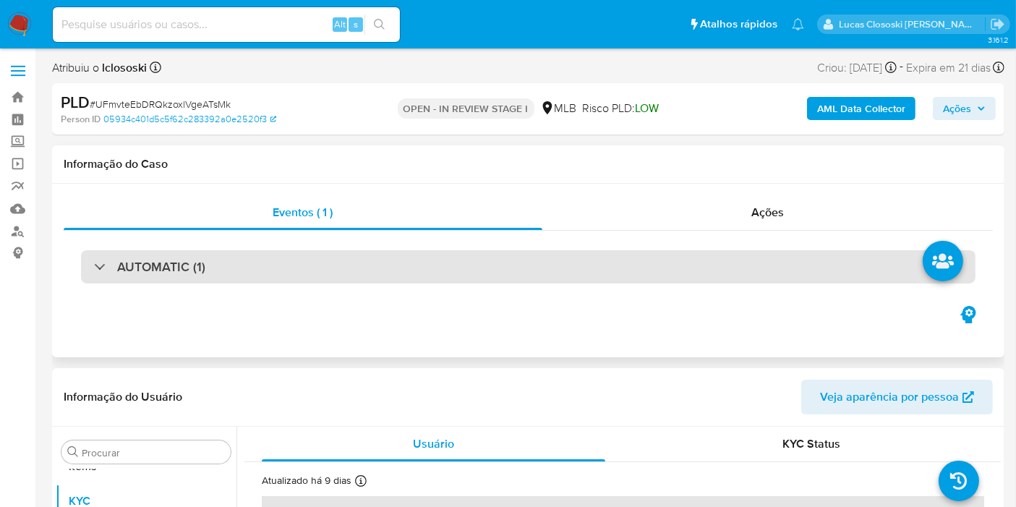
click at [209, 282] on div "AUTOMATIC (1)" at bounding box center [528, 266] width 895 height 33
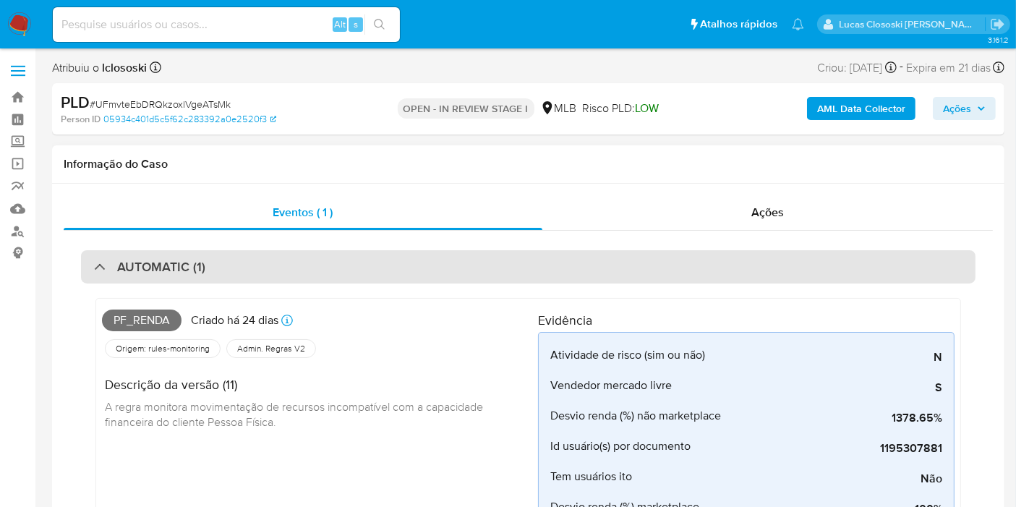
click at [328, 268] on div "AUTOMATIC (1)" at bounding box center [528, 266] width 895 height 33
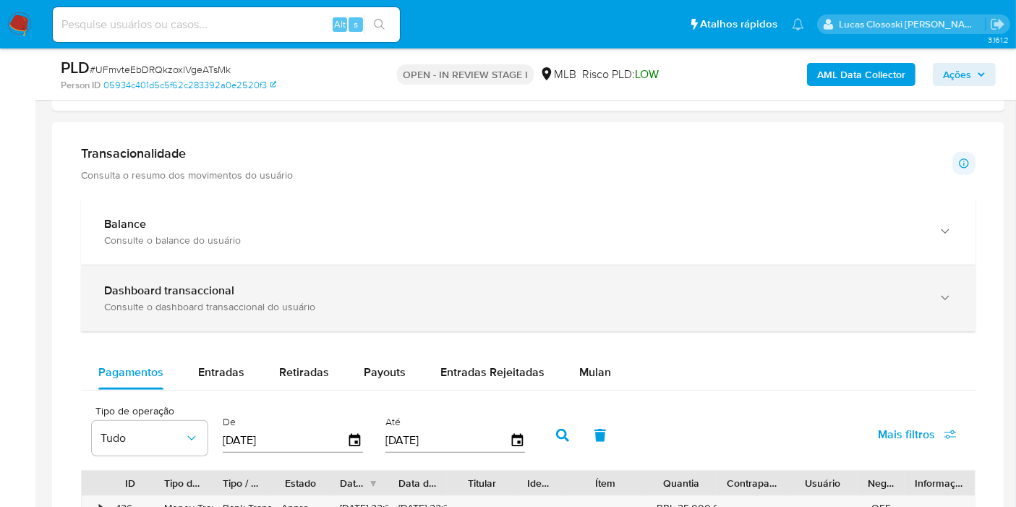
scroll to position [964, 0]
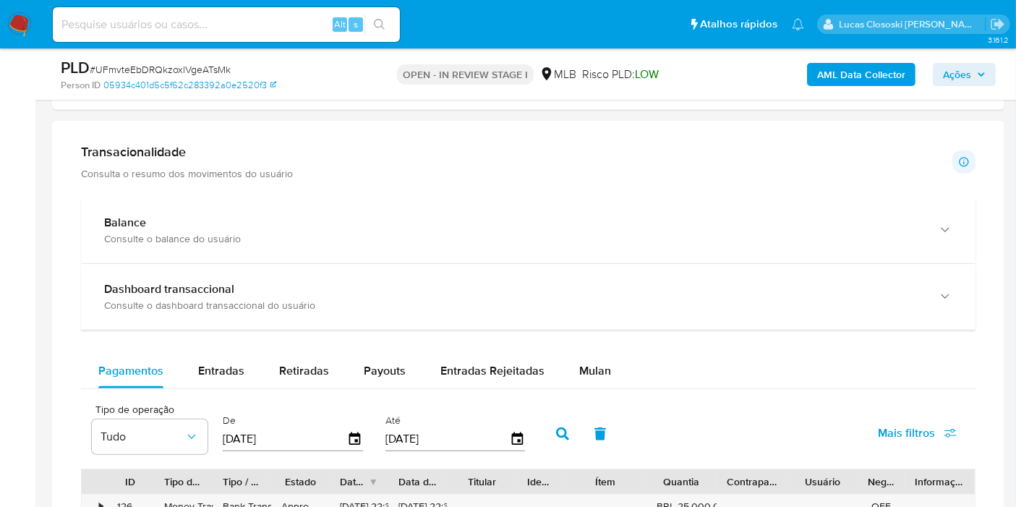
click at [623, 336] on div "Balance Consulte o balance do usuário Dashboard transaccional Consulte o dashbo…" at bounding box center [528, 423] width 895 height 451
click at [609, 348] on div "Balance Consulte o balance do usuário Dashboard transaccional Consulte o dashbo…" at bounding box center [528, 423] width 895 height 451
click at [609, 354] on button "Mulan" at bounding box center [595, 371] width 67 height 35
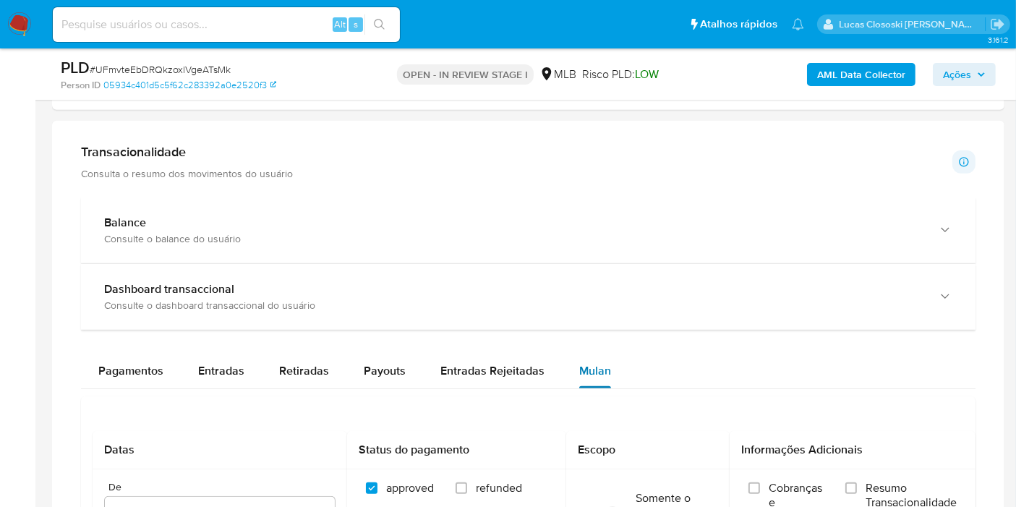
click at [606, 360] on button "Mulan" at bounding box center [595, 371] width 67 height 35
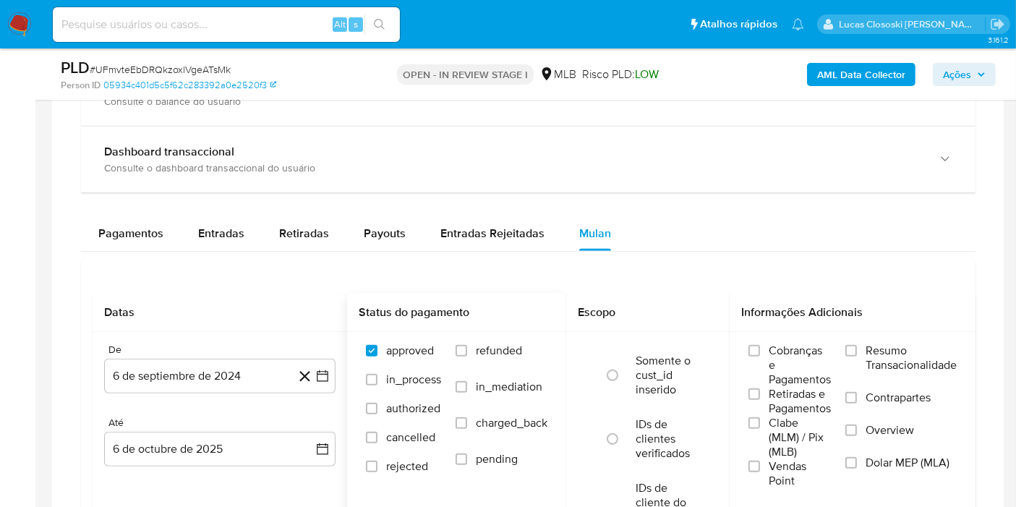
scroll to position [1205, 0]
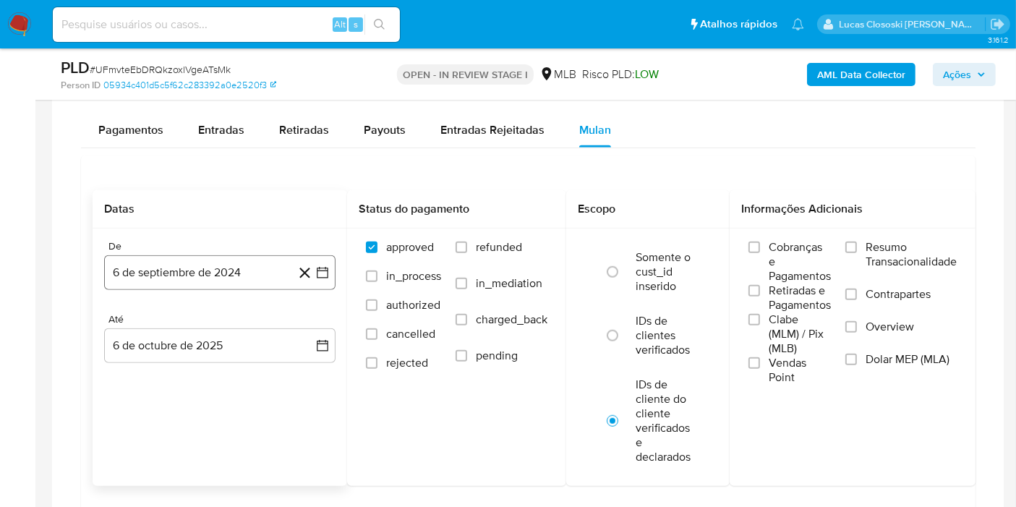
click at [334, 277] on button "6 de septiembre de 2024" at bounding box center [220, 272] width 232 height 35
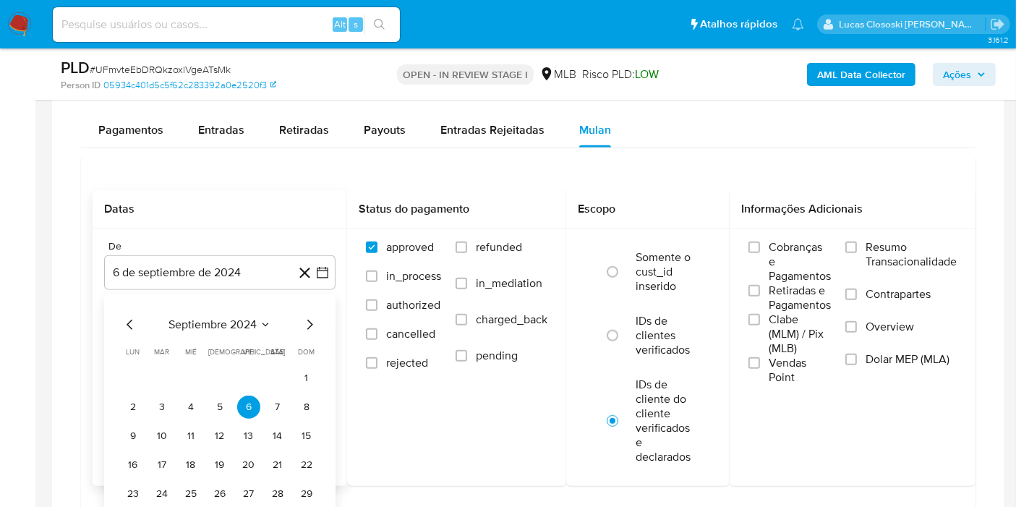
click at [194, 327] on span "septiembre 2024" at bounding box center [213, 325] width 88 height 14
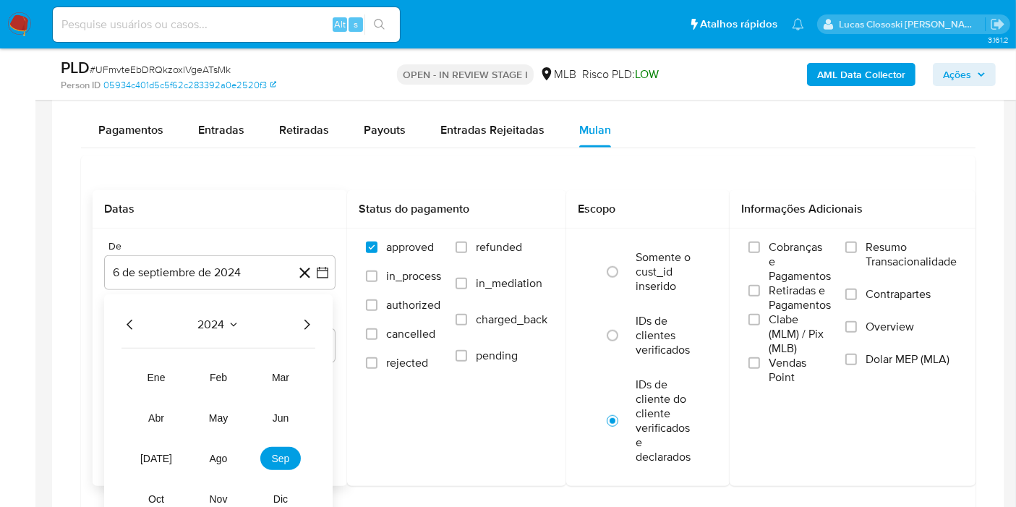
click at [294, 321] on div "2024" at bounding box center [219, 324] width 194 height 17
click at [309, 316] on icon "Año siguiente" at bounding box center [306, 324] width 17 height 17
click at [208, 447] on button "ago" at bounding box center [218, 458] width 41 height 23
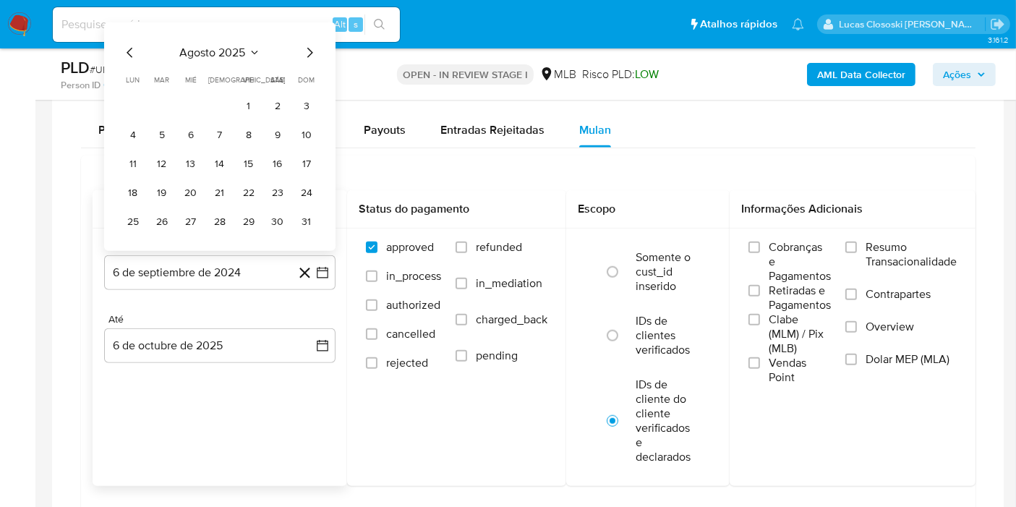
click at [257, 111] on td "1" at bounding box center [248, 106] width 23 height 23
click at [255, 106] on button "1" at bounding box center [248, 106] width 23 height 23
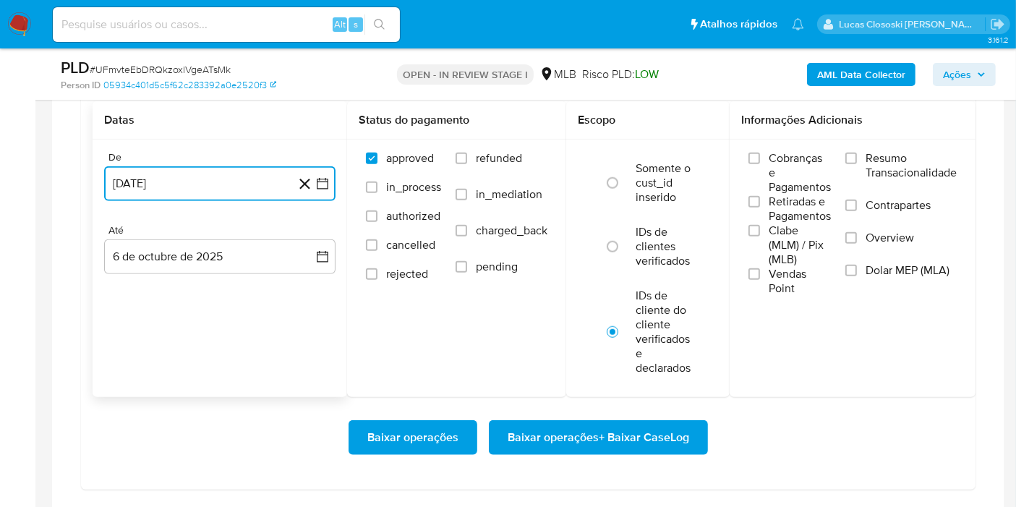
scroll to position [1366, 0]
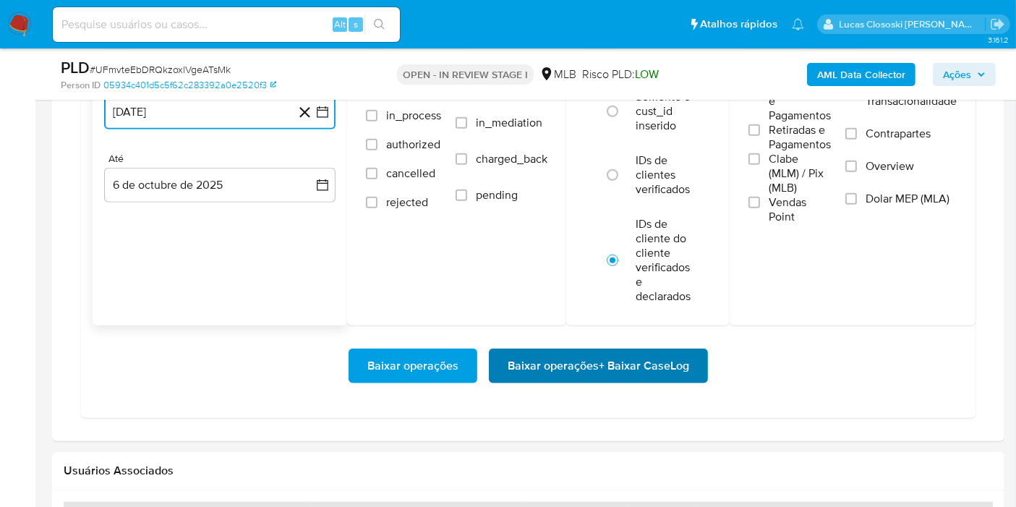
click at [624, 359] on span "Baixar operações + Baixar CaseLog" at bounding box center [599, 366] width 182 height 32
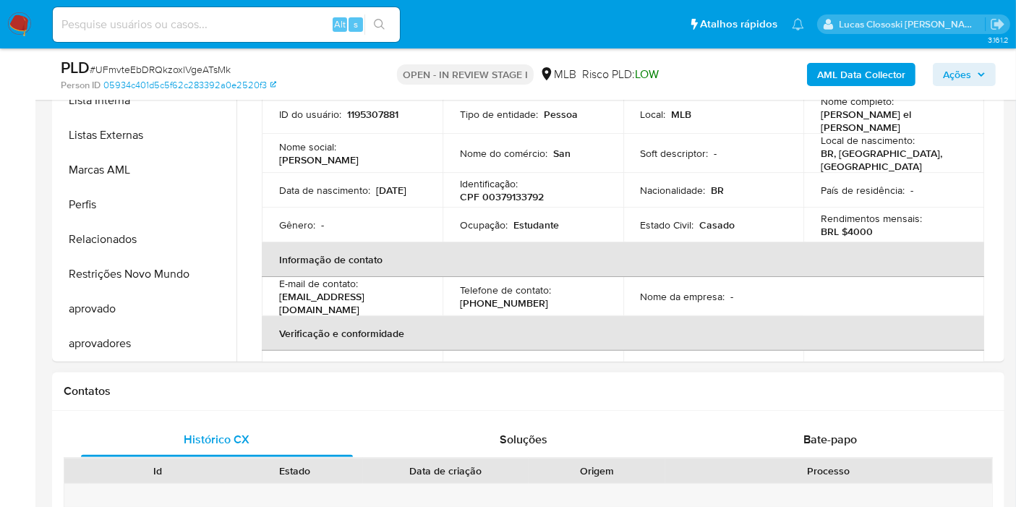
scroll to position [241, 0]
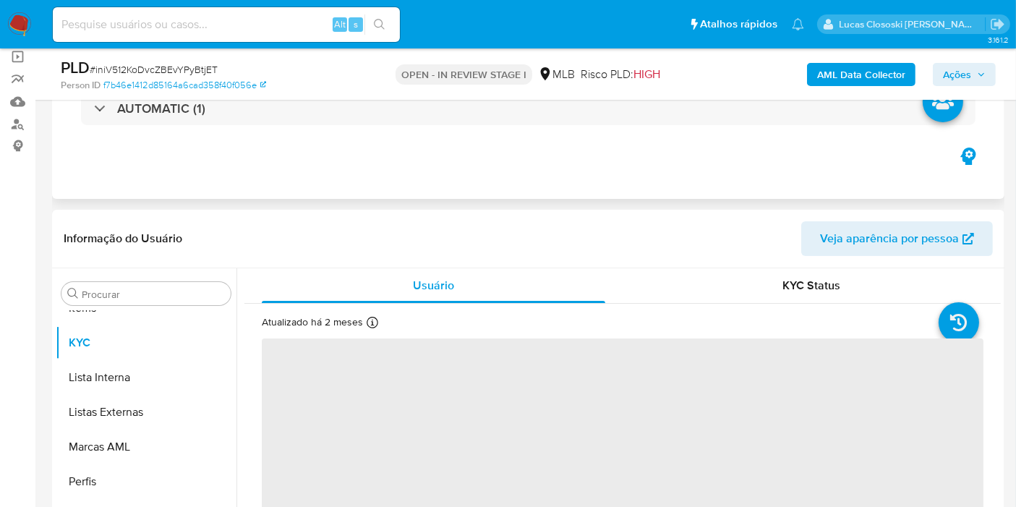
scroll to position [241, 0]
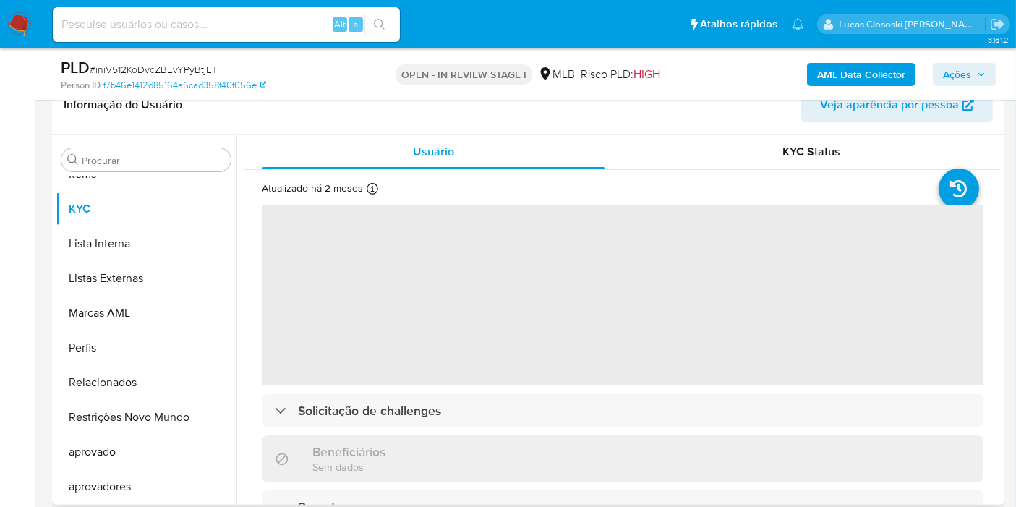
select select "10"
click at [655, 116] on header "Informação do Usuário Veja aparência por pessoa" at bounding box center [529, 105] width 930 height 35
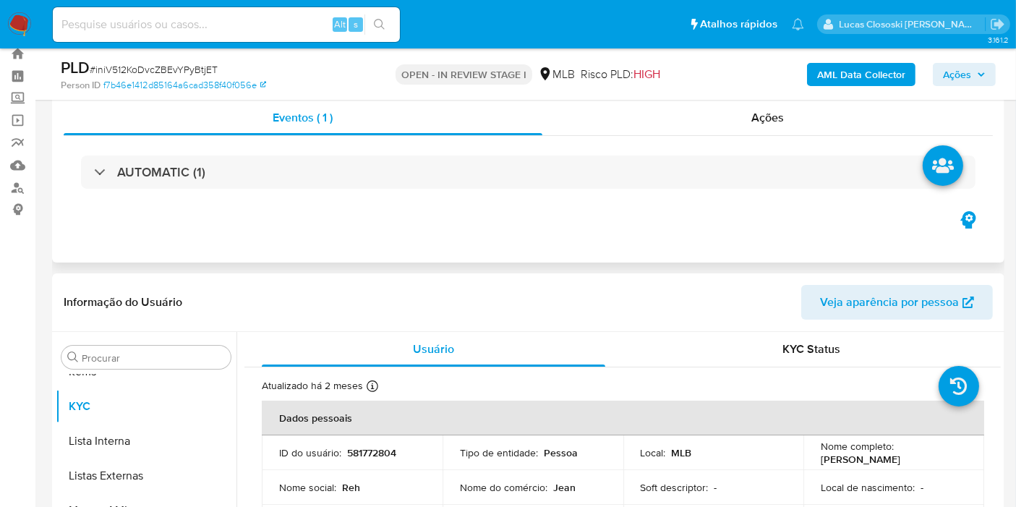
scroll to position [0, 0]
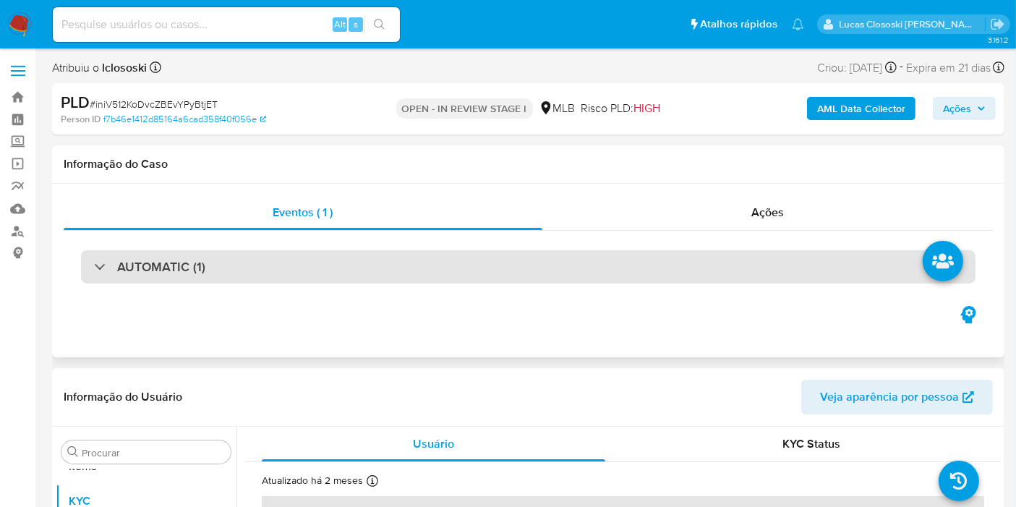
click at [241, 275] on div "AUTOMATIC (1)" at bounding box center [528, 266] width 895 height 33
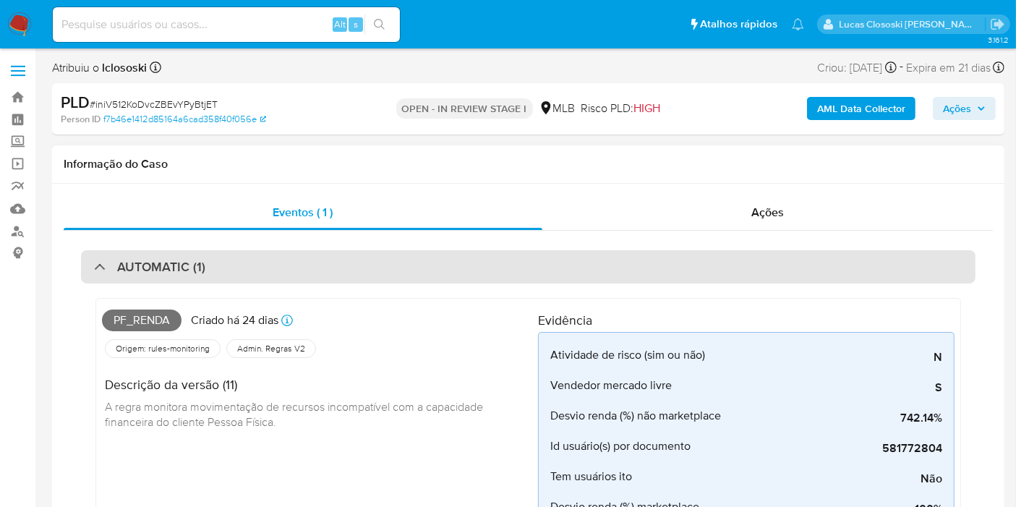
click at [313, 255] on div "AUTOMATIC (1)" at bounding box center [528, 266] width 895 height 33
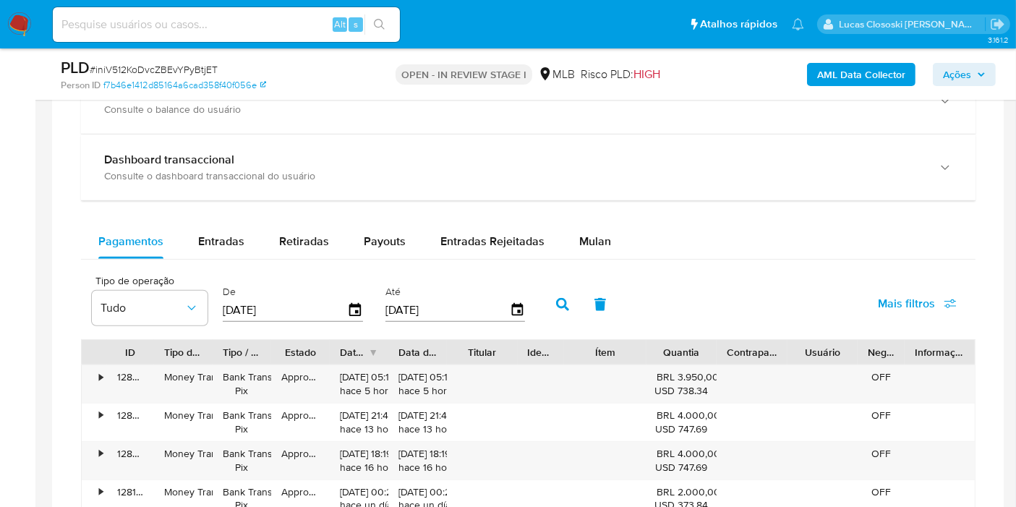
drag, startPoint x: 525, startPoint y: 261, endPoint x: 541, endPoint y: 257, distance: 16.5
click at [529, 261] on div "Pagamentos Entradas Retiradas Payouts Entradas Rejeitadas Mulan Tipo de operaçã…" at bounding box center [528, 505] width 895 height 562
click at [580, 245] on span "Mulan" at bounding box center [596, 241] width 32 height 17
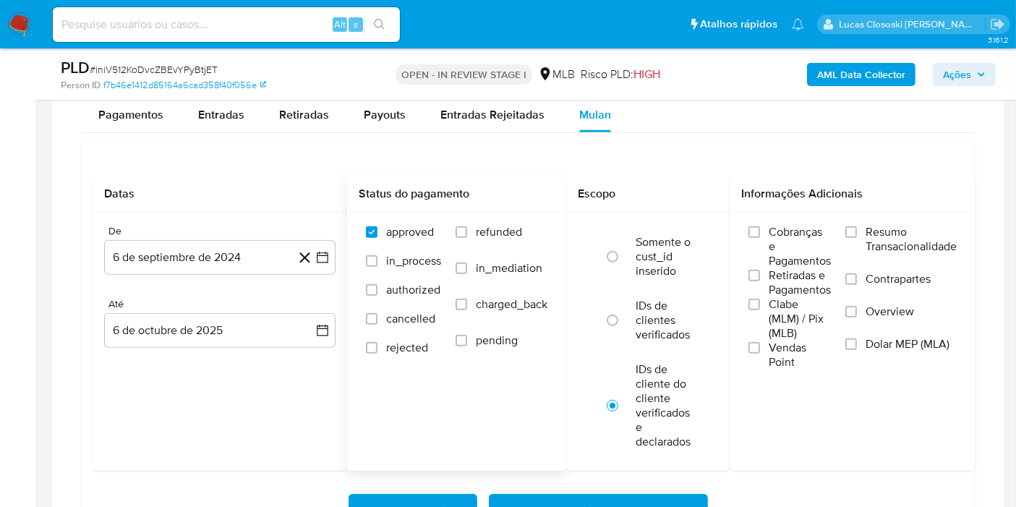
scroll to position [1205, 0]
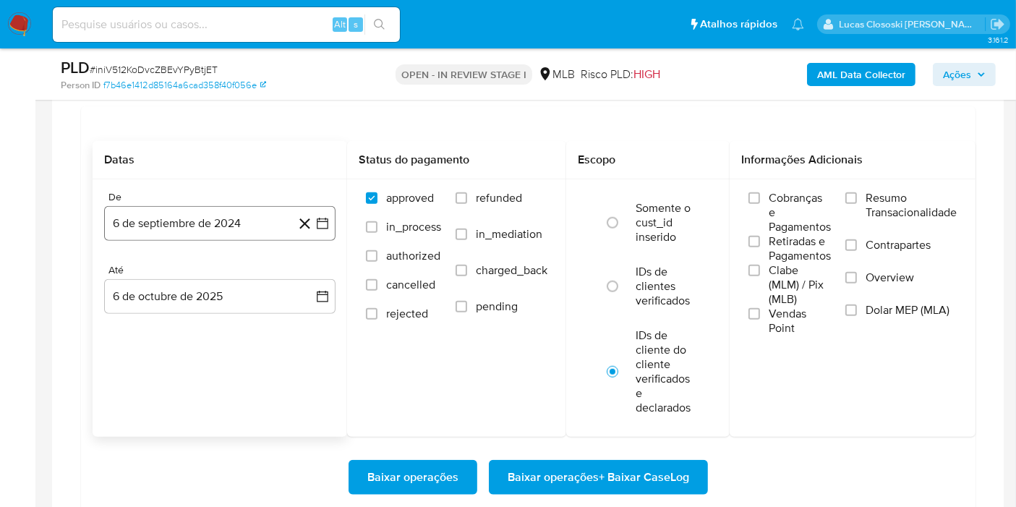
click at [328, 222] on icon "button" at bounding box center [322, 223] width 14 height 14
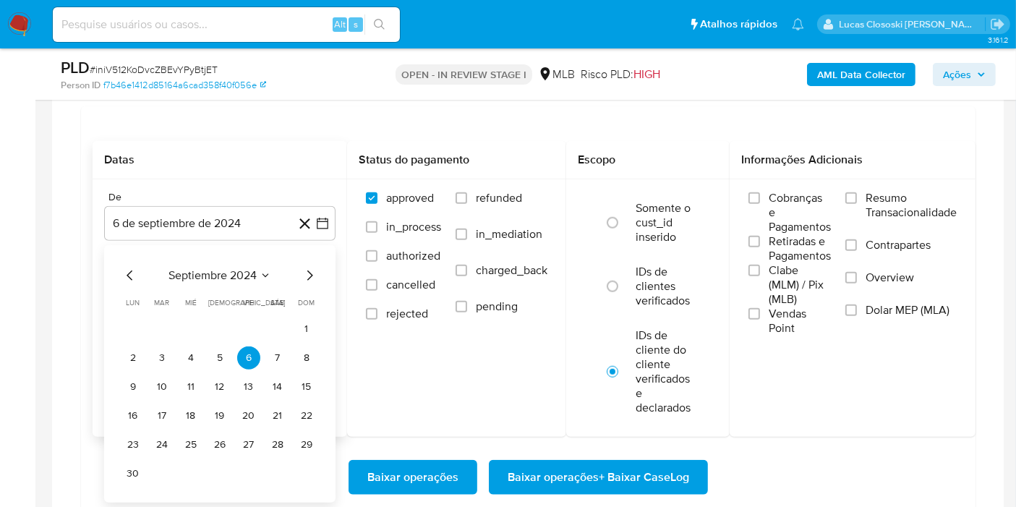
click at [206, 269] on span "septiembre 2024" at bounding box center [213, 275] width 88 height 14
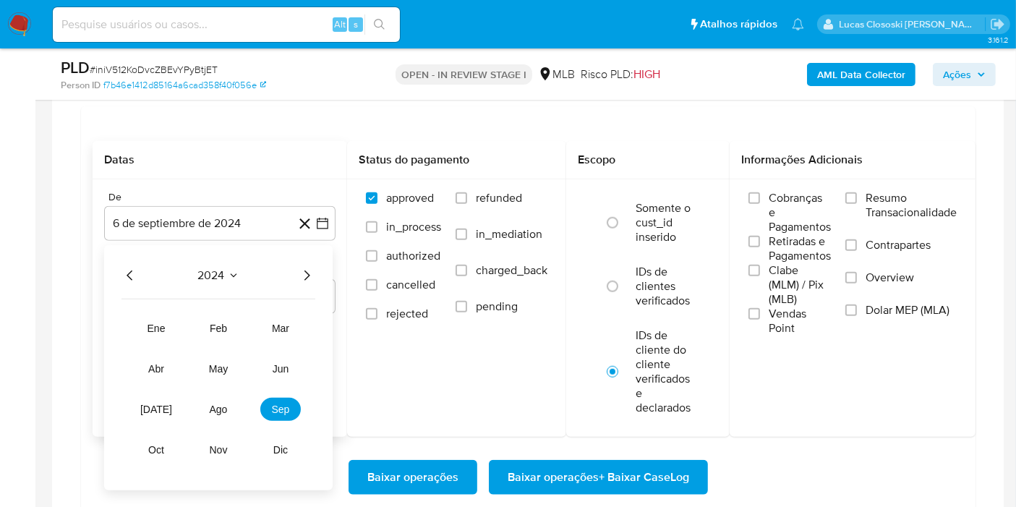
click at [307, 276] on icon "Año siguiente" at bounding box center [306, 275] width 17 height 17
click at [216, 398] on button "ago" at bounding box center [218, 409] width 41 height 23
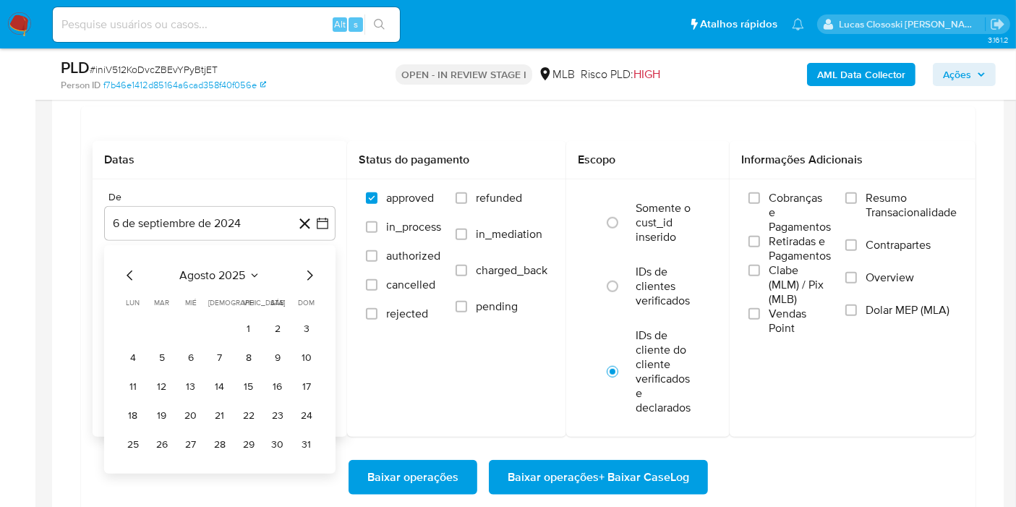
click at [235, 336] on tr "1 2 3" at bounding box center [220, 329] width 197 height 23
click at [255, 323] on button "1" at bounding box center [248, 329] width 23 height 23
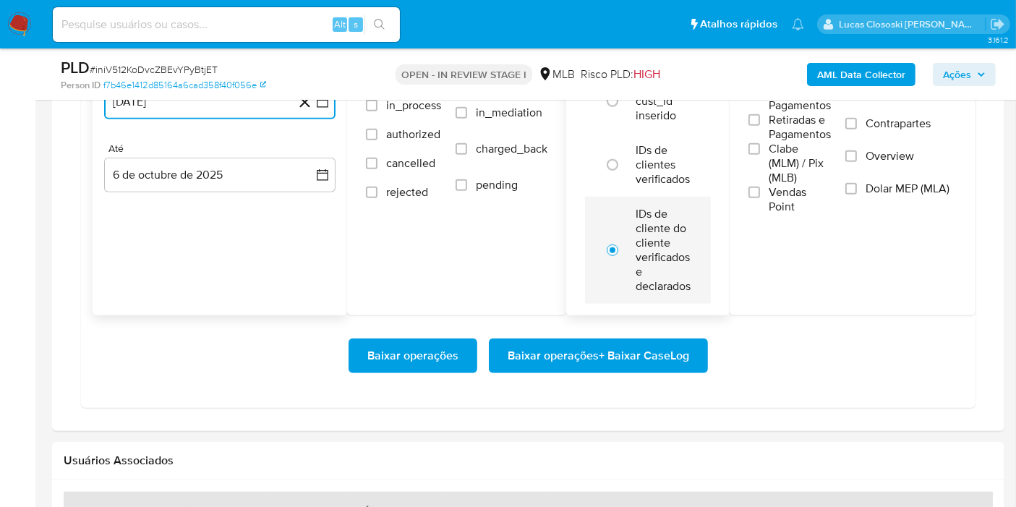
scroll to position [1366, 0]
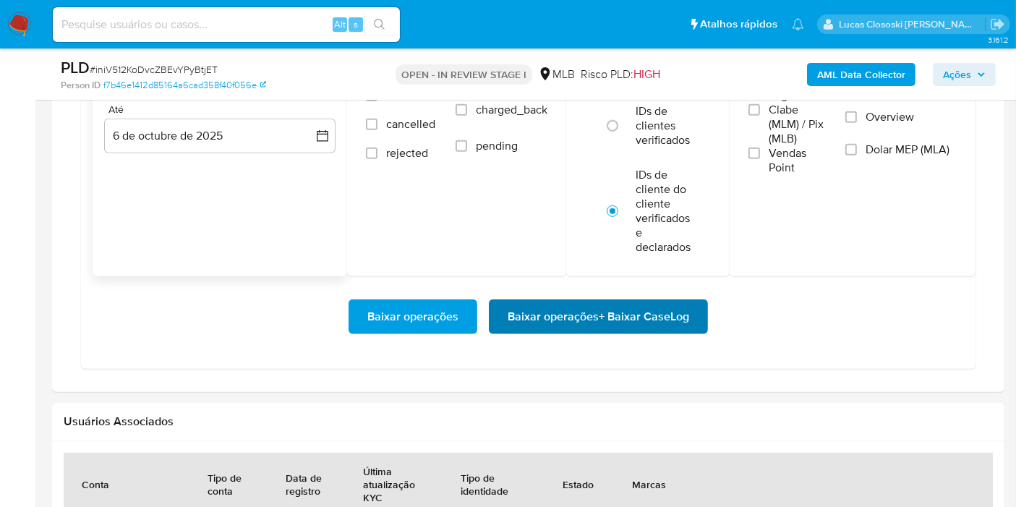
click at [648, 327] on span "Baixar operações + Baixar CaseLog" at bounding box center [599, 317] width 182 height 32
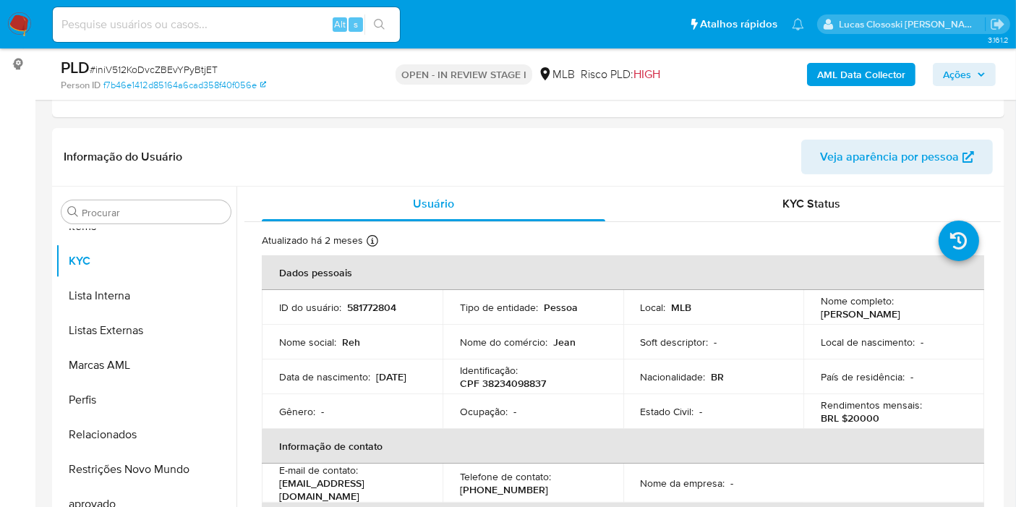
scroll to position [161, 0]
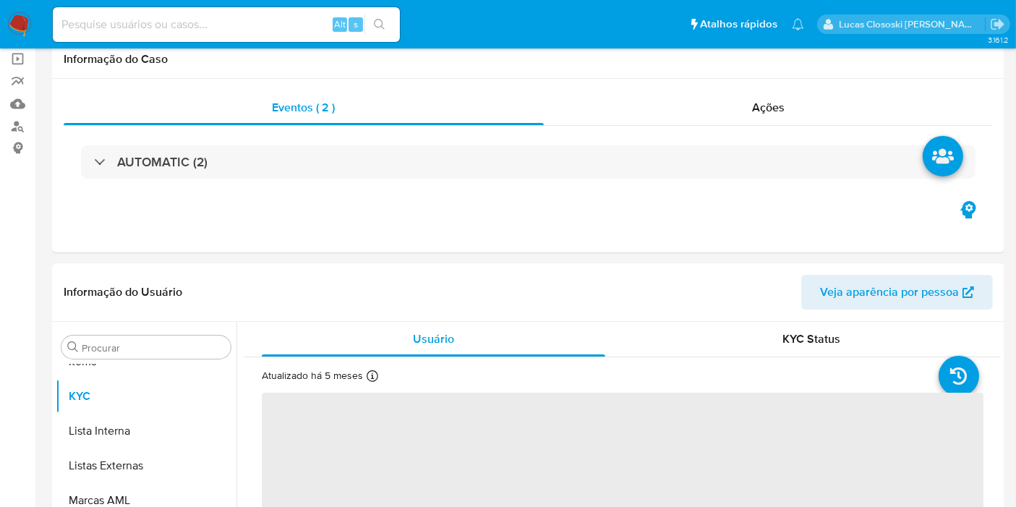
scroll to position [161, 0]
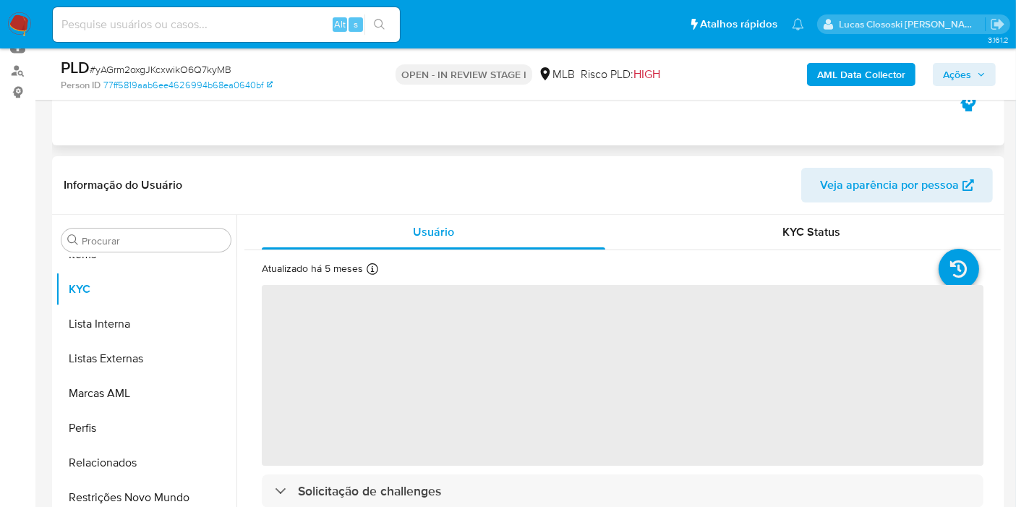
select select "10"
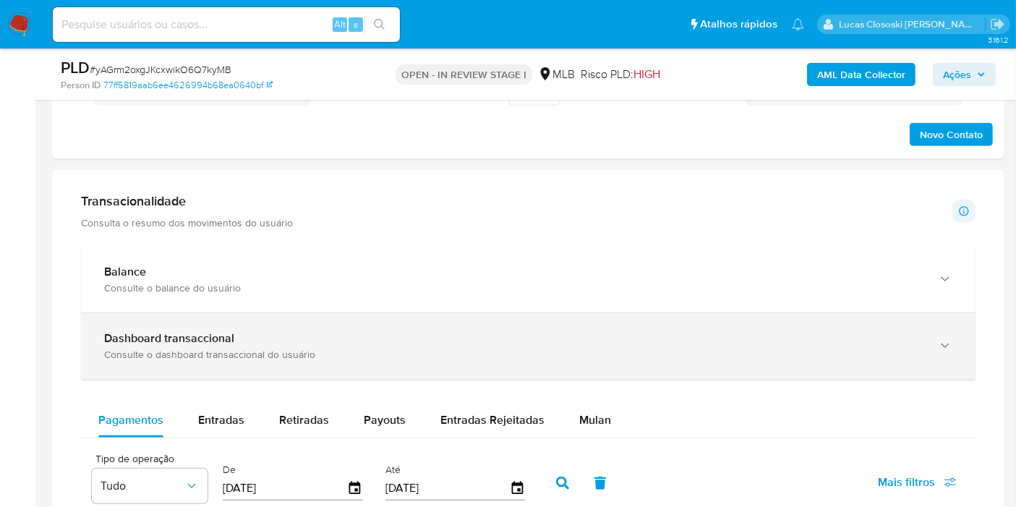
scroll to position [1045, 0]
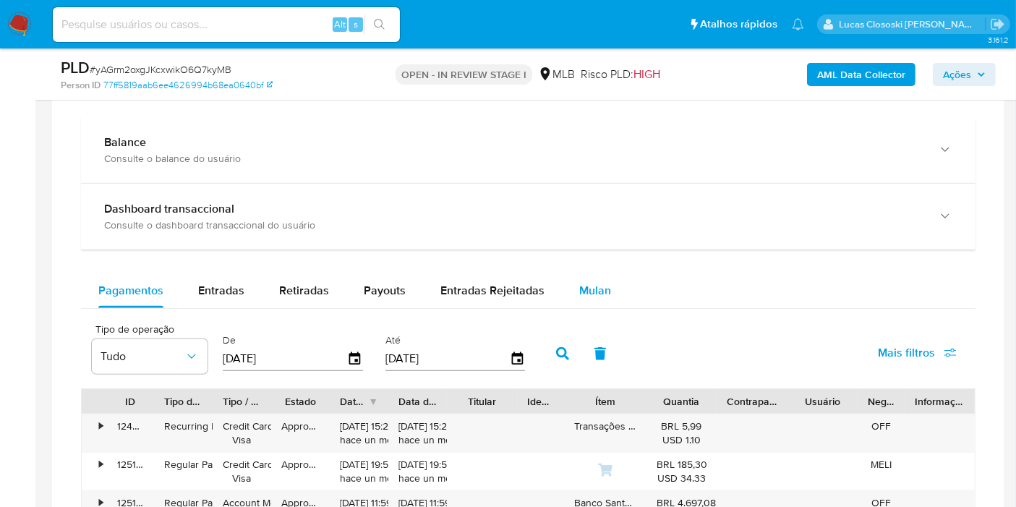
click at [607, 273] on button "Mulan" at bounding box center [595, 290] width 67 height 35
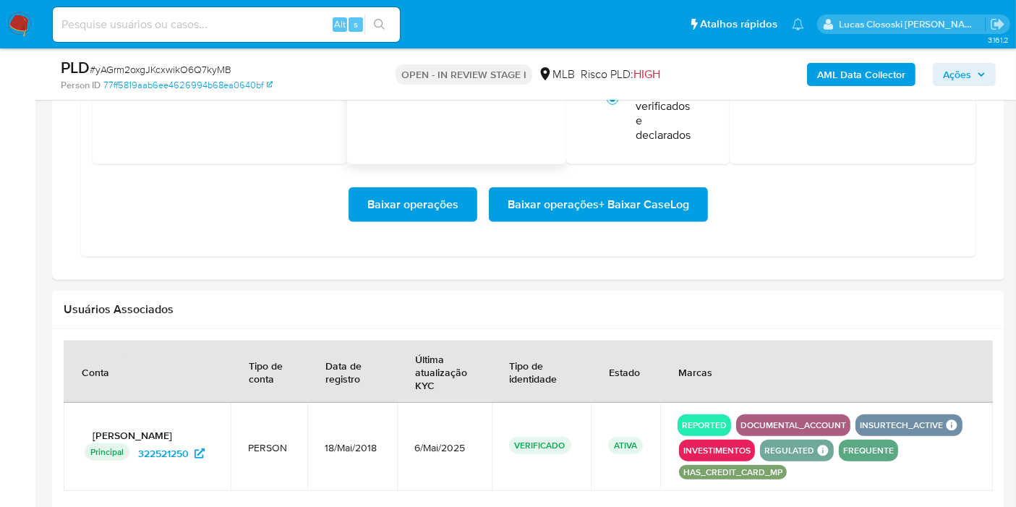
scroll to position [1205, 0]
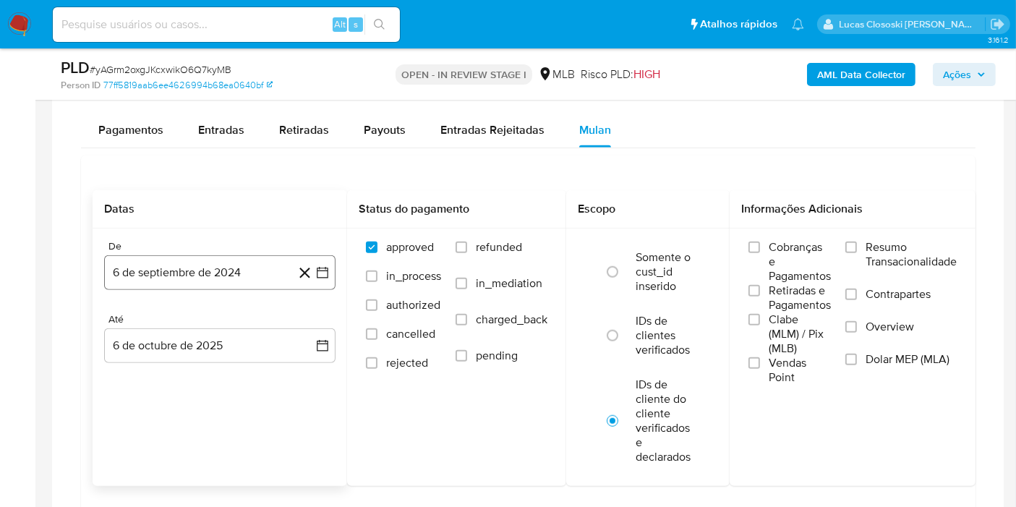
click at [329, 279] on button "6 de septiembre de 2024" at bounding box center [220, 272] width 232 height 35
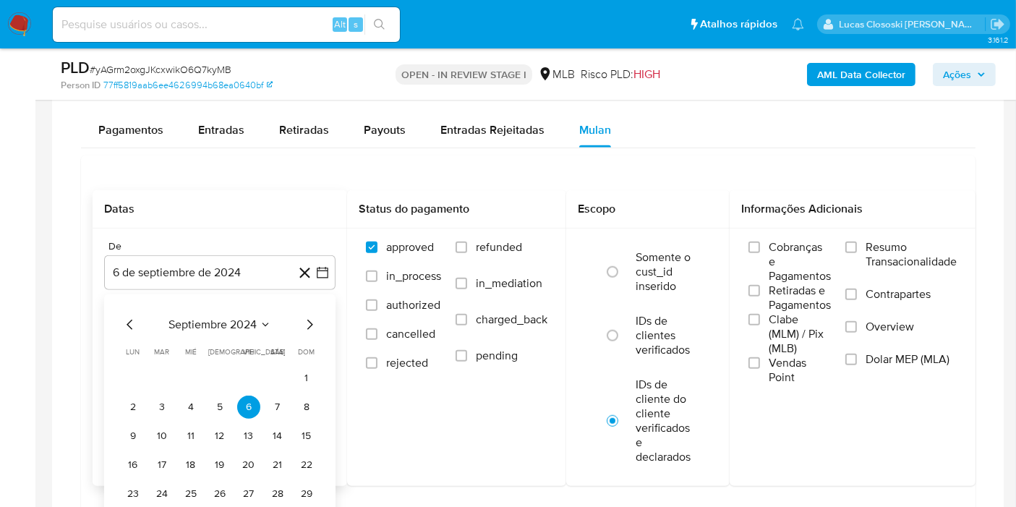
click at [198, 310] on div "septiembre 2024 septiembre 2024 lun lunes mar martes mié miércoles jue jueves v…" at bounding box center [220, 423] width 232 height 258
click at [208, 323] on span "septiembre 2024" at bounding box center [213, 325] width 88 height 14
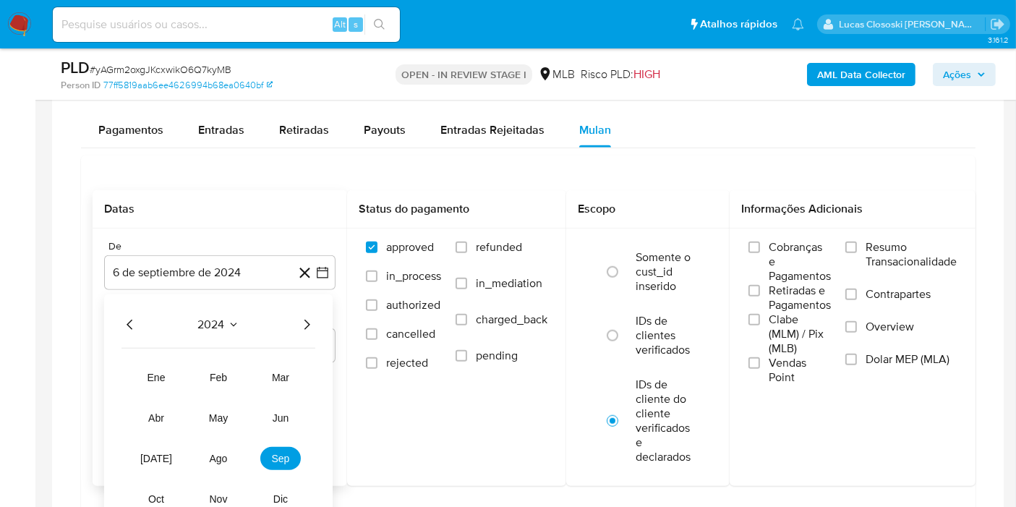
click at [307, 317] on icon "Año siguiente" at bounding box center [306, 324] width 17 height 17
click at [219, 456] on span "ago" at bounding box center [219, 459] width 18 height 12
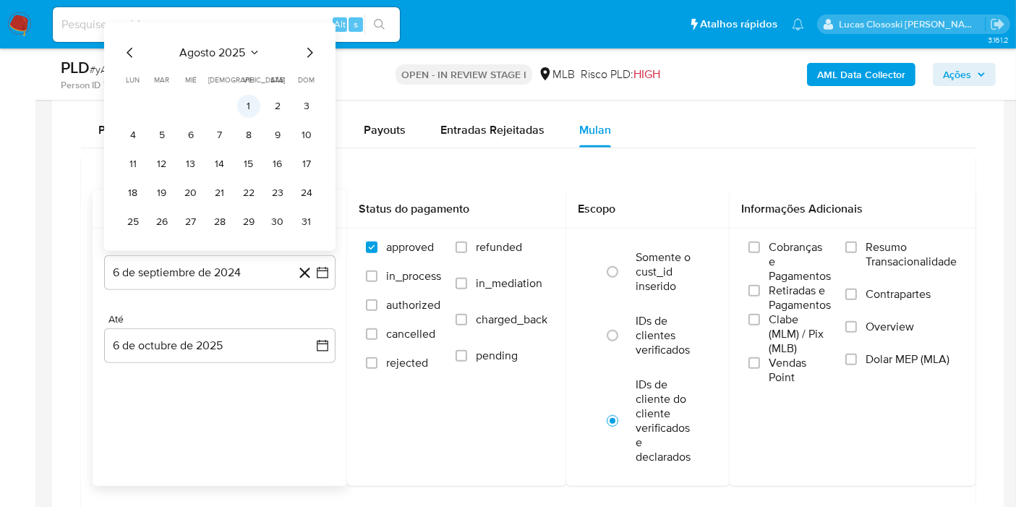
click at [247, 98] on button "1" at bounding box center [248, 106] width 23 height 23
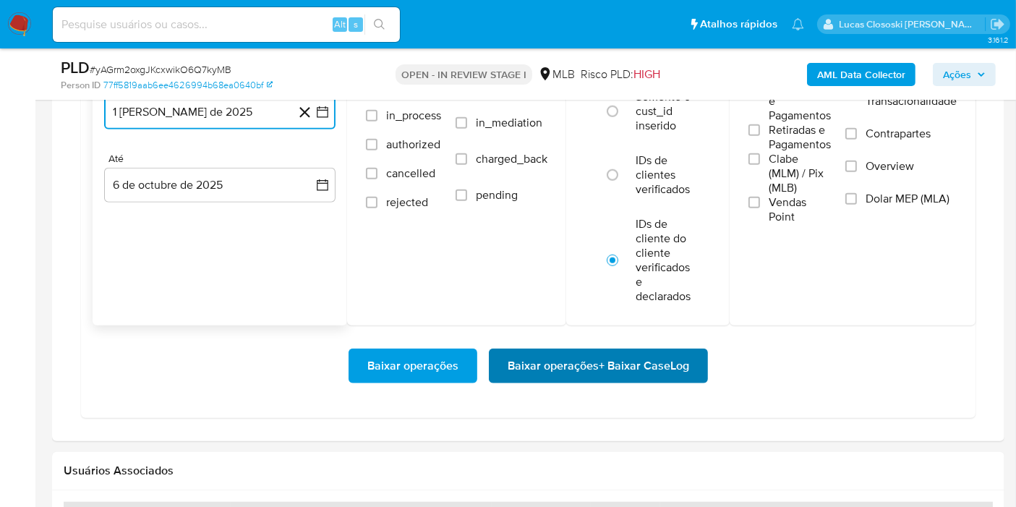
click at [632, 355] on span "Baixar operações + Baixar CaseLog" at bounding box center [599, 366] width 182 height 32
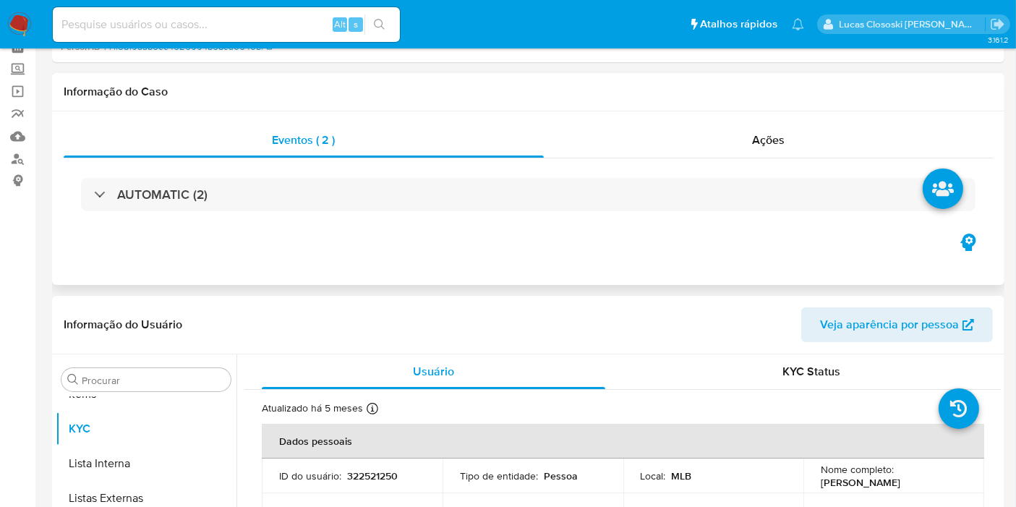
scroll to position [0, 0]
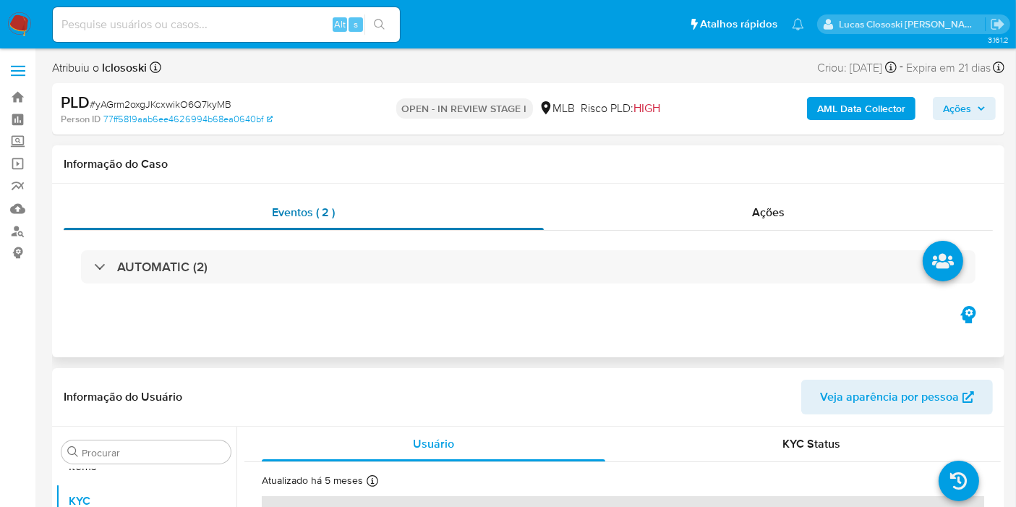
click at [229, 220] on div "Eventos ( 2 )" at bounding box center [304, 212] width 480 height 35
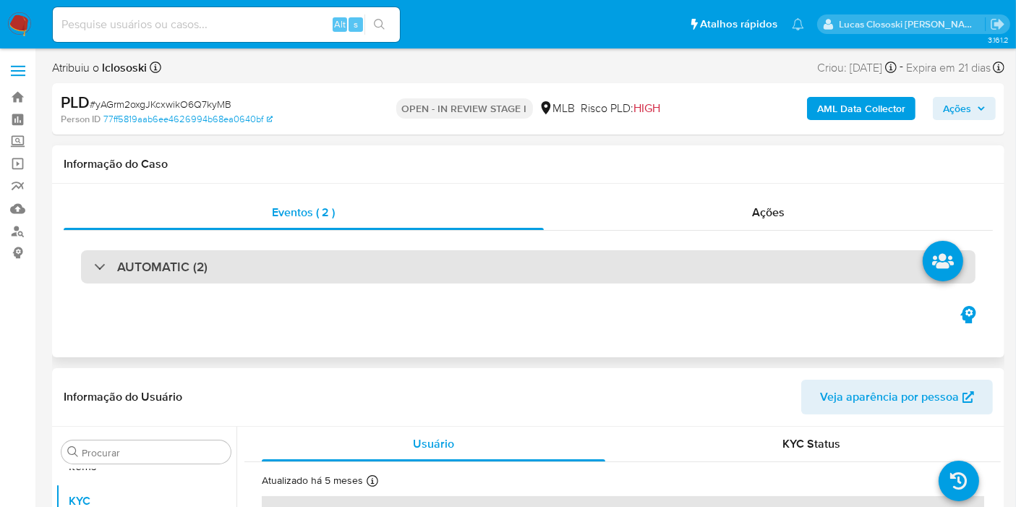
click at [224, 253] on div "AUTOMATIC (2)" at bounding box center [528, 266] width 895 height 33
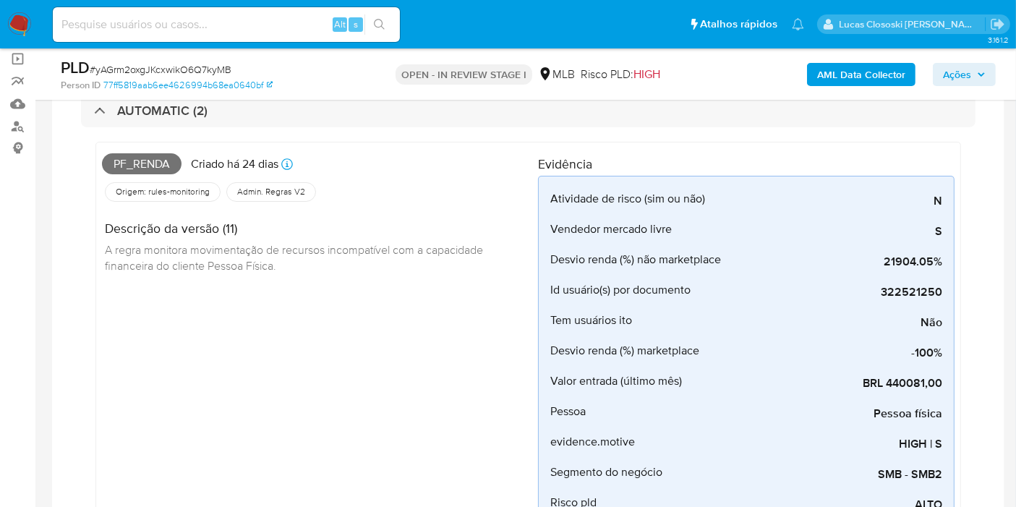
scroll to position [80, 0]
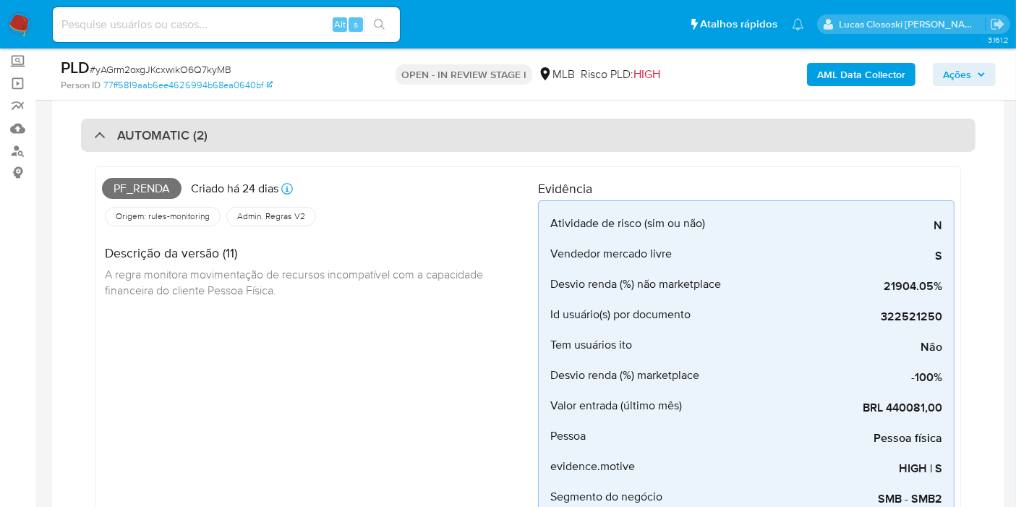
click at [339, 141] on div "AUTOMATIC (2)" at bounding box center [528, 135] width 895 height 33
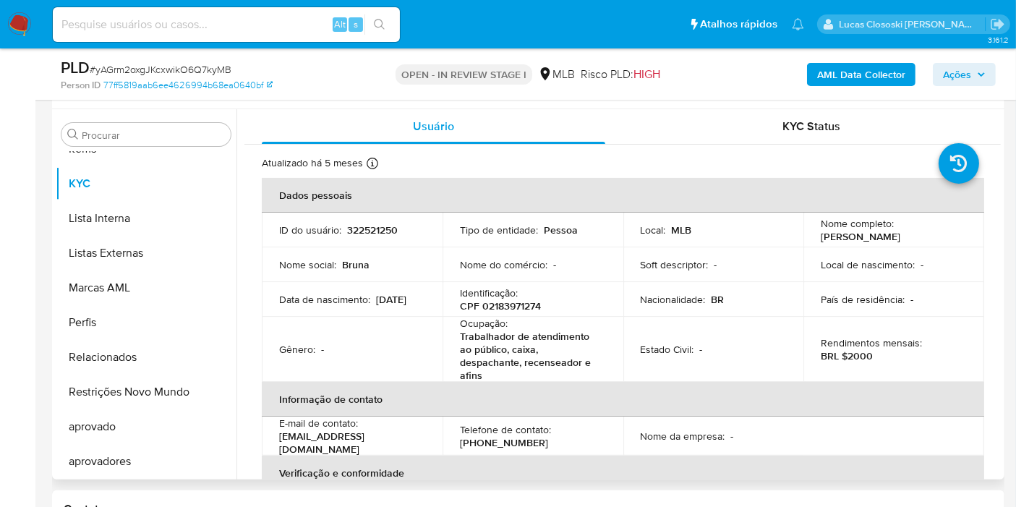
scroll to position [241, 0]
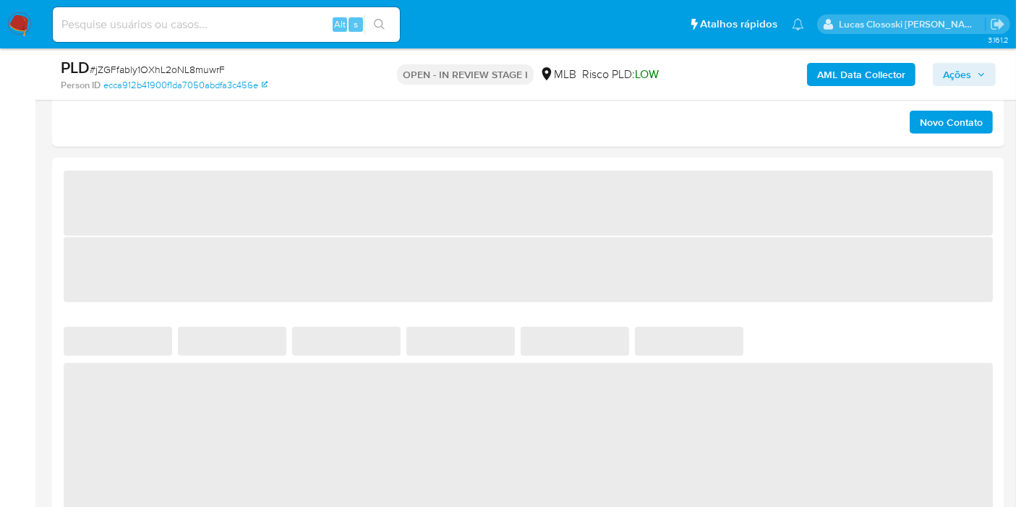
scroll to position [964, 0]
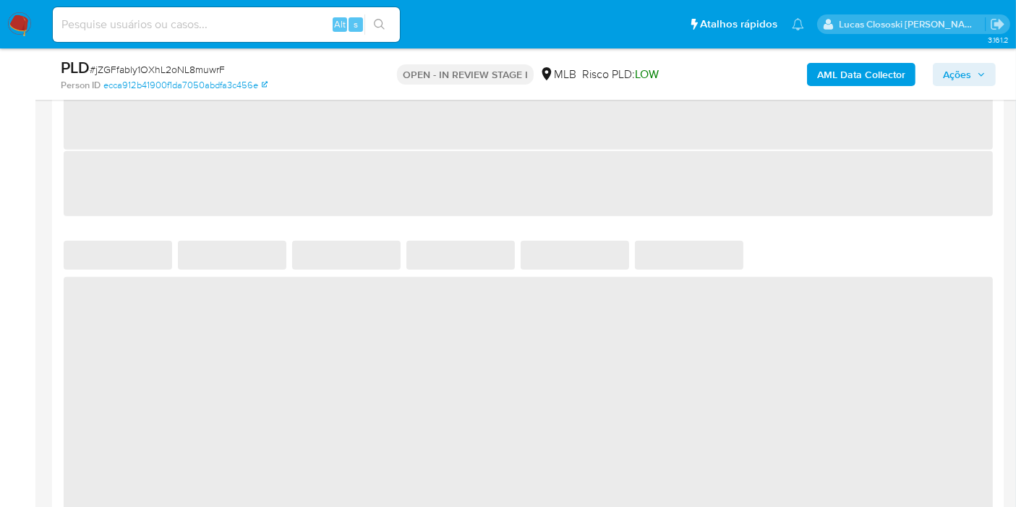
select select "10"
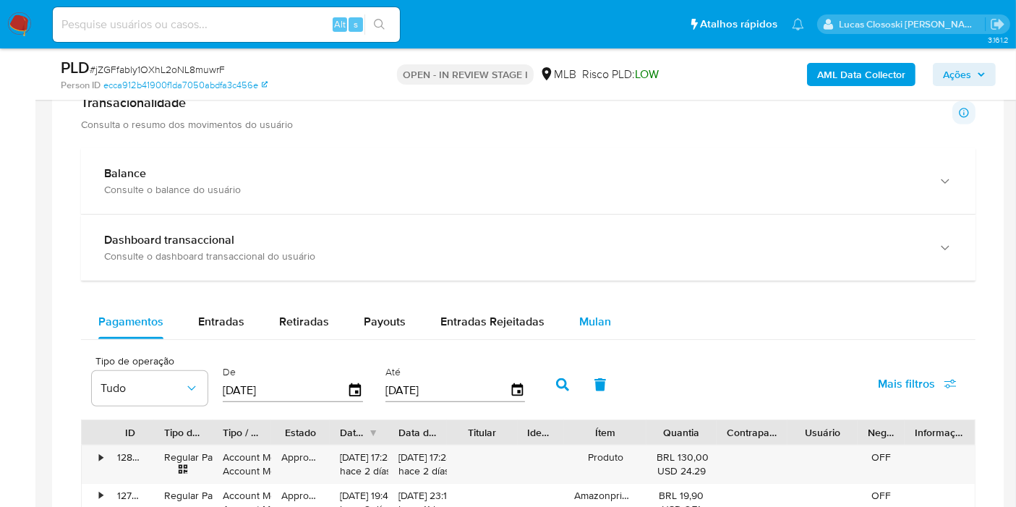
click at [565, 326] on button "Mulan" at bounding box center [595, 322] width 67 height 35
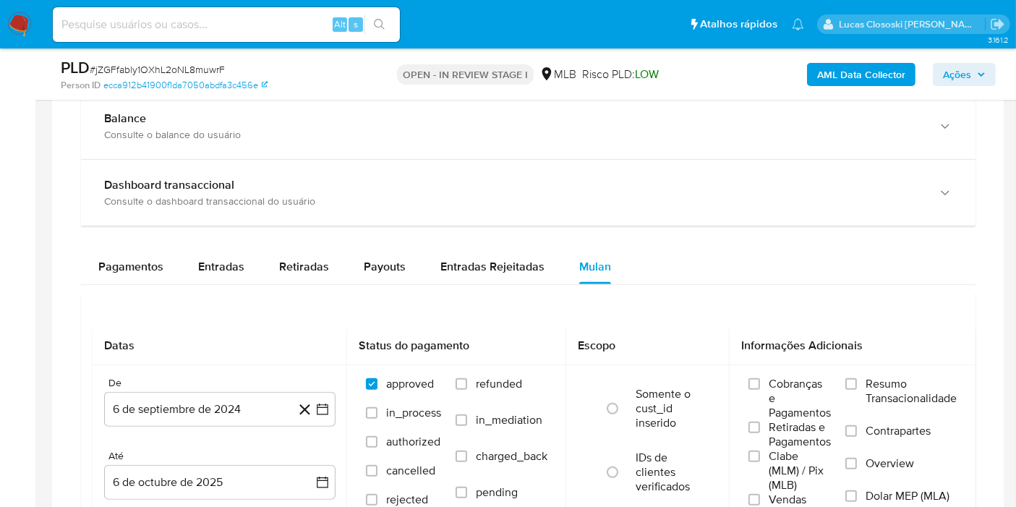
scroll to position [1125, 0]
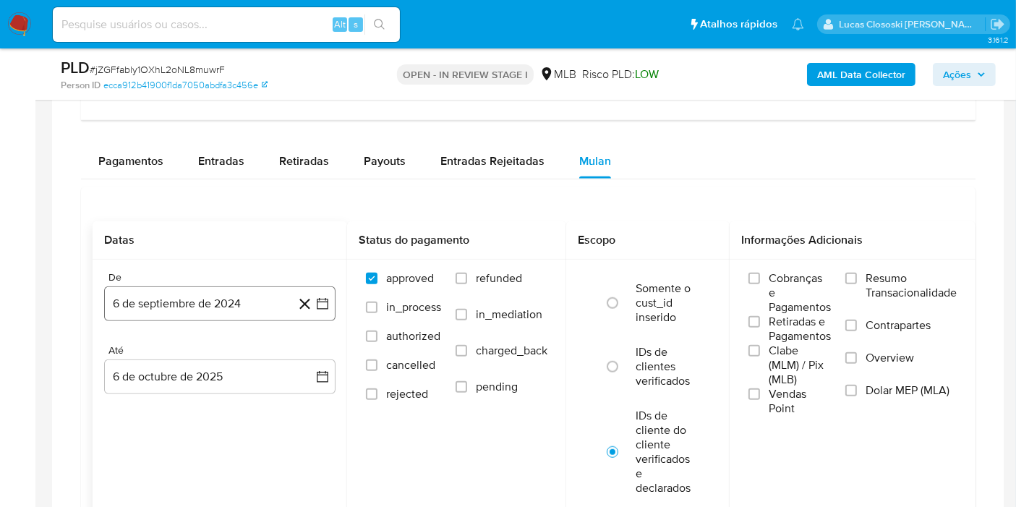
click at [329, 297] on icon "button" at bounding box center [322, 304] width 14 height 14
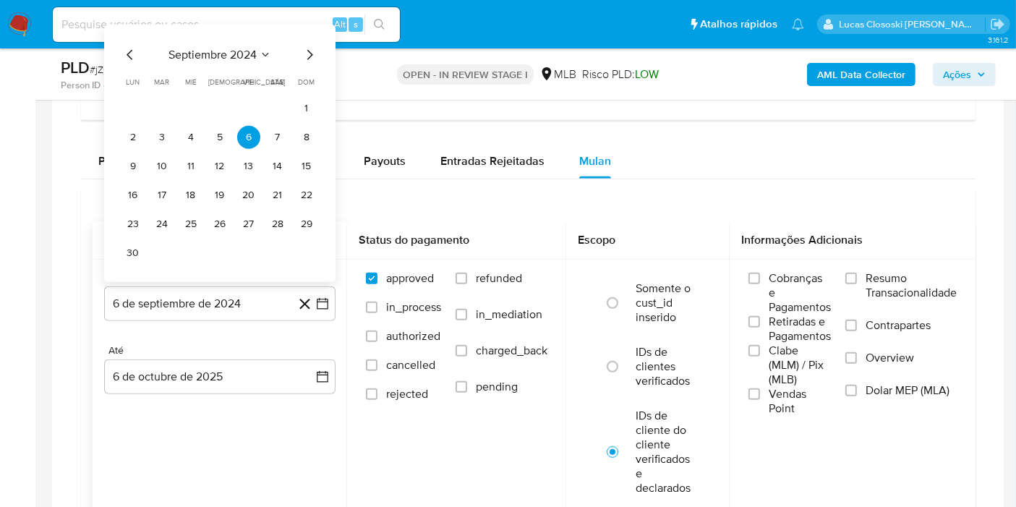
click at [231, 51] on span "septiembre 2024" at bounding box center [213, 55] width 88 height 14
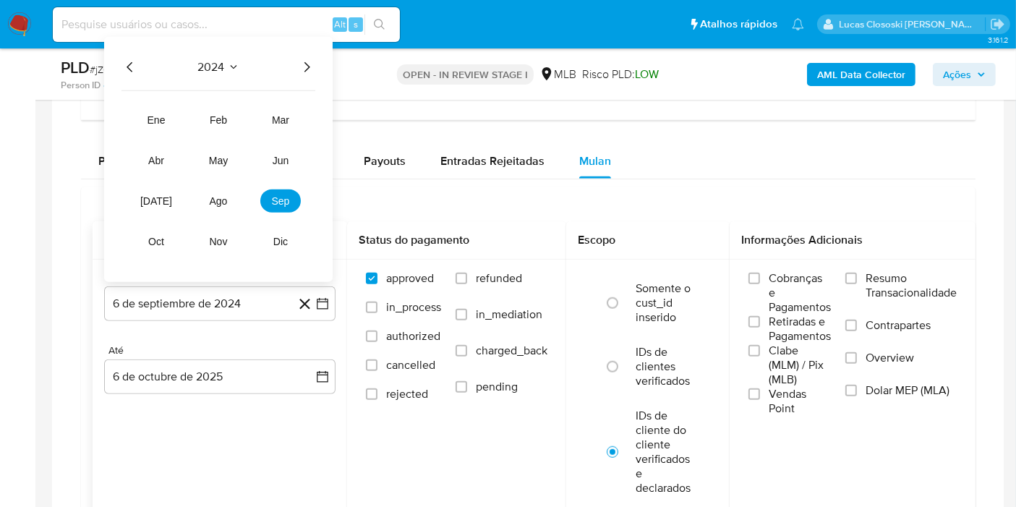
click at [305, 62] on icon "Año siguiente" at bounding box center [306, 67] width 17 height 17
click at [223, 206] on button "ago" at bounding box center [218, 201] width 41 height 23
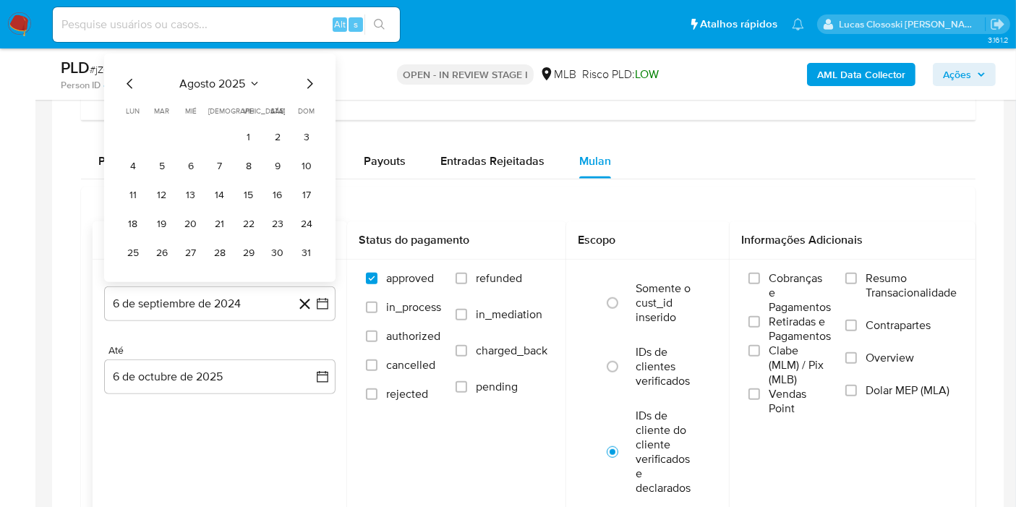
click at [232, 126] on tr "1 2 3" at bounding box center [220, 137] width 197 height 23
click at [242, 126] on td "1" at bounding box center [248, 137] width 23 height 23
click at [254, 132] on button "1" at bounding box center [248, 137] width 23 height 23
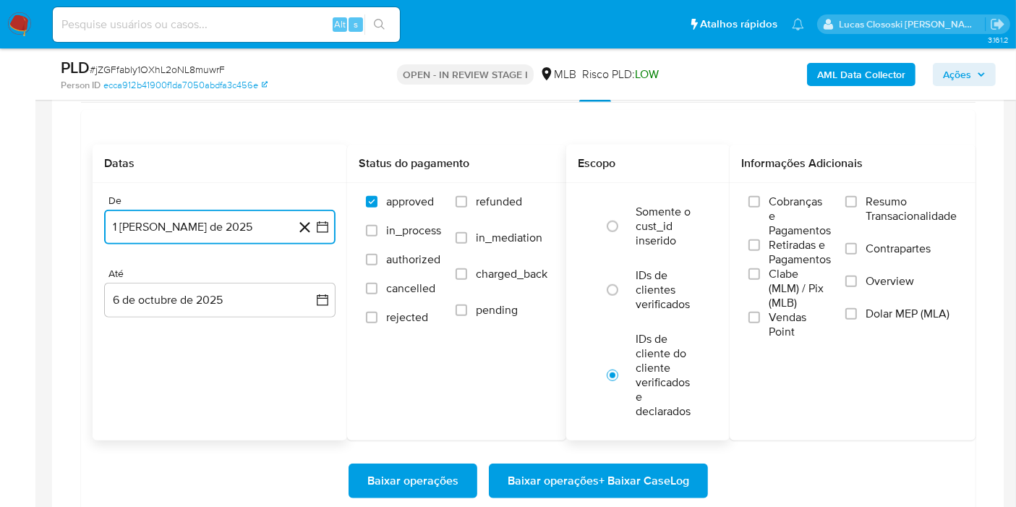
scroll to position [1286, 0]
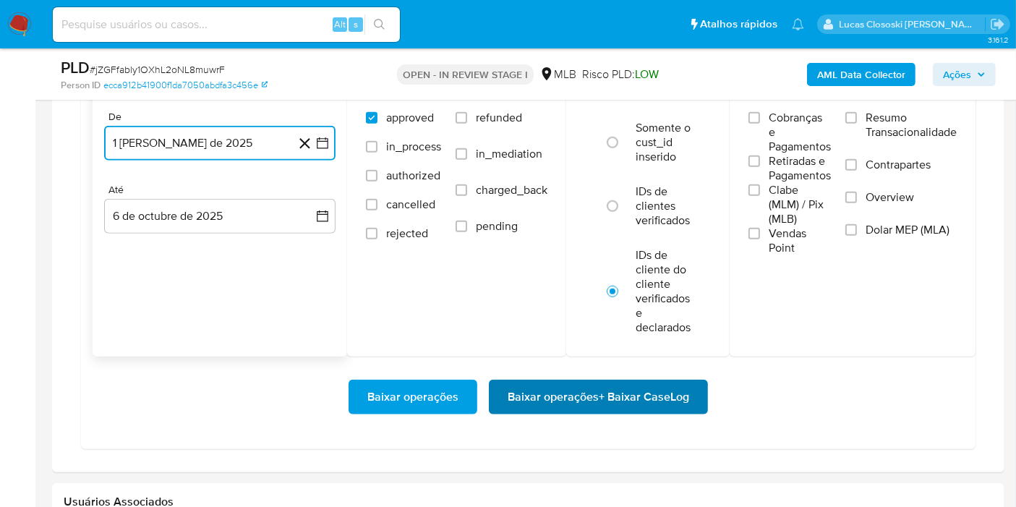
click at [629, 404] on span "Baixar operações + Baixar CaseLog" at bounding box center [599, 397] width 182 height 32
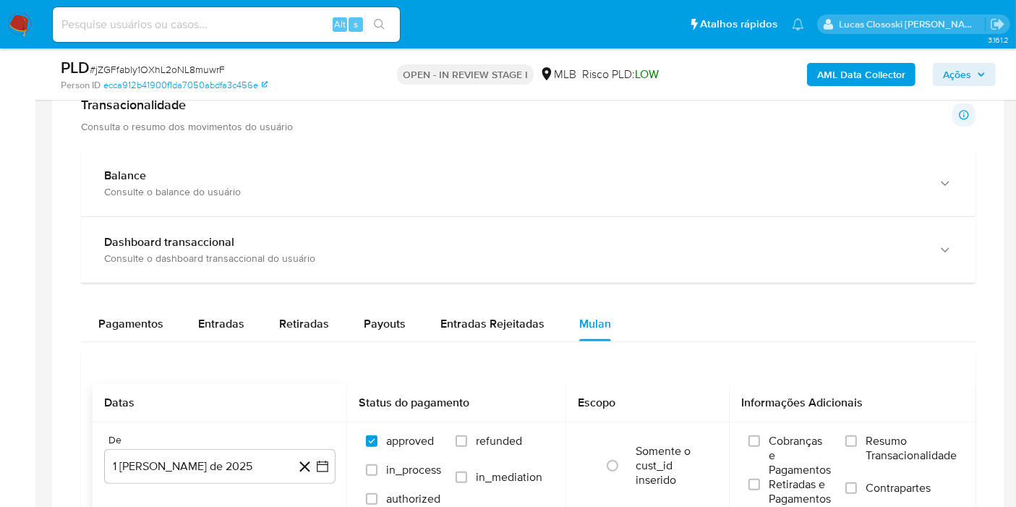
scroll to position [1045, 0]
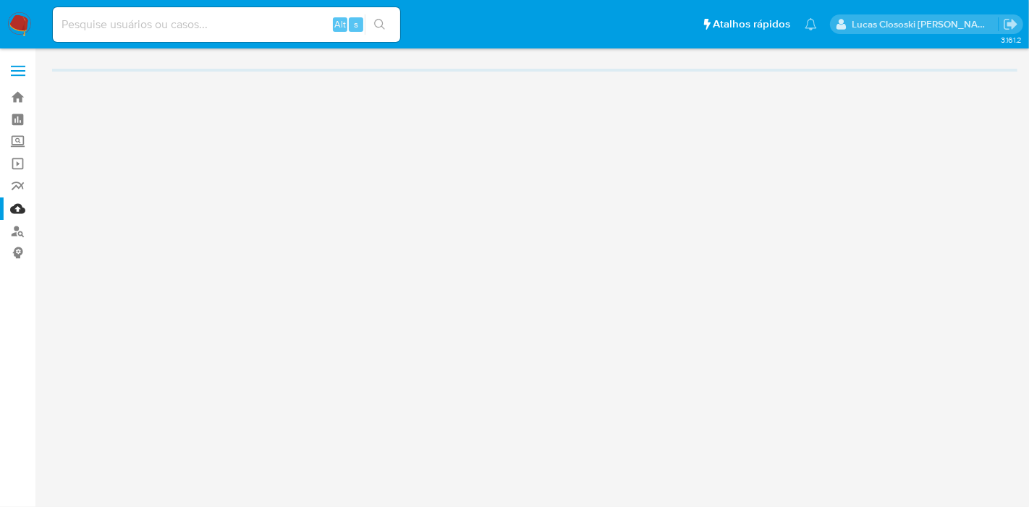
drag, startPoint x: 0, startPoint y: 0, endPoint x: 225, endPoint y: 198, distance: 299.9
click at [225, 198] on div "3.161.2" at bounding box center [534, 278] width 965 height 440
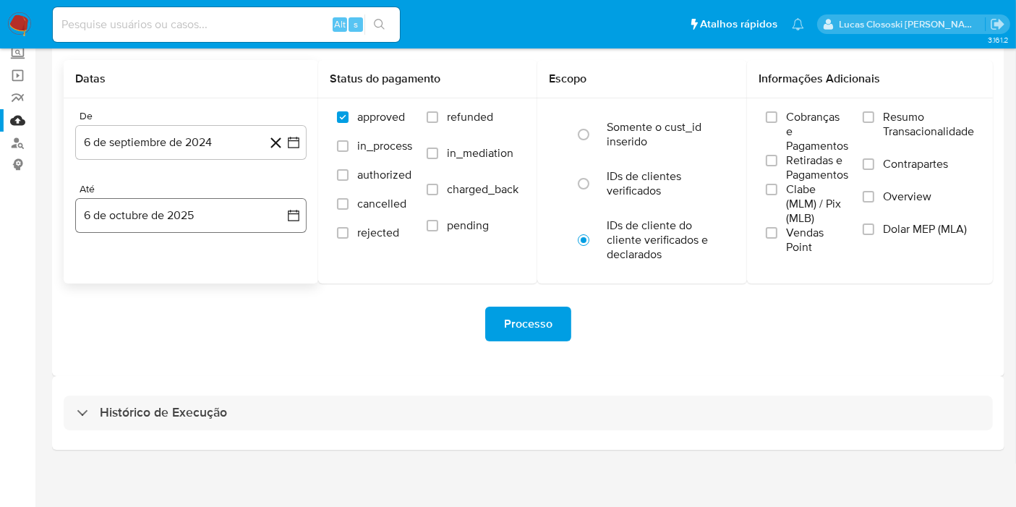
scroll to position [91, 0]
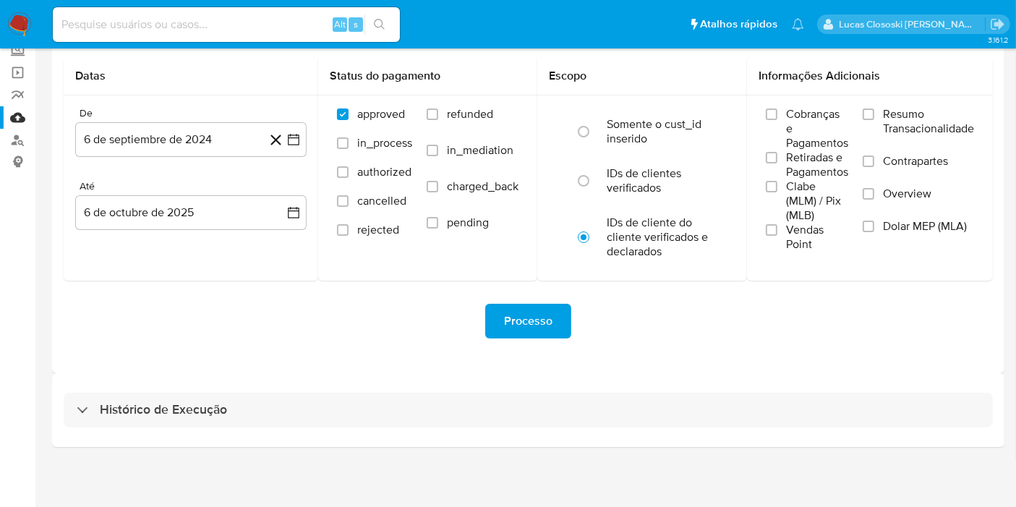
click at [243, 384] on div "Histórico de Execução" at bounding box center [528, 410] width 953 height 74
click at [227, 448] on div "3.161.2" at bounding box center [528, 233] width 953 height 532
click at [228, 427] on div "Histórico de Execução" at bounding box center [528, 410] width 953 height 74
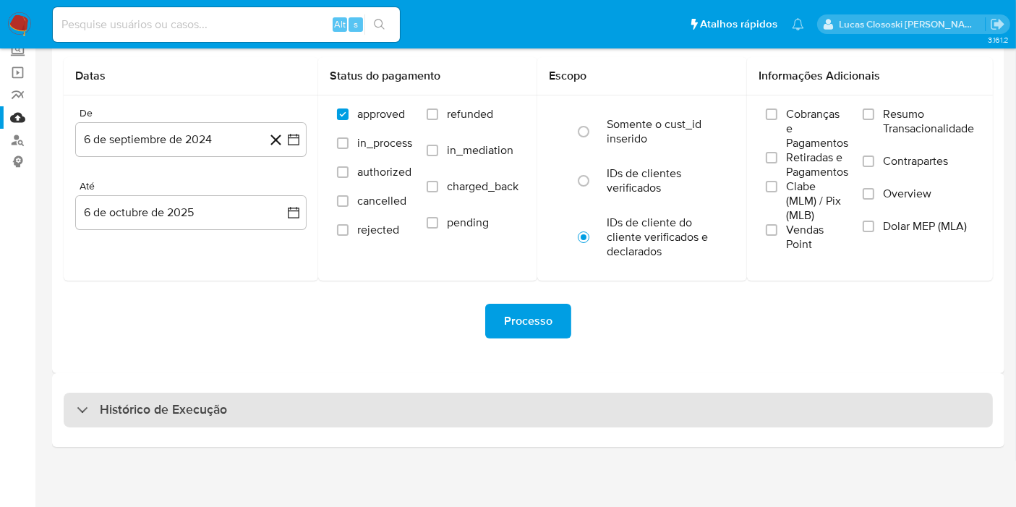
click at [228, 410] on div "Histórico de Execução" at bounding box center [529, 410] width 930 height 35
select select "10"
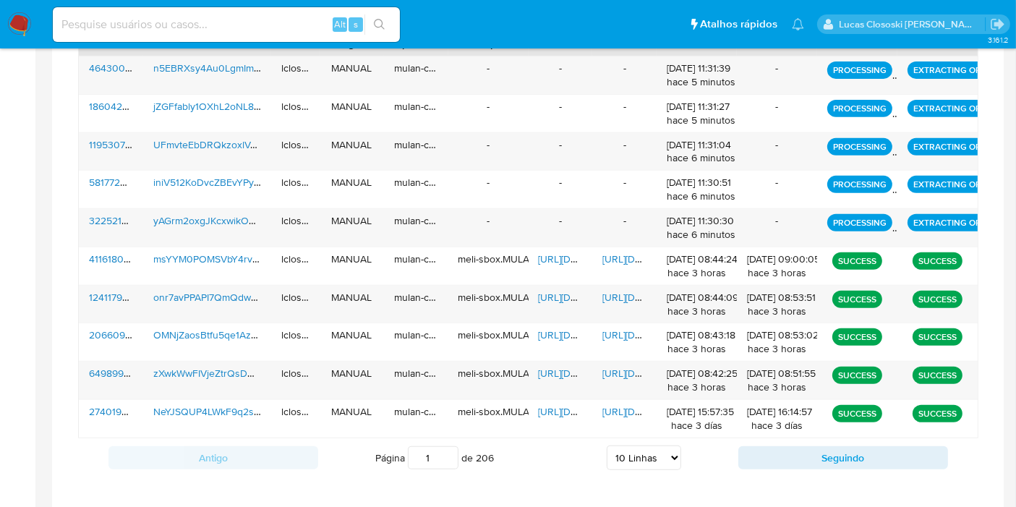
scroll to position [252, 0]
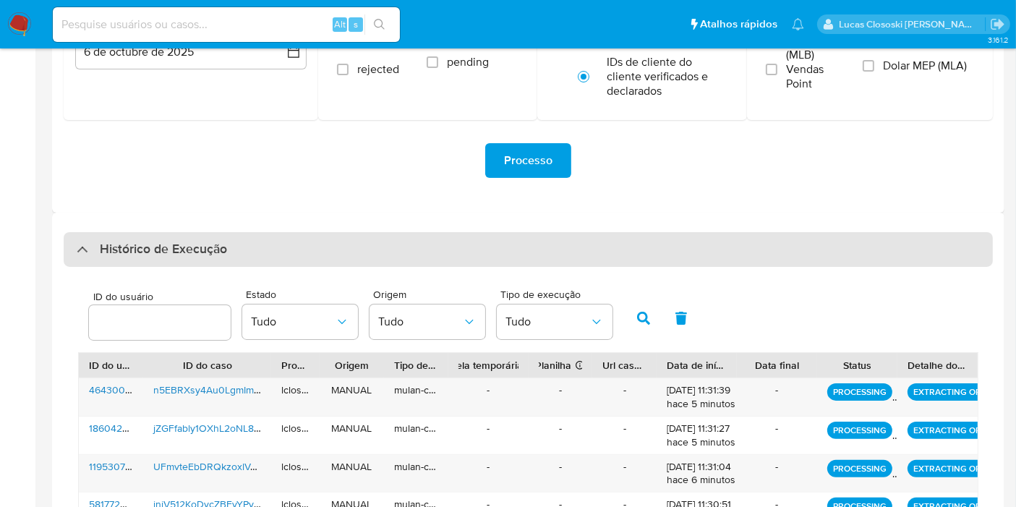
click at [227, 257] on div "Histórico de Execução" at bounding box center [529, 249] width 930 height 35
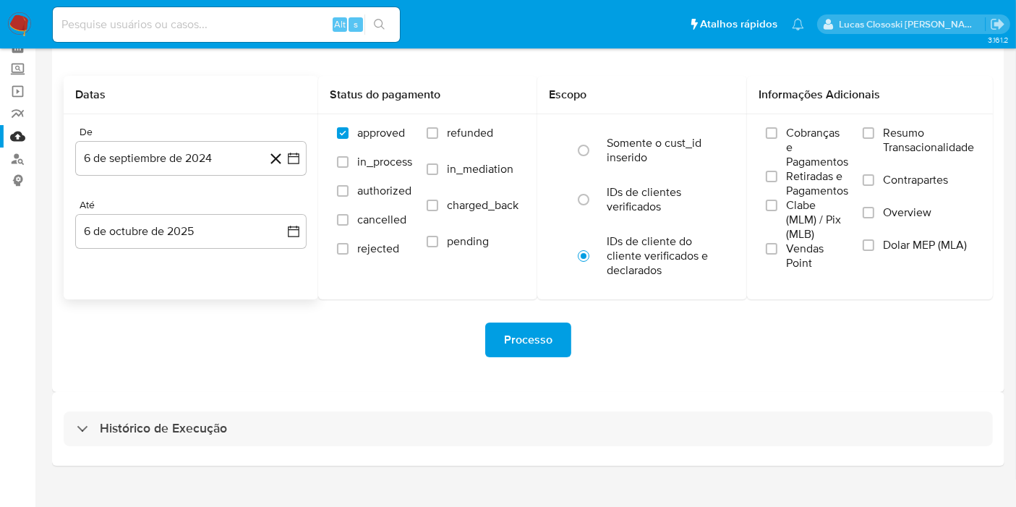
scroll to position [0, 0]
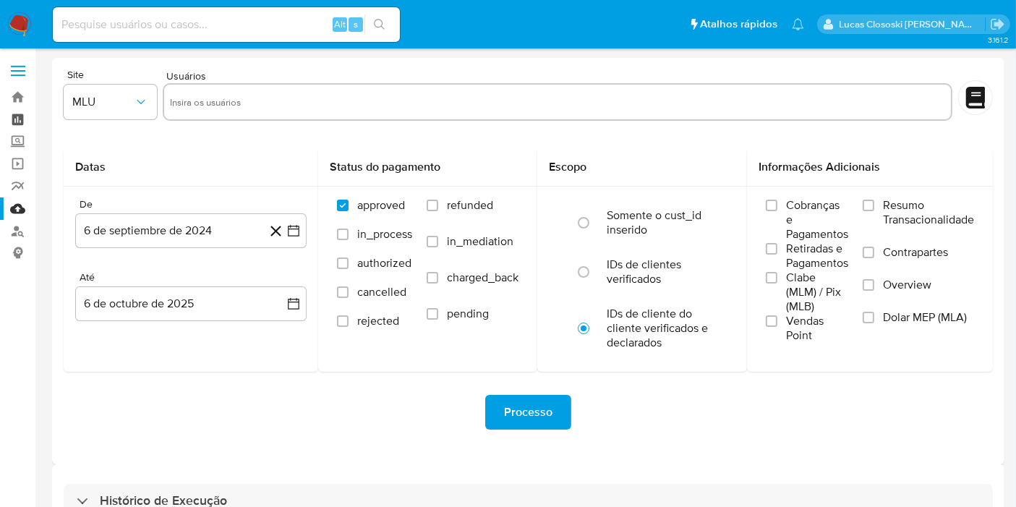
click at [7, 115] on link "Painel" at bounding box center [86, 120] width 172 height 22
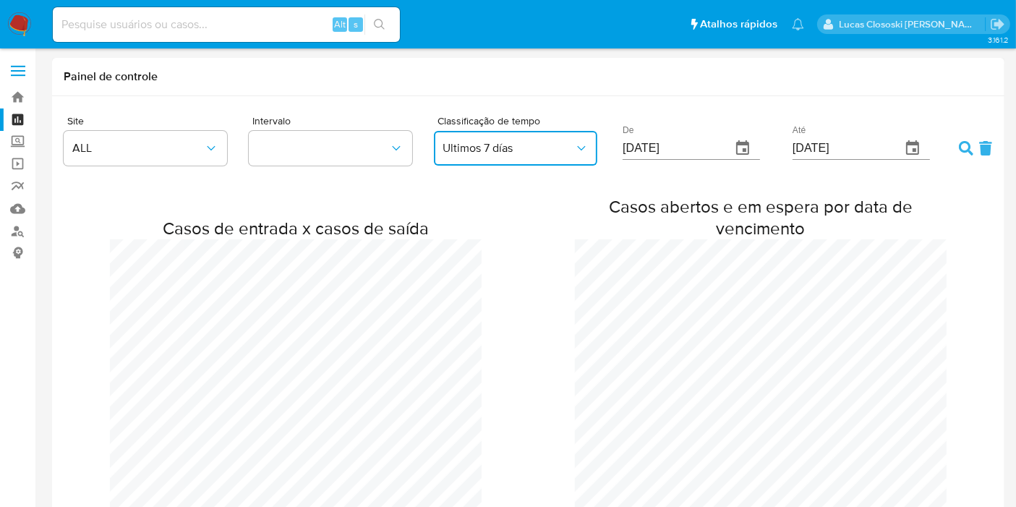
click at [556, 145] on span "Ultimos 7 días" at bounding box center [509, 148] width 132 height 14
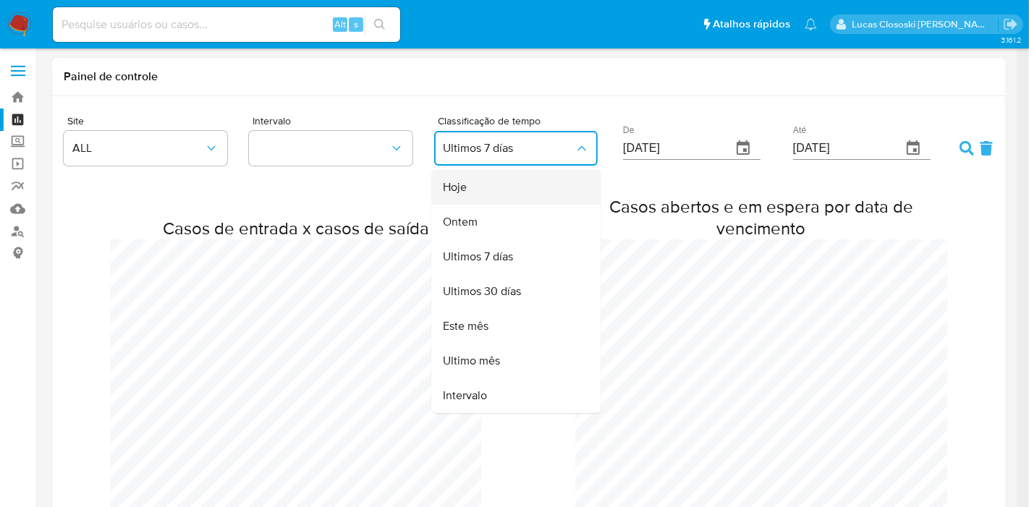
drag, startPoint x: 488, startPoint y: 222, endPoint x: 491, endPoint y: 186, distance: 36.3
click at [491, 186] on ul "Hoje Ontem Ultimos 7 días Ultimos 30 días Este mês Ultimo mês Intervalo" at bounding box center [515, 291] width 169 height 243
click at [491, 186] on div "Hoje" at bounding box center [511, 187] width 137 height 35
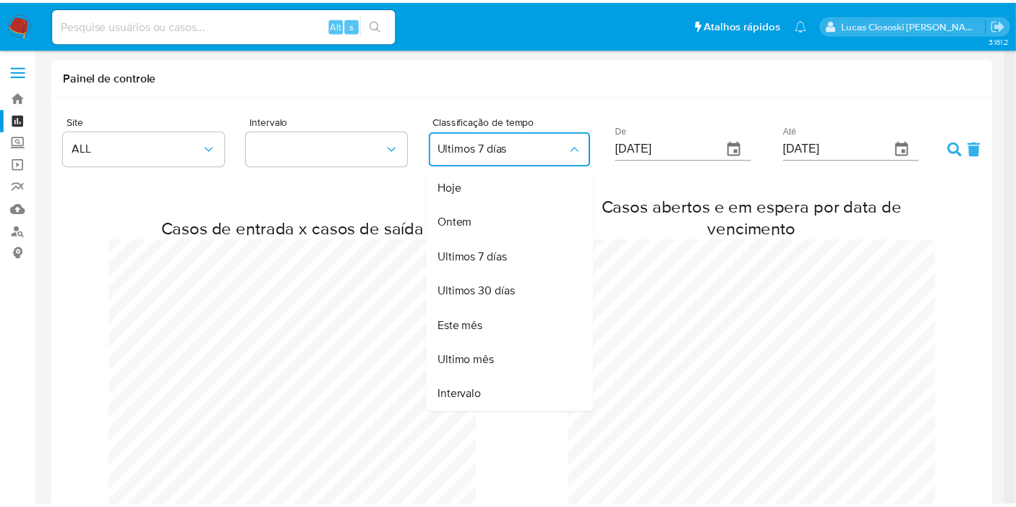
scroll to position [721295, 722470]
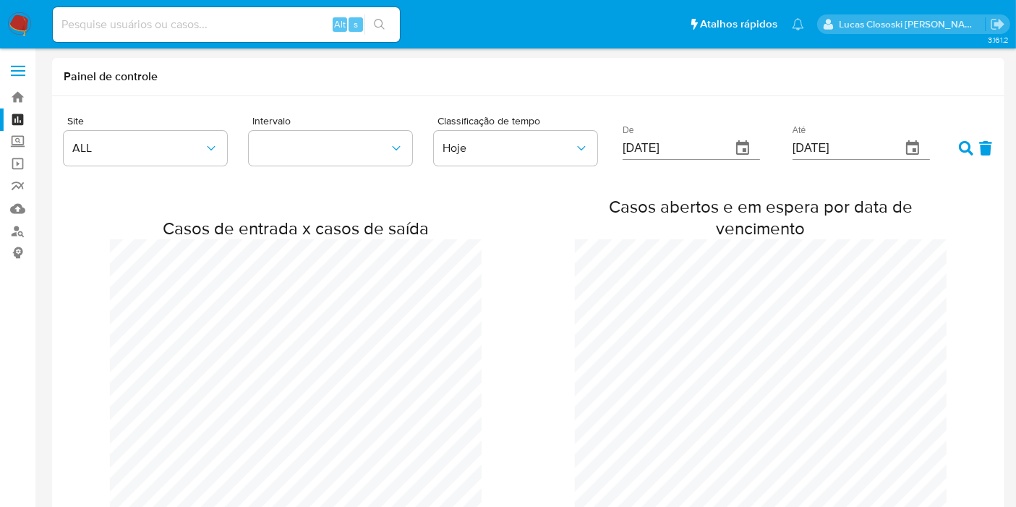
click at [963, 148] on icon at bounding box center [966, 148] width 14 height 14
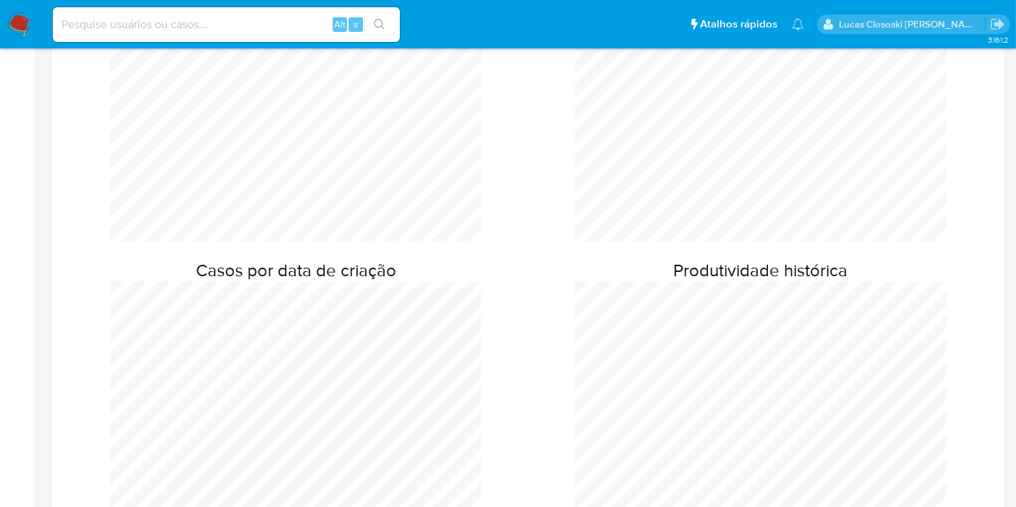
scroll to position [721611, 722470]
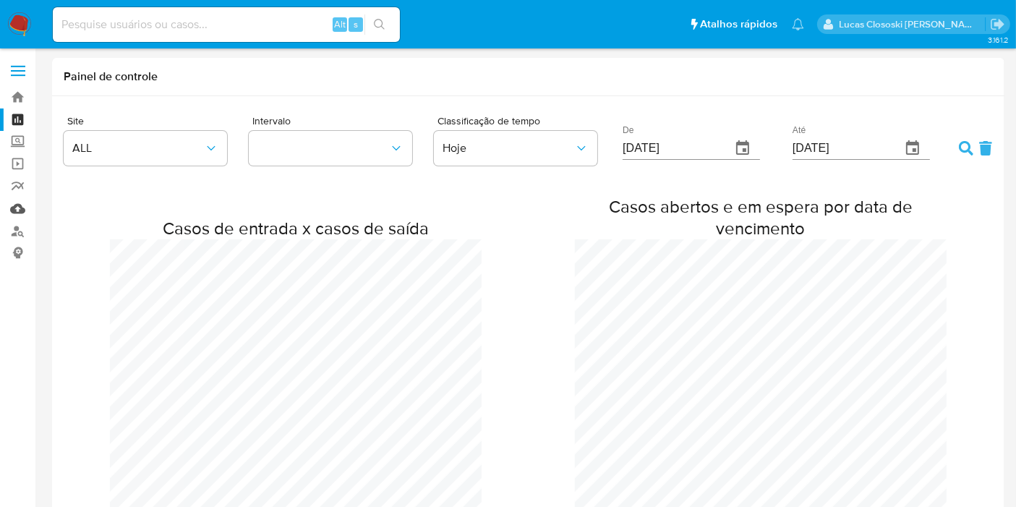
click at [8, 203] on link "Mulan" at bounding box center [86, 209] width 172 height 22
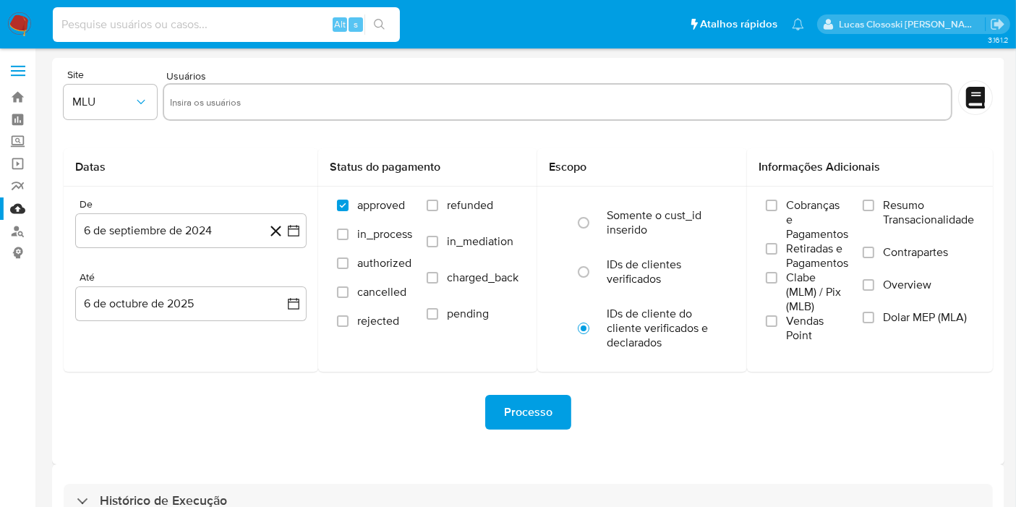
click at [161, 25] on input at bounding box center [226, 24] width 347 height 19
paste input "zXwkWwFIVjeZtrQsDNhOYfV6"
type input "zXwkWwFIVjeZtrQsDNhOYfV6"
click at [377, 23] on icon "search-icon" at bounding box center [380, 25] width 12 height 12
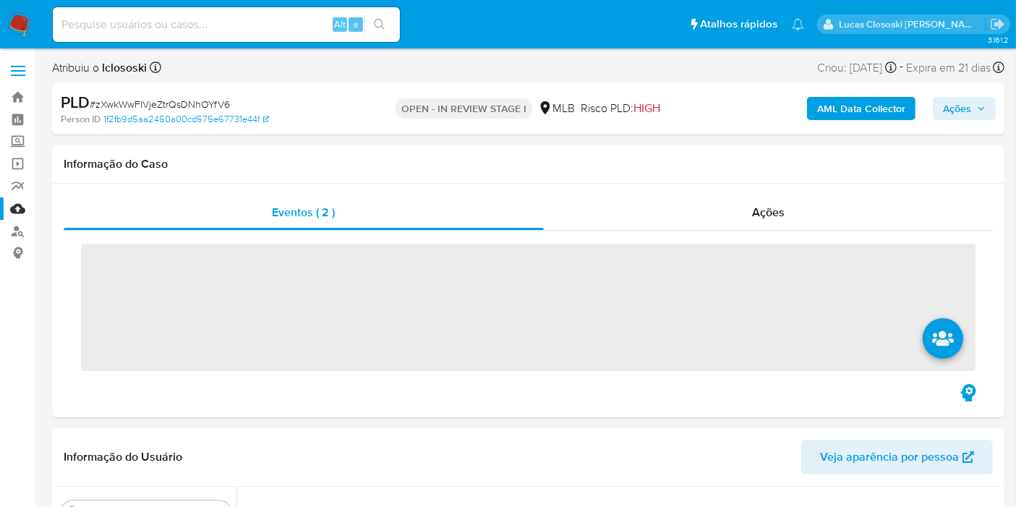
scroll to position [750, 0]
click at [852, 213] on div "Ações" at bounding box center [769, 212] width 450 height 35
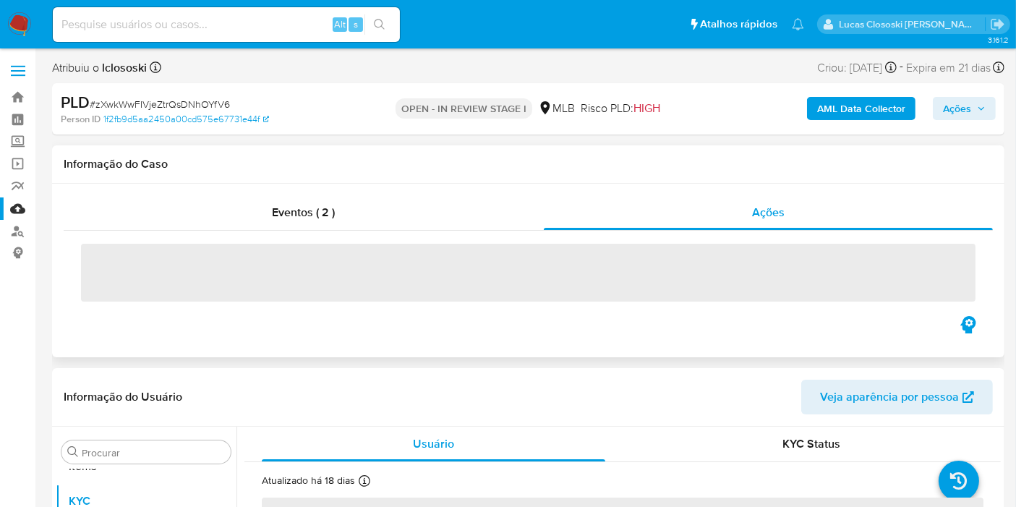
scroll to position [80, 0]
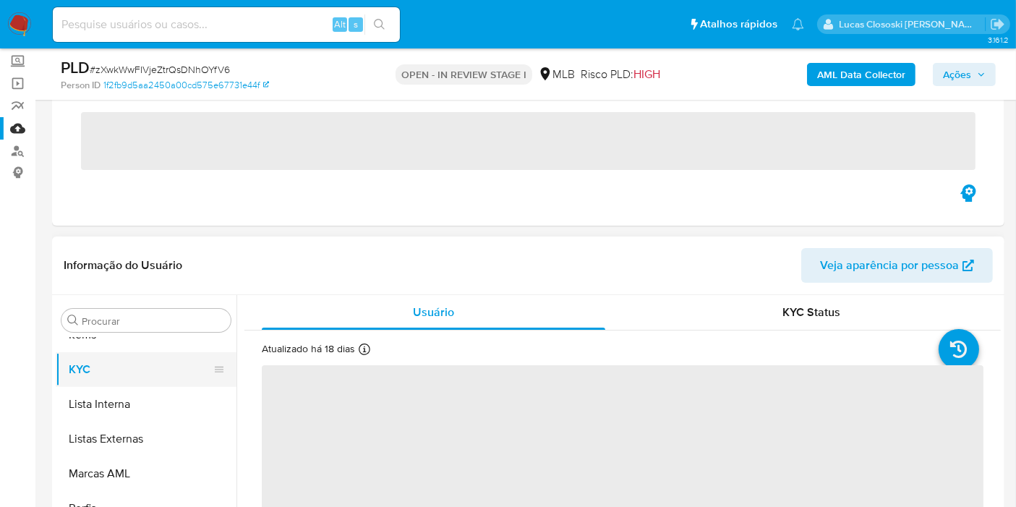
select select "10"
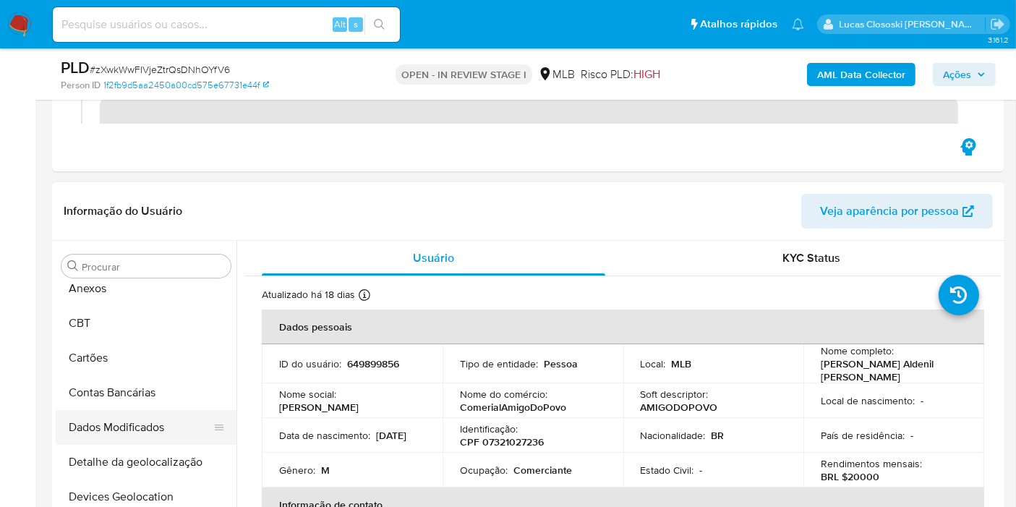
scroll to position [0, 0]
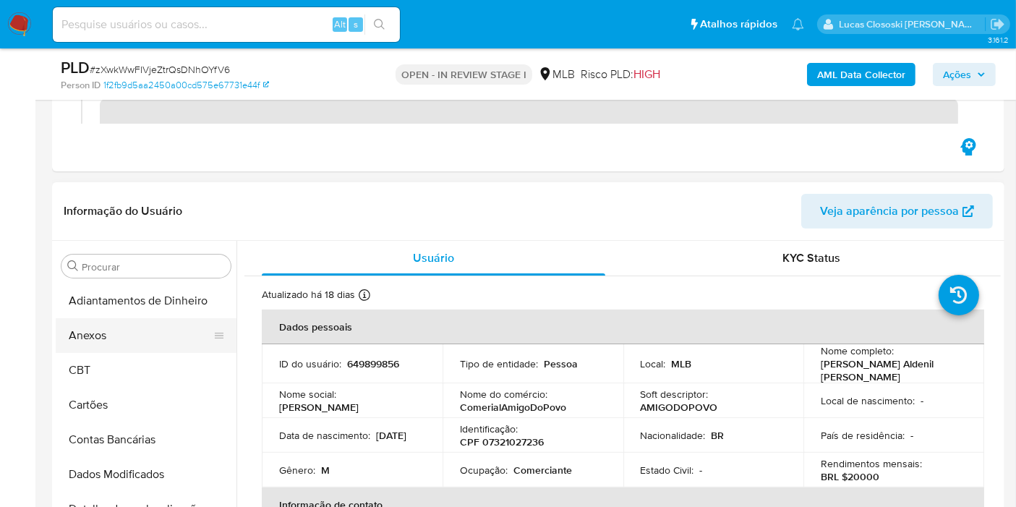
click at [93, 337] on button "Anexos" at bounding box center [140, 335] width 169 height 35
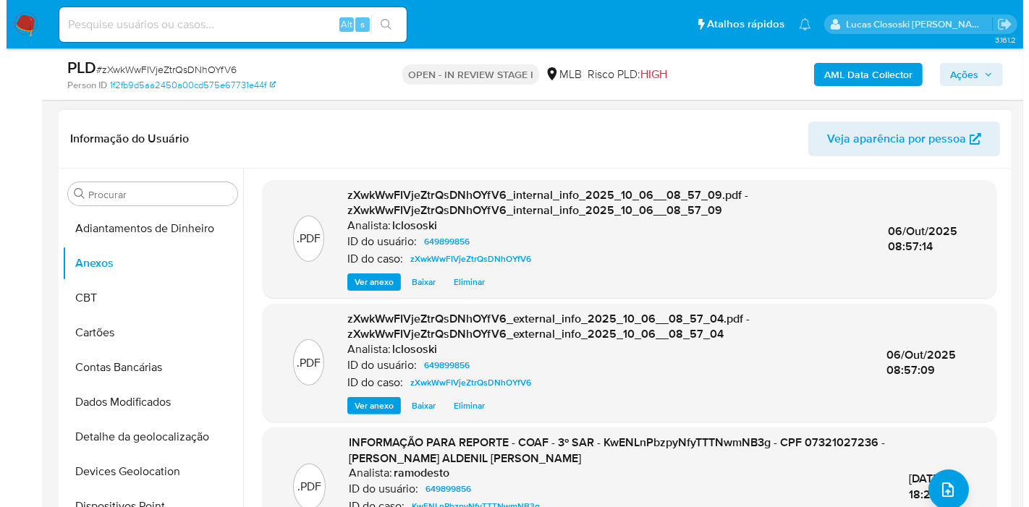
scroll to position [402, 0]
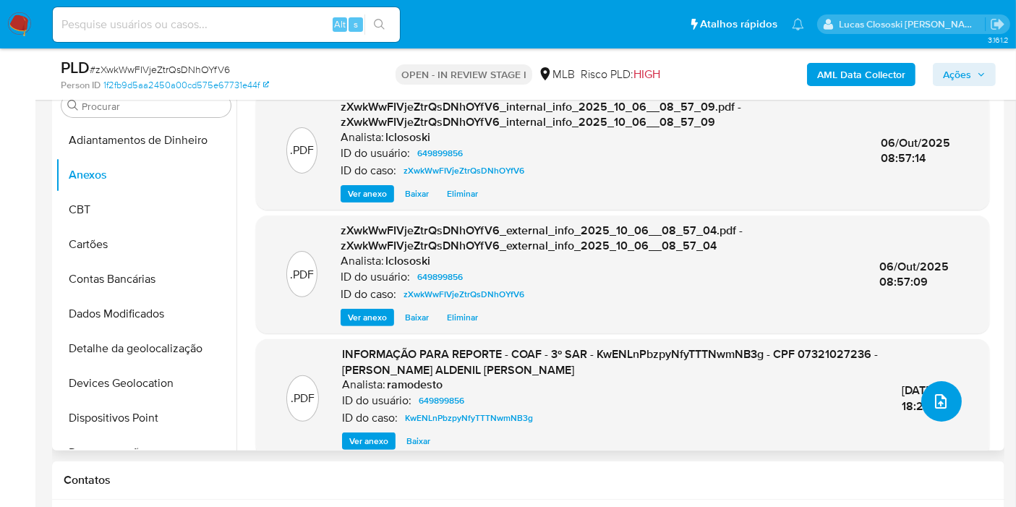
click at [951, 391] on button "upload-file" at bounding box center [942, 401] width 41 height 41
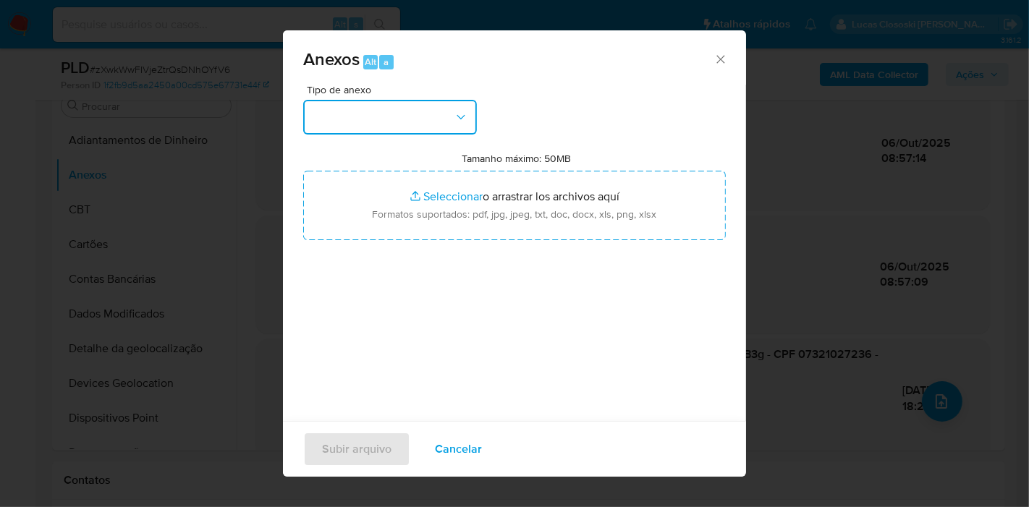
click at [405, 111] on button "button" at bounding box center [390, 117] width 174 height 35
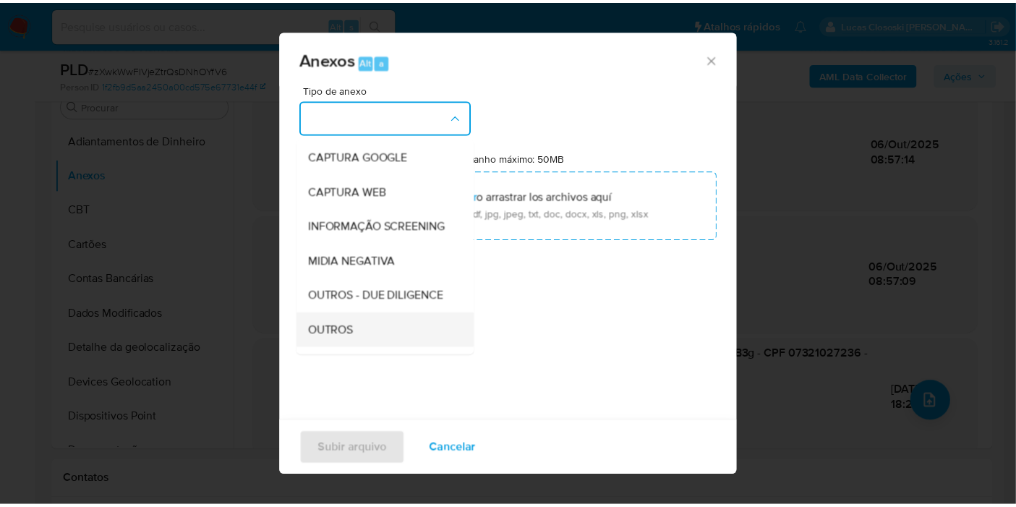
scroll to position [161, 0]
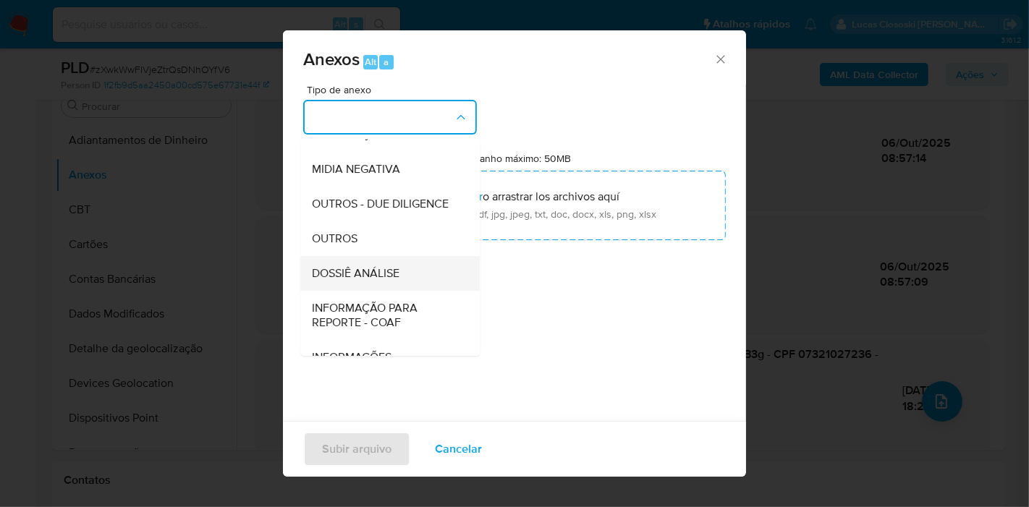
click at [389, 291] on div "DOSSIÊ ANÁLISE" at bounding box center [386, 273] width 148 height 35
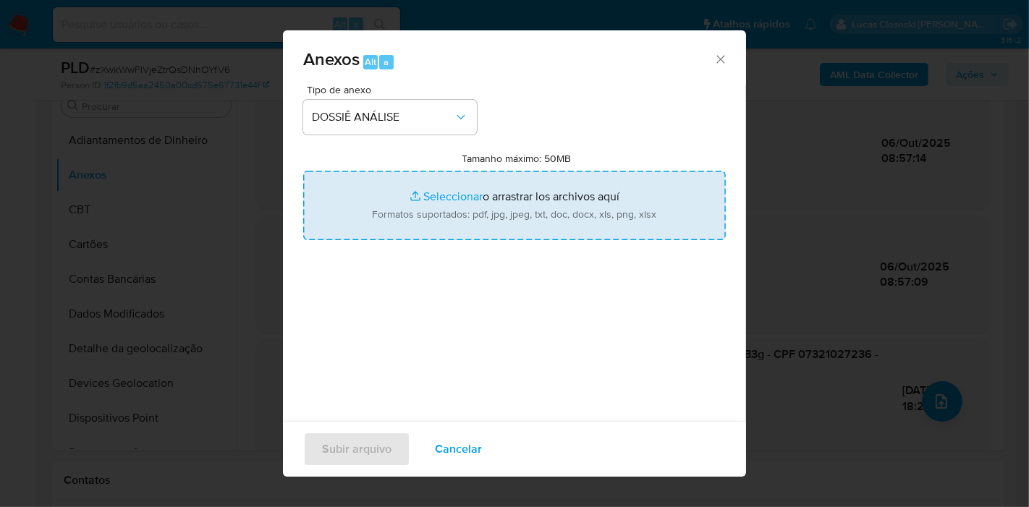
click at [415, 199] on input "Tamanho máximo: 50MB Seleccionar archivos" at bounding box center [514, 205] width 423 height 69
type input "C:\fakepath\Mulan 649899856_2025_10_06_07_49_45.xlsx"
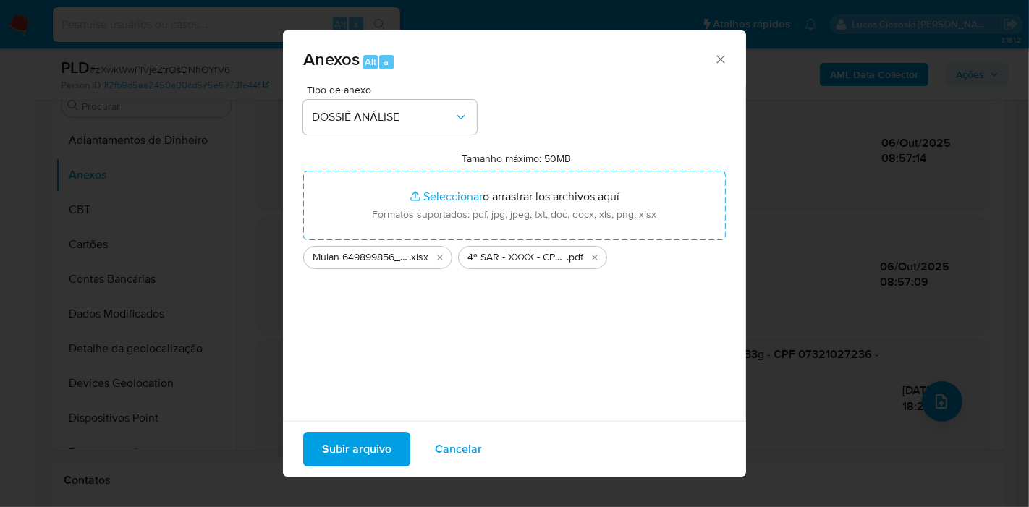
drag, startPoint x: 415, startPoint y: 199, endPoint x: 380, endPoint y: 450, distance: 253.5
click at [380, 450] on span "Subir arquivo" at bounding box center [356, 449] width 69 height 32
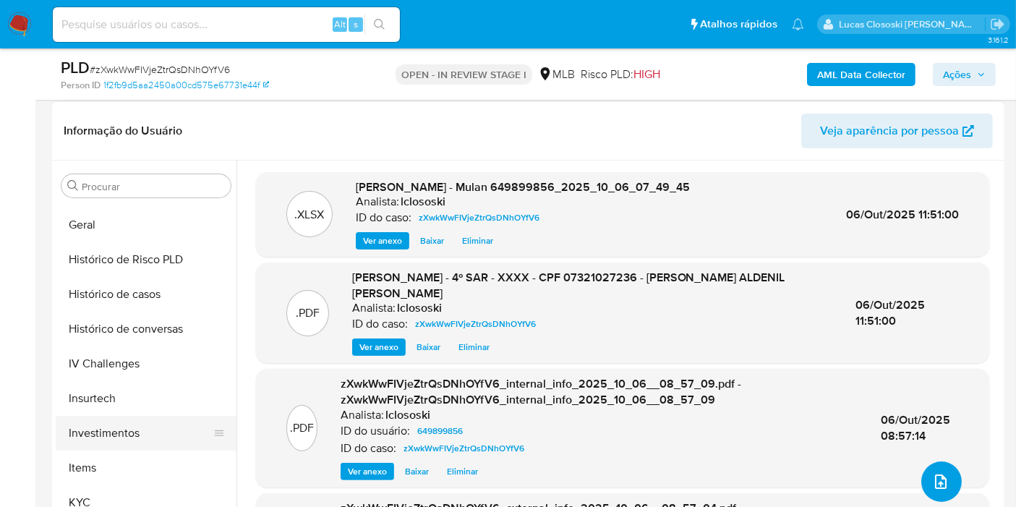
scroll to position [562, 0]
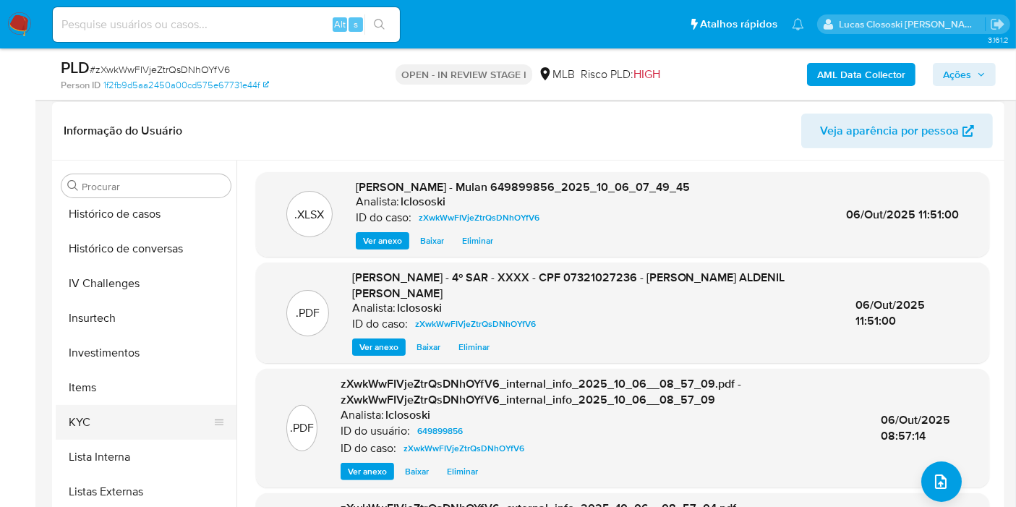
click at [111, 425] on button "KYC" at bounding box center [140, 422] width 169 height 35
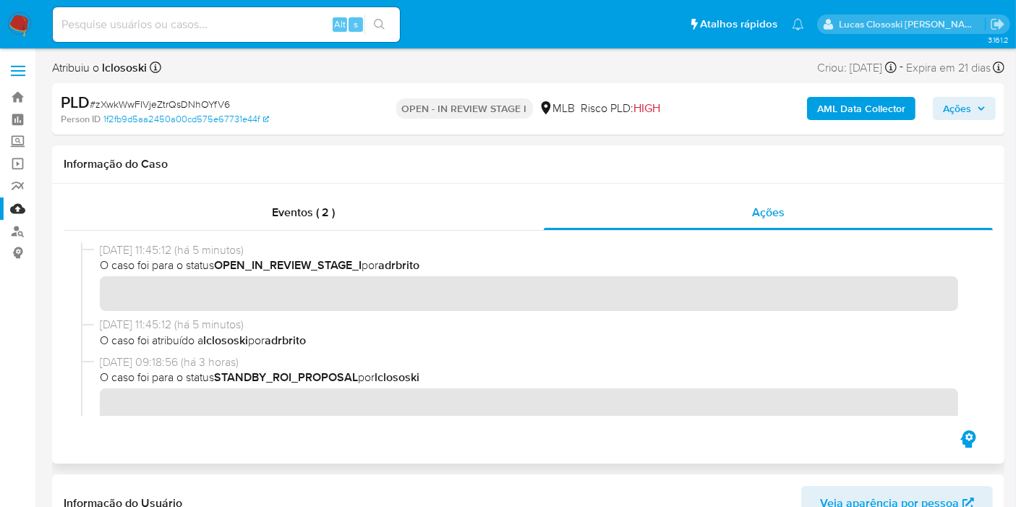
scroll to position [80, 0]
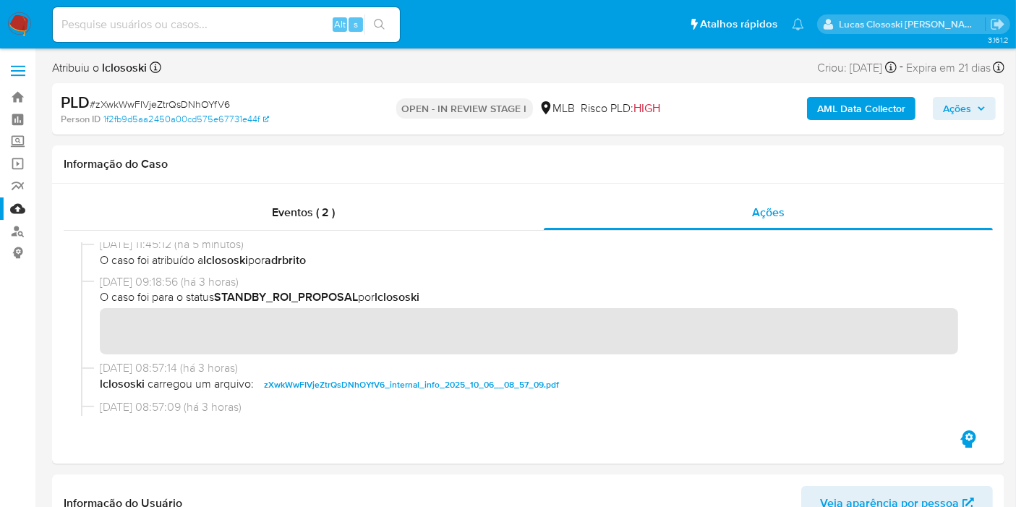
click at [984, 109] on icon "button" at bounding box center [982, 109] width 6 height 4
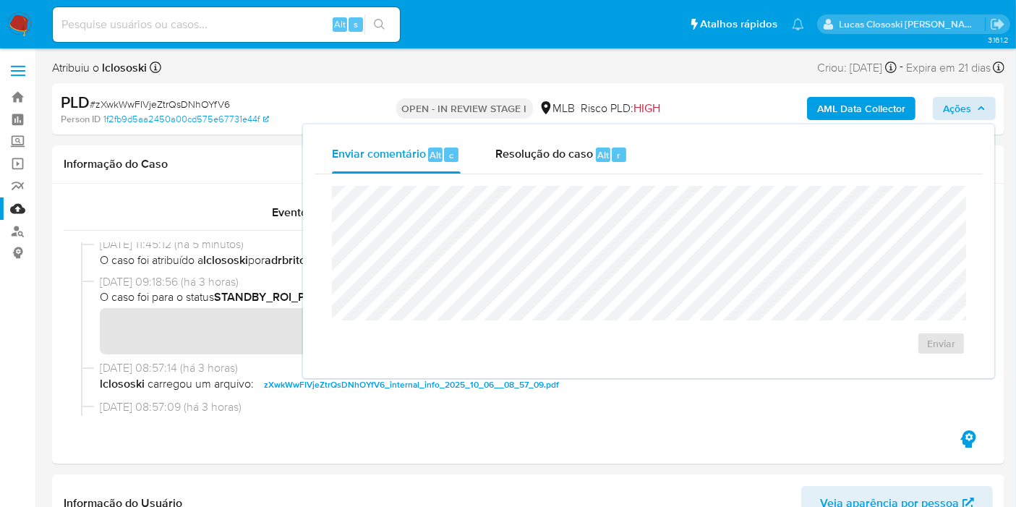
click at [692, 170] on div "Enviar comentário Alt c Resolução do caso Alt r" at bounding box center [649, 155] width 669 height 38
click at [475, 166] on button "Enviar comentário Alt c" at bounding box center [397, 155] width 164 height 38
click at [556, 146] on span "Resolução do caso" at bounding box center [545, 154] width 98 height 17
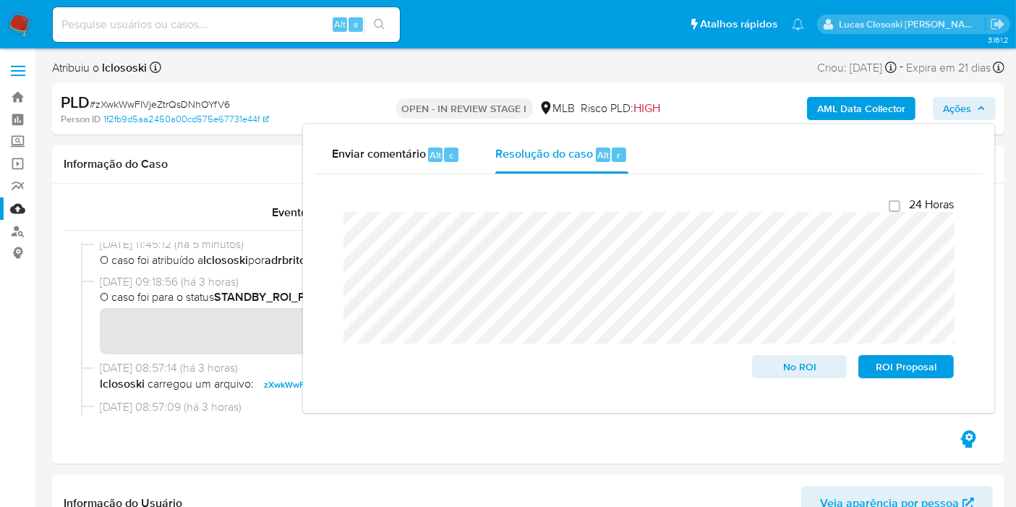
click at [968, 102] on span "Ações" at bounding box center [957, 108] width 28 height 23
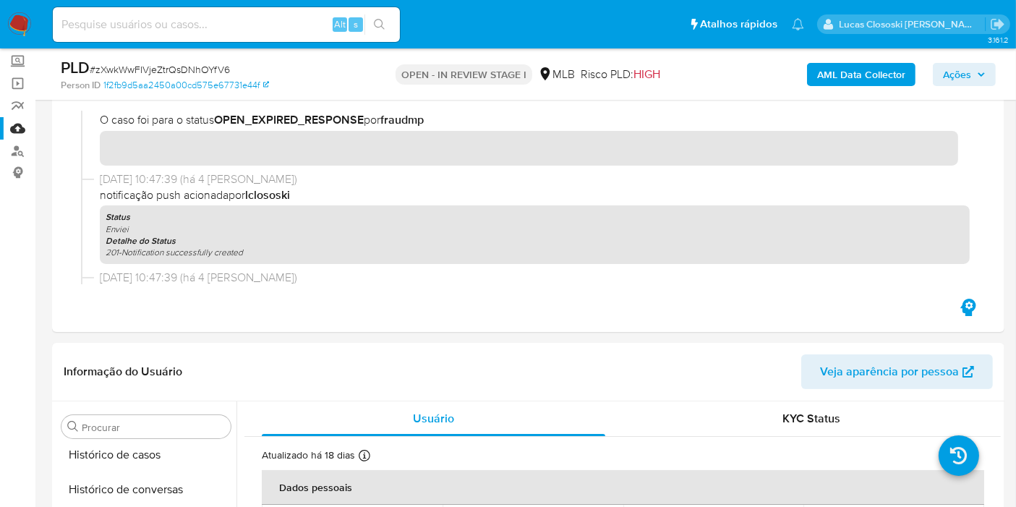
click at [959, 61] on div "AML Data Collector Ações" at bounding box center [842, 74] width 308 height 34
click at [957, 73] on span "Ações" at bounding box center [957, 74] width 28 height 23
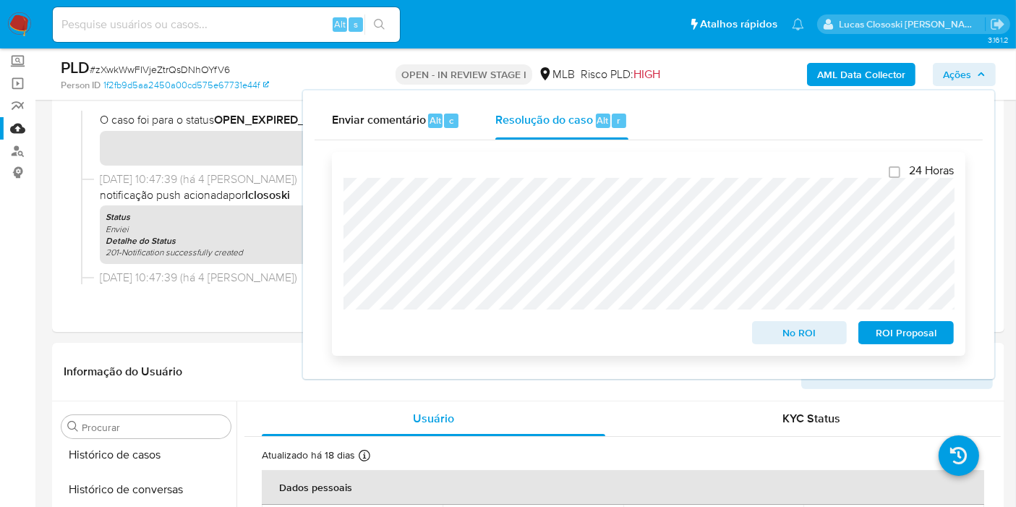
click at [927, 329] on span "ROI Proposal" at bounding box center [906, 333] width 75 height 20
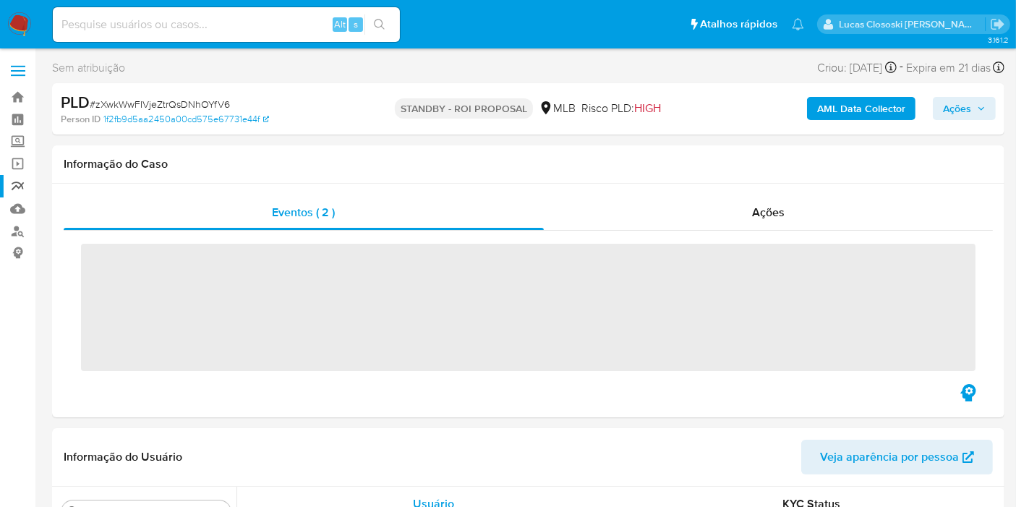
scroll to position [750, 0]
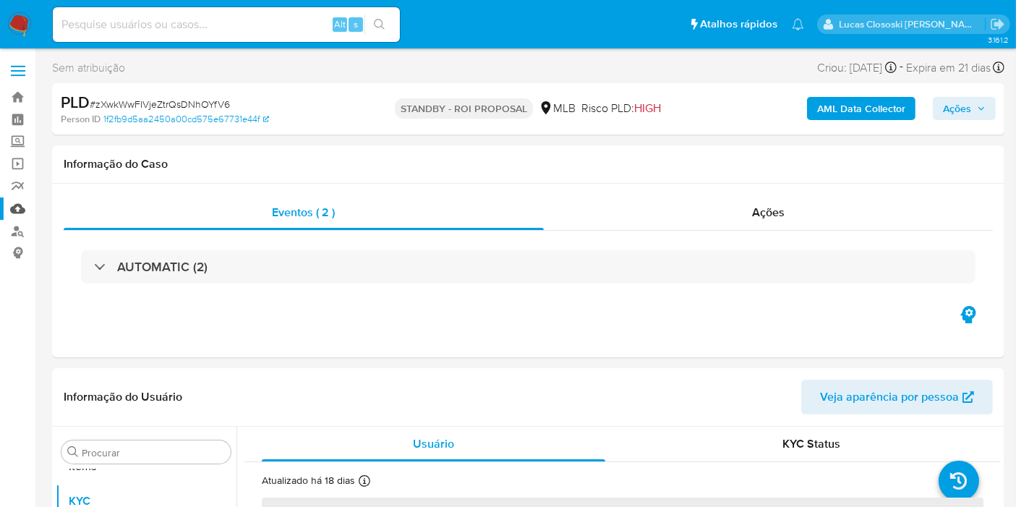
select select "10"
click at [17, 207] on link "Mulan" at bounding box center [86, 209] width 172 height 22
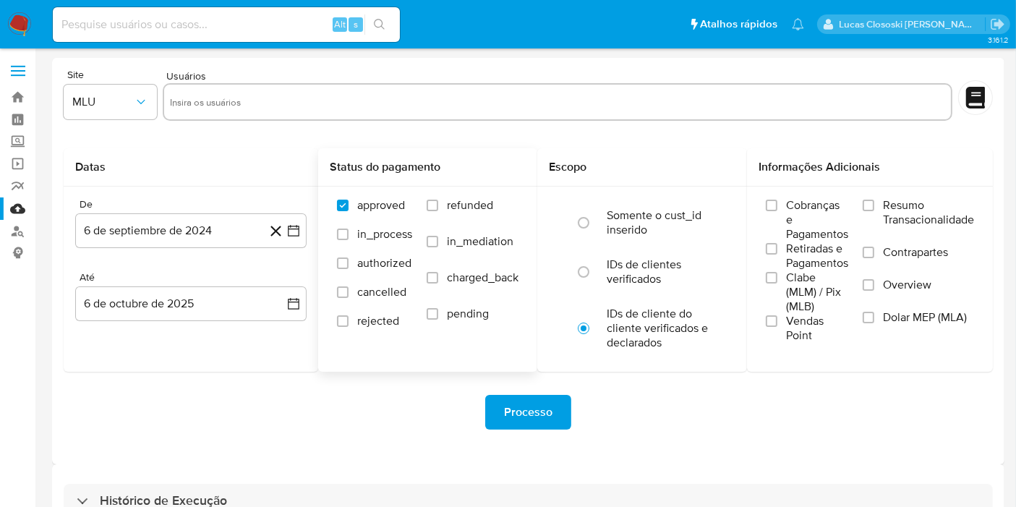
scroll to position [91, 0]
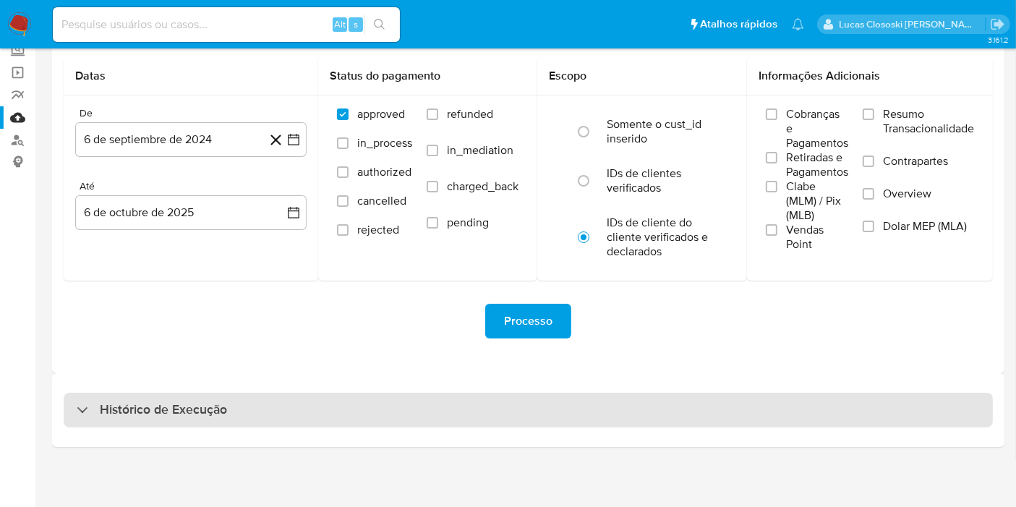
click at [237, 396] on div "Histórico de Execução" at bounding box center [529, 410] width 930 height 35
select select "10"
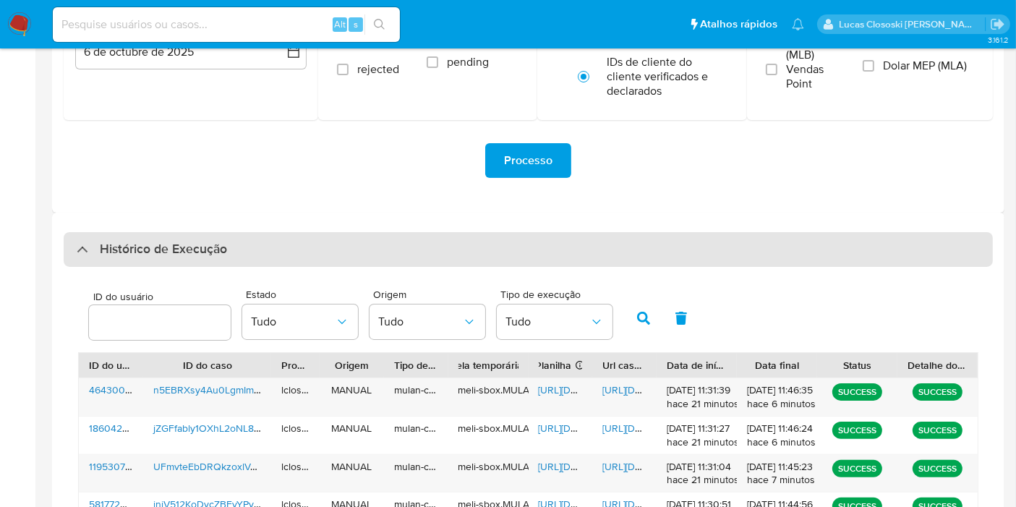
click at [218, 244] on h3 "Histórico de Execução" at bounding box center [163, 249] width 127 height 17
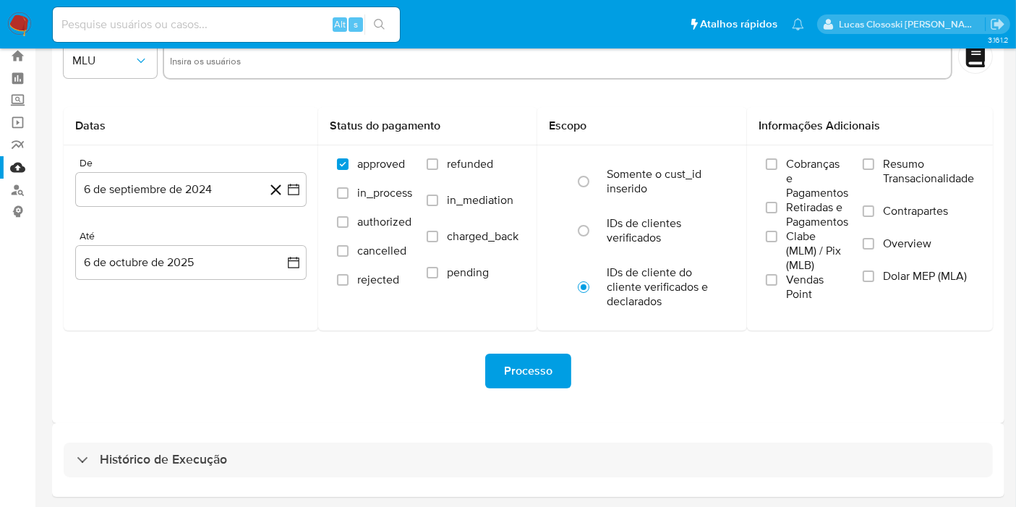
scroll to position [0, 0]
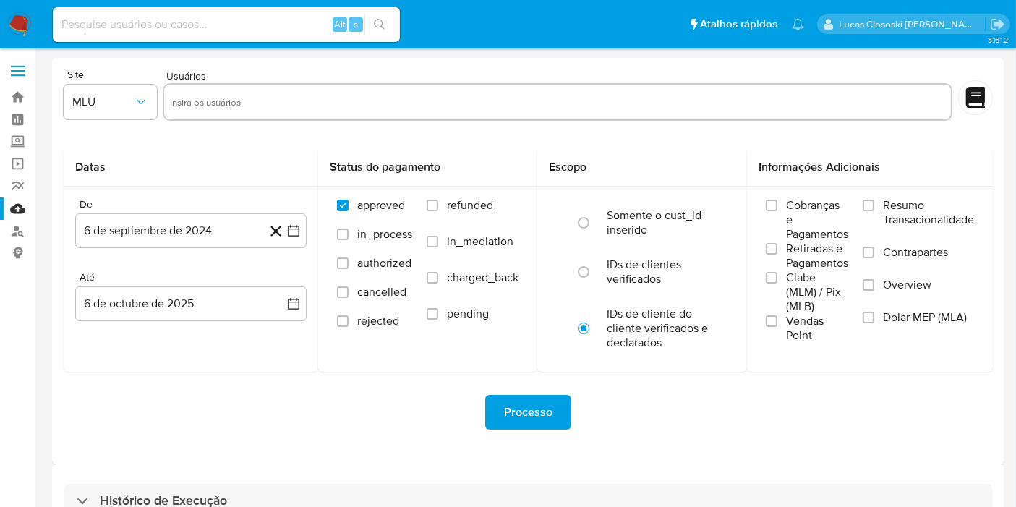
click at [171, 33] on input at bounding box center [226, 24] width 347 height 19
paste input "n3NdaeRitcDlquRSqS6ONk0n"
type input "n3NdaeRitcDlquRSqS6ONk0n"
click at [379, 25] on icon "search-icon" at bounding box center [380, 25] width 12 height 12
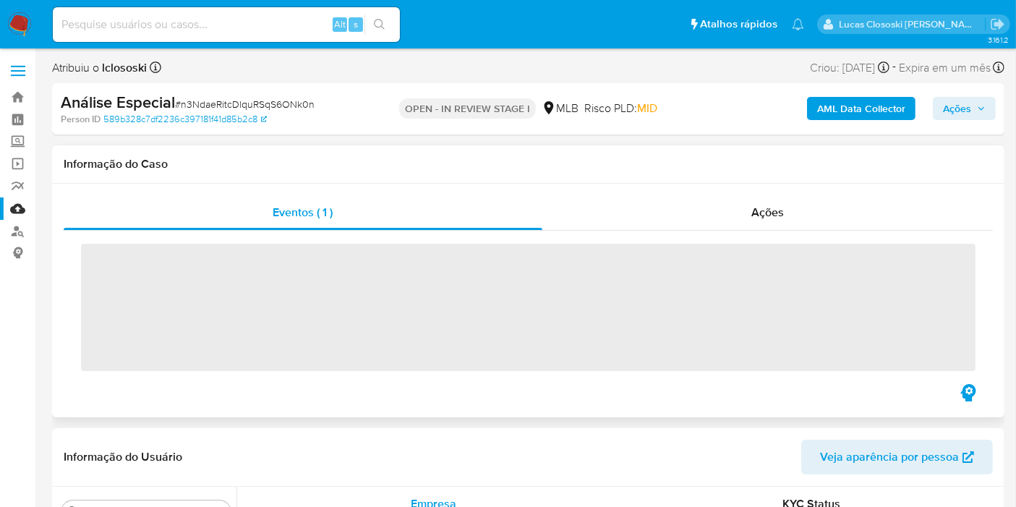
scroll to position [750, 0]
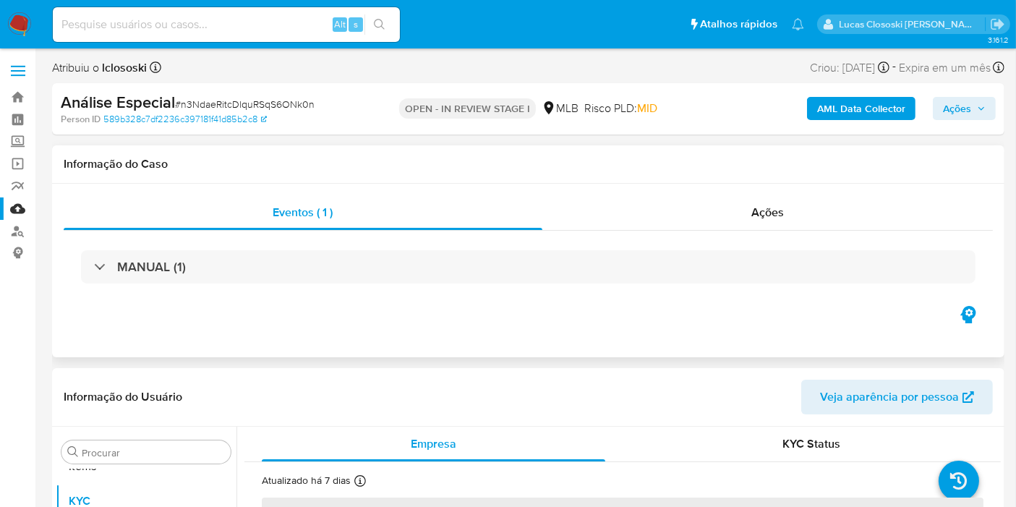
select select "10"
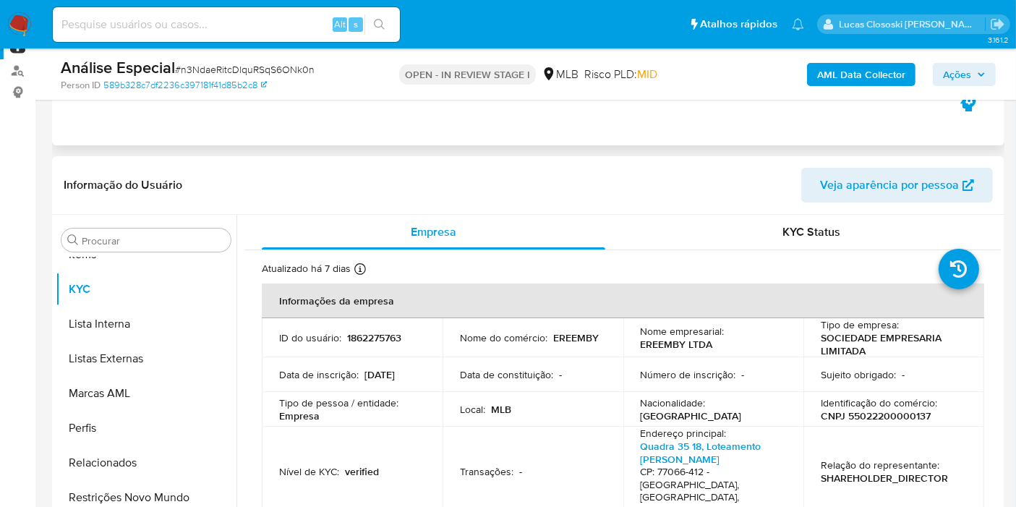
scroll to position [321, 0]
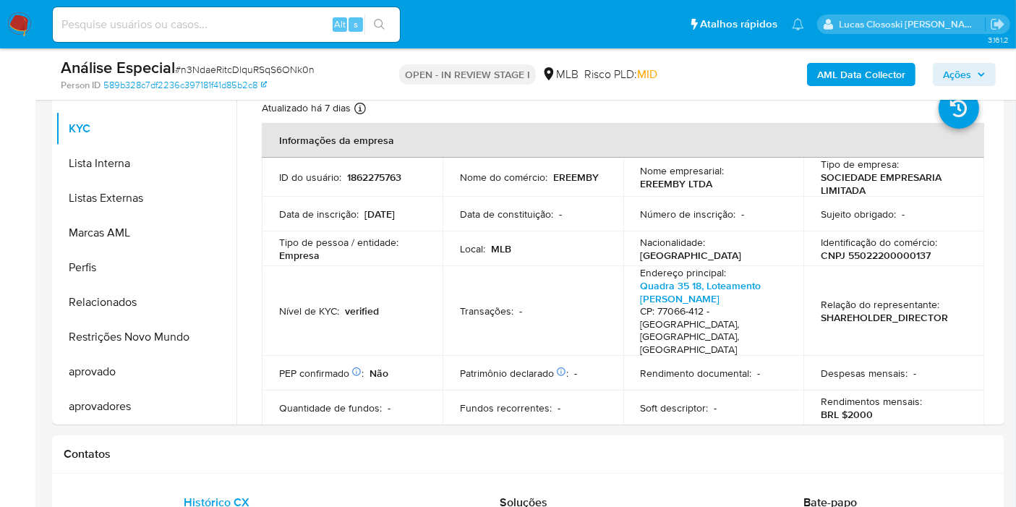
click at [967, 80] on span "Ações" at bounding box center [957, 74] width 28 height 23
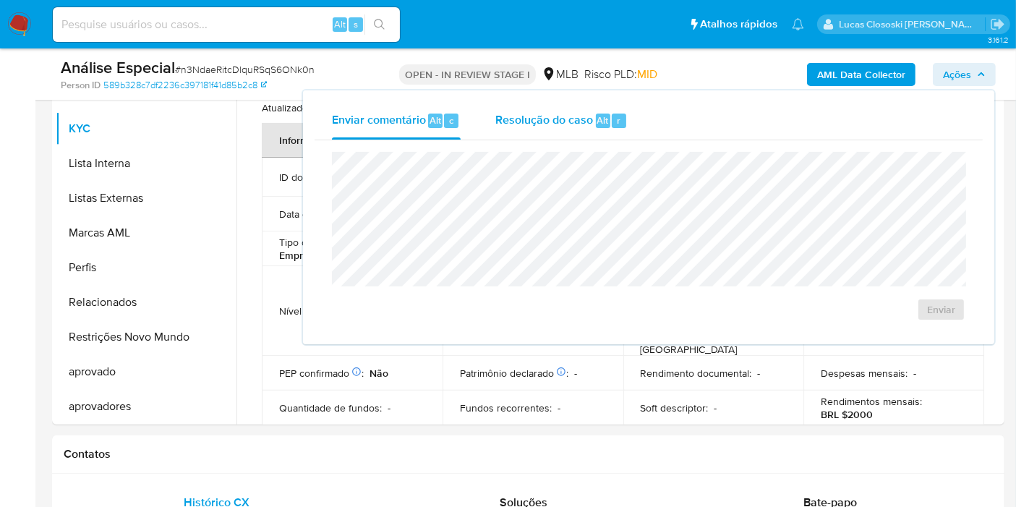
click at [520, 127] on div "Resolução do caso Alt r" at bounding box center [562, 121] width 132 height 38
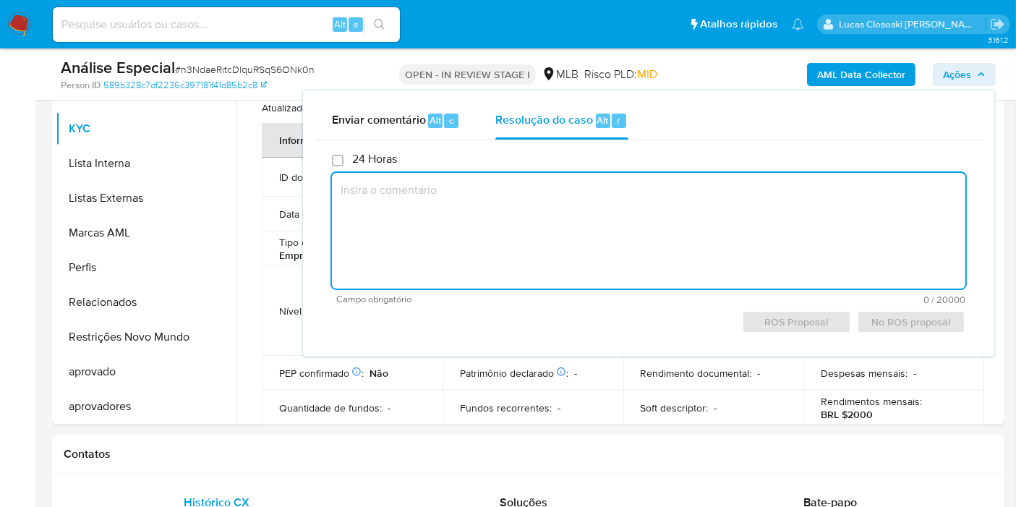
paste textarea "Fatos relevantes concluídos pelo analista: - Sócios de pouca idade; - Movimenta…"
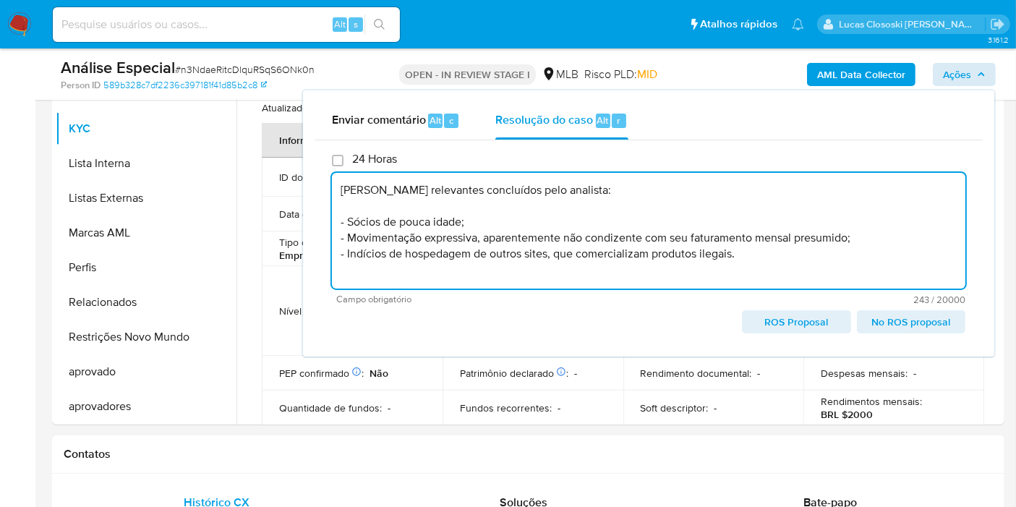
type textarea "Fatos relevantes concluídos pelo analista: - Sócios de pouca idade; - Movimenta…"
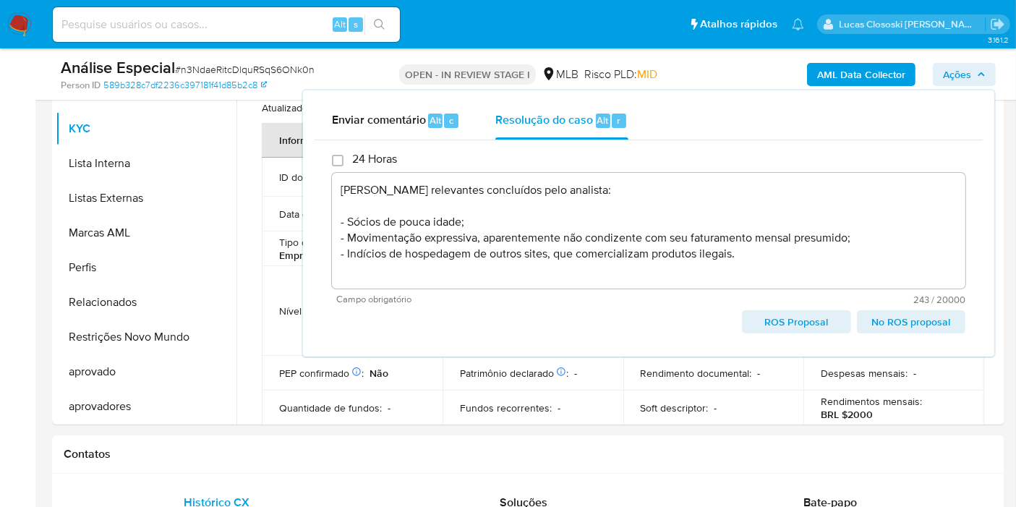
click at [969, 73] on span "Ações" at bounding box center [957, 74] width 28 height 23
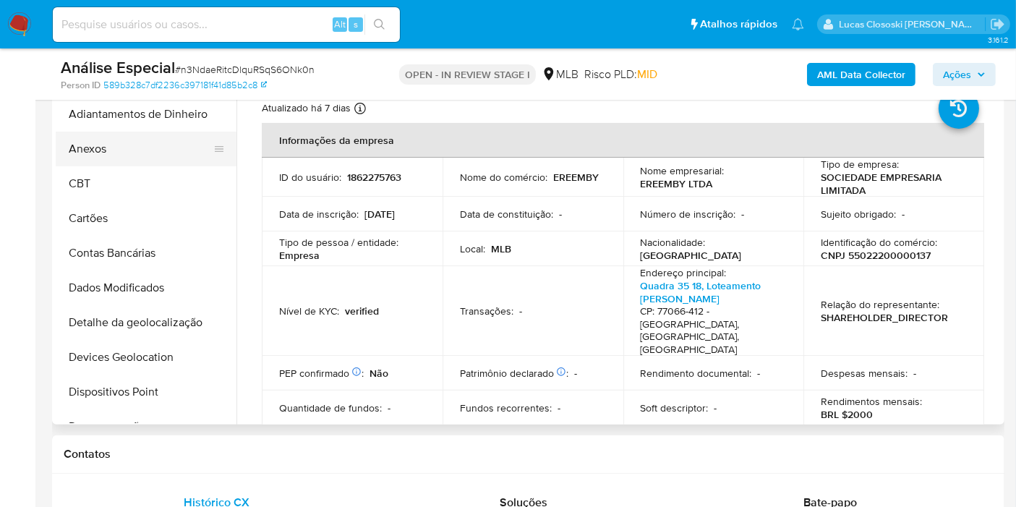
click at [110, 137] on button "Anexos" at bounding box center [140, 149] width 169 height 35
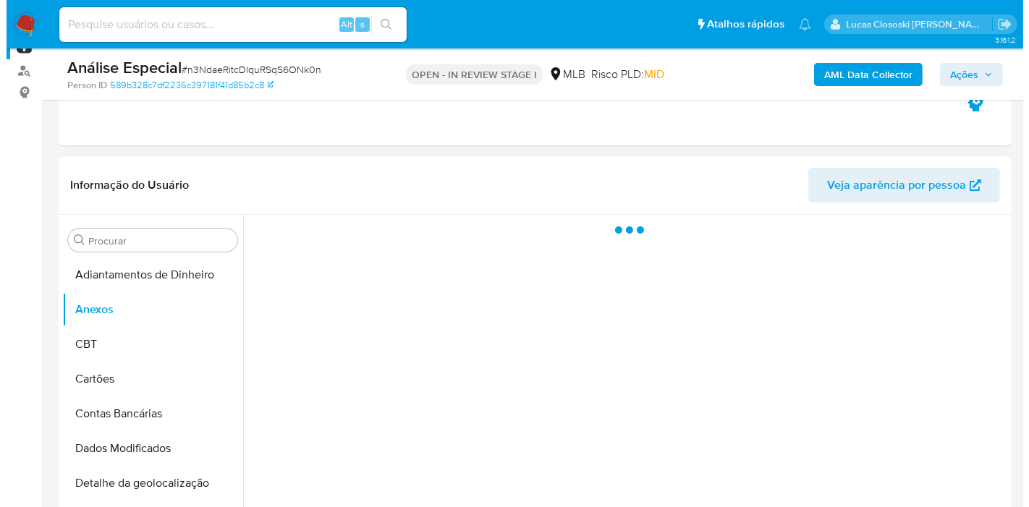
scroll to position [241, 0]
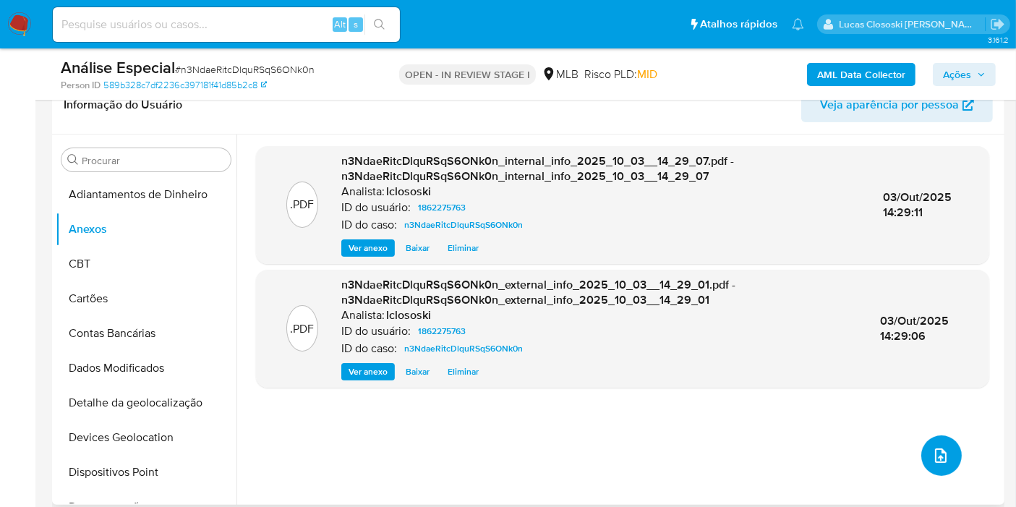
click at [945, 449] on button "upload-file" at bounding box center [942, 456] width 41 height 41
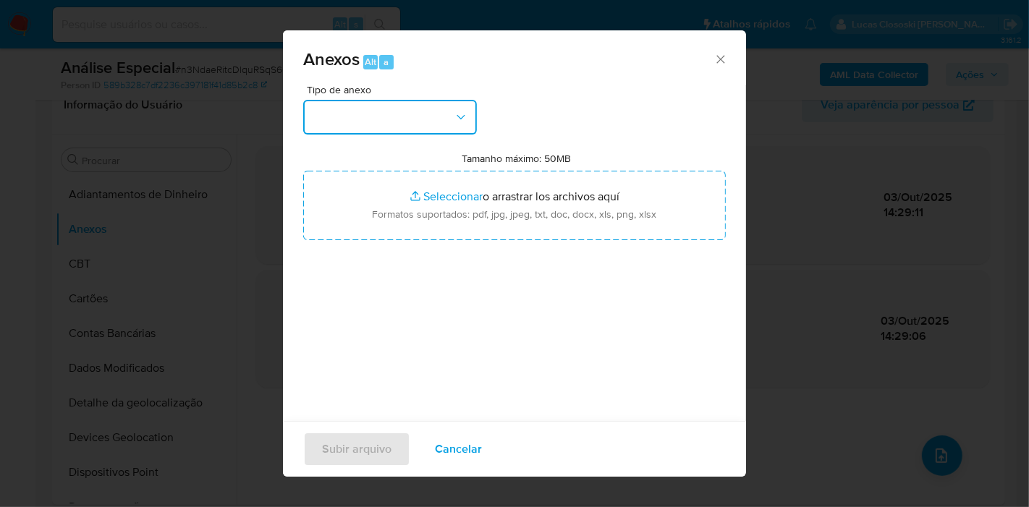
click at [407, 126] on button "button" at bounding box center [390, 117] width 174 height 35
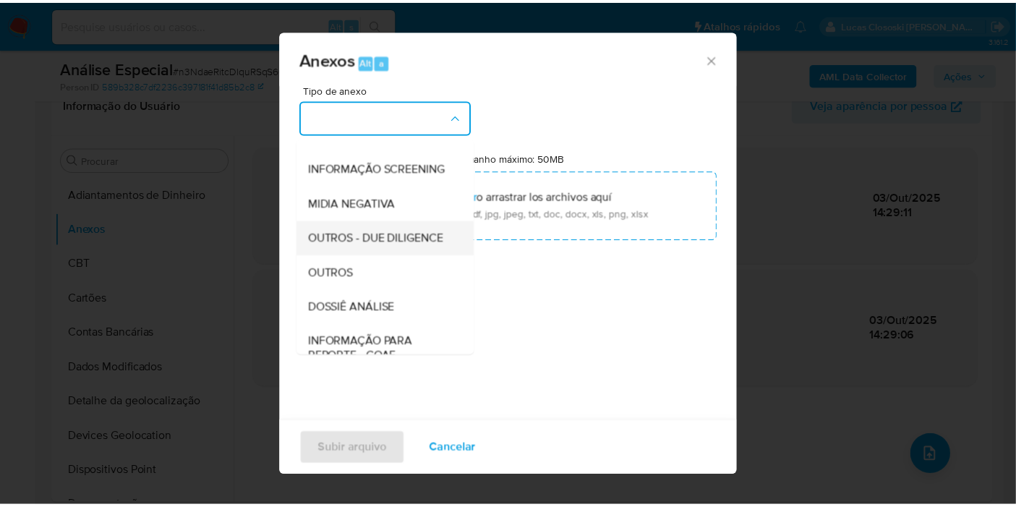
scroll to position [161, 0]
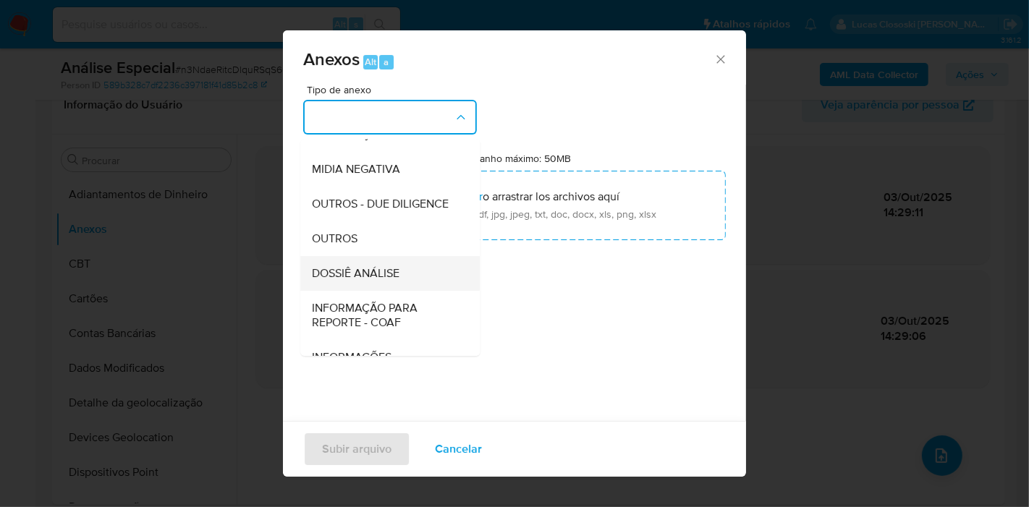
click at [384, 281] on span "DOSSIÊ ANÁLISE" at bounding box center [356, 273] width 88 height 14
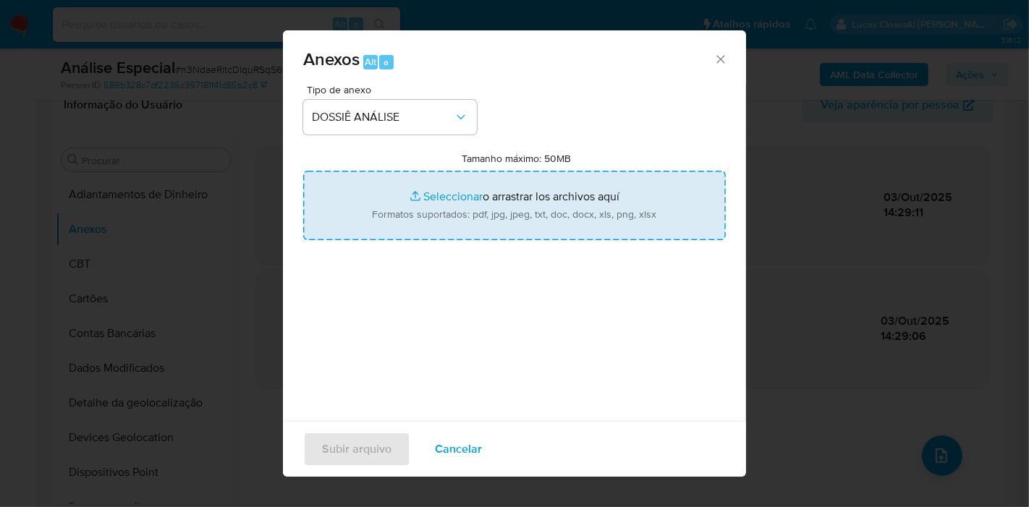
click at [438, 184] on input "Tamanho máximo: 50MB Seleccionar archivos" at bounding box center [514, 205] width 423 height 69
type input "C:\fakepath\SAR - XXXX - CNPJ 55022200000137 - EREEMBY LTDA.pdf"
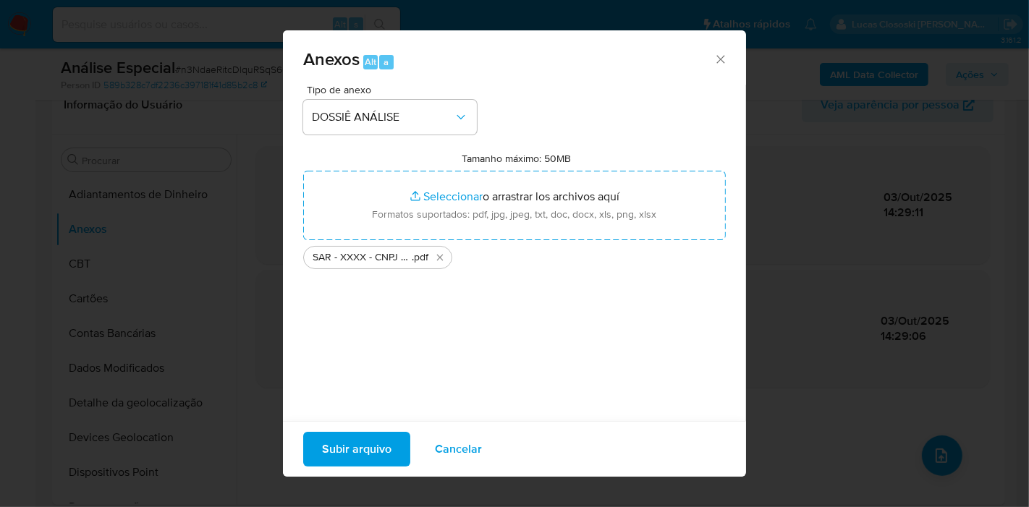
drag, startPoint x: 438, startPoint y: 184, endPoint x: 363, endPoint y: 443, distance: 269.7
click at [363, 443] on span "Subir arquivo" at bounding box center [356, 449] width 69 height 32
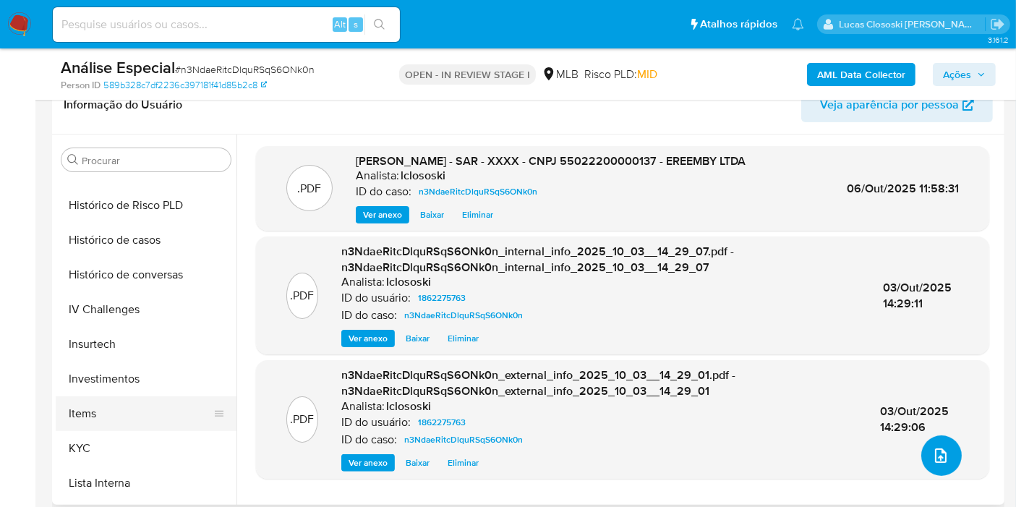
scroll to position [562, 0]
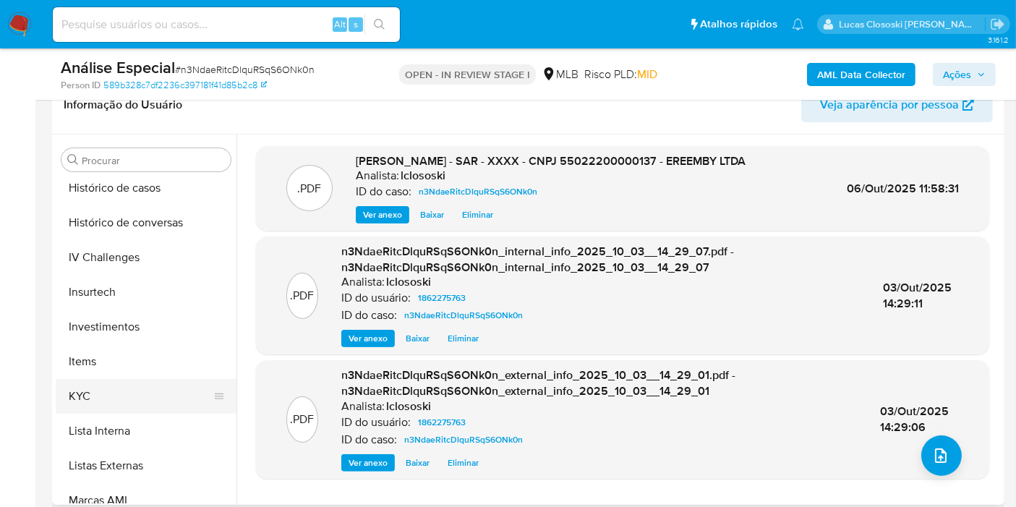
click at [111, 391] on button "KYC" at bounding box center [140, 396] width 169 height 35
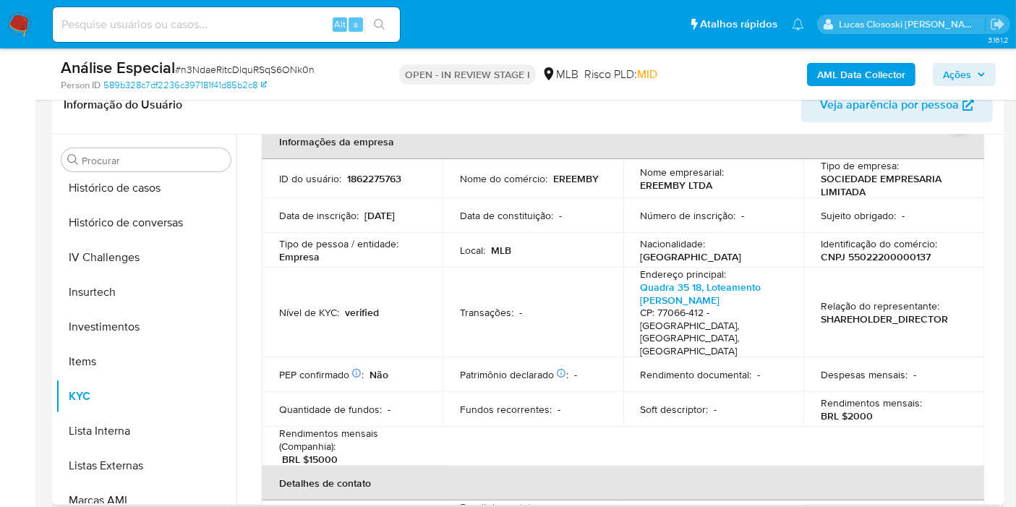
scroll to position [0, 0]
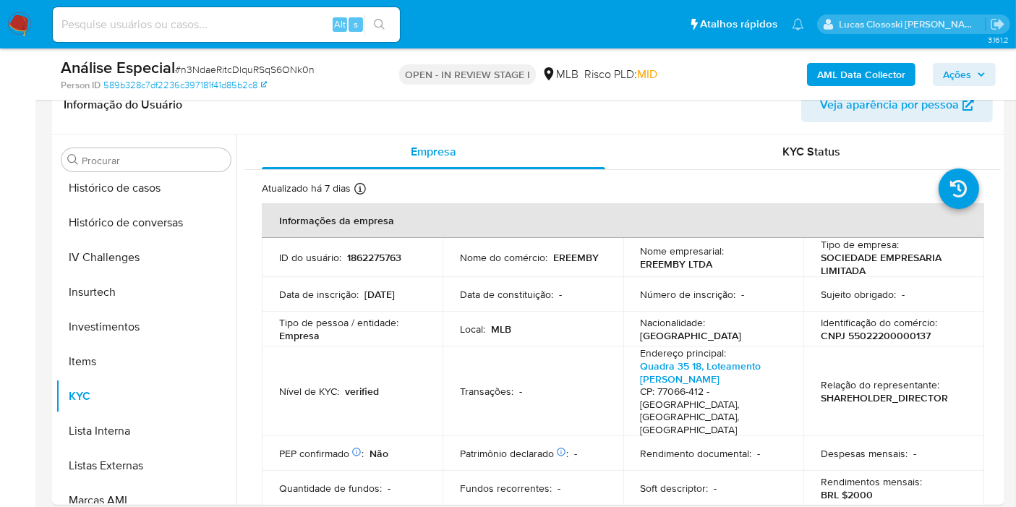
click at [974, 65] on span "Ações" at bounding box center [964, 74] width 43 height 20
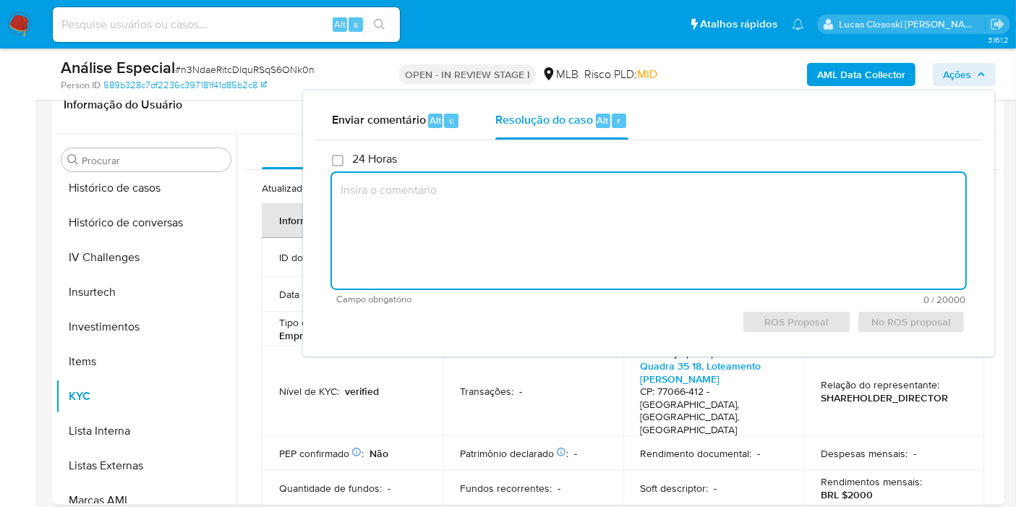
click at [563, 193] on textarea at bounding box center [649, 231] width 634 height 116
paste textarea "Fatos relevantes concluídos pelo analista: - Sócios de pouca idade; - Movimenta…"
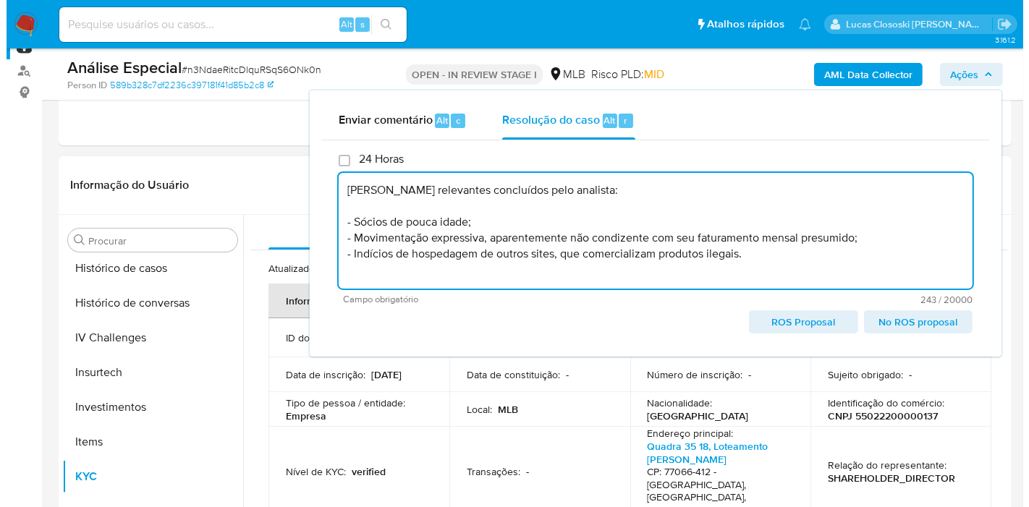
scroll to position [80, 0]
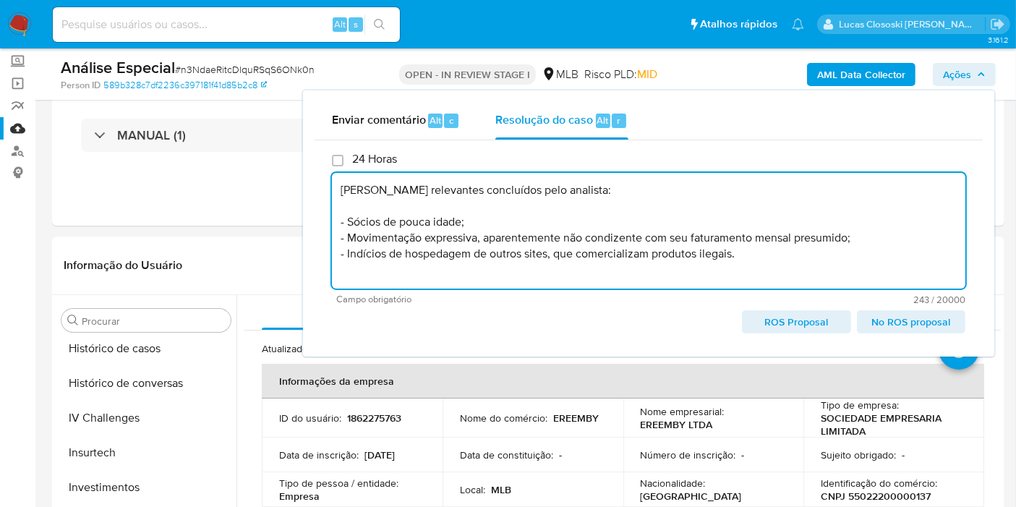
click at [778, 326] on span "ROS Proposal" at bounding box center [796, 322] width 88 height 20
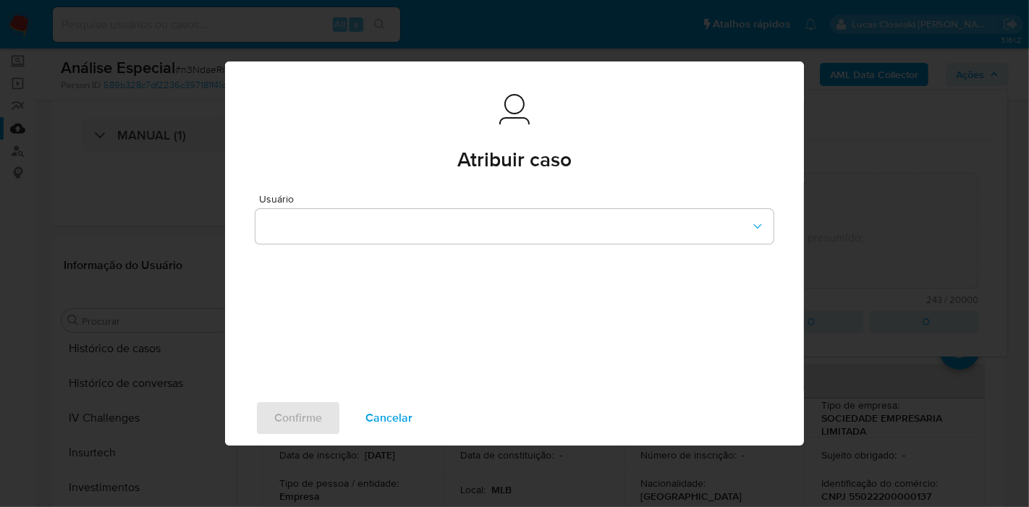
click at [649, 259] on div "Usuário" at bounding box center [514, 286] width 579 height 208
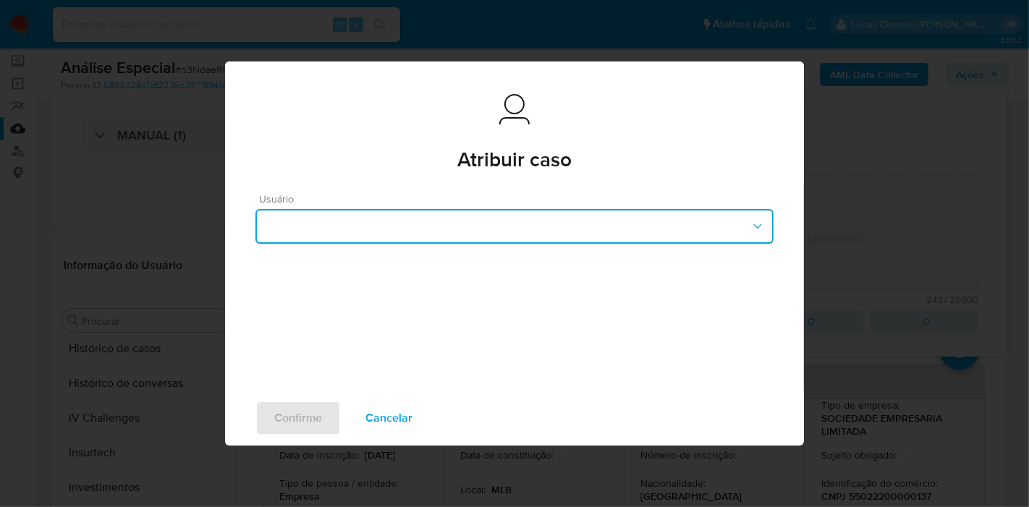
click at [645, 222] on button "button" at bounding box center [514, 226] width 518 height 35
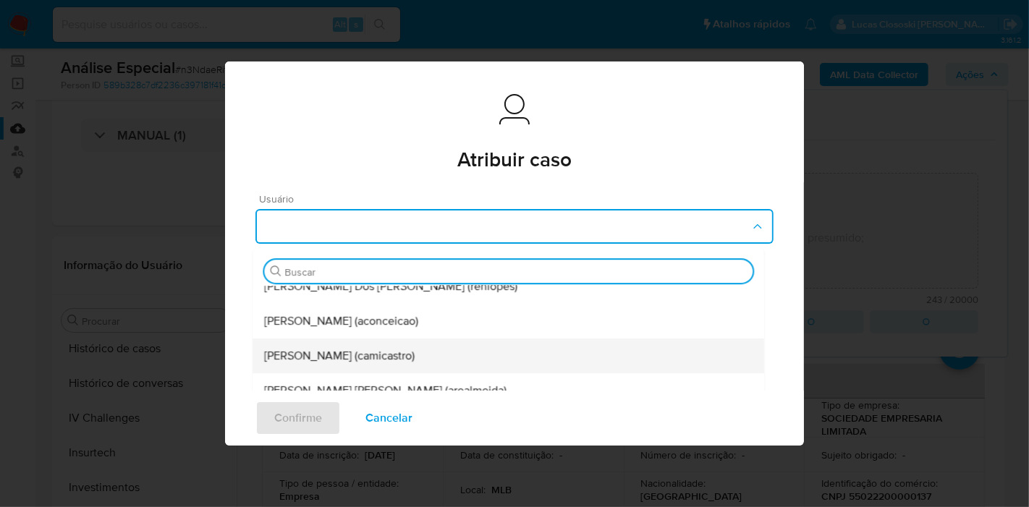
scroll to position [161, 0]
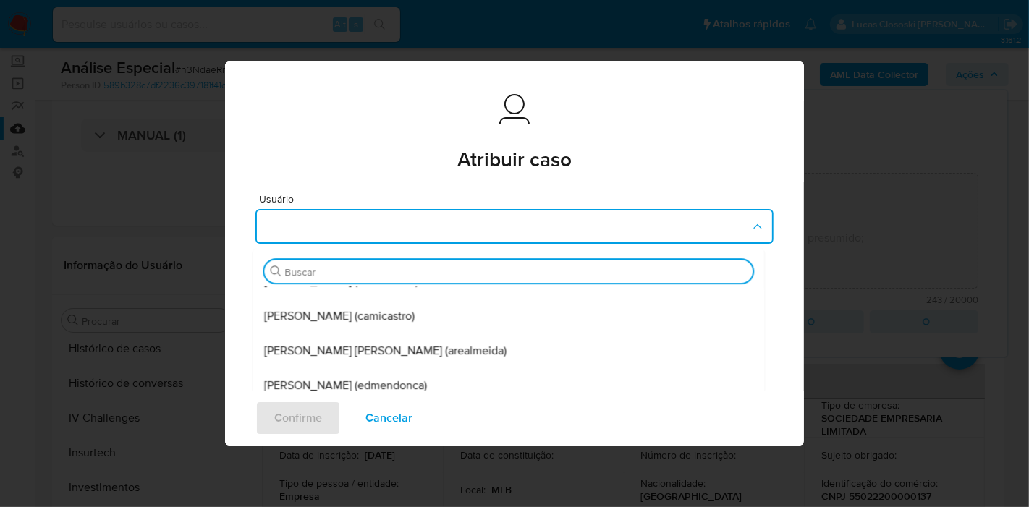
click at [370, 394] on div "Confirme Cancelar" at bounding box center [514, 418] width 579 height 55
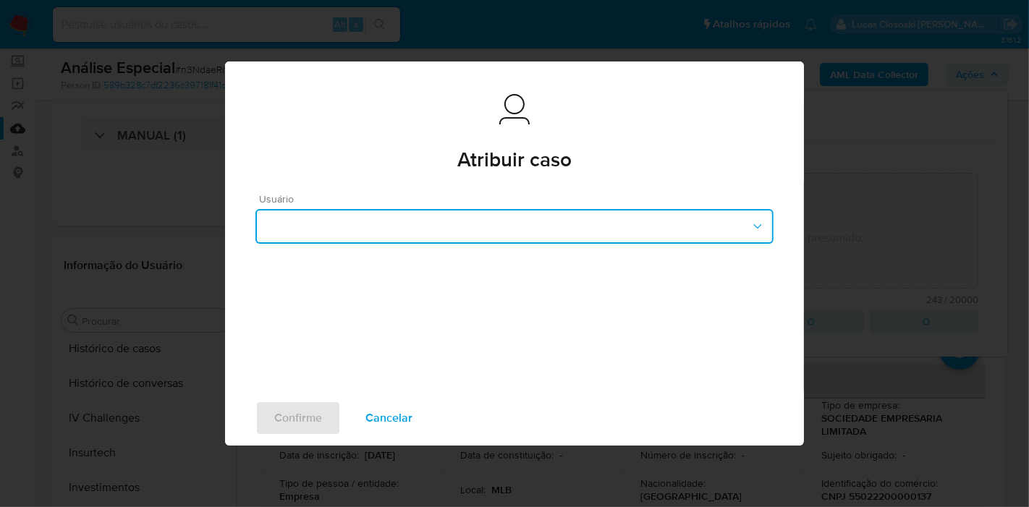
click at [363, 232] on button "button" at bounding box center [514, 226] width 518 height 35
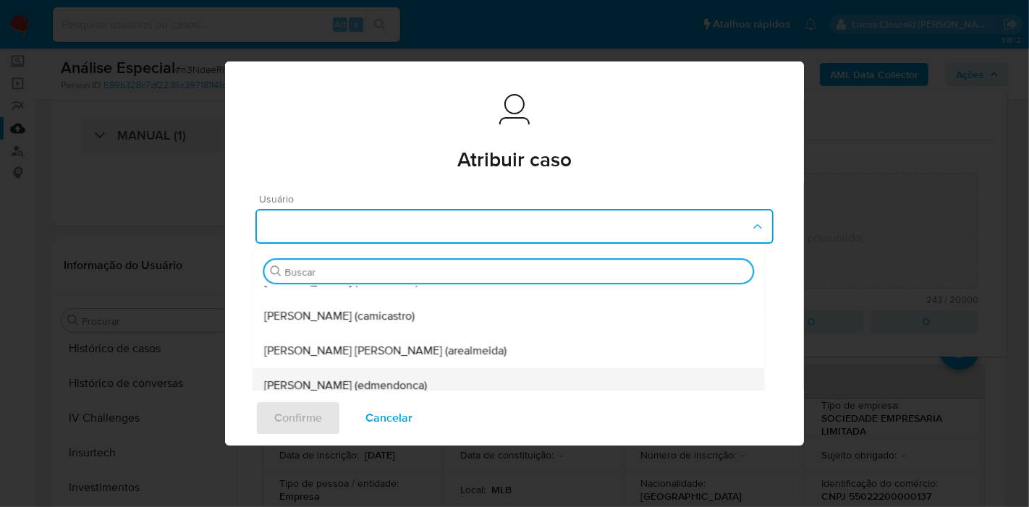
click at [338, 371] on div "Eduardo Mendonca Dutra (edmendonca)" at bounding box center [508, 385] width 488 height 35
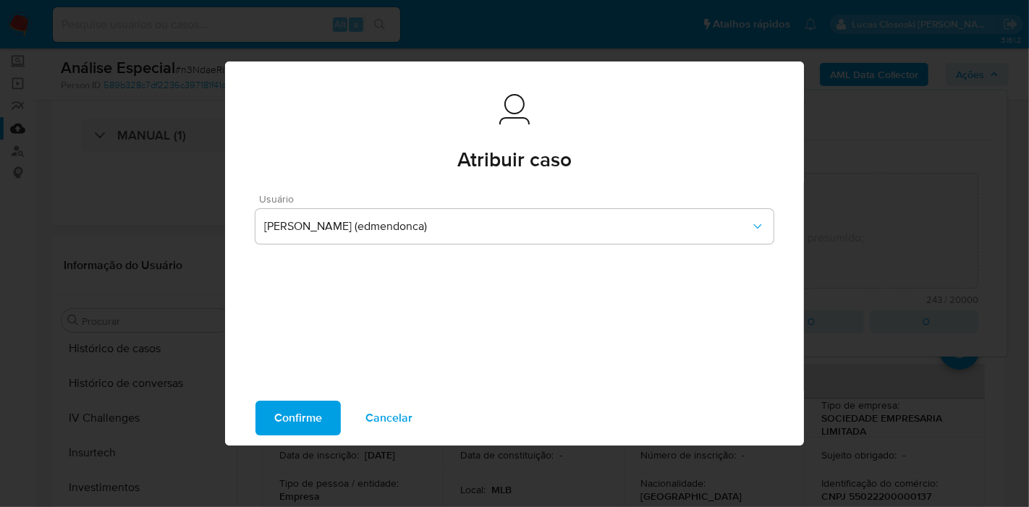
click at [303, 412] on span "Confirme" at bounding box center [298, 418] width 48 height 32
type textarea "Fatos relevantes concluídos pelo analista: - Sócios de pouca idade; - Movimenta…"
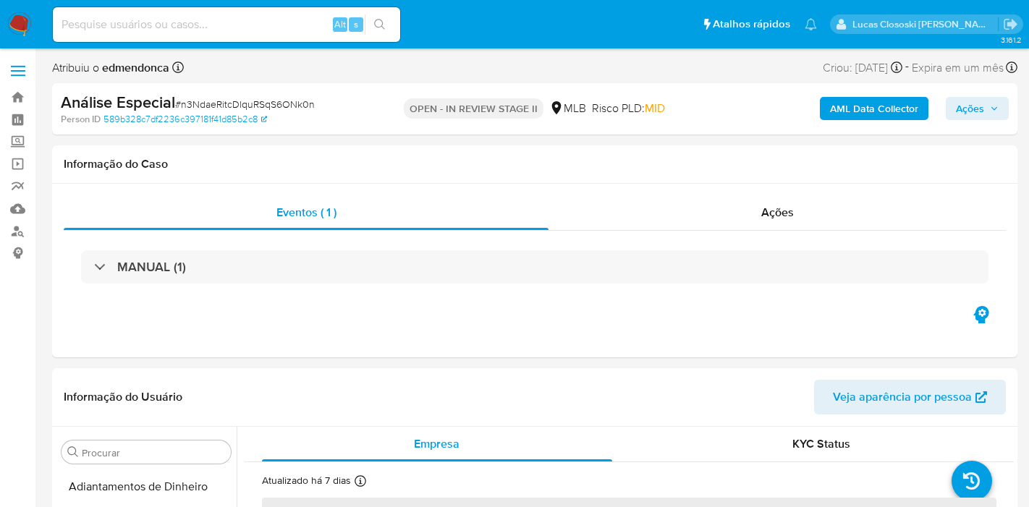
select select "10"
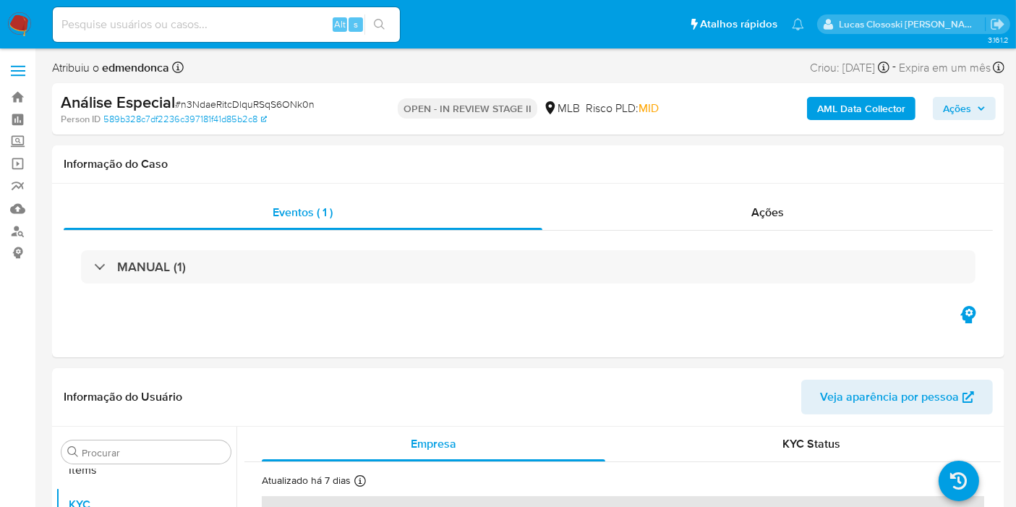
scroll to position [750, 0]
